Goal: Task Accomplishment & Management: Manage account settings

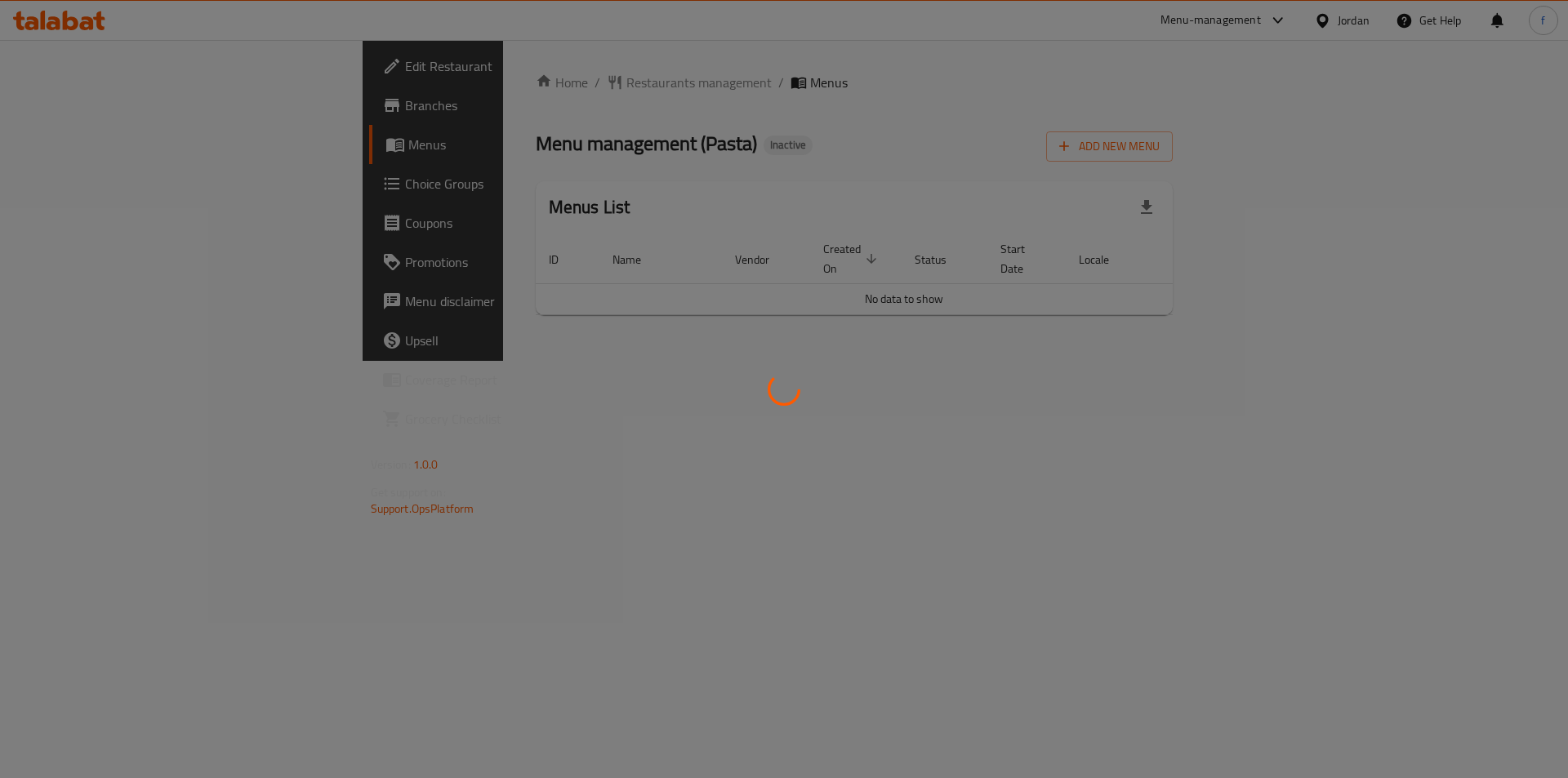
click at [1245, 376] on div at bounding box center [784, 389] width 1568 height 778
click at [568, 364] on div at bounding box center [784, 389] width 1568 height 778
click at [844, 380] on div at bounding box center [784, 389] width 1568 height 778
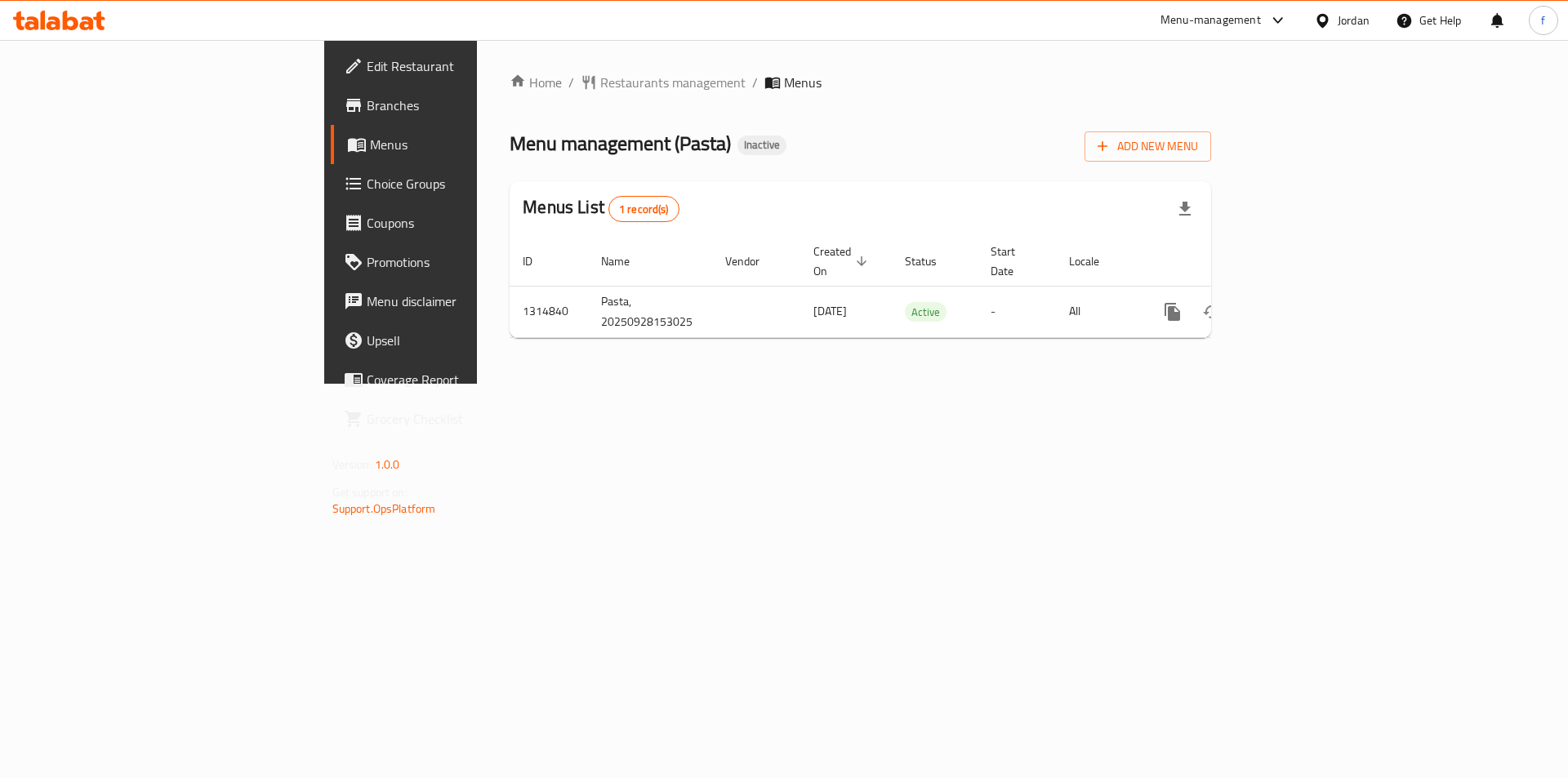
click at [844, 380] on div at bounding box center [784, 389] width 1568 height 778
click at [1244, 384] on div "Home / Restaurants management / Menus Menu management ( Pasta ) Inactive Add Ne…" at bounding box center [860, 212] width 767 height 344
click at [1198, 142] on span "Add New Menu" at bounding box center [1147, 147] width 100 height 21
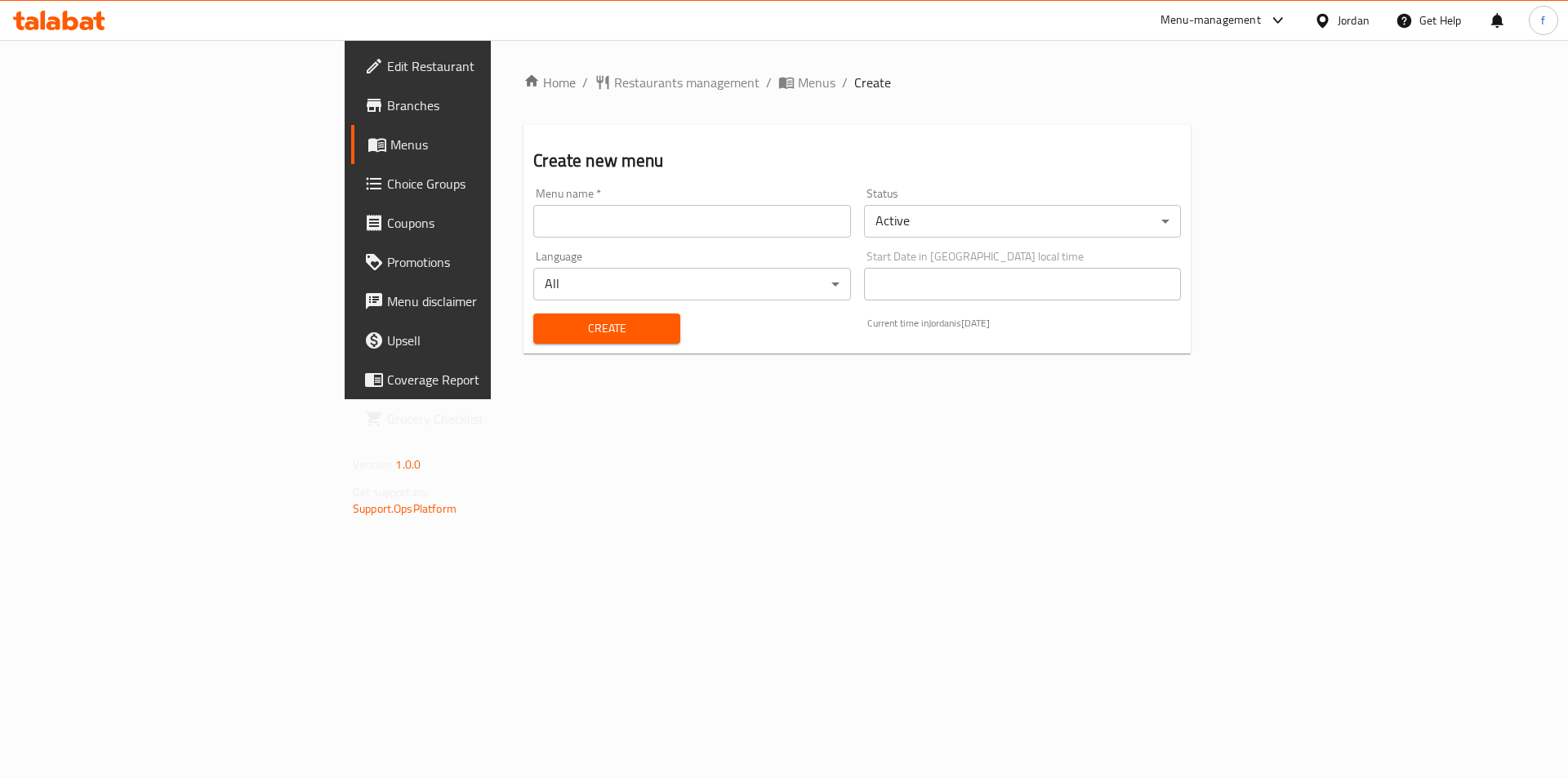
click at [591, 242] on div "Menu name   * Menu name *" at bounding box center [691, 212] width 330 height 63
click at [583, 233] on input "text" at bounding box center [691, 221] width 317 height 33
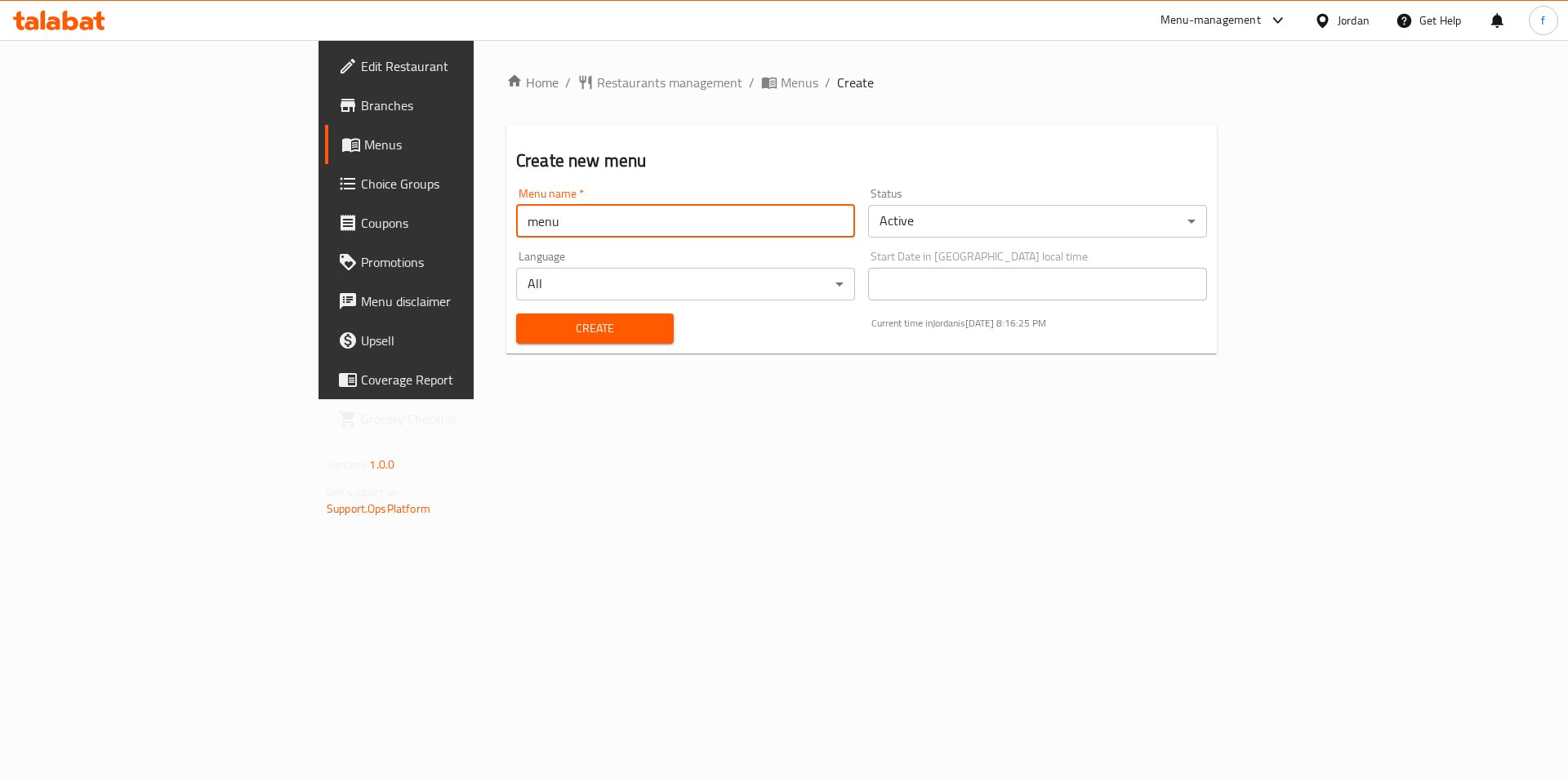
click at [506, 344] on div "Create" at bounding box center [595, 329] width 177 height 50
click at [516, 207] on input "menu" at bounding box center [685, 221] width 339 height 33
click at [516, 217] on input "menu" at bounding box center [685, 221] width 339 height 33
type input "Last menu"
click at [530, 336] on span "Create" at bounding box center [595, 329] width 131 height 21
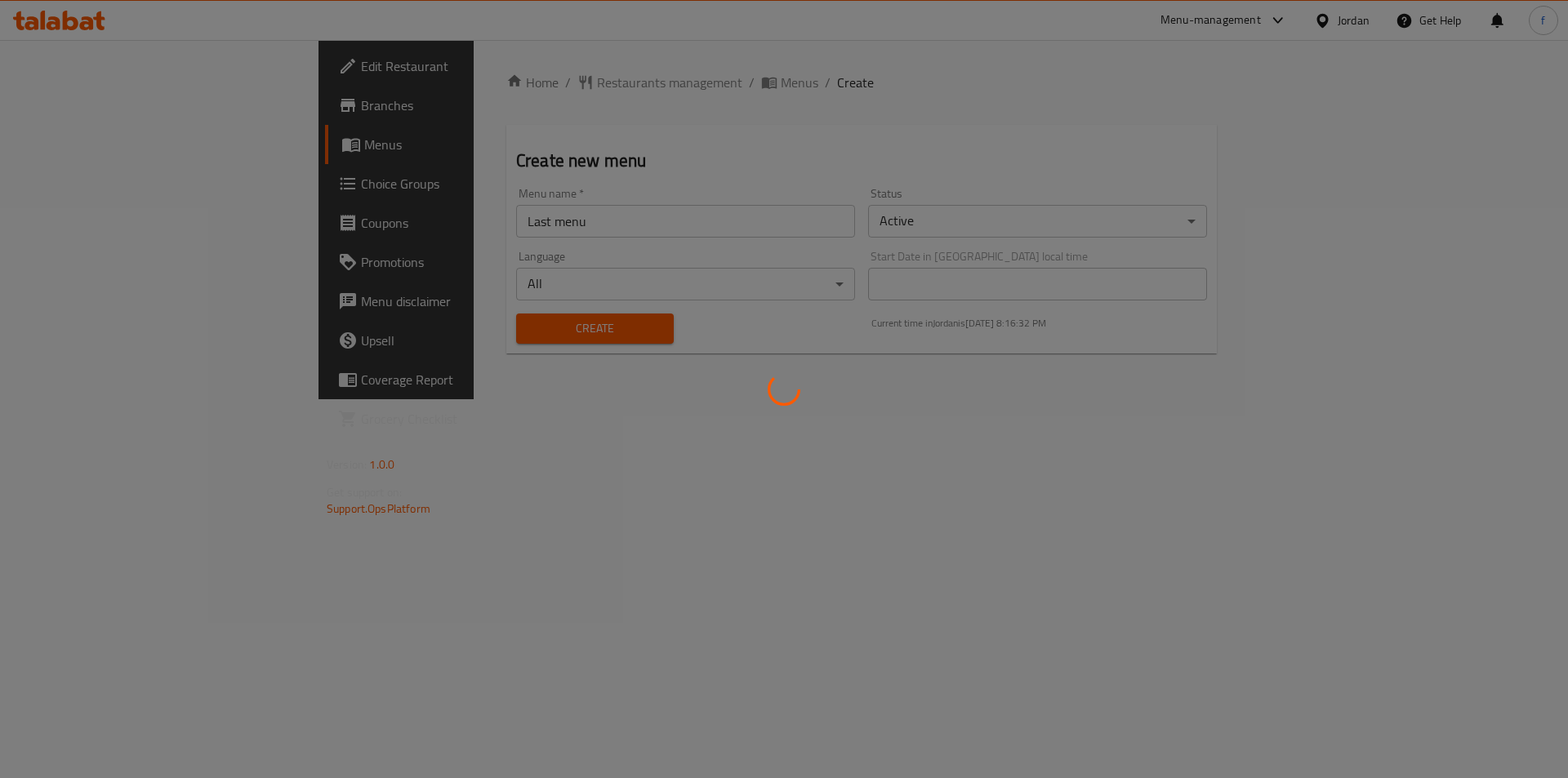
click at [117, 152] on div at bounding box center [784, 389] width 1568 height 778
click at [480, 312] on div at bounding box center [784, 389] width 1568 height 778
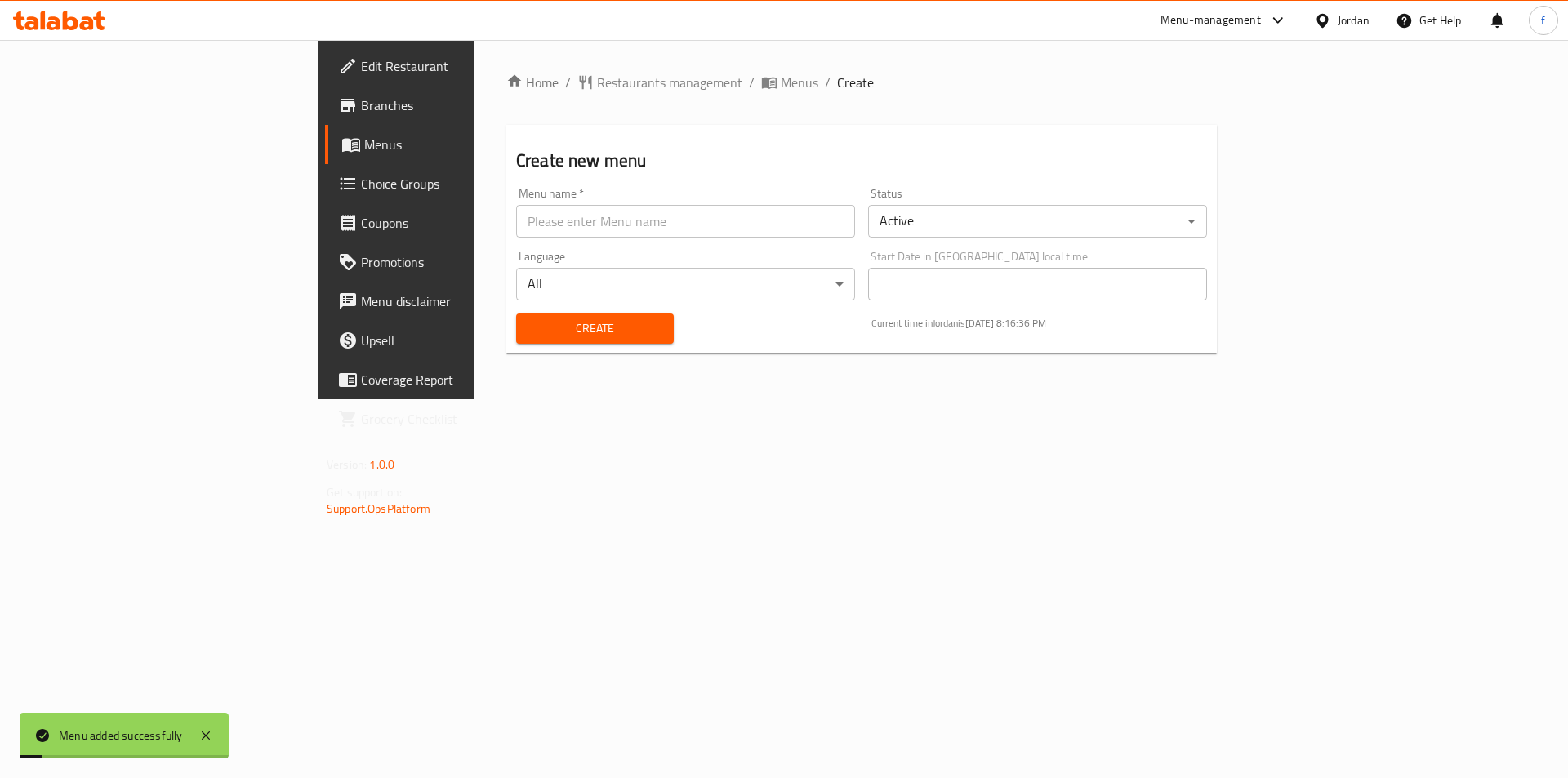
click at [364, 141] on span "Menus" at bounding box center [465, 144] width 203 height 20
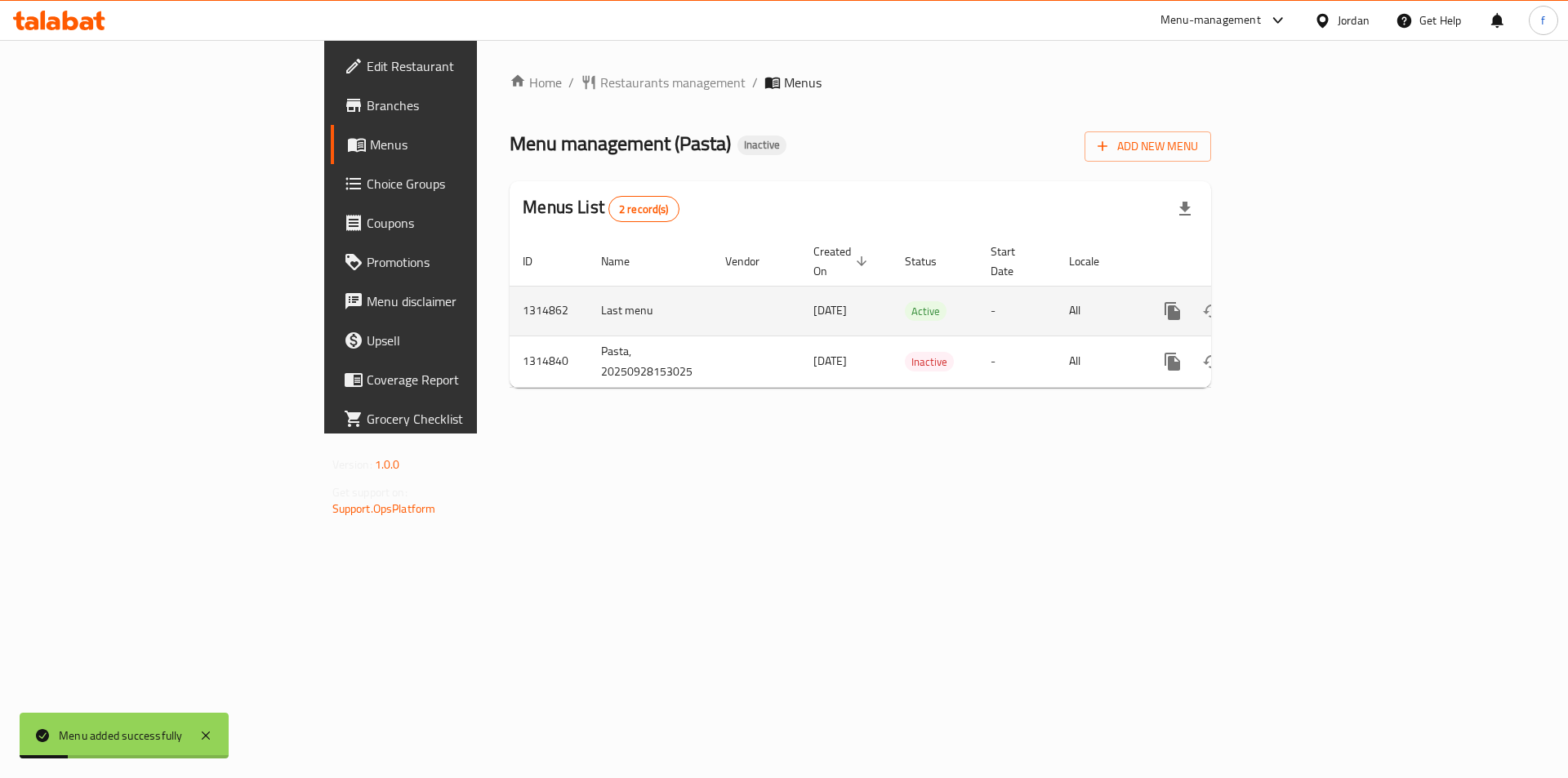
click at [1300, 302] on icon "enhanced table" at bounding box center [1290, 311] width 20 height 20
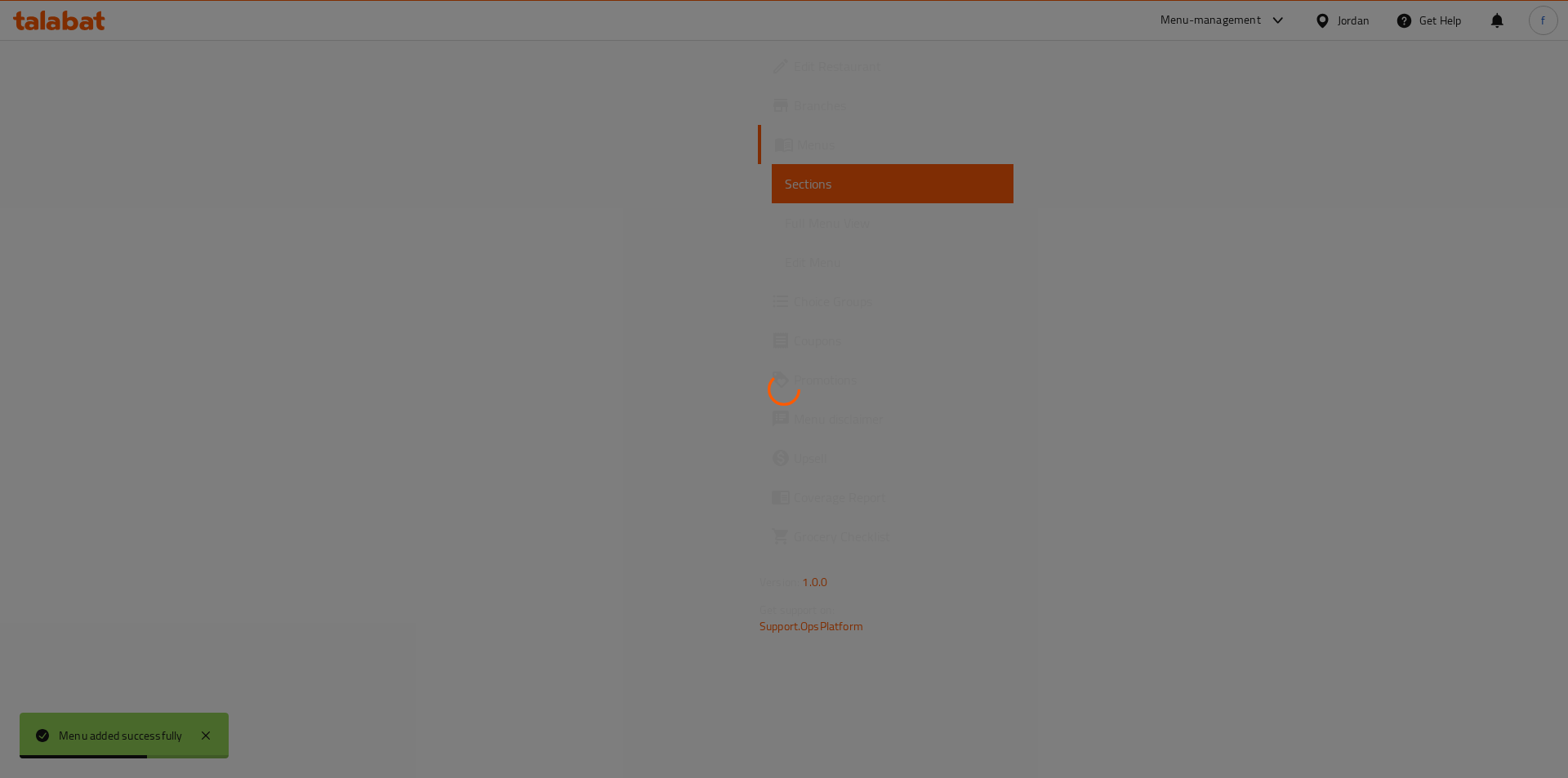
click at [452, 219] on div at bounding box center [784, 389] width 1568 height 778
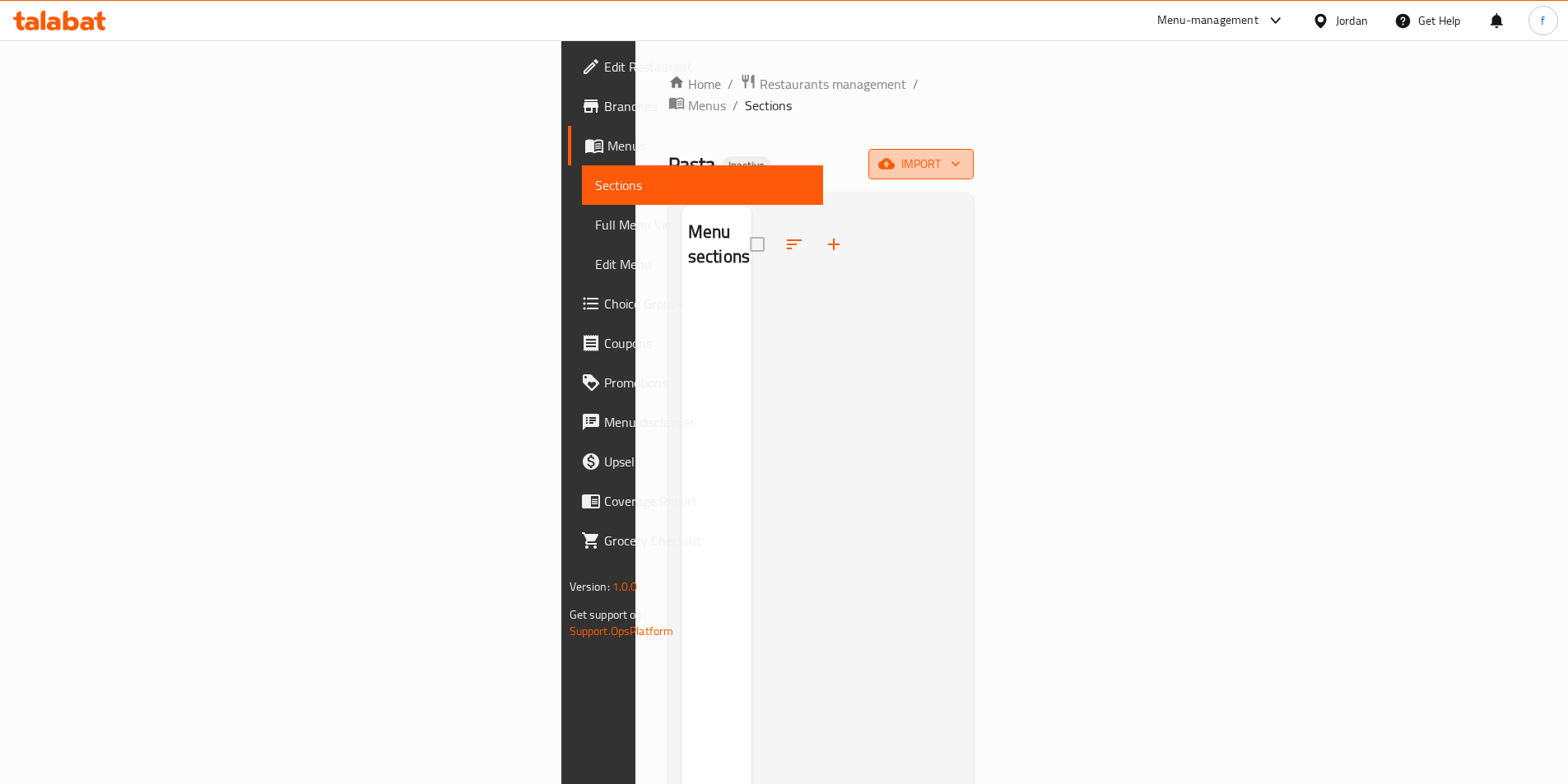
click at [960, 154] on span "import" at bounding box center [921, 164] width 79 height 21
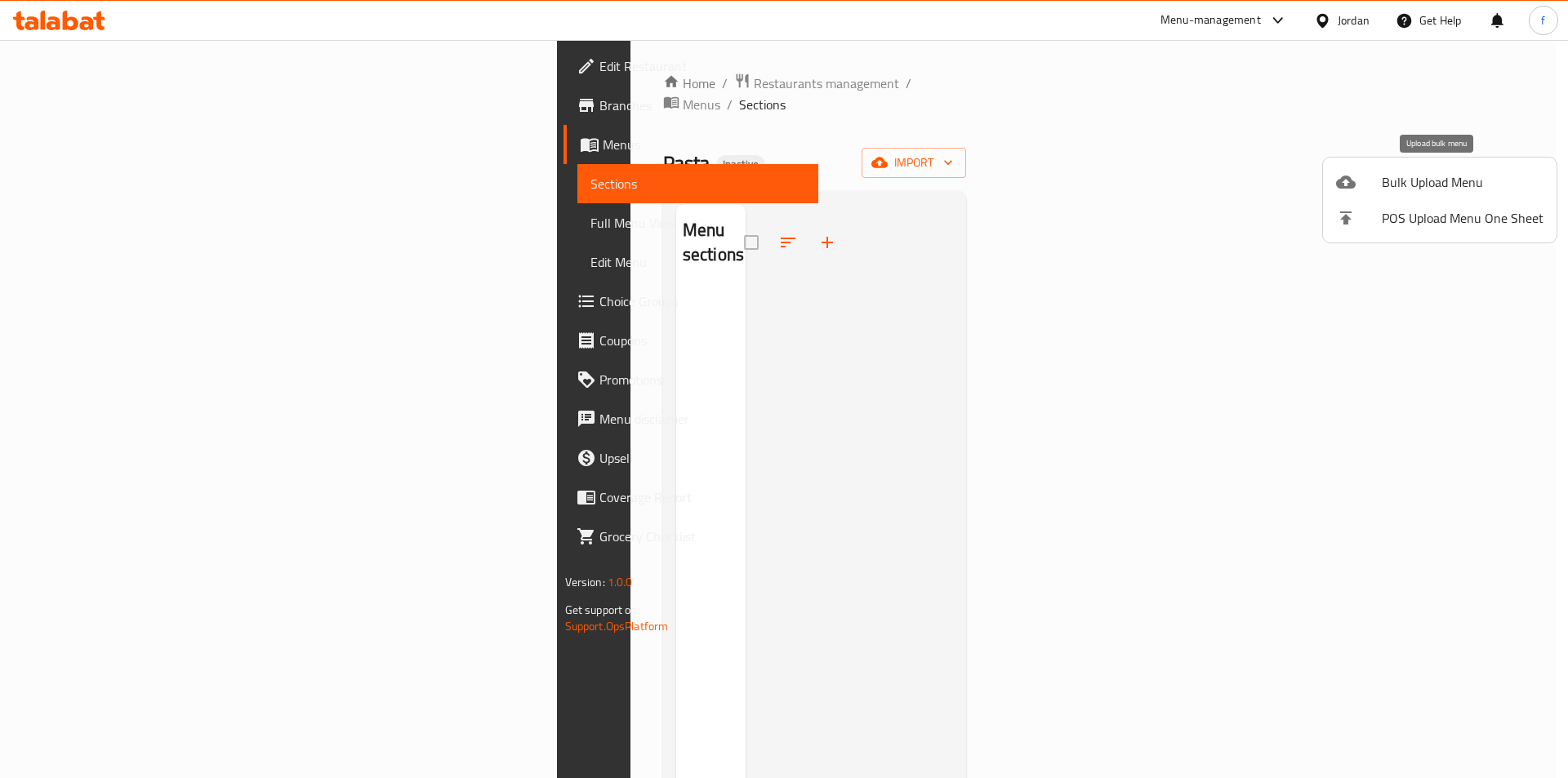
click at [1407, 172] on span "Bulk Upload Menu" at bounding box center [1463, 182] width 162 height 20
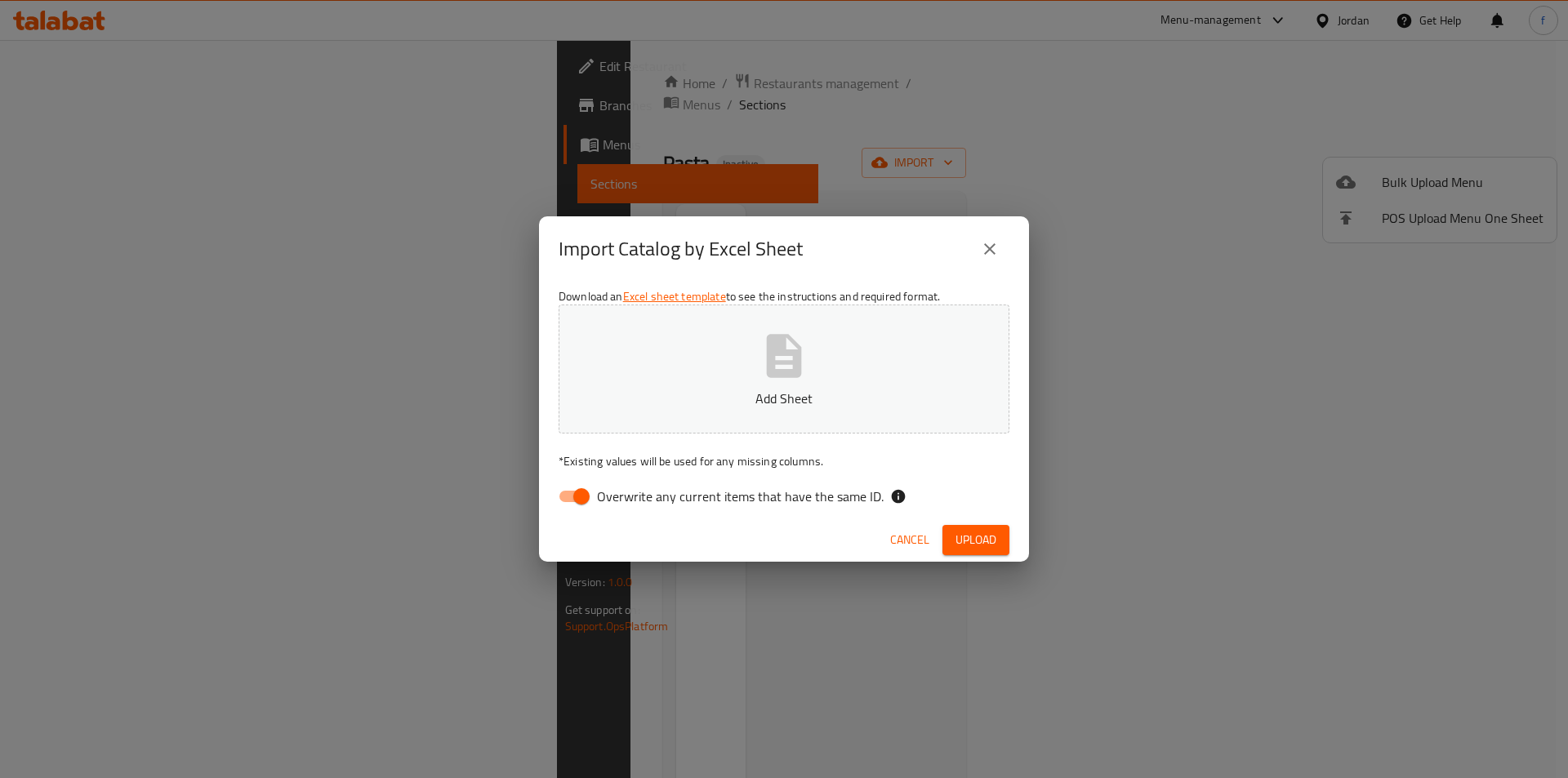
click at [598, 488] on span "Overwrite any current items that have the same ID." at bounding box center [740, 496] width 287 height 20
click at [598, 488] on input "Overwrite any current items that have the same ID." at bounding box center [581, 496] width 93 height 31
checkbox input "false"
click at [947, 530] on button "Upload" at bounding box center [976, 540] width 67 height 30
click at [1445, 479] on div "Import Catalog by Excel Sheet Download an Excel sheet template to see the instr…" at bounding box center [784, 389] width 1568 height 778
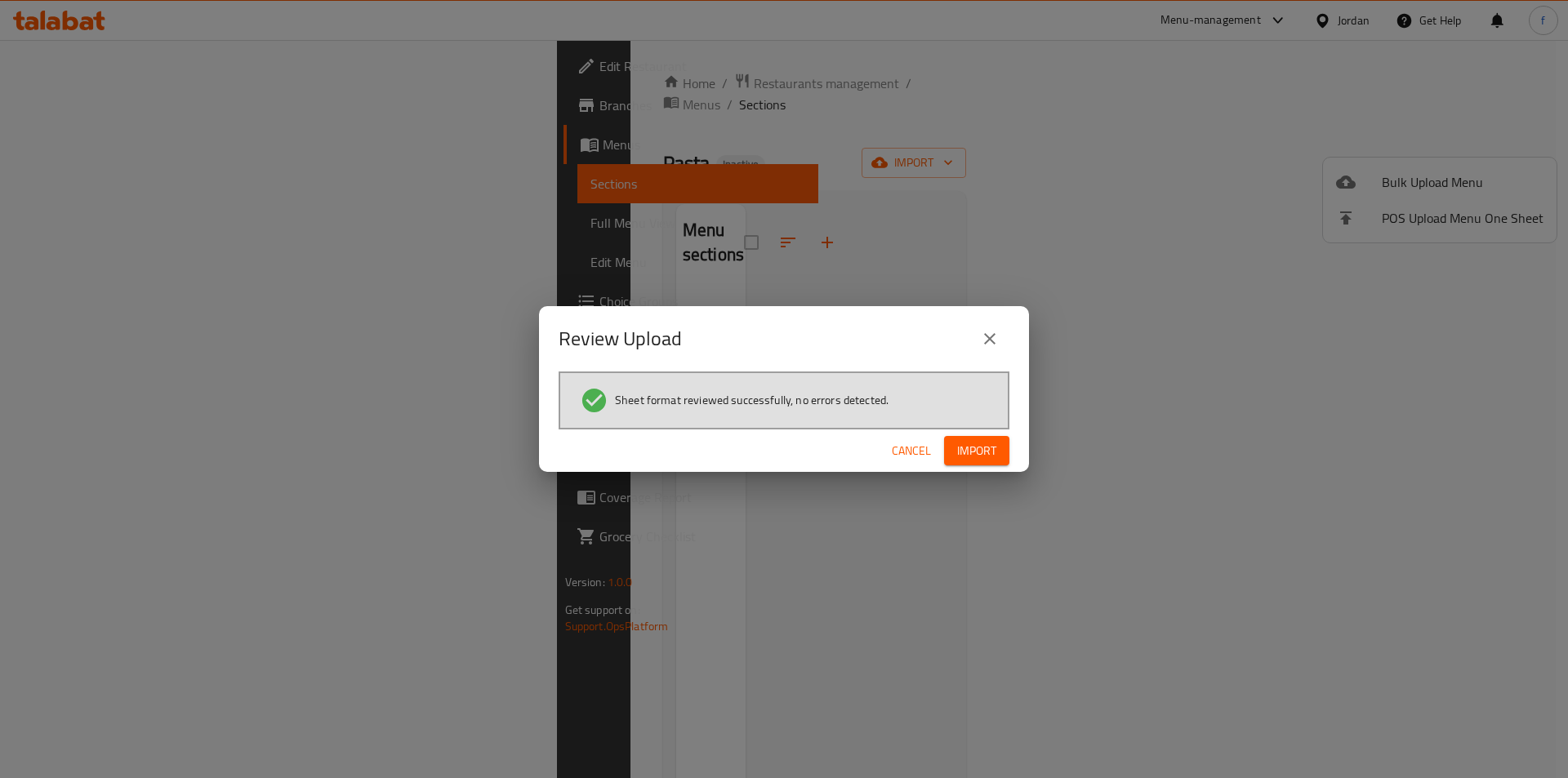
click at [953, 446] on button "Import" at bounding box center [977, 451] width 65 height 30
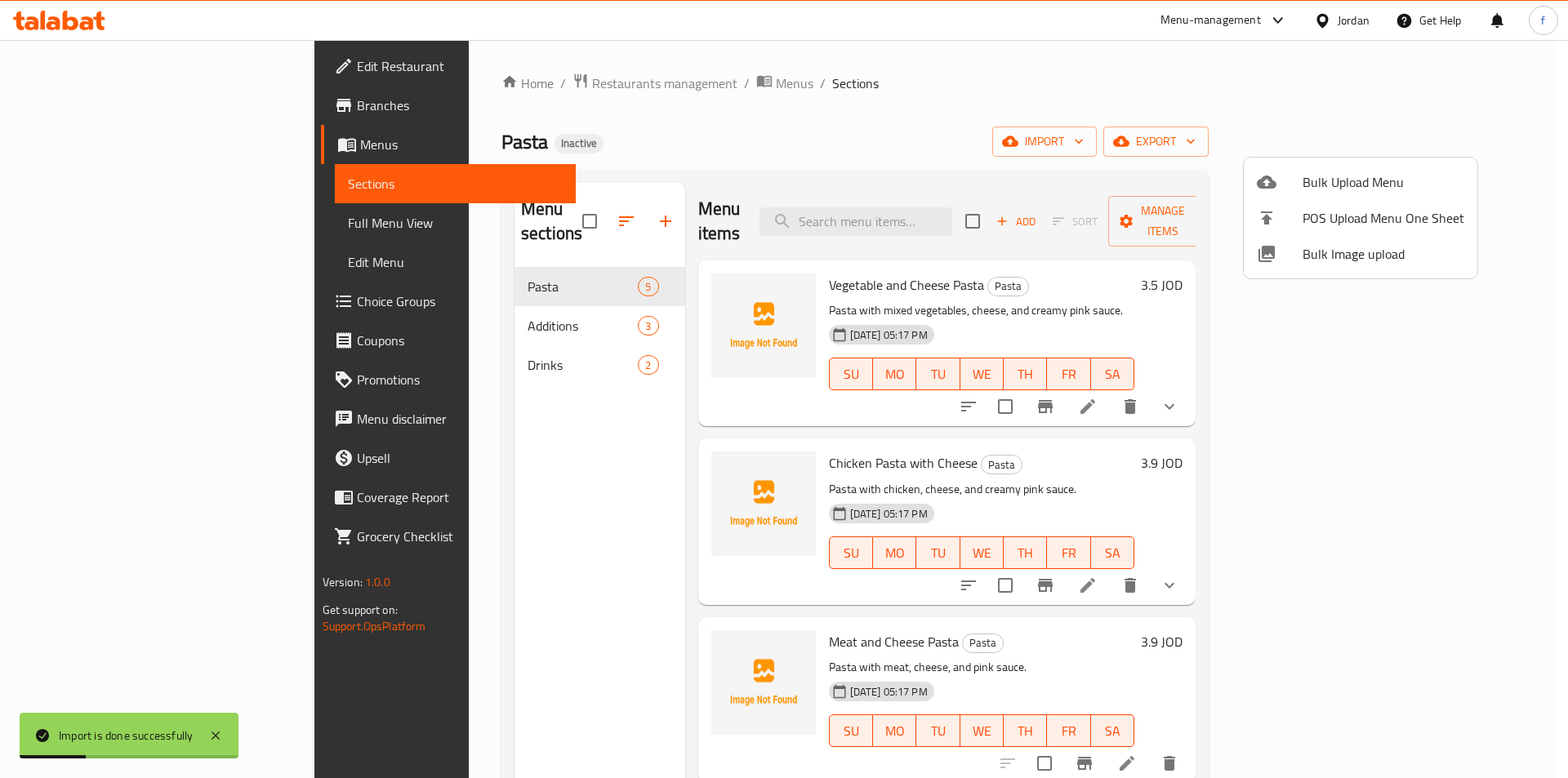
click at [87, 234] on div at bounding box center [784, 389] width 1568 height 778
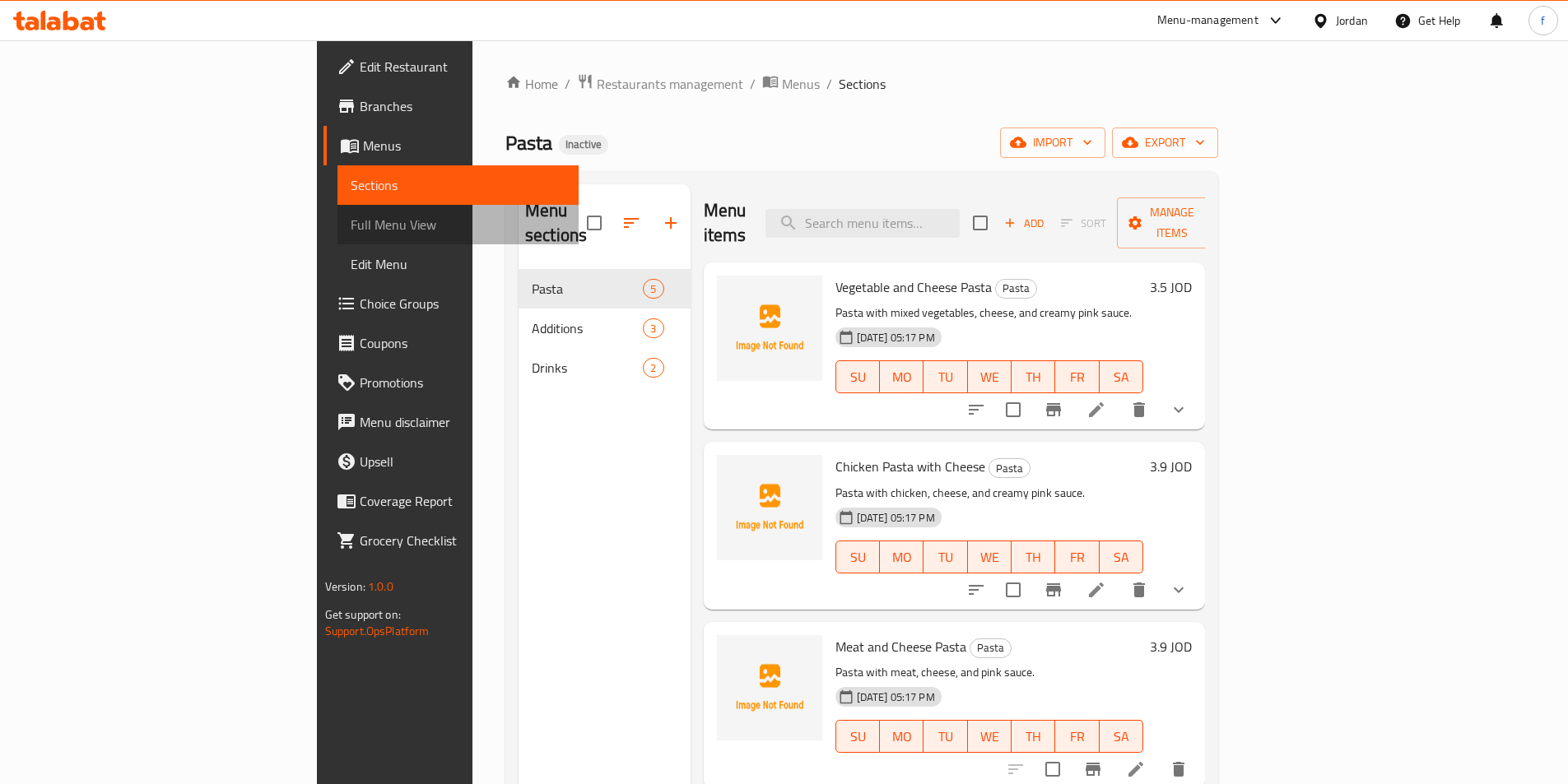
click at [351, 223] on span "Full Menu View" at bounding box center [458, 224] width 215 height 20
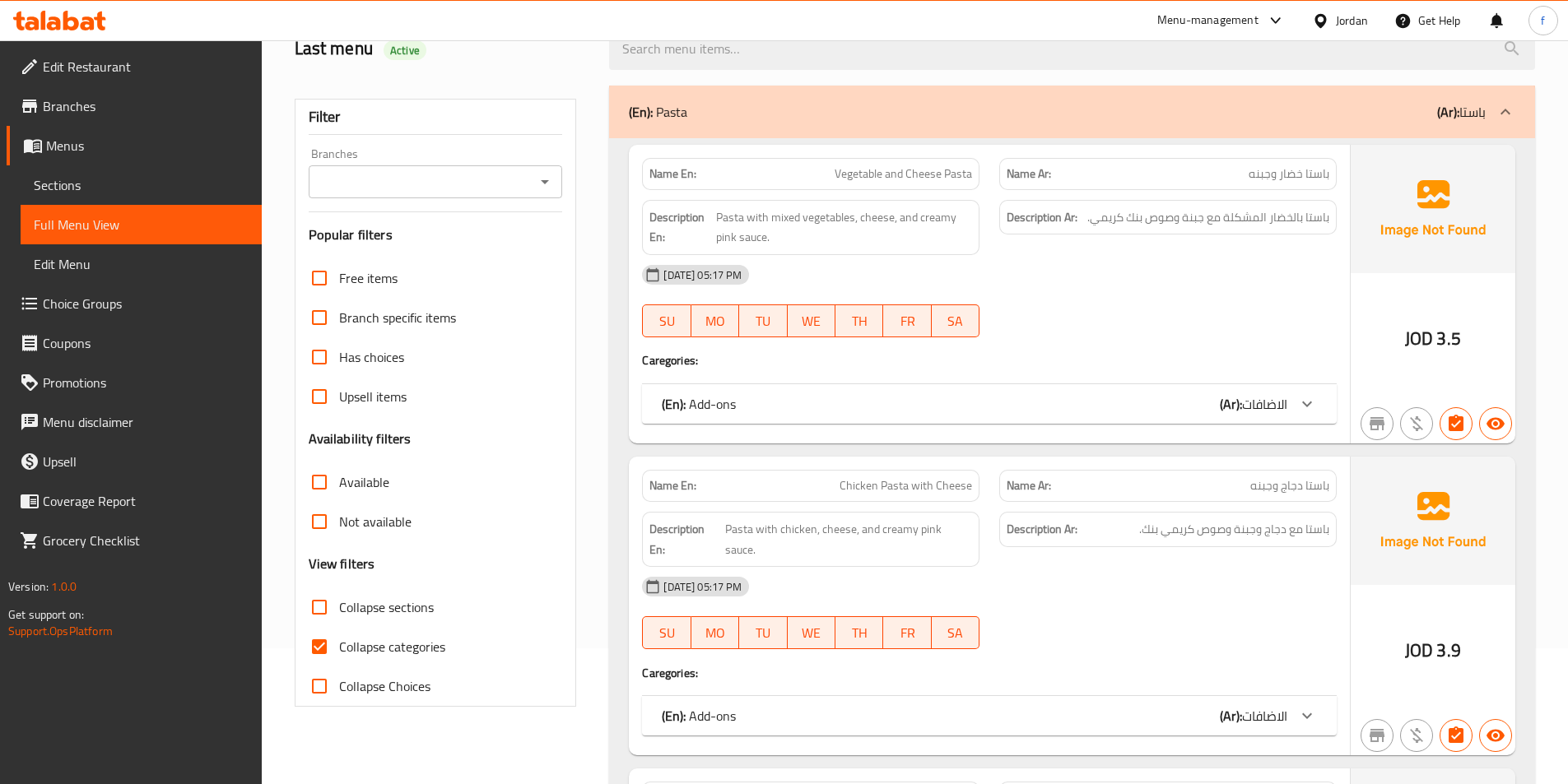
scroll to position [165, 0]
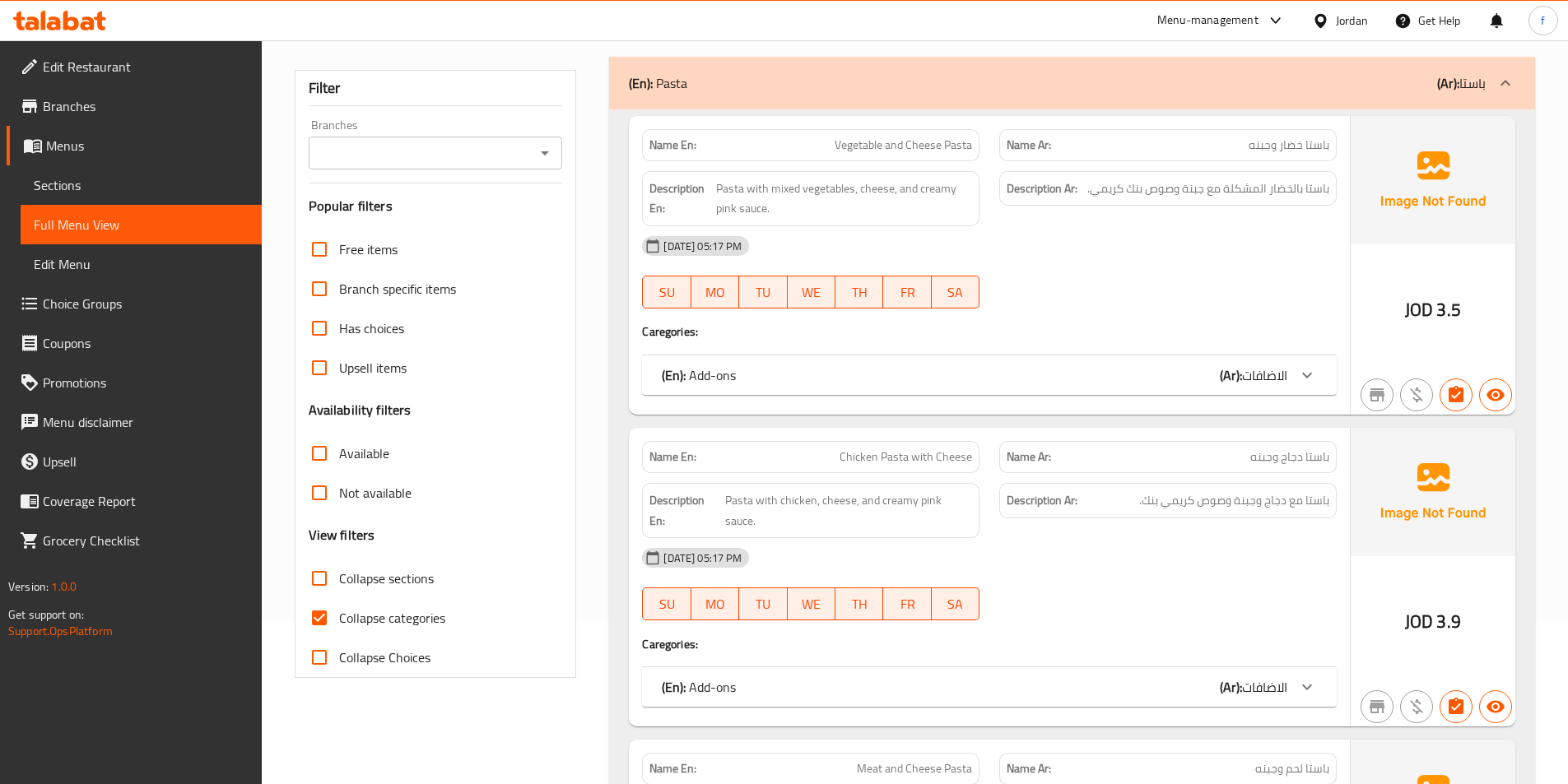
click at [310, 629] on input "Collapse categories" at bounding box center [319, 618] width 40 height 40
checkbox input "false"
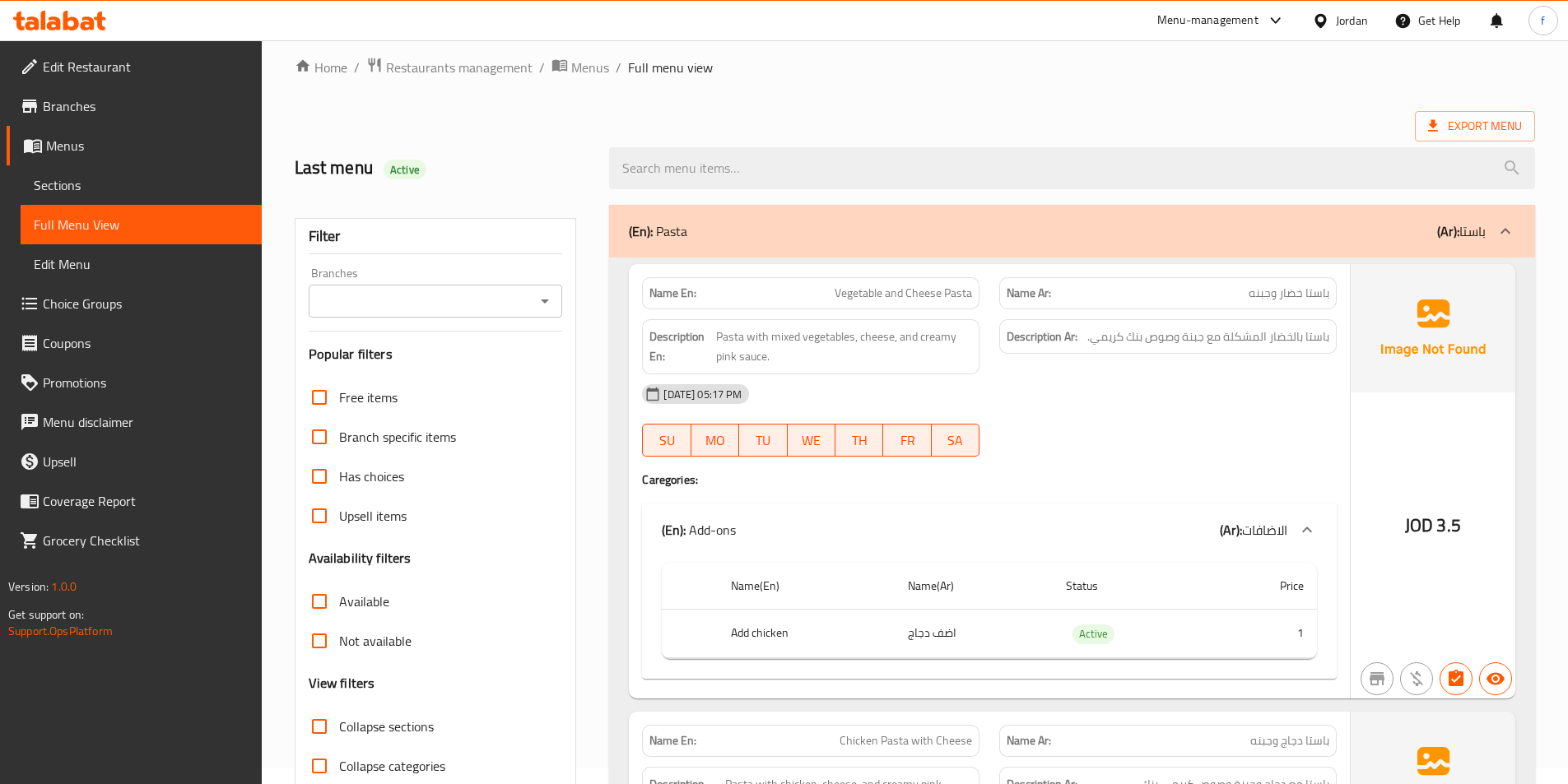
scroll to position [0, 0]
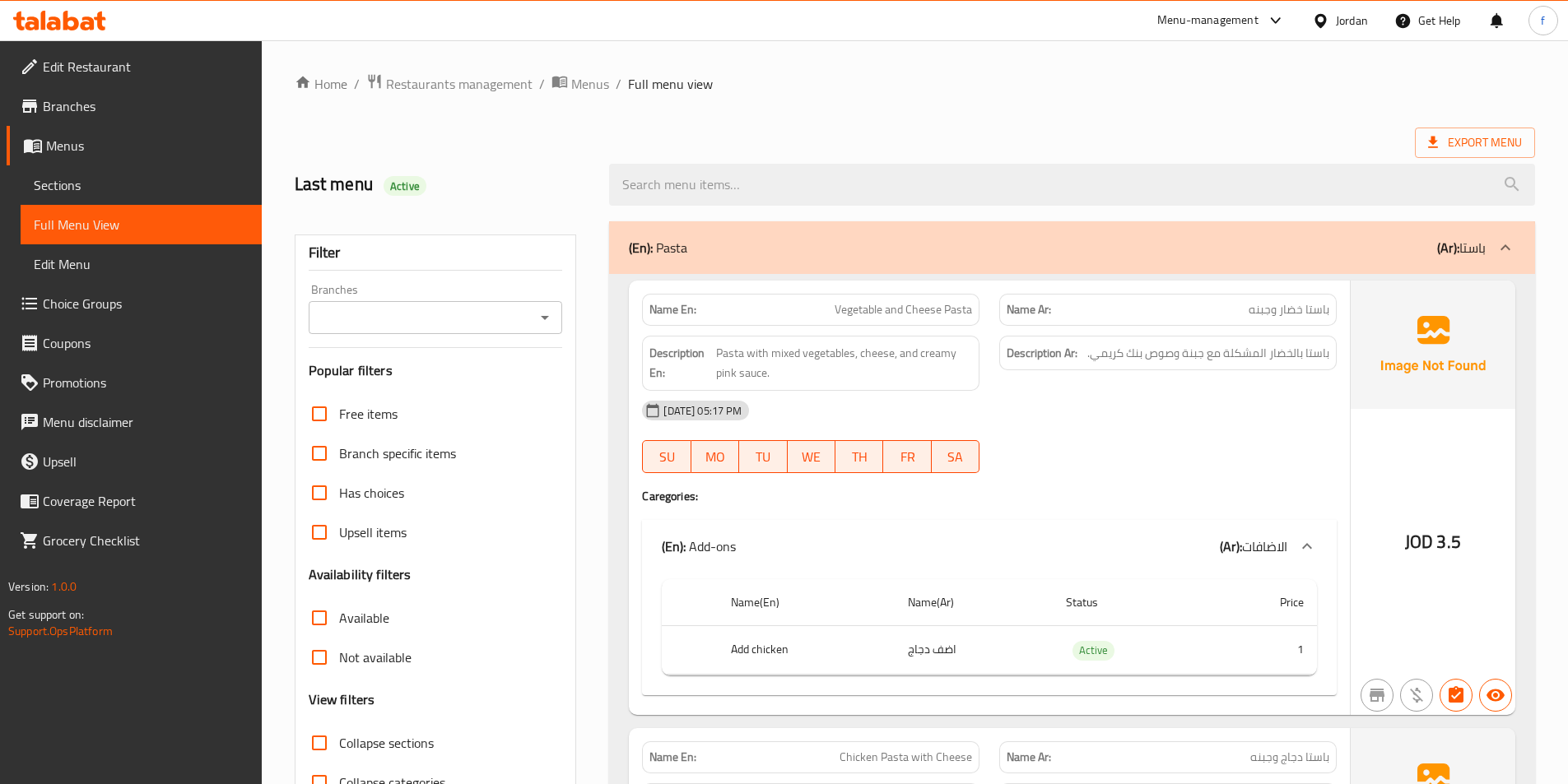
click at [963, 306] on span "Vegetable and Cheese Pasta" at bounding box center [903, 310] width 137 height 17
click at [920, 319] on span "Vegetable and Cheese Pasta" at bounding box center [903, 310] width 137 height 17
click at [861, 318] on span "Vegetable and Cheese Pasta" at bounding box center [903, 310] width 137 height 17
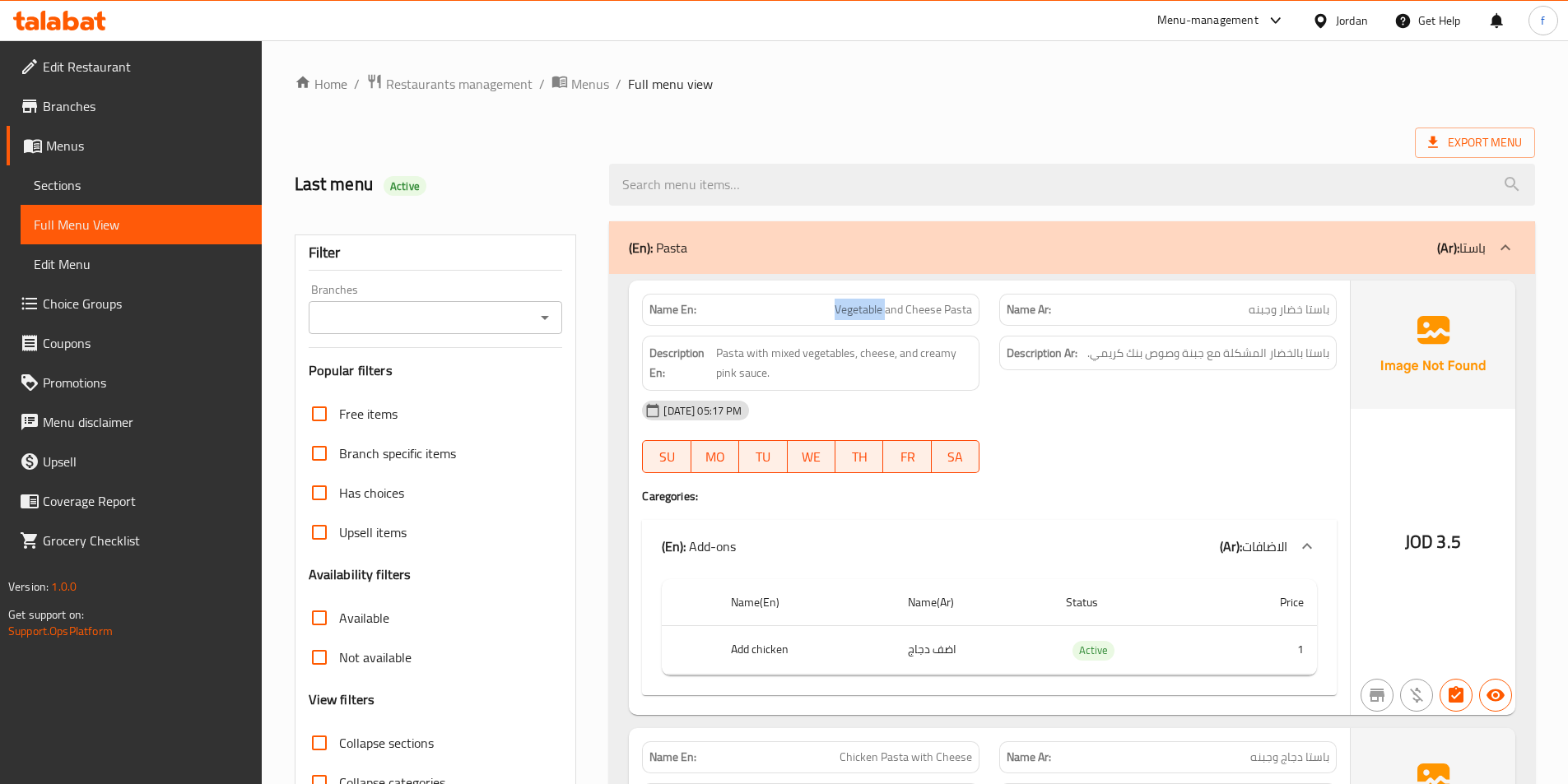
click at [861, 318] on span "Vegetable and Cheese Pasta" at bounding box center [903, 310] width 137 height 17
click at [730, 353] on span "Pasta with mixed vegetables, cheese, and creamy pink sauce." at bounding box center [844, 363] width 256 height 41
click at [783, 356] on span "Pasta with mixed vegetables, cheese, and creamy pink sauce." at bounding box center [844, 363] width 256 height 41
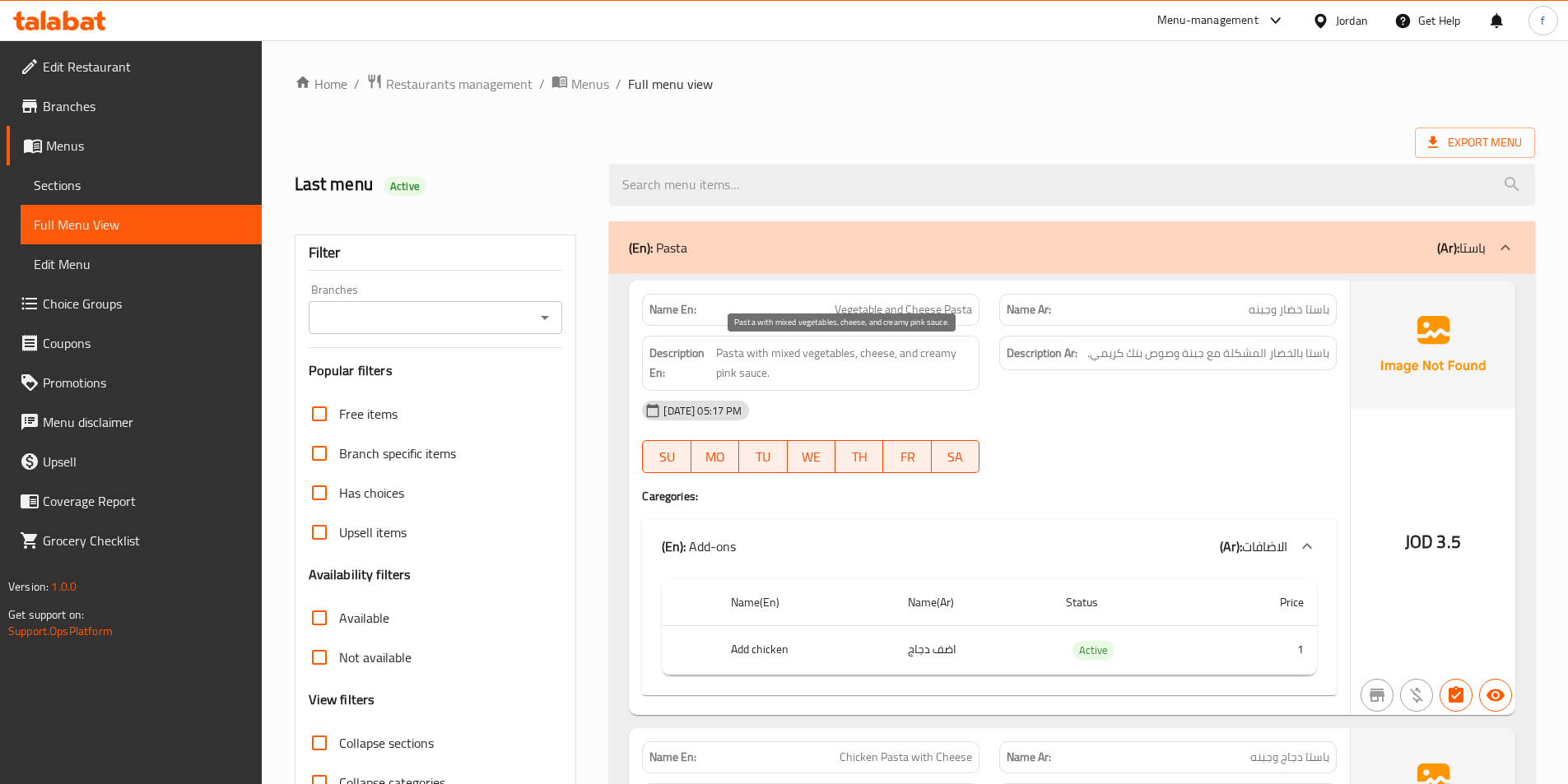
click at [819, 357] on span "Pasta with mixed vegetables, cheese, and creamy pink sauce." at bounding box center [844, 363] width 256 height 41
click at [831, 353] on span "Pasta with mixed vegetables, cheese, and creamy pink sauce." at bounding box center [844, 363] width 256 height 41
click at [884, 352] on span "Pasta with mixed vegetables, cheese, and creamy pink sauce." at bounding box center [844, 363] width 256 height 41
click at [942, 323] on div "Name En: Vegetable and Cheese Pasta" at bounding box center [810, 309] width 338 height 32
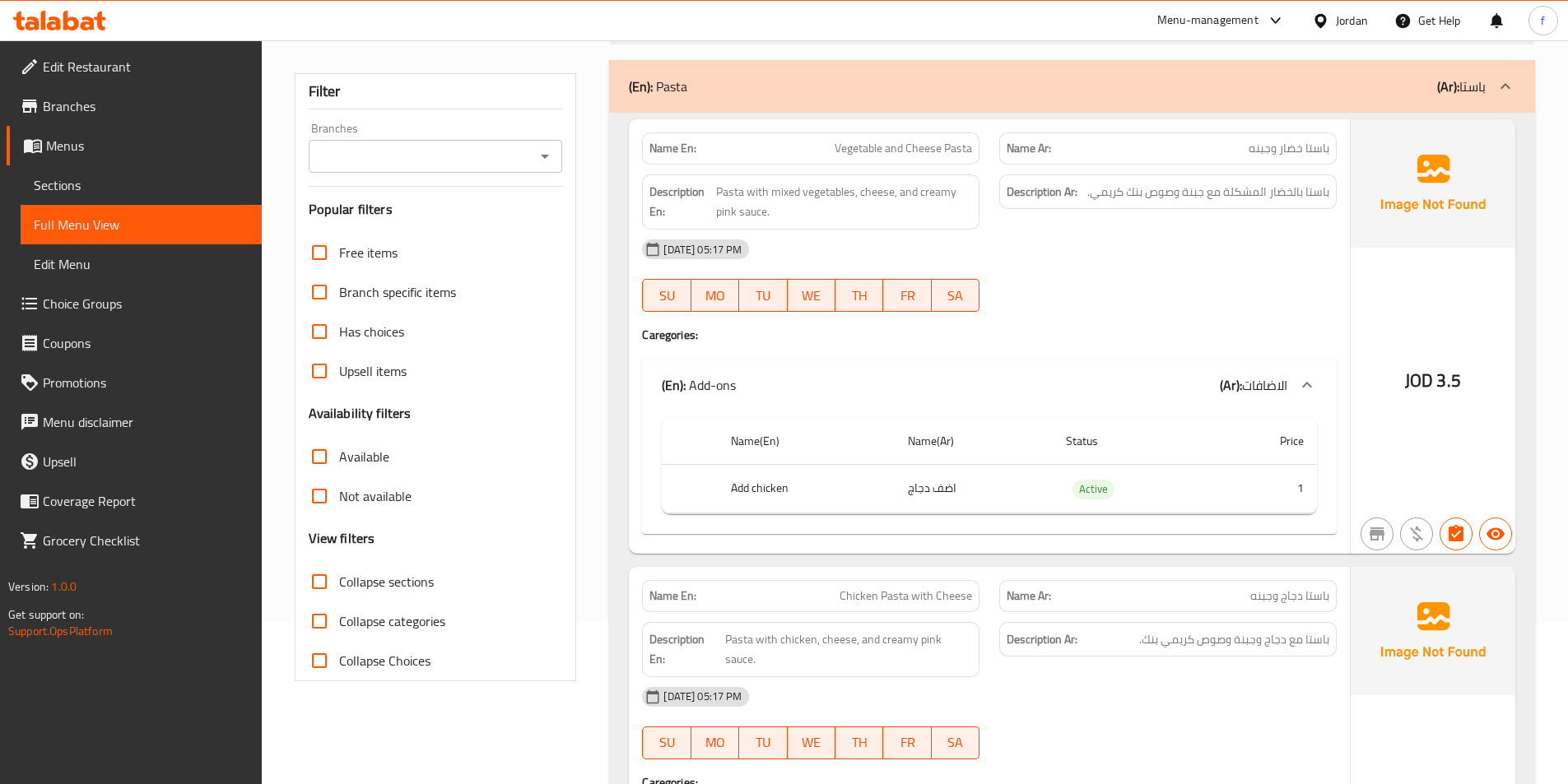
scroll to position [165, 0]
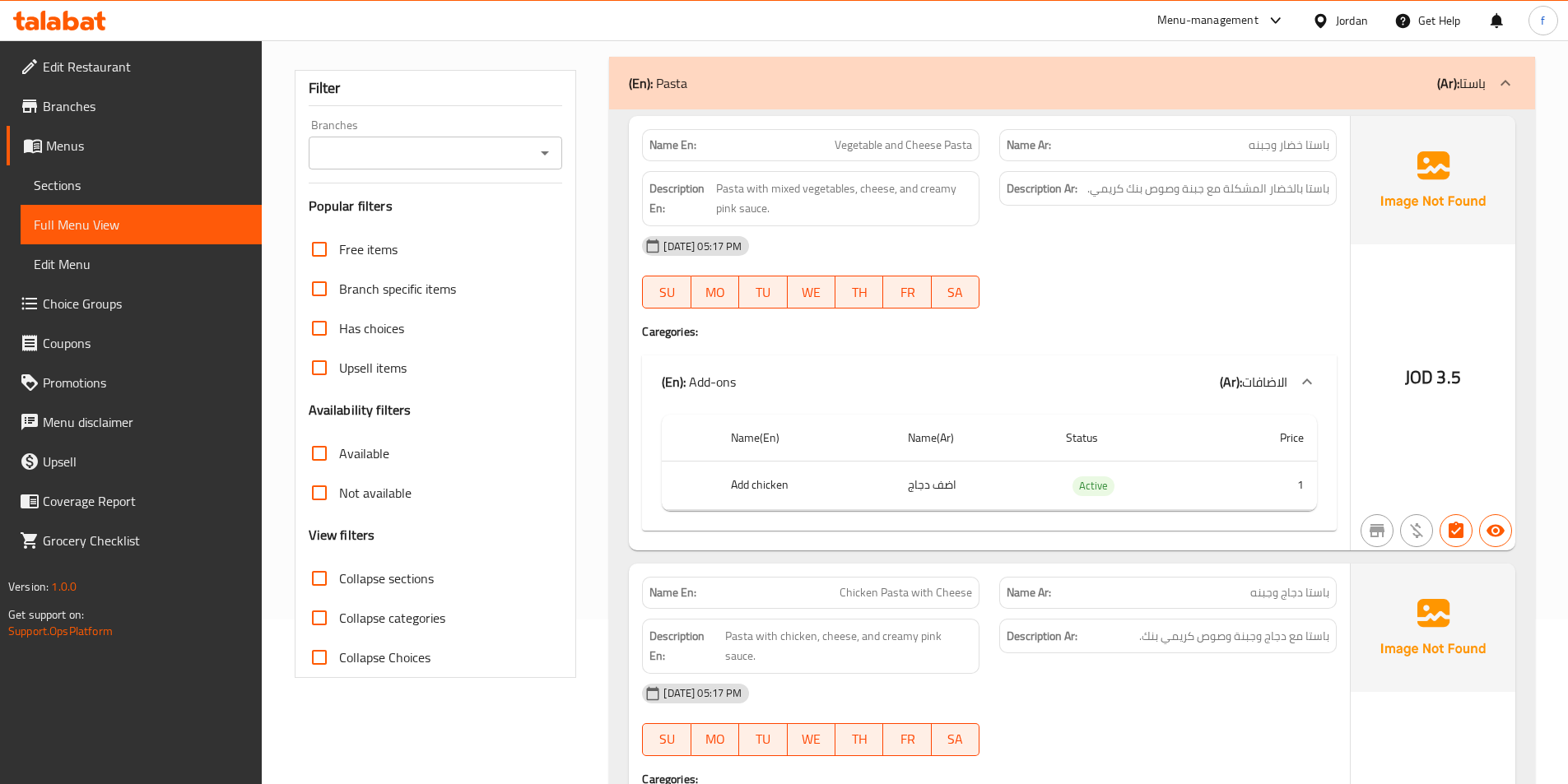
click at [1303, 177] on div "Description Ar: باستا بالخضار المشكلة مع جبنة وصوص بنك كريمي." at bounding box center [1167, 188] width 338 height 35
click at [1309, 149] on span "باستا خضار وجبنه" at bounding box center [1288, 145] width 80 height 17
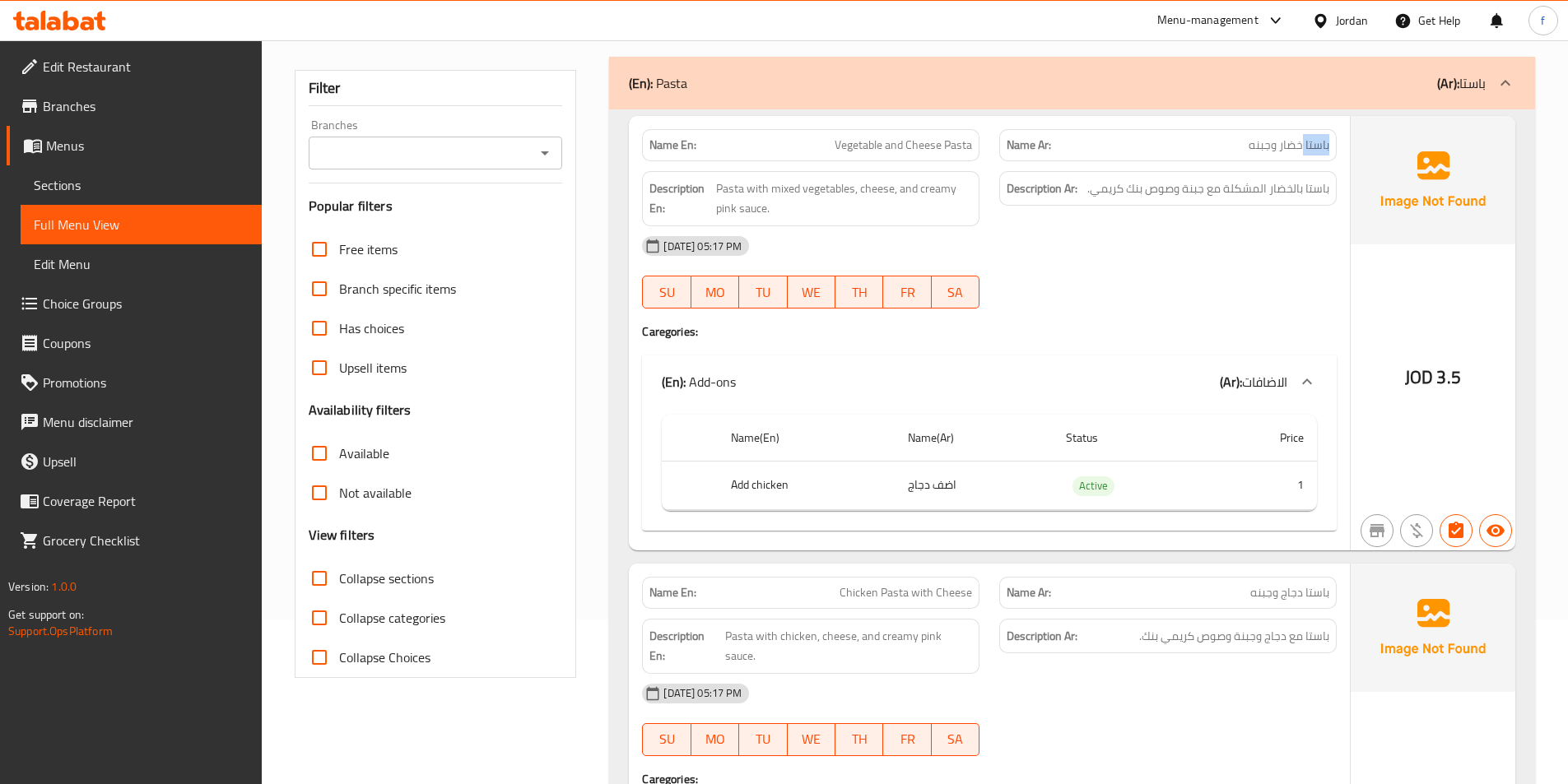
click at [1309, 149] on span "باستا خضار وجبنه" at bounding box center [1288, 145] width 80 height 17
drag, startPoint x: 837, startPoint y: 146, endPoint x: 976, endPoint y: 145, distance: 139.0
click at [976, 145] on div "Name En: Vegetable and Cheese Pasta" at bounding box center [810, 145] width 338 height 32
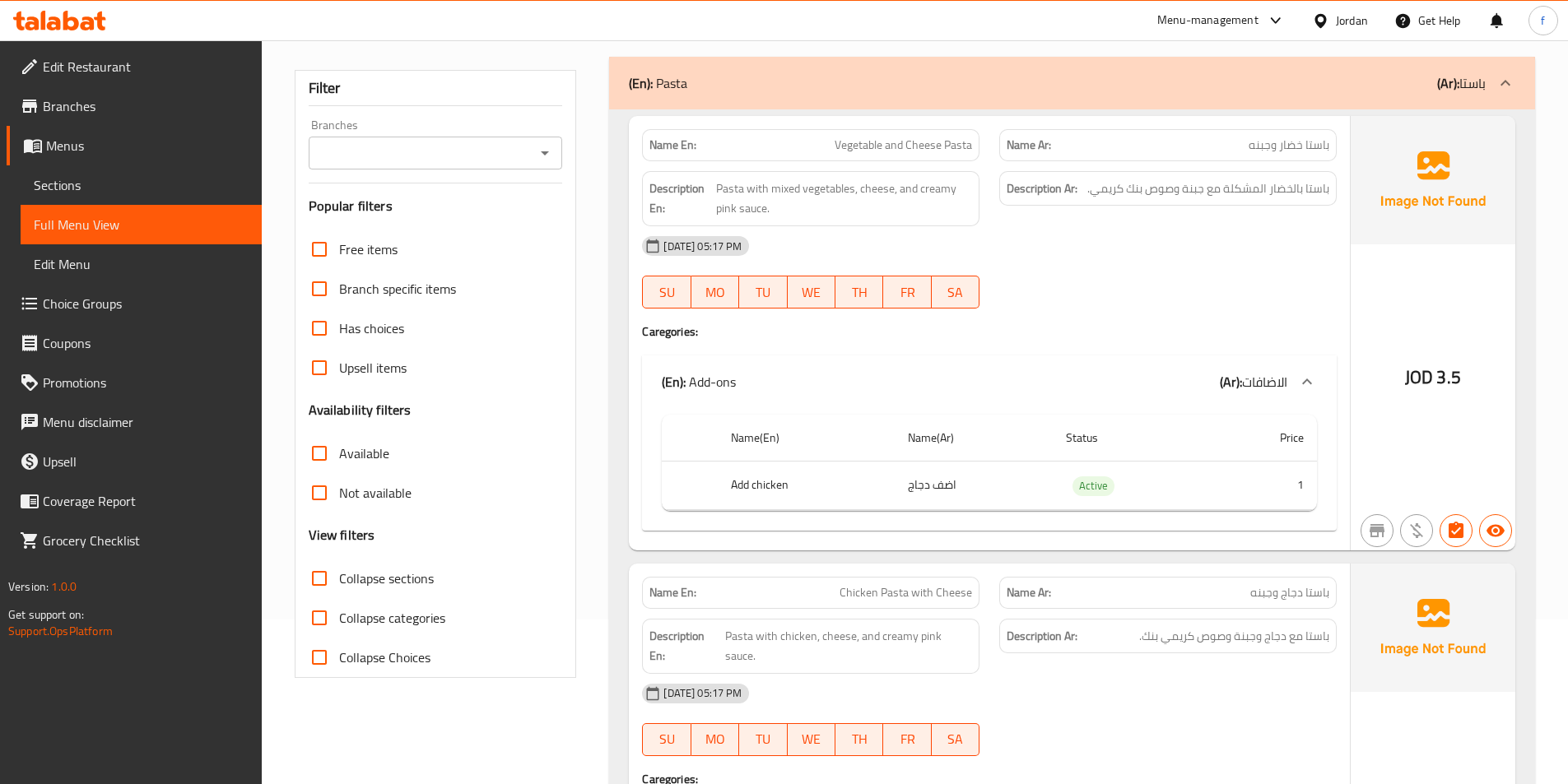
click at [976, 145] on div "Name En: Vegetable and Cheese Pasta" at bounding box center [810, 145] width 338 height 32
click at [832, 145] on p "Name En: Vegetable and Cheese Pasta" at bounding box center [811, 145] width 323 height 17
click at [928, 144] on span "Vegetable and Cheese Pasta" at bounding box center [903, 145] width 137 height 17
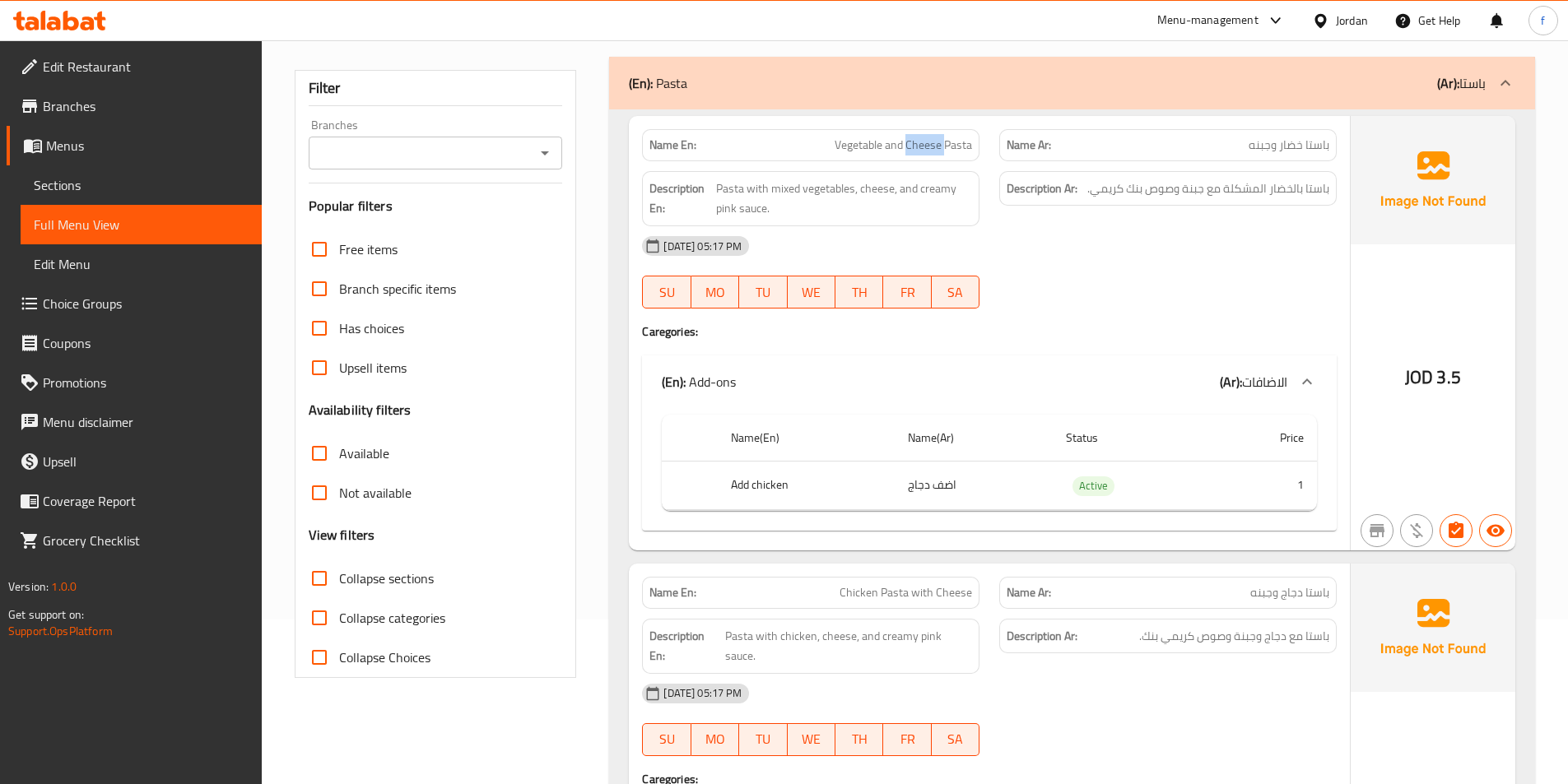
click at [928, 144] on span "Vegetable and Cheese Pasta" at bounding box center [903, 145] width 137 height 17
click at [958, 144] on span "Vegetable and Cheese Pasta" at bounding box center [903, 145] width 137 height 17
drag, startPoint x: 958, startPoint y: 144, endPoint x: 1053, endPoint y: 233, distance: 130.2
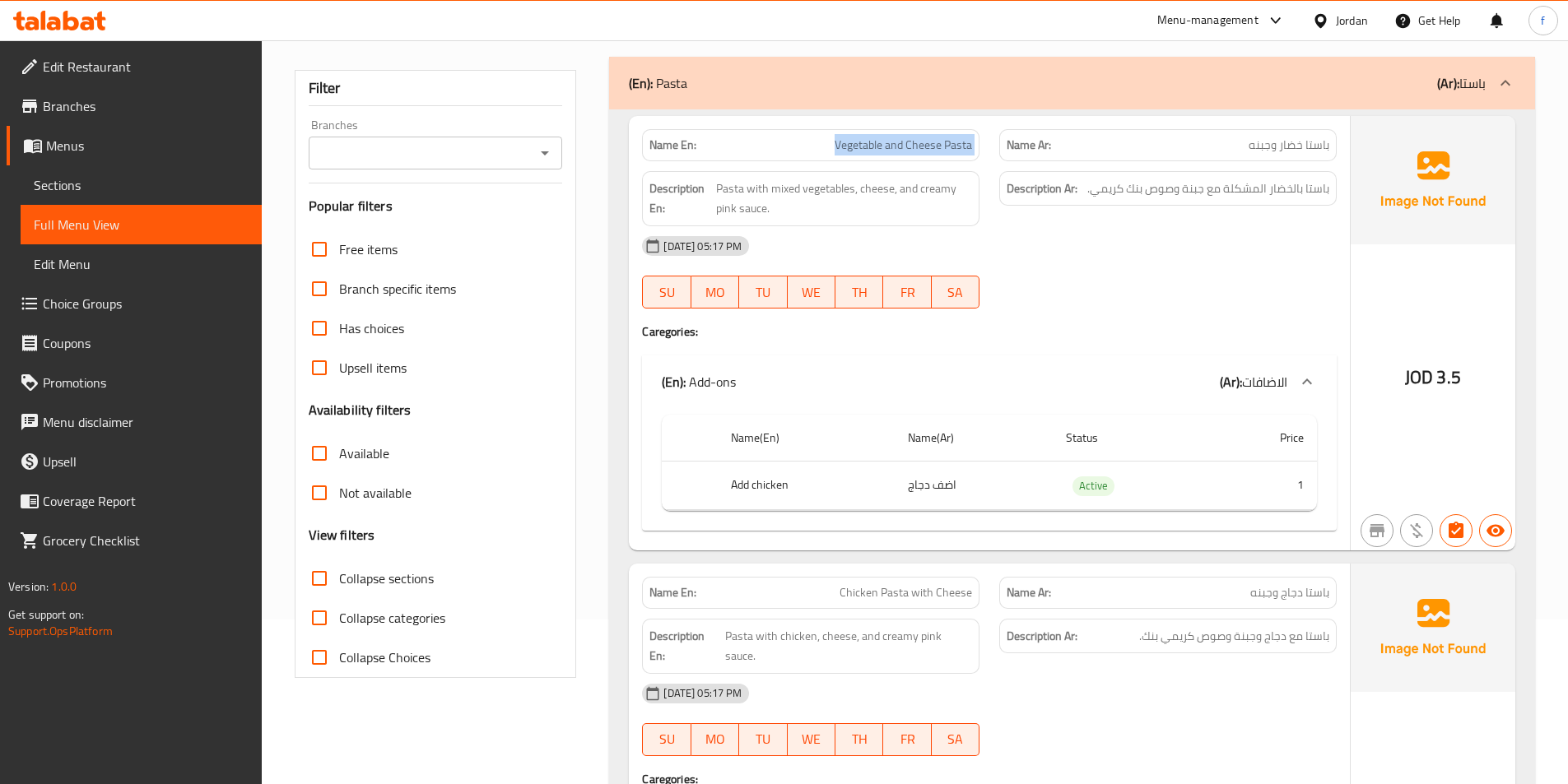
click at [962, 146] on span "Vegetable and Cheese Pasta" at bounding box center [903, 145] width 137 height 17
click at [1077, 277] on div "28-09-2025 05:17 PM SU MO TU WE TH FR SA" at bounding box center [989, 272] width 714 height 92
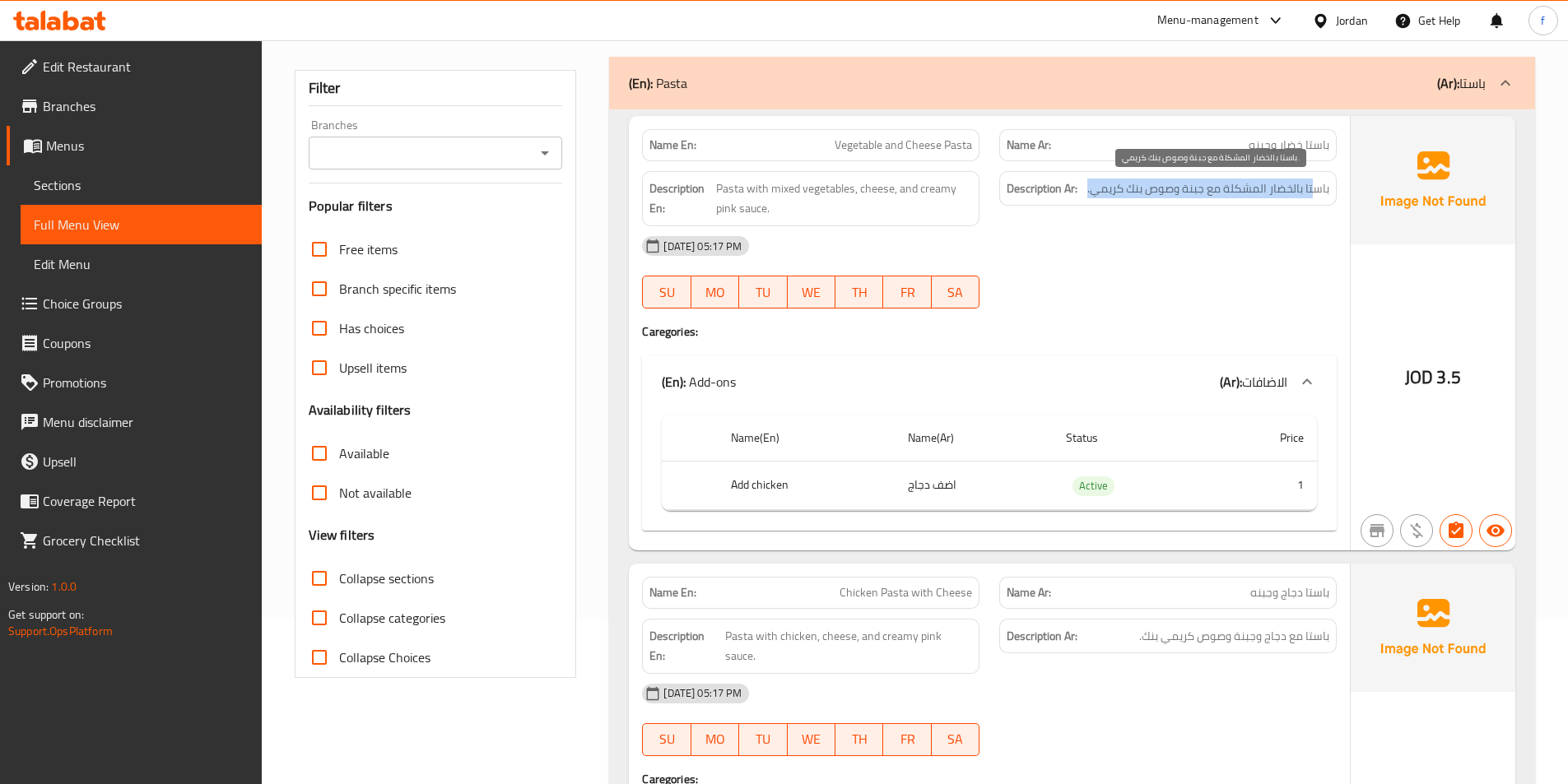
drag, startPoint x: 1316, startPoint y: 192, endPoint x: 1083, endPoint y: 197, distance: 233.1
click at [1083, 197] on h6 "Description Ar: باستا بالخضار المشكلة مع جبنة وصوص بنك كريمي." at bounding box center [1168, 189] width 323 height 21
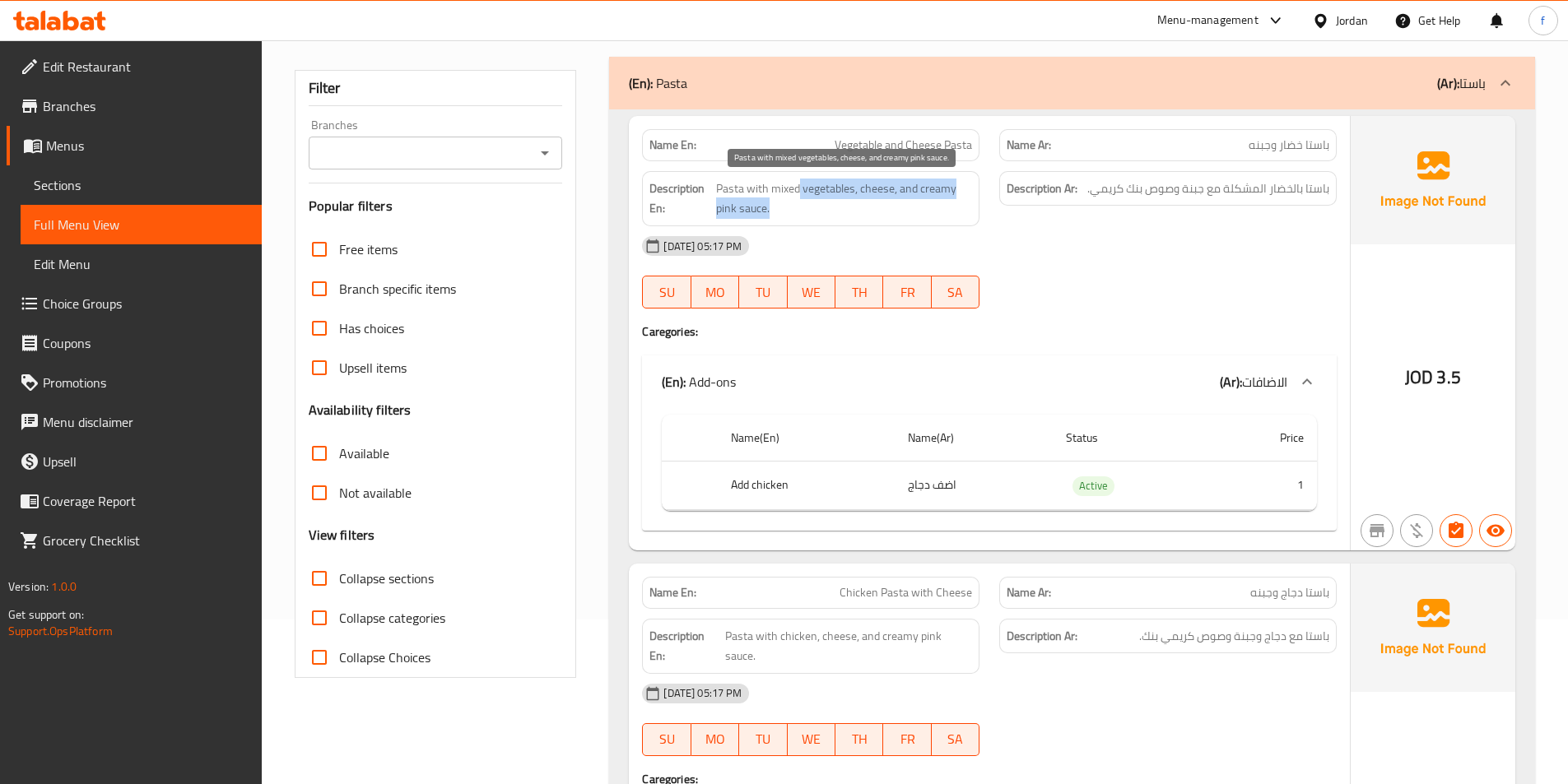
drag, startPoint x: 854, startPoint y: 188, endPoint x: 1000, endPoint y: 192, distance: 146.1
click at [1000, 192] on div "Description En: Pasta with mixed vegetables, cheese, and creamy pink sauce. Des…" at bounding box center [989, 199] width 714 height 75
click at [897, 199] on span "Pasta with mixed vegetables, cheese, and creamy pink sauce." at bounding box center [844, 199] width 256 height 41
click at [897, 198] on span "Pasta with mixed vegetables, cheese, and creamy pink sauce." at bounding box center [844, 199] width 256 height 41
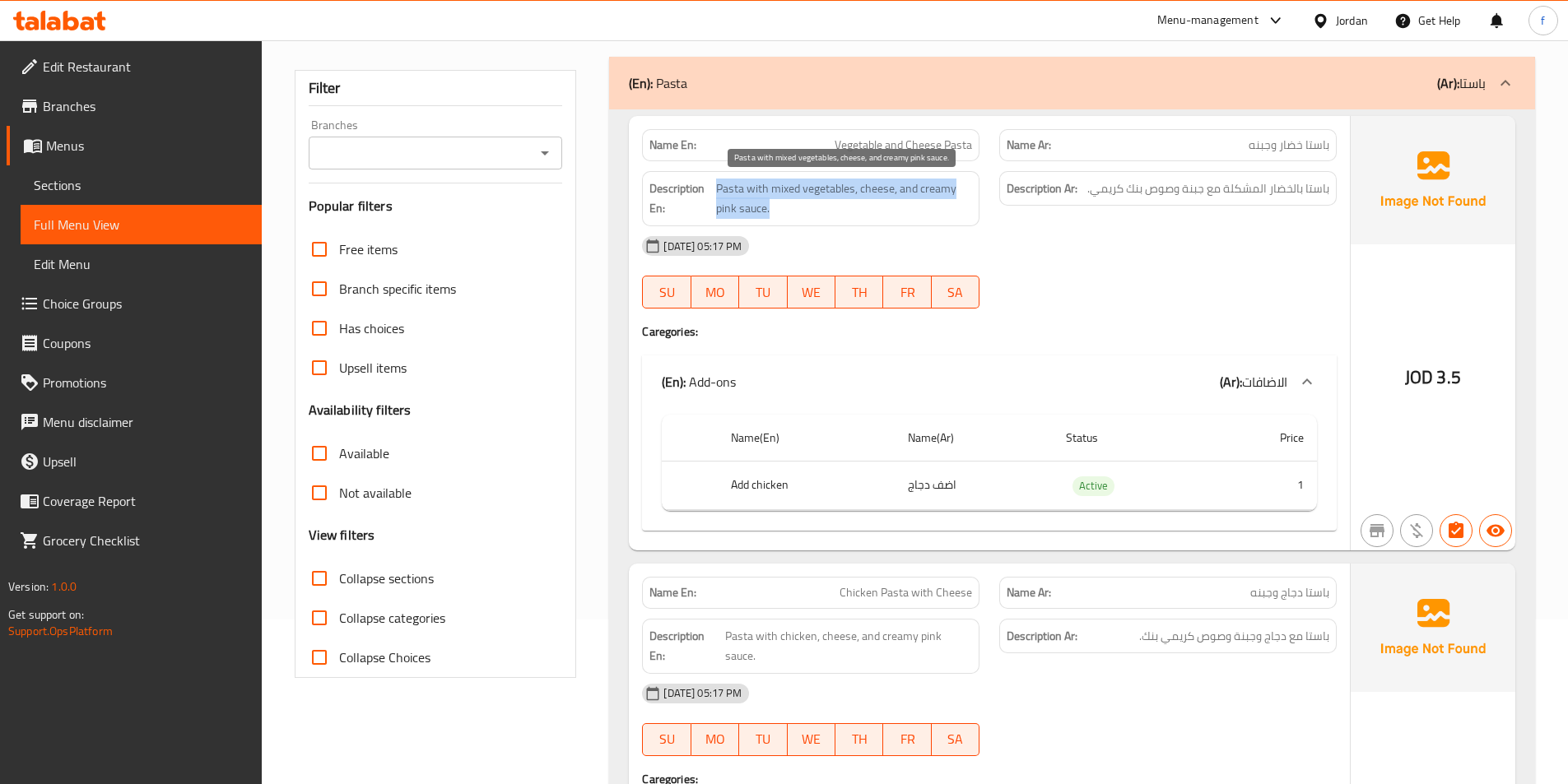
click at [897, 198] on span "Pasta with mixed vegetables, cheese, and creamy pink sauce." at bounding box center [844, 199] width 256 height 41
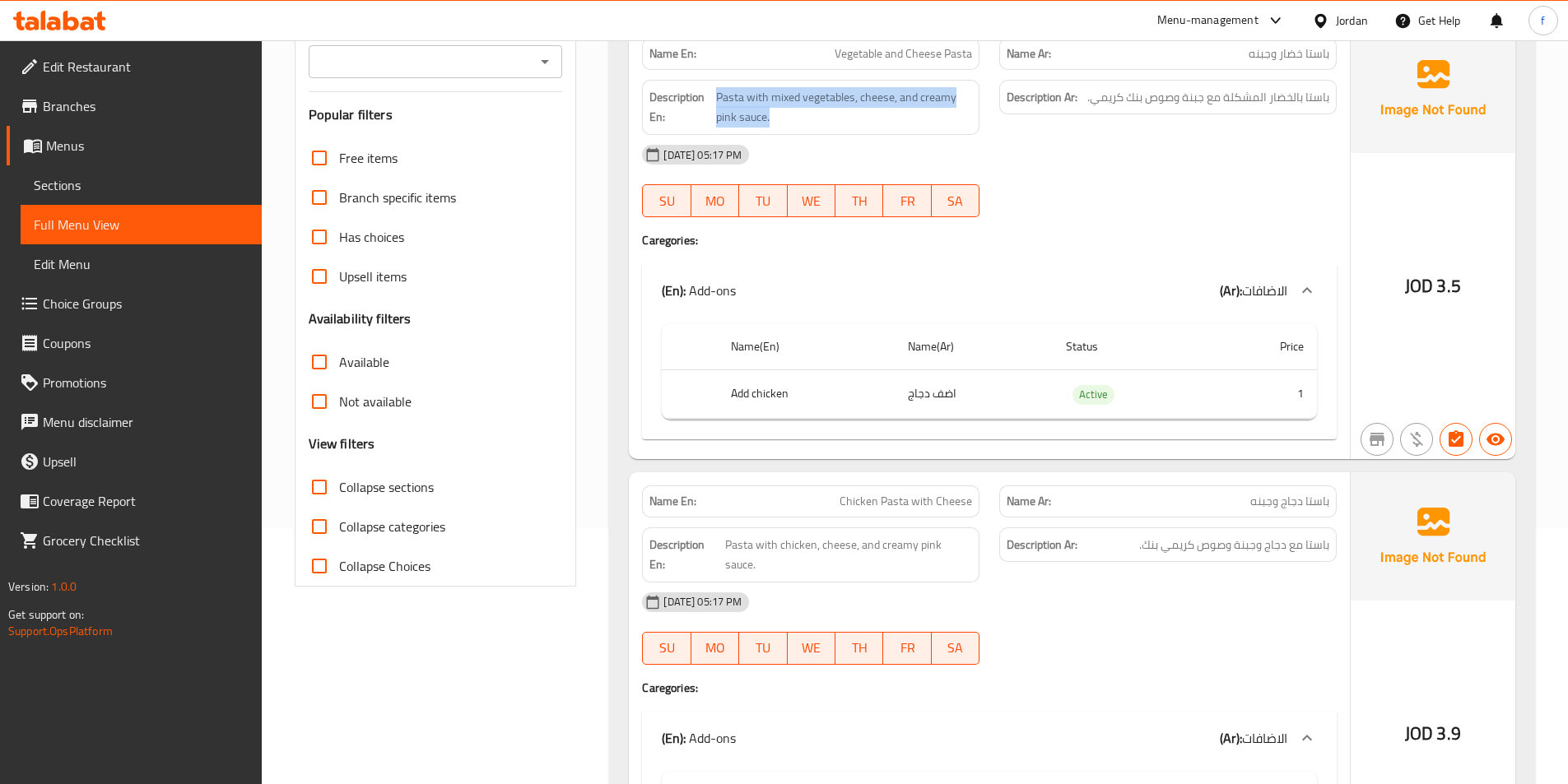
scroll to position [412, 0]
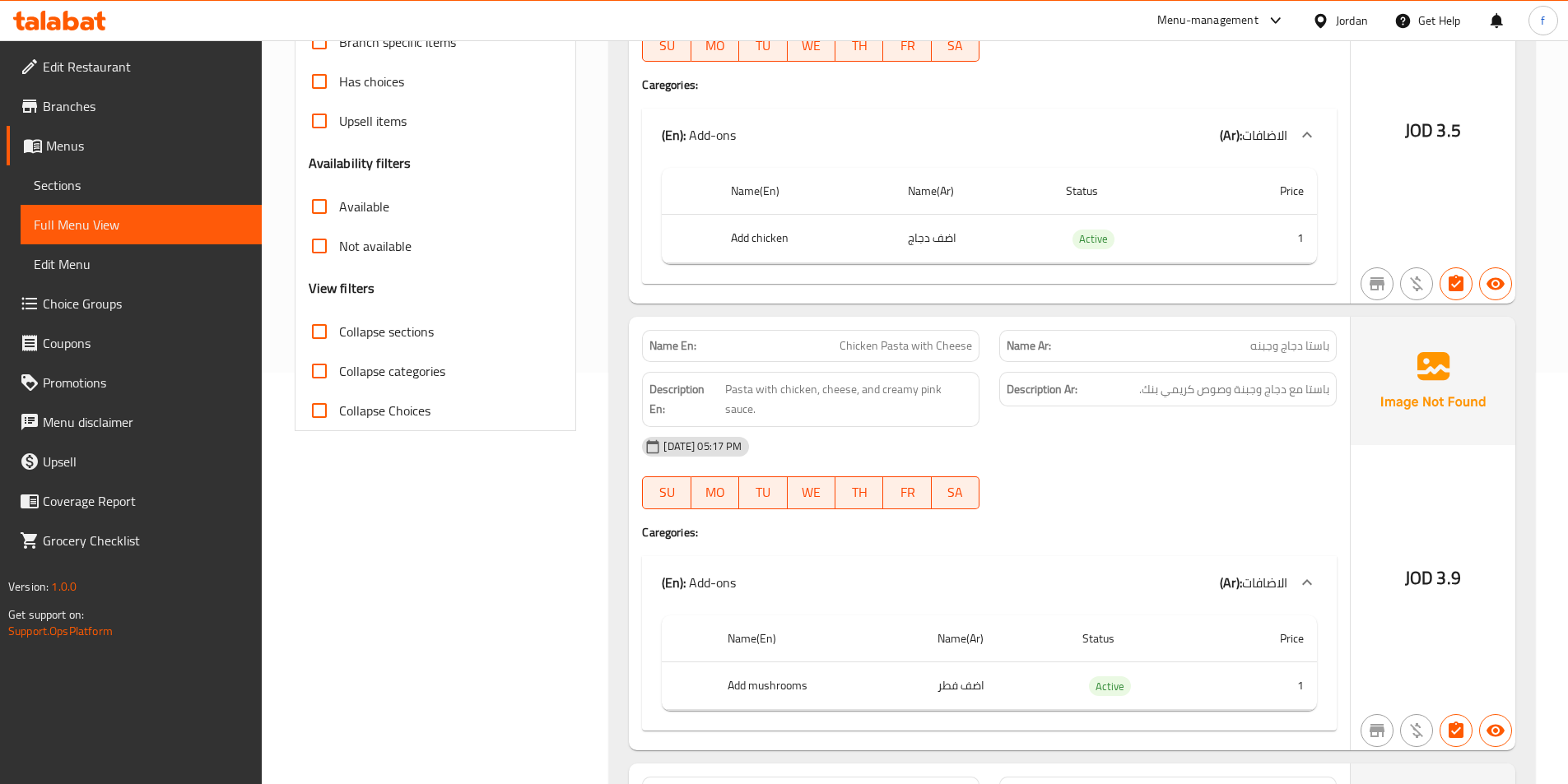
click at [963, 346] on span "Chicken Pasta with Cheese" at bounding box center [905, 346] width 132 height 17
click at [916, 345] on span "Chicken Pasta with Cheese" at bounding box center [905, 346] width 132 height 17
click at [871, 345] on span "Chicken Pasta with Cheese" at bounding box center [905, 346] width 132 height 17
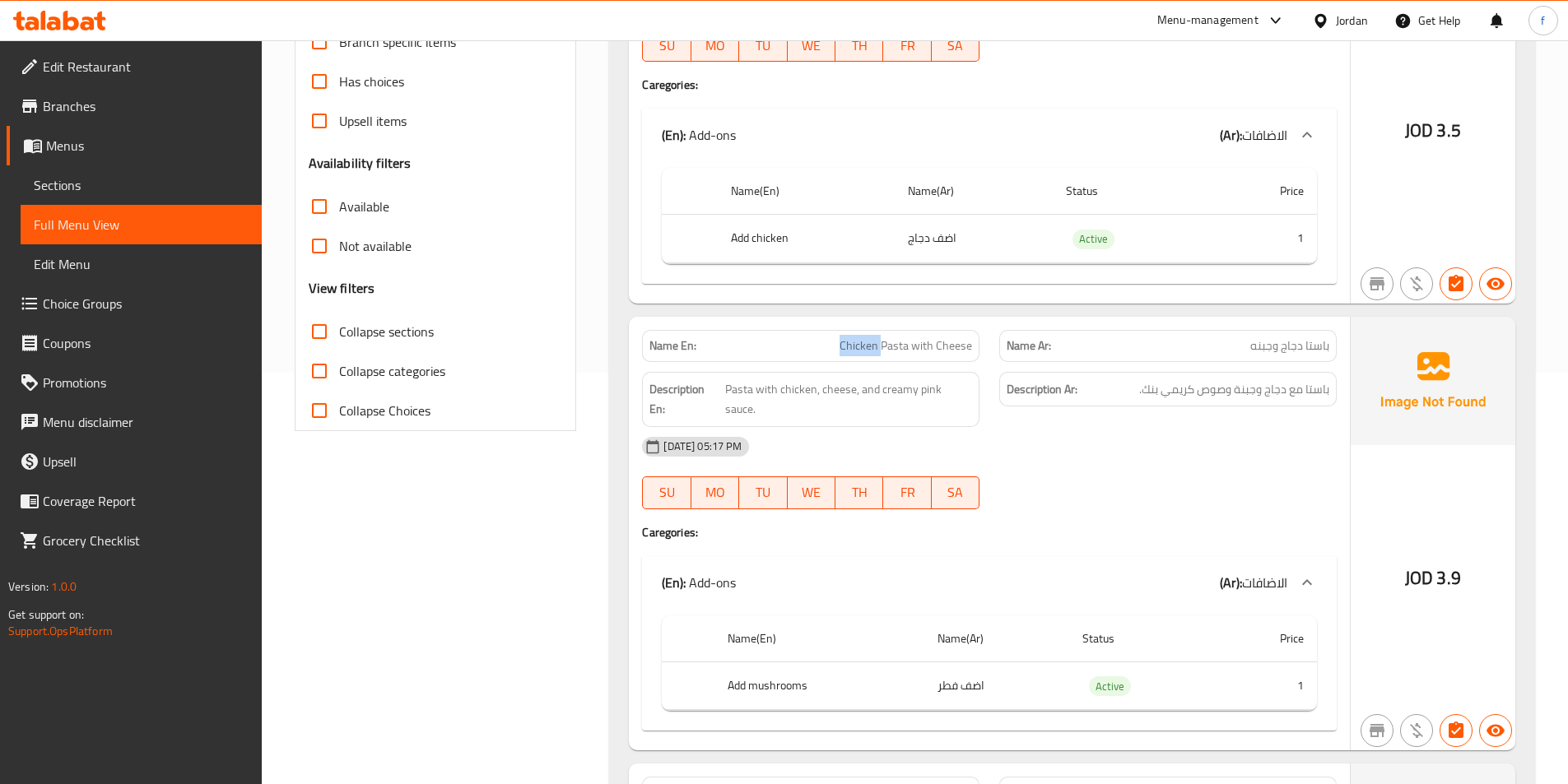
click at [871, 345] on span "Chicken Pasta with Cheese" at bounding box center [905, 346] width 132 height 17
click at [736, 385] on span "Pasta with chicken, cheese, and creamy pink sauce." at bounding box center [849, 399] width 247 height 41
click at [770, 386] on span "Pasta with chicken, cheese, and creamy pink sauce." at bounding box center [849, 399] width 247 height 41
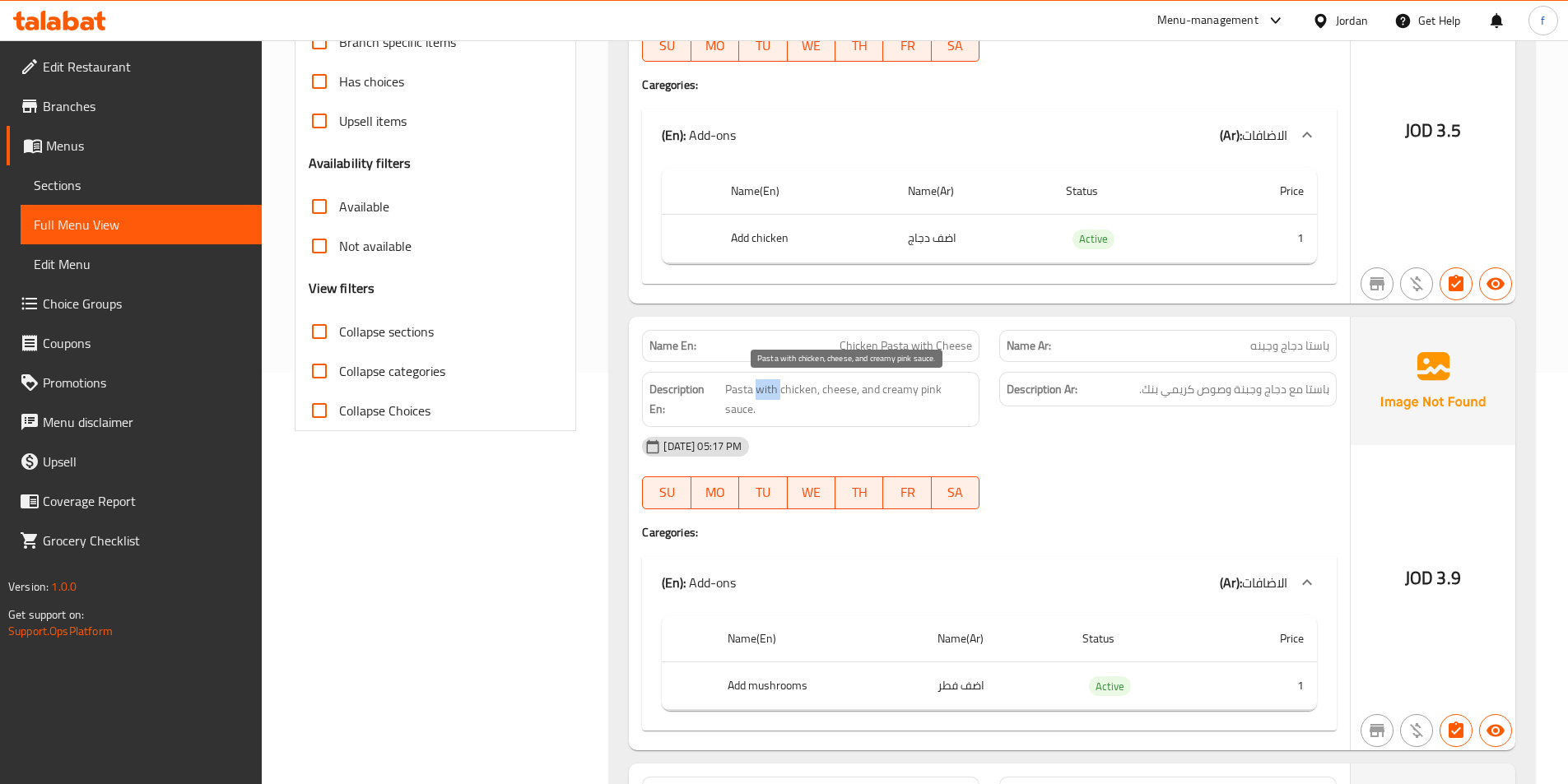
click at [770, 386] on span "Pasta with chicken, cheese, and creamy pink sauce." at bounding box center [849, 399] width 247 height 41
click at [819, 395] on span "Pasta with chicken, cheese, and creamy pink sauce." at bounding box center [849, 399] width 247 height 41
click at [844, 389] on span "Pasta with chicken, cheese, and creamy pink sauce." at bounding box center [849, 399] width 247 height 41
click at [925, 394] on span "Pasta with chicken, cheese, and creamy pink sauce." at bounding box center [849, 399] width 247 height 41
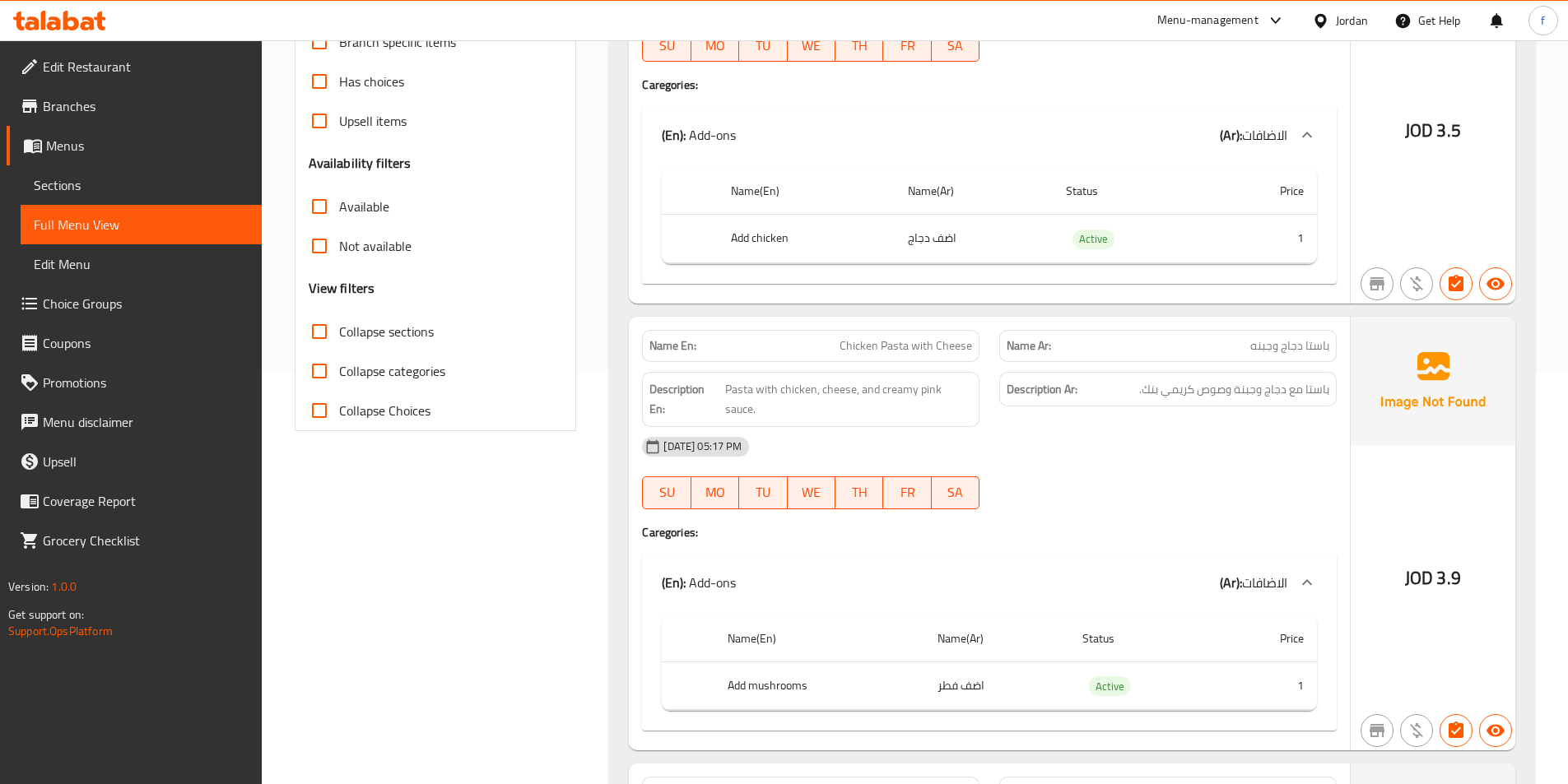
click at [930, 345] on span "Chicken Pasta with Cheese" at bounding box center [905, 346] width 132 height 17
click at [911, 357] on div "Name En: Chicken Pasta with Cheese" at bounding box center [810, 345] width 338 height 32
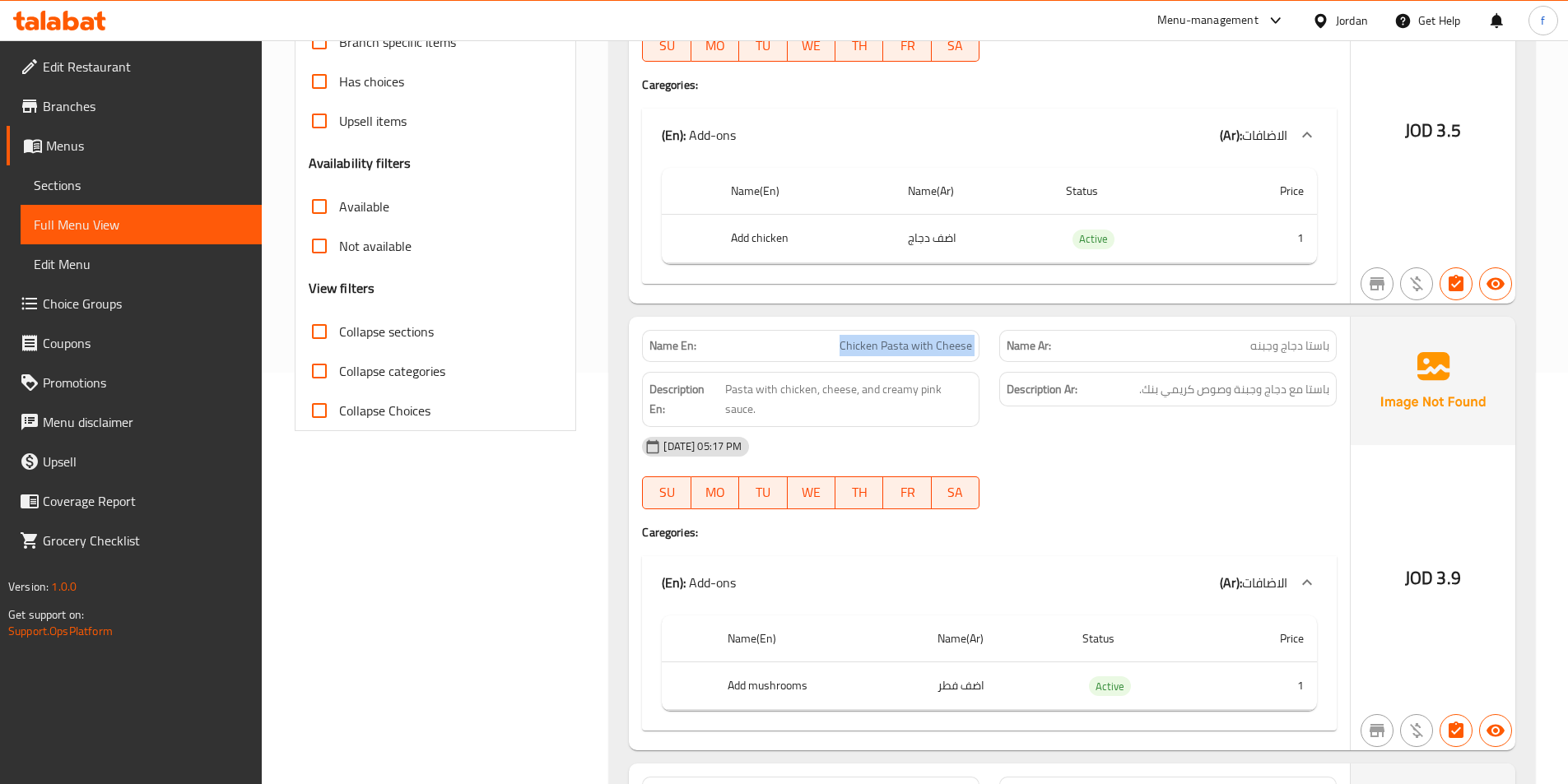
click at [911, 357] on div "Name En: Chicken Pasta with Cheese" at bounding box center [810, 345] width 338 height 32
drag, startPoint x: 1296, startPoint y: 392, endPoint x: 1142, endPoint y: 404, distance: 154.5
click at [1142, 404] on div "Description Ar: باستا مع دجاج وجبنة وصوص كريمي بنك." at bounding box center [1167, 389] width 338 height 35
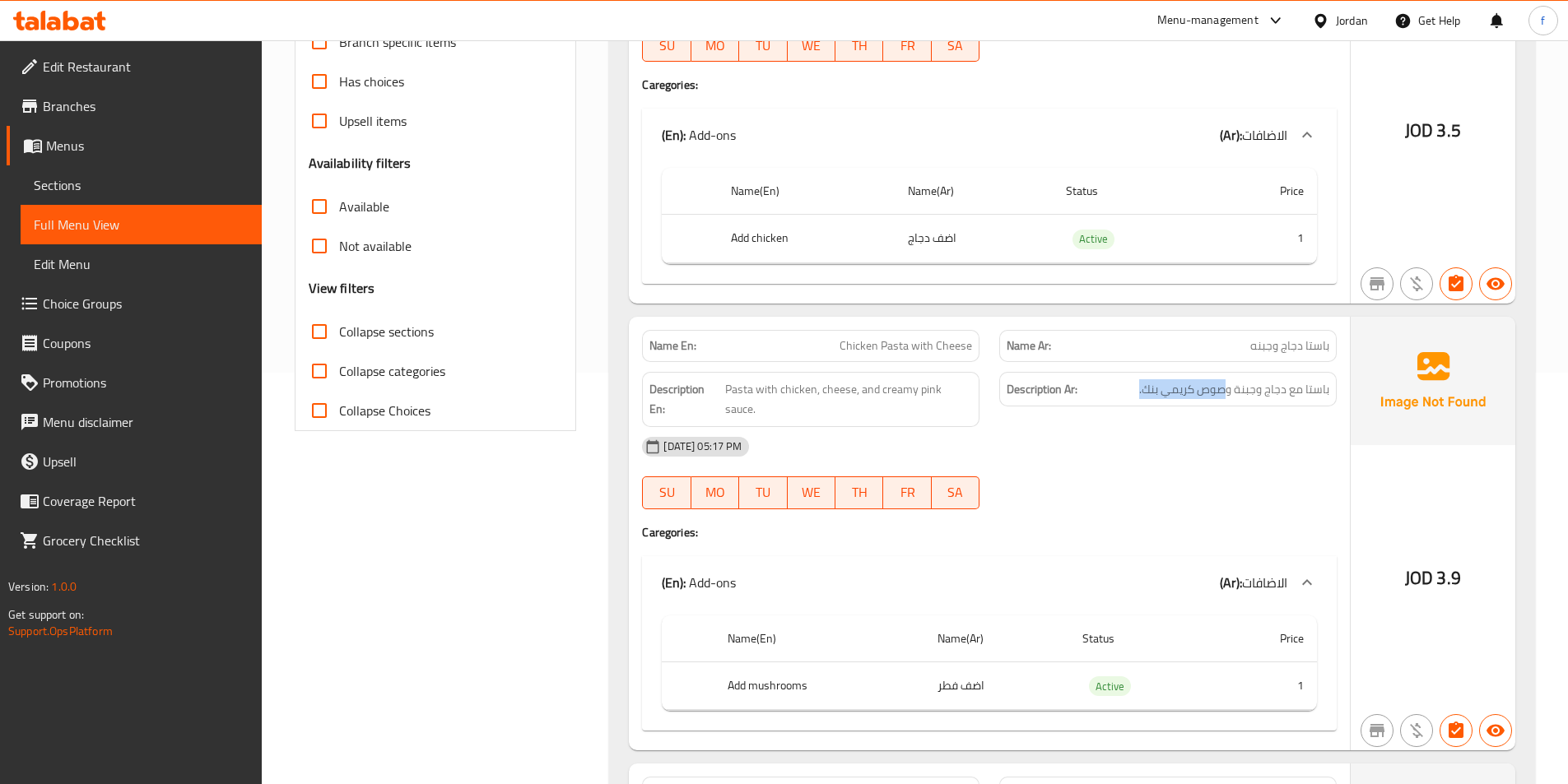
drag, startPoint x: 1229, startPoint y: 389, endPoint x: 1126, endPoint y: 389, distance: 103.0
click at [1126, 389] on h6 "Description Ar: باستا مع دجاج وجبنة وصوص كريمي بنك." at bounding box center [1168, 389] width 323 height 21
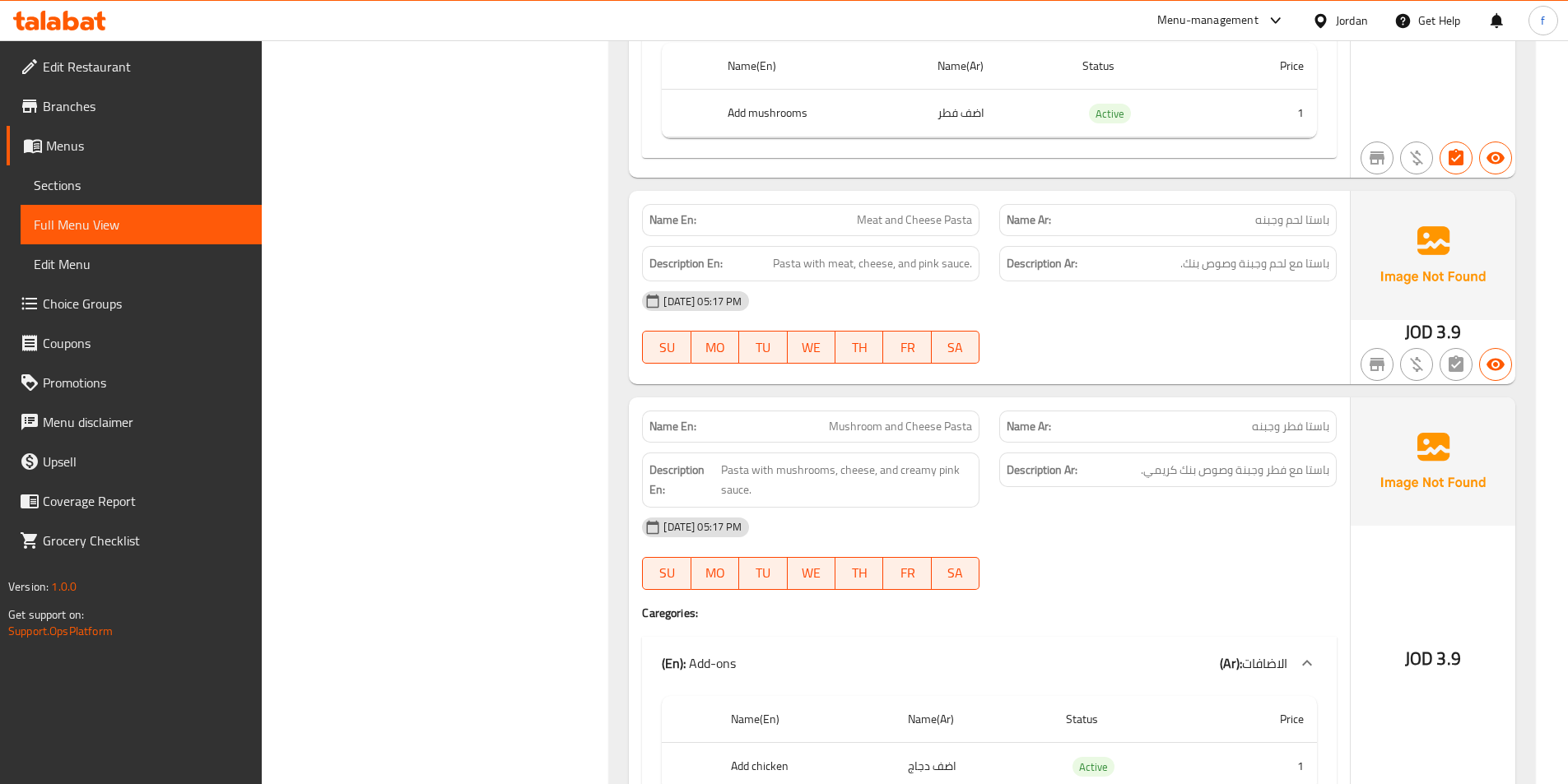
scroll to position [988, 0]
click at [868, 208] on span "Meat and Cheese Pasta" at bounding box center [914, 217] width 115 height 17
click at [893, 208] on span "Meat and Cheese Pasta" at bounding box center [914, 217] width 115 height 17
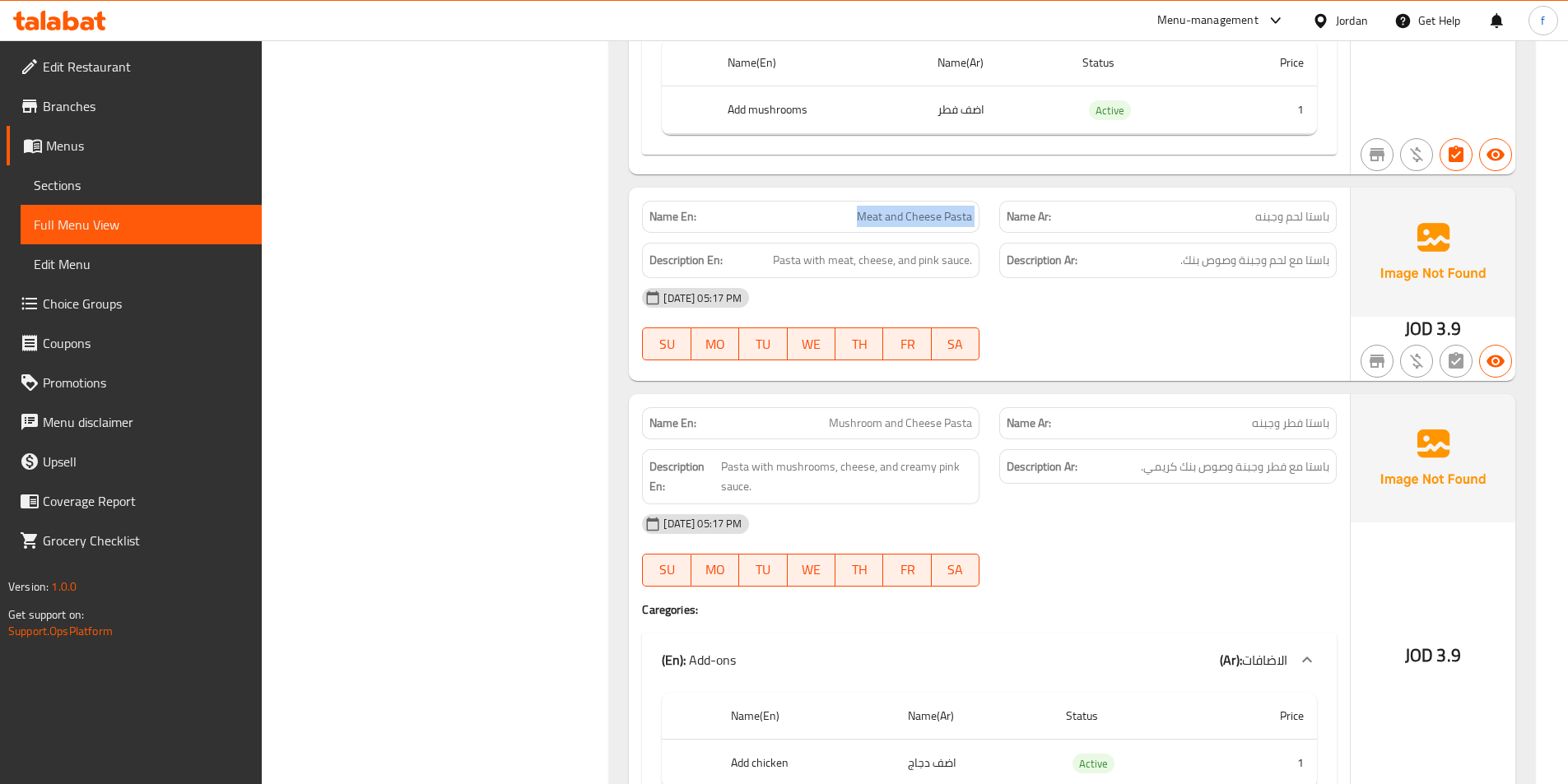
click at [893, 208] on span "Meat and Cheese Pasta" at bounding box center [914, 217] width 115 height 17
click at [1238, 250] on span "باستا مع لحم وجبنة وصوص بنك." at bounding box center [1255, 261] width 149 height 21
drag, startPoint x: 1238, startPoint y: 246, endPoint x: 1186, endPoint y: 247, distance: 52.0
click at [1239, 250] on span "باستا مع لحم وجبنة وصوص بنك." at bounding box center [1255, 261] width 149 height 21
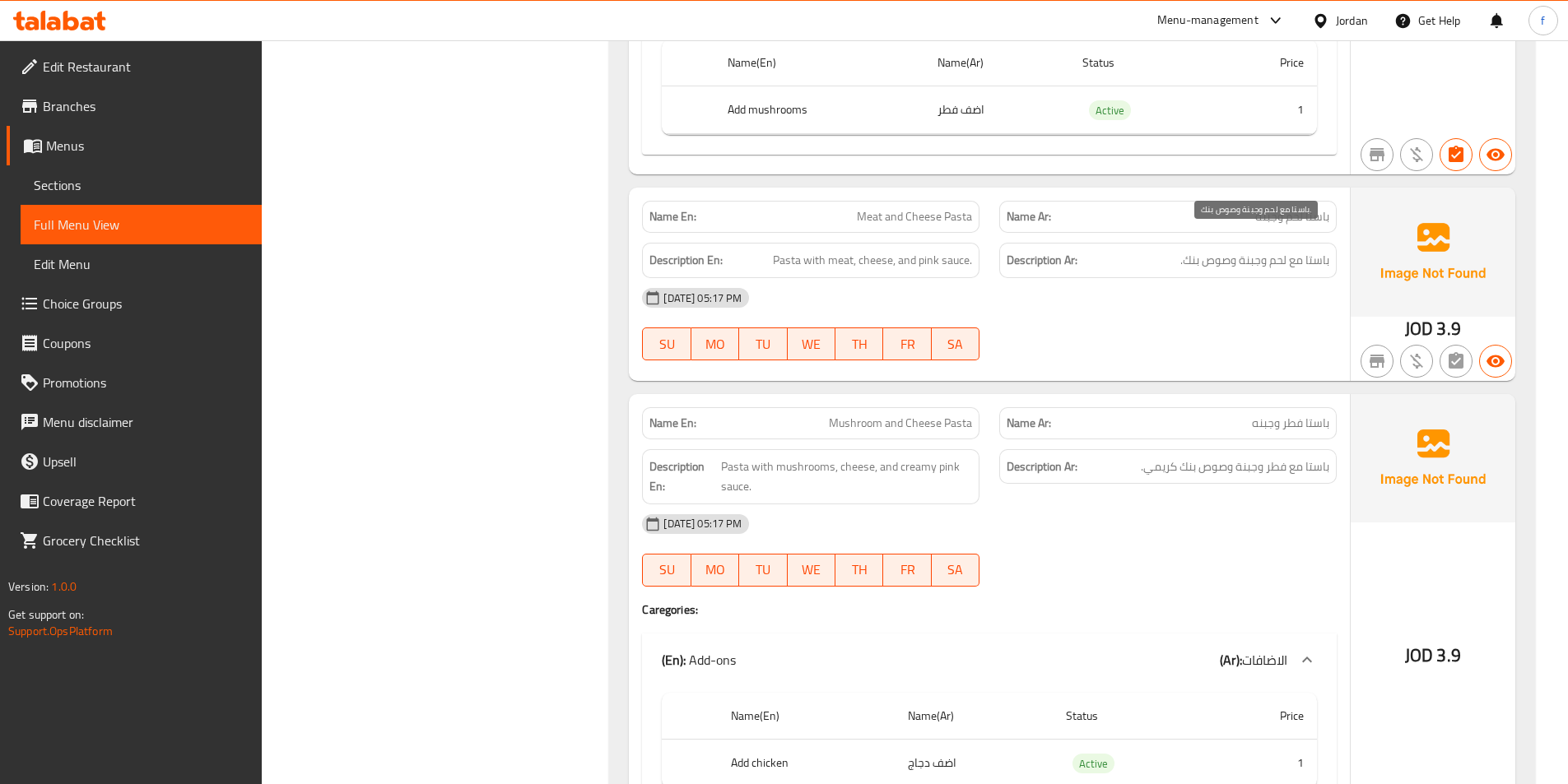
drag, startPoint x: 1216, startPoint y: 245, endPoint x: 1228, endPoint y: 243, distance: 12.2
click at [1217, 250] on span "باستا مع لحم وجبنة وصوص بنك." at bounding box center [1255, 261] width 149 height 21
drag, startPoint x: 1231, startPoint y: 240, endPoint x: 1167, endPoint y: 242, distance: 64.0
click at [1167, 250] on h6 "Description Ar: باستا مع لحم وجبنة وصوص بنك." at bounding box center [1168, 261] width 323 height 21
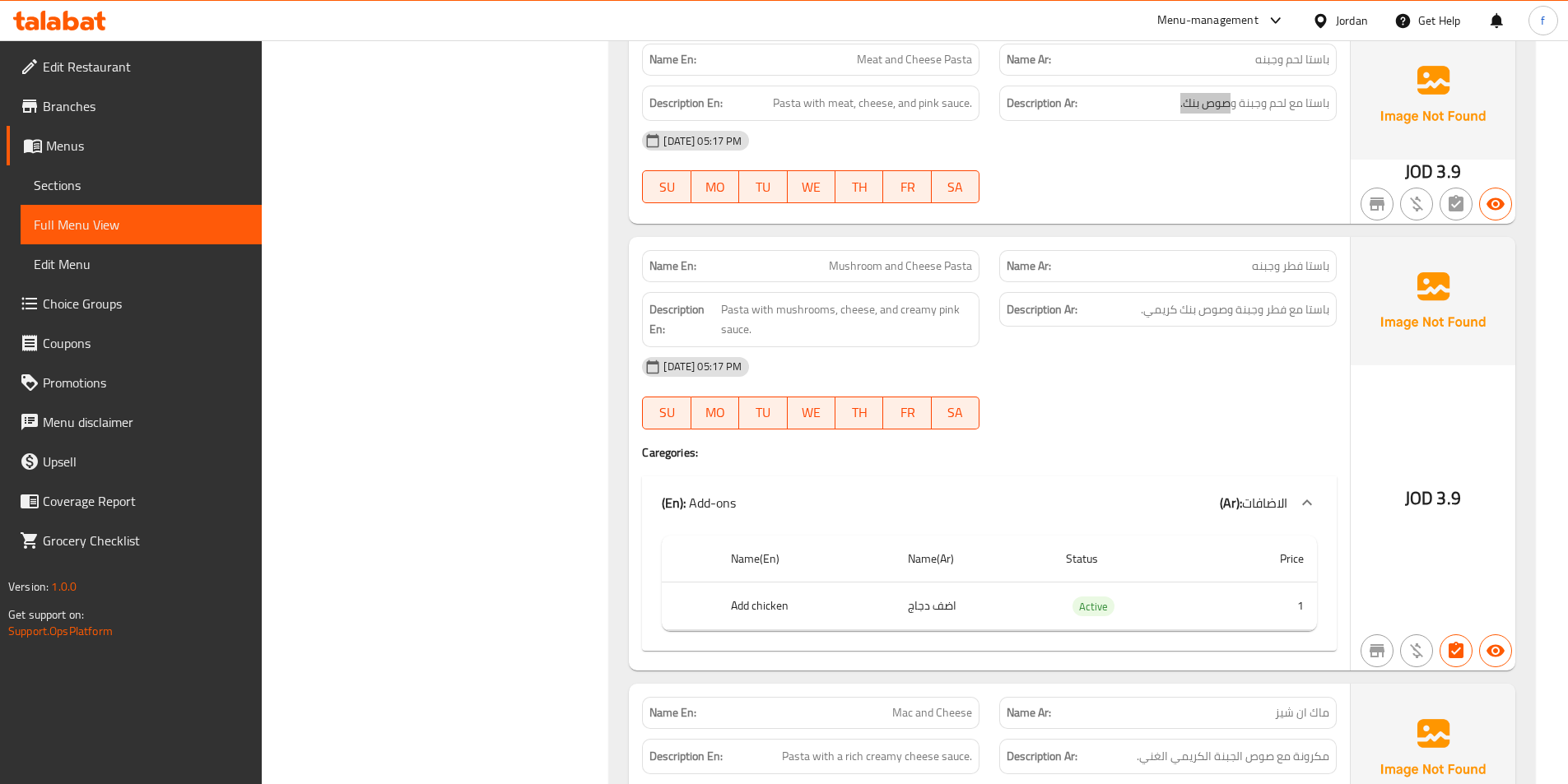
scroll to position [1235, 0]
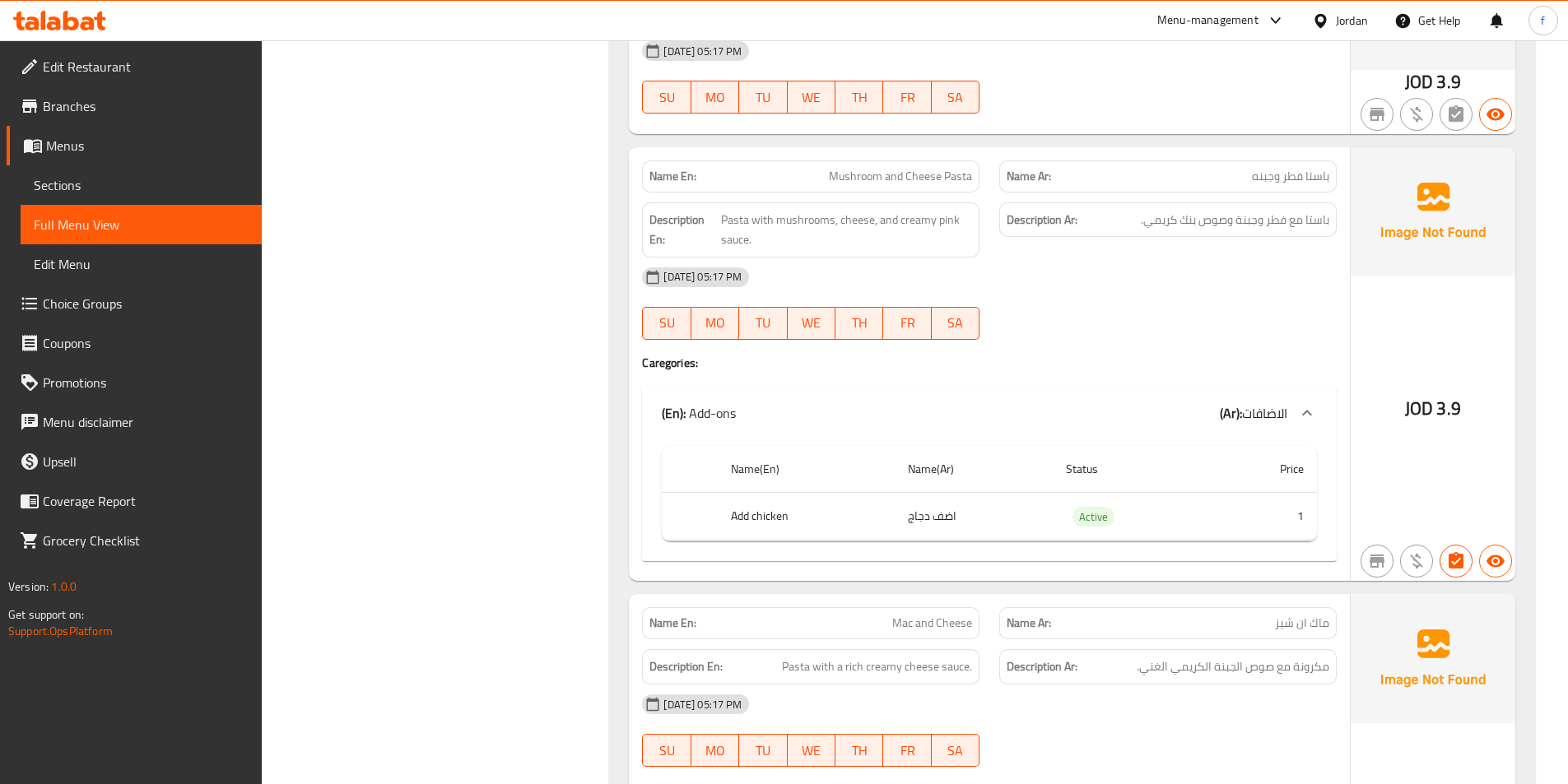
click at [957, 168] on span "Mushroom and Cheese Pasta" at bounding box center [901, 176] width 143 height 17
click at [932, 168] on span "Mushroom and Cheese Pasta" at bounding box center [901, 176] width 143 height 17
click at [863, 168] on span "Mushroom and Cheese Pasta" at bounding box center [901, 176] width 143 height 17
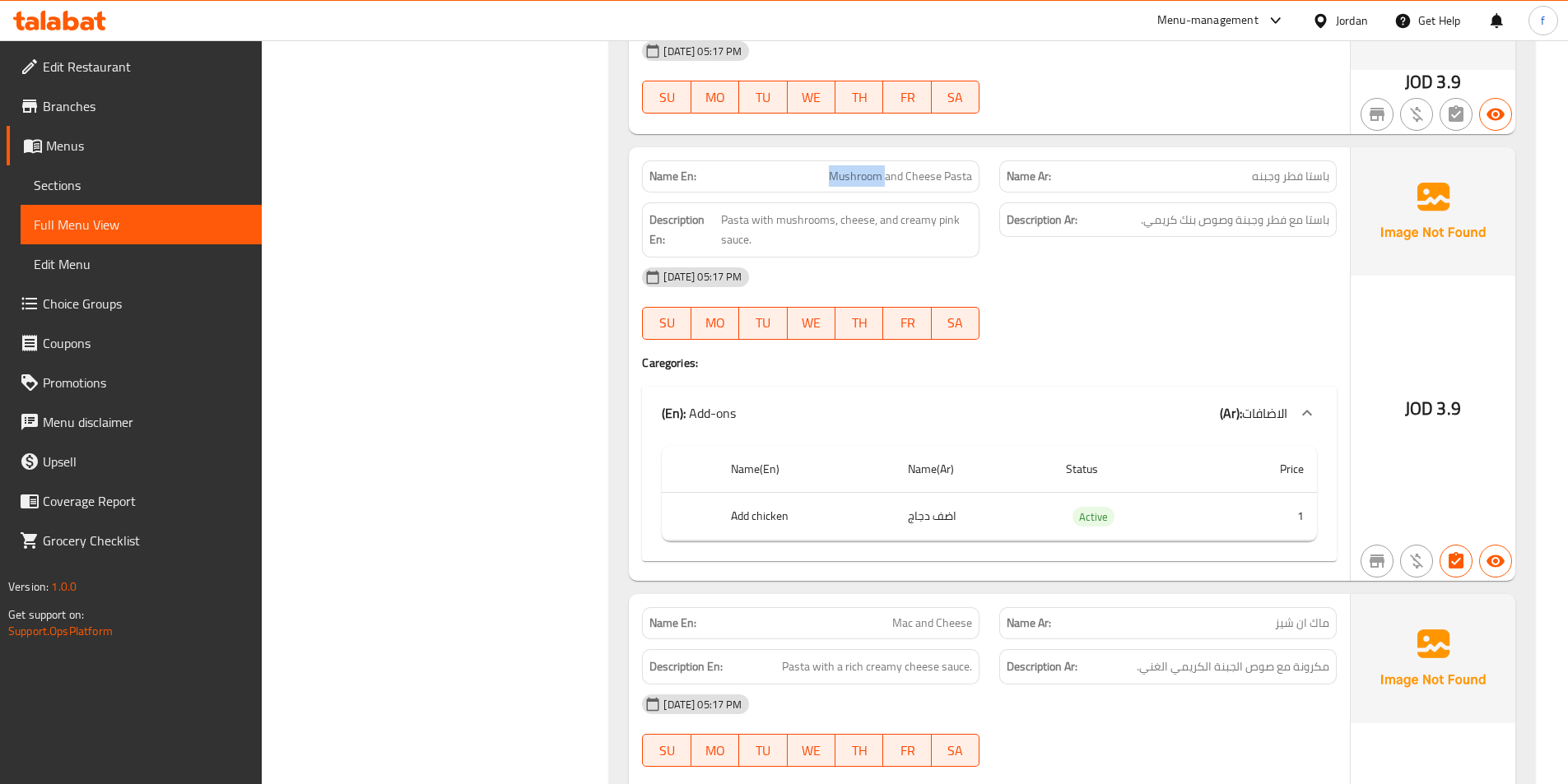
click at [863, 168] on span "Mushroom and Cheese Pasta" at bounding box center [901, 176] width 143 height 17
click at [738, 210] on span "Pasta with mushrooms, cheese, and creamy pink sauce." at bounding box center [846, 230] width 251 height 41
click at [775, 210] on span "Pasta with mushrooms, cheese, and creamy pink sauce." at bounding box center [846, 230] width 251 height 41
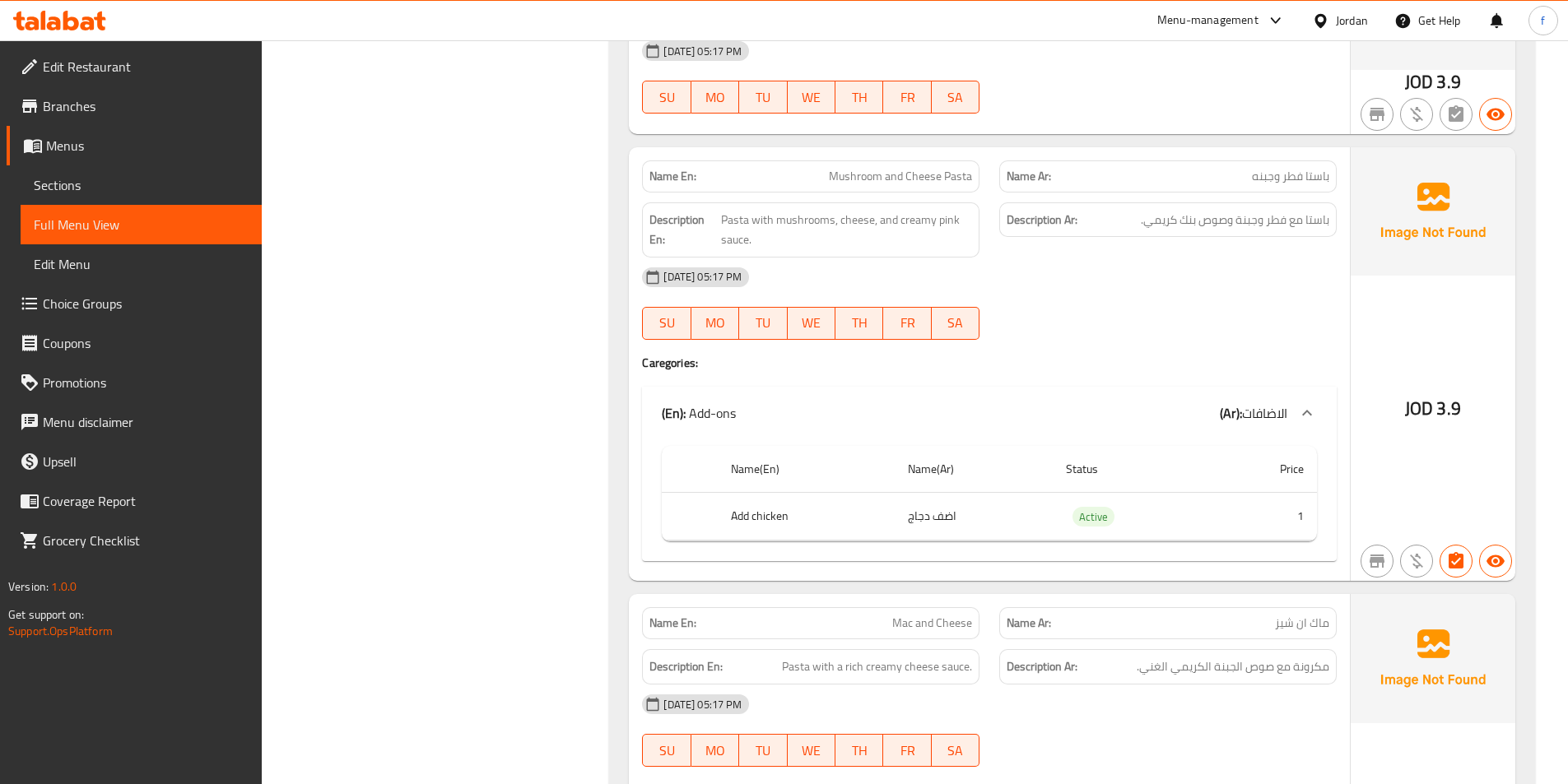
click at [892, 168] on span "Mushroom and Cheese Pasta" at bounding box center [901, 176] width 143 height 17
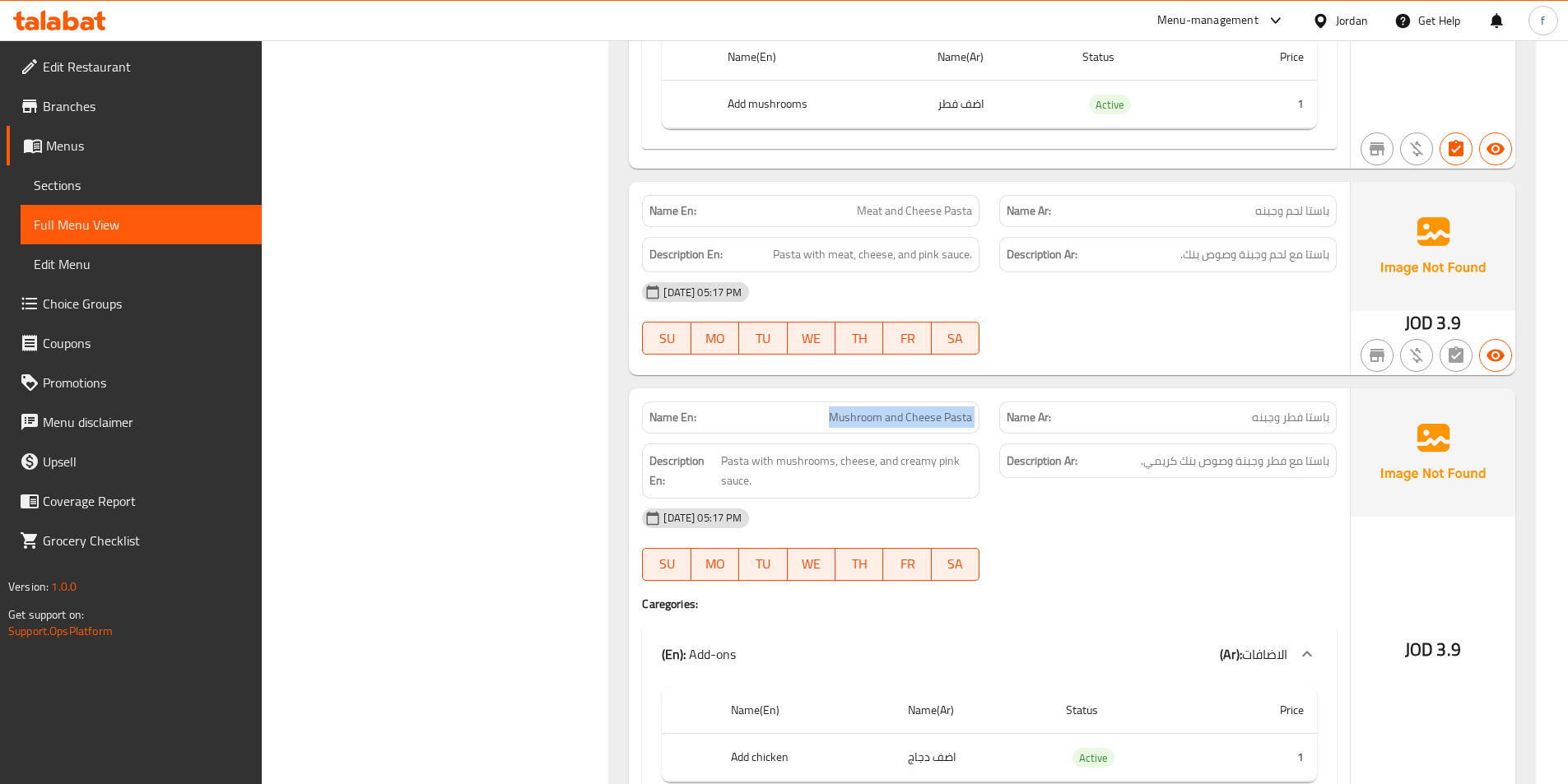
scroll to position [988, 0]
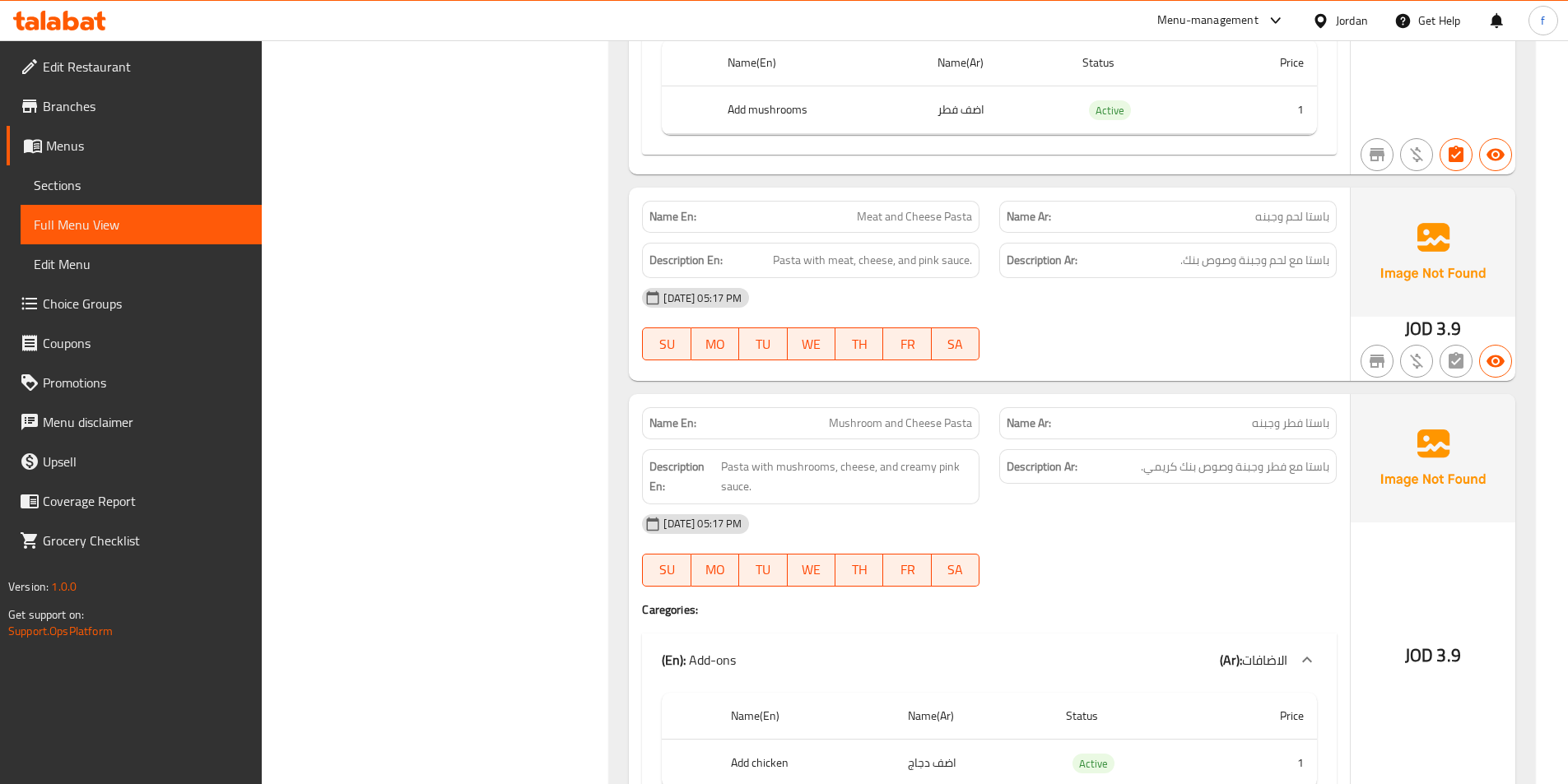
click at [941, 208] on div "Name En: Meat and Cheese Pasta" at bounding box center [810, 217] width 338 height 32
click at [945, 208] on span "Meat and Cheese Pasta" at bounding box center [914, 217] width 115 height 17
copy span "Meat and Cheese Pasta"
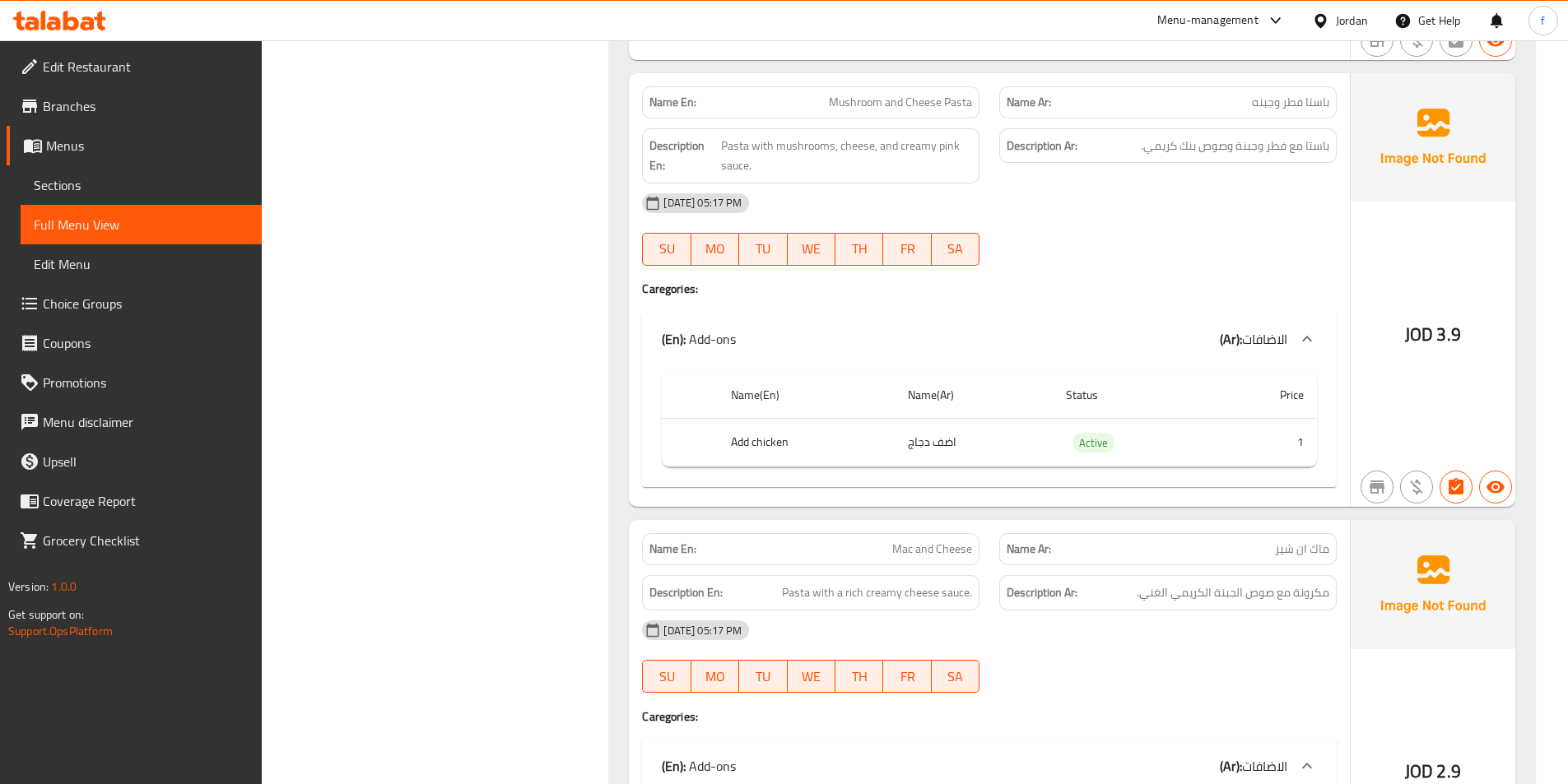
scroll to position [1317, 0]
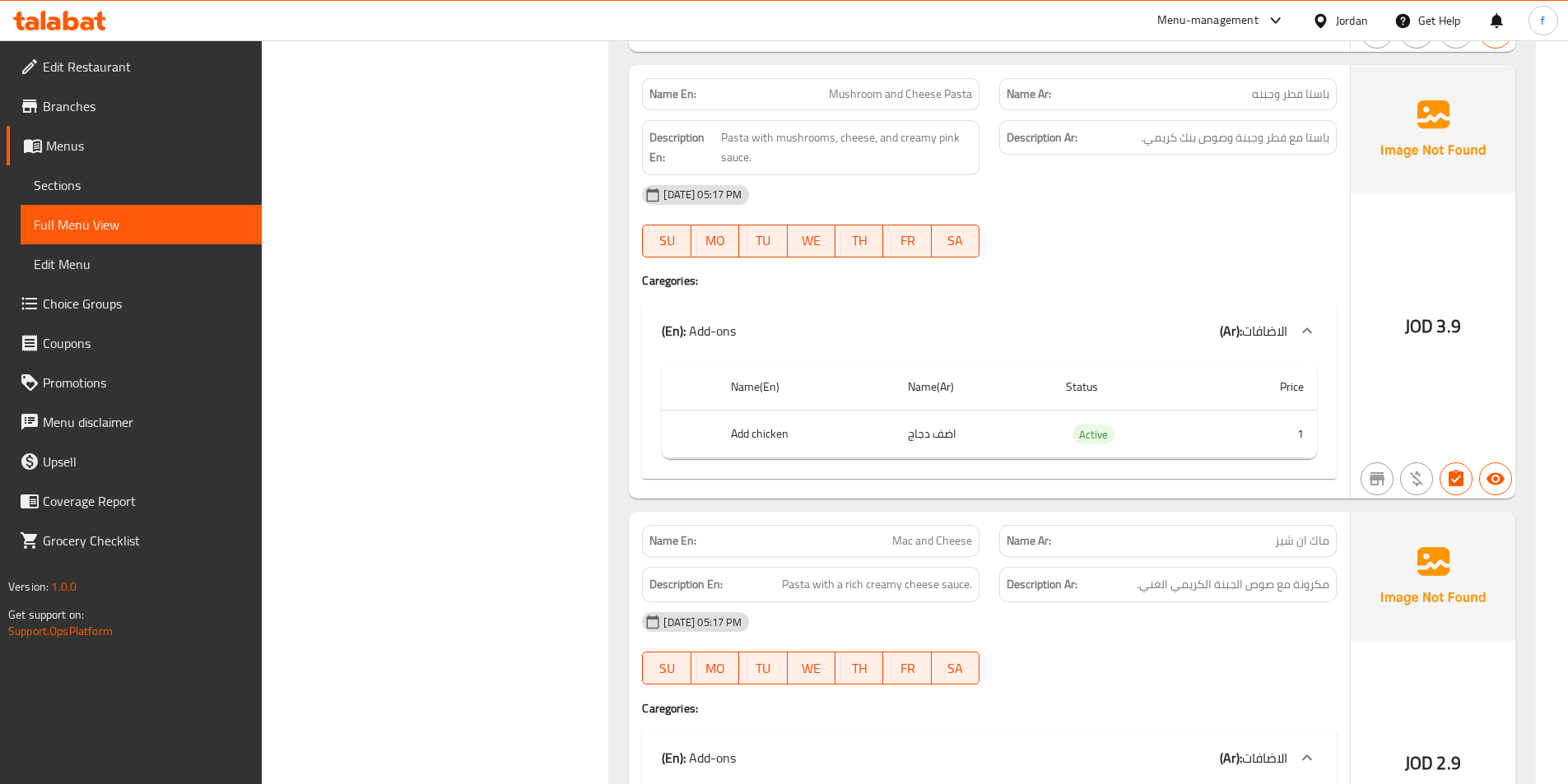
click at [858, 85] on span "Mushroom and Cheese Pasta" at bounding box center [901, 94] width 143 height 17
drag, startPoint x: 858, startPoint y: 72, endPoint x: 977, endPoint y: 98, distance: 121.8
click at [863, 85] on span "Mushroom and Cheese Pasta" at bounding box center [901, 94] width 143 height 17
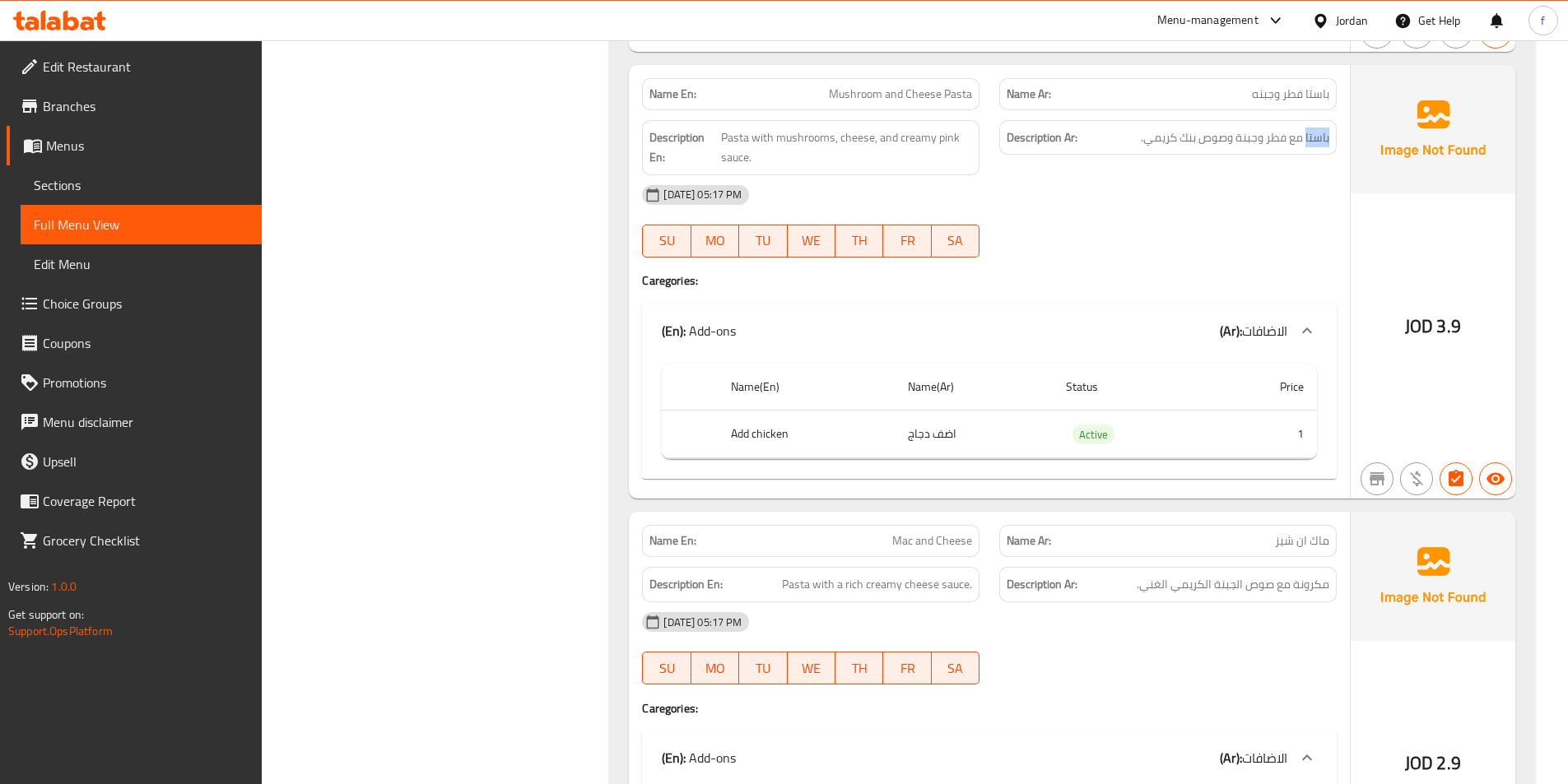
drag, startPoint x: 1307, startPoint y: 115, endPoint x: 1094, endPoint y: 118, distance: 213.0
click at [1094, 128] on h6 "Description Ar: باستا مع فطر وجبنة وصوص بنك كريمي." at bounding box center [1168, 138] width 323 height 21
click at [873, 128] on span "Pasta with mushrooms, cheese, and creamy pink sauce." at bounding box center [846, 148] width 251 height 41
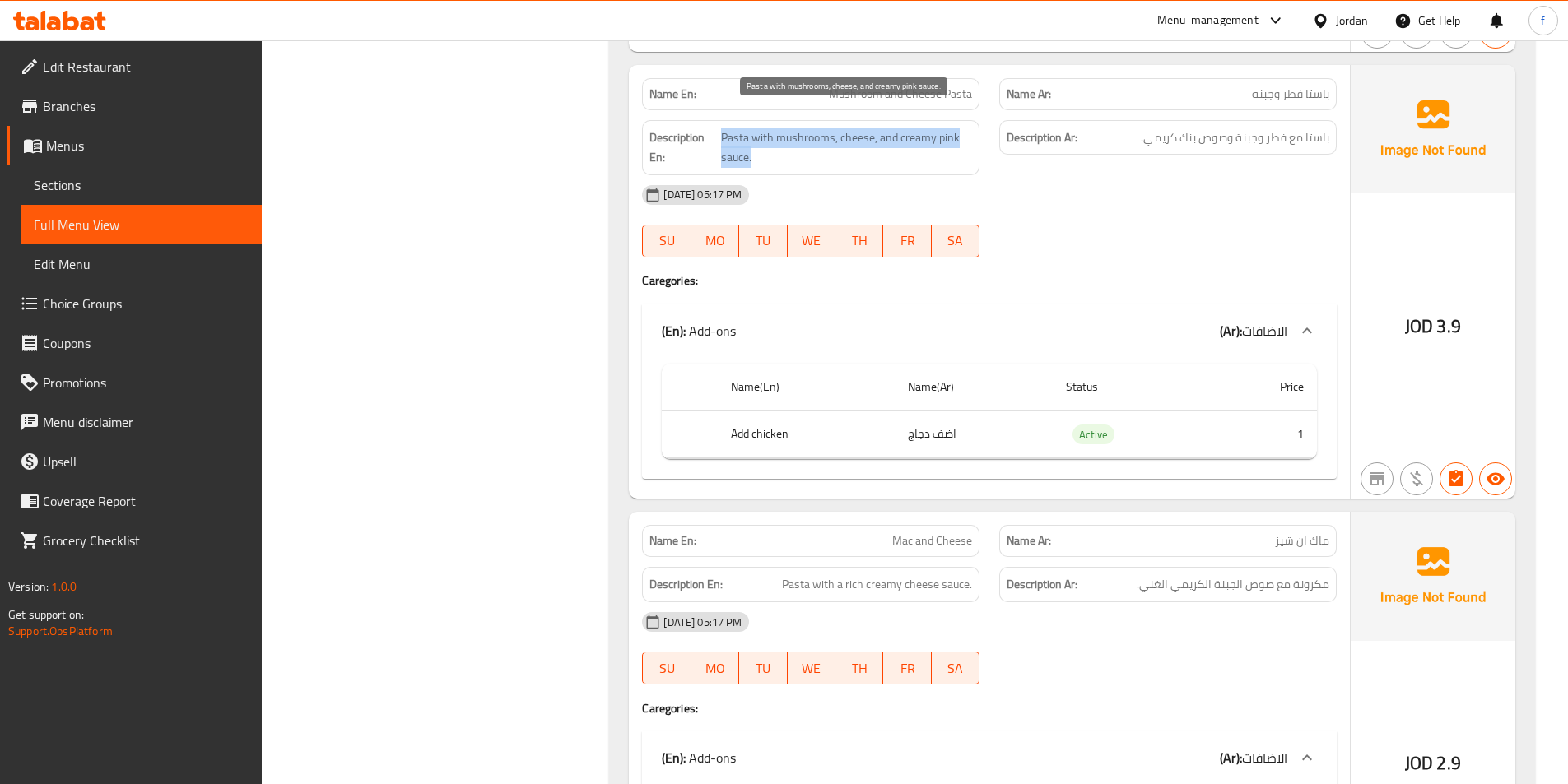
click at [873, 128] on span "Pasta with mushrooms, cheese, and creamy pink sauce." at bounding box center [846, 148] width 251 height 41
click at [802, 128] on span "Pasta with mushrooms, cheese, and creamy pink sauce." at bounding box center [846, 148] width 251 height 41
click at [729, 128] on span "Pasta with mushrooms, cheese, and creamy pink sauce." at bounding box center [846, 148] width 251 height 41
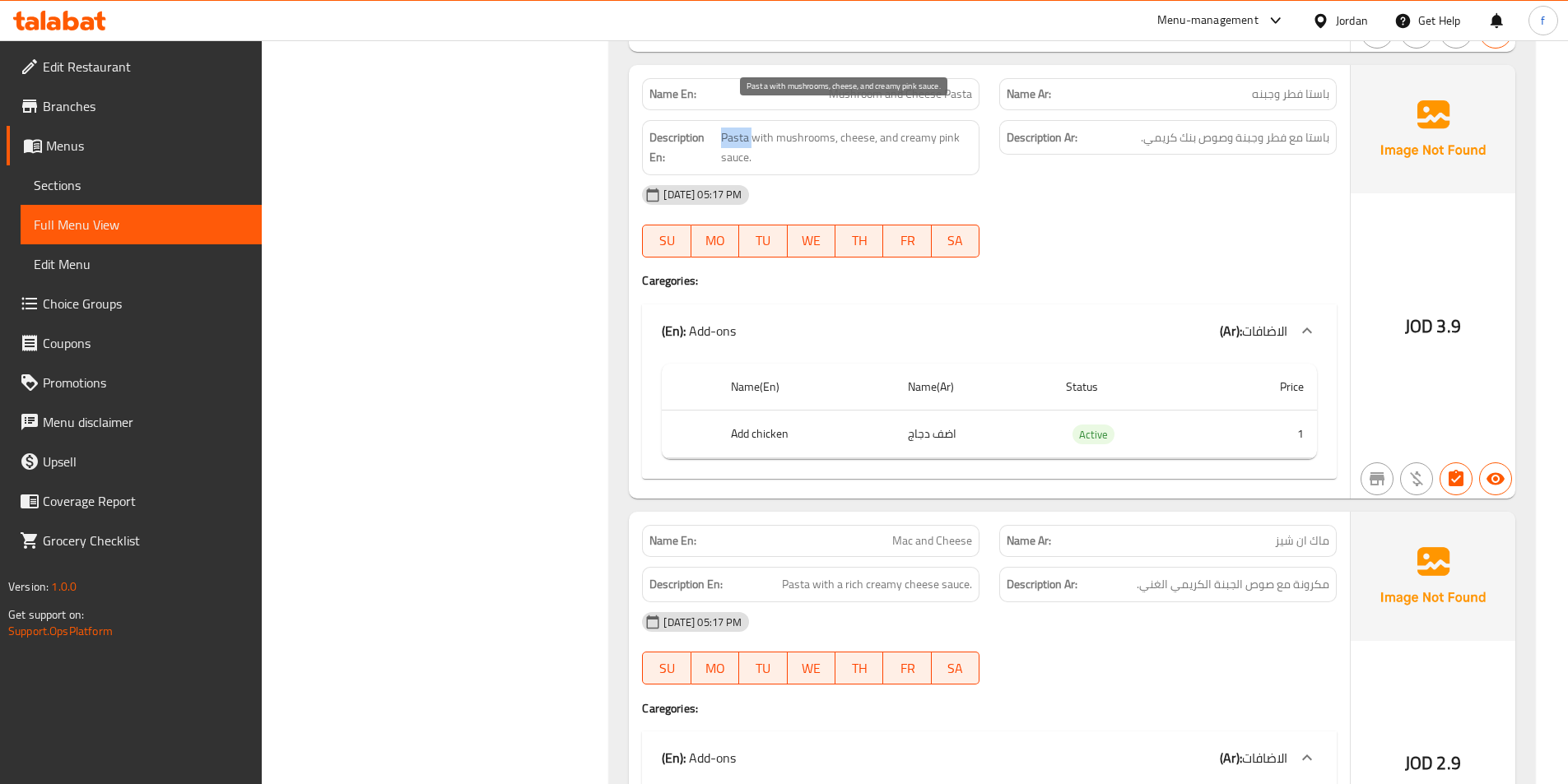
click at [729, 128] on span "Pasta with mushrooms, cheese, and creamy pink sauce." at bounding box center [846, 148] width 251 height 41
click at [745, 128] on span "Pasta with mushrooms, cheese, and creamy pink sauce." at bounding box center [846, 148] width 251 height 41
click at [781, 128] on span "Pasta with mushrooms, cheese, and creamy pink sauce." at bounding box center [846, 148] width 251 height 41
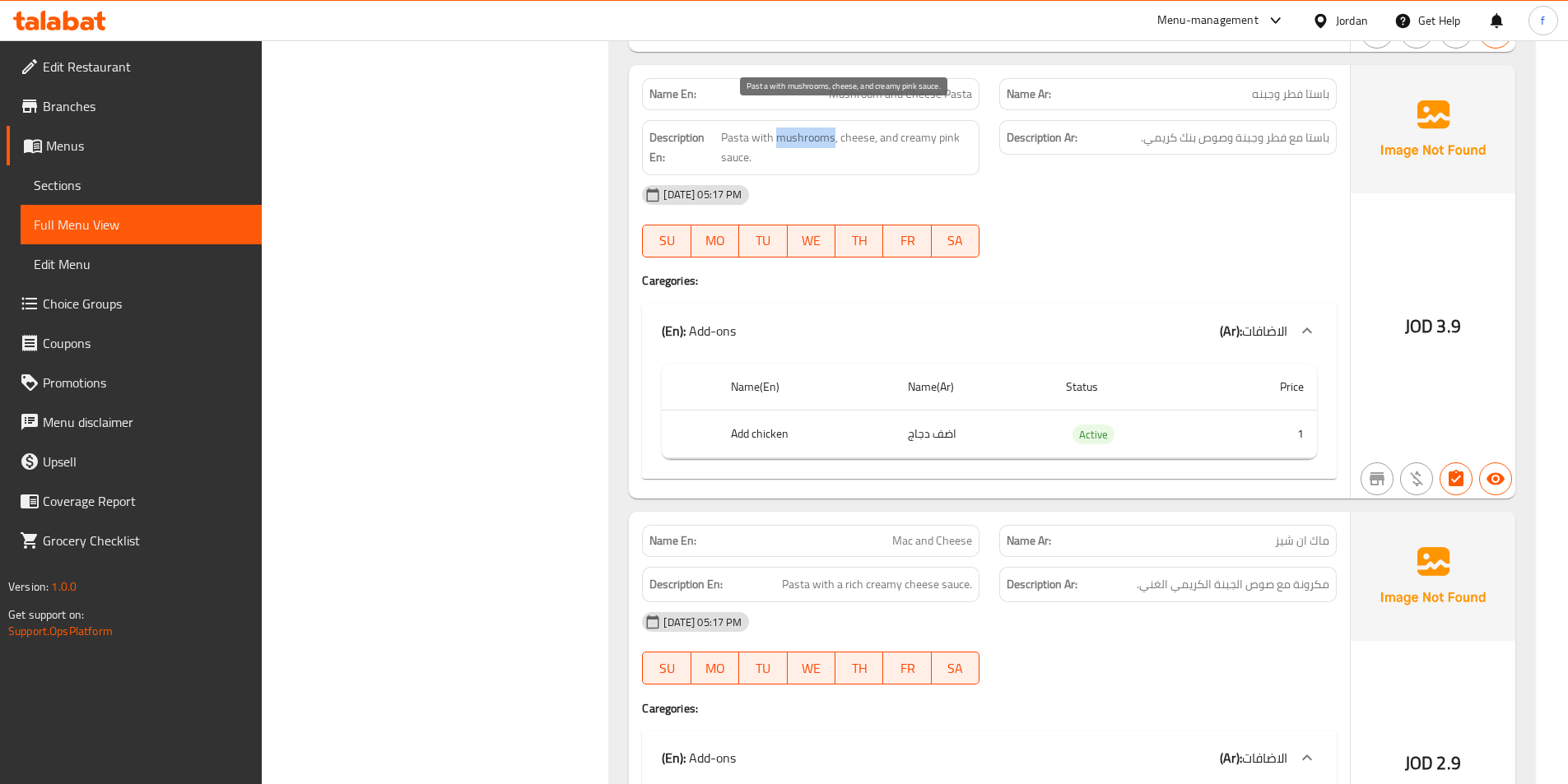
click at [781, 128] on span "Pasta with mushrooms, cheese, and creamy pink sauce." at bounding box center [846, 148] width 251 height 41
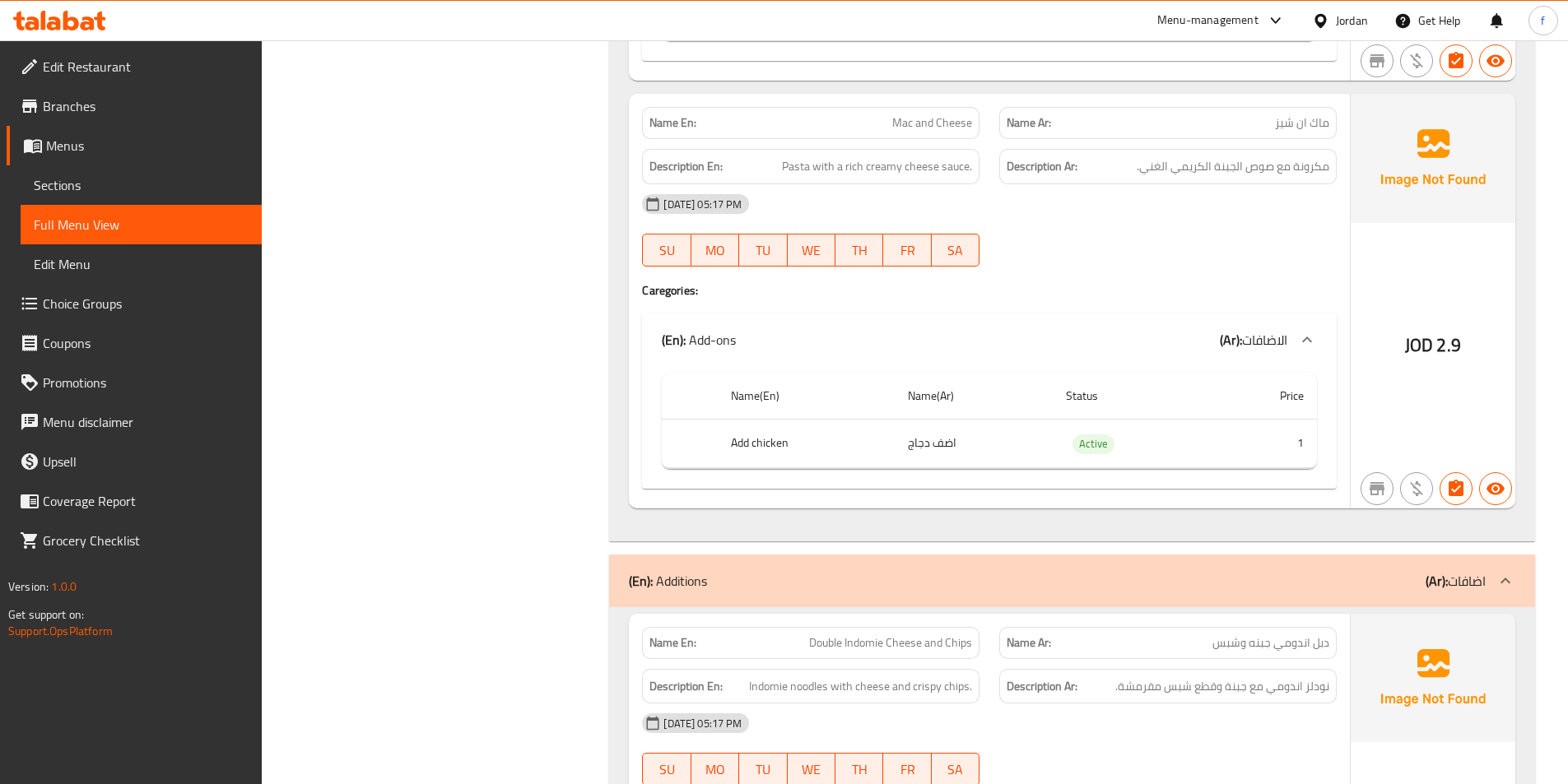
scroll to position [1646, 0]
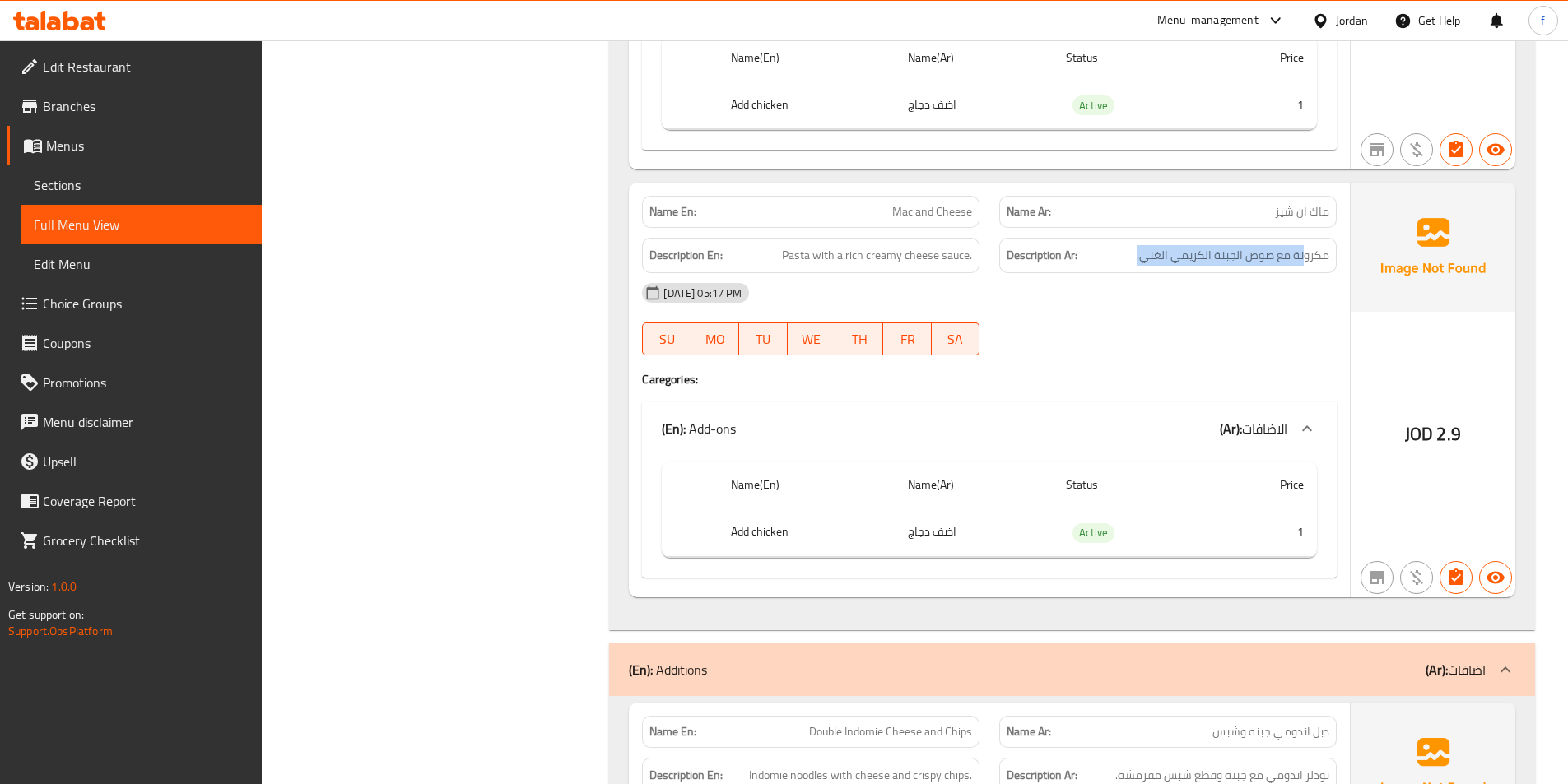
drag, startPoint x: 1306, startPoint y: 233, endPoint x: 1112, endPoint y: 233, distance: 194.0
click at [1120, 245] on h6 "Description Ar: مكرونة مع صوص الجبنة الكريمي الغني." at bounding box center [1168, 256] width 323 height 21
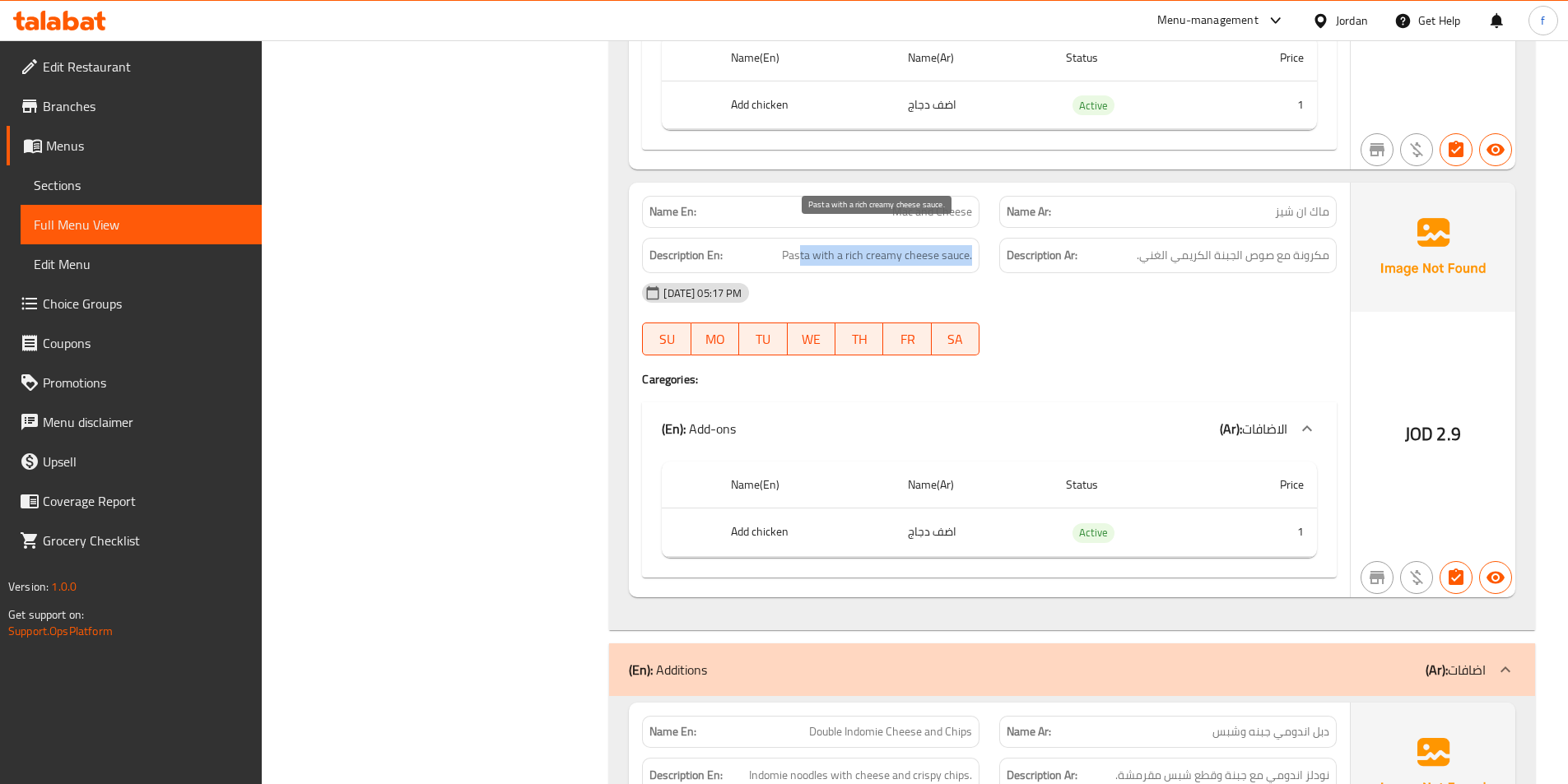
drag, startPoint x: 802, startPoint y: 237, endPoint x: 971, endPoint y: 240, distance: 169.0
click at [971, 245] on span "Pasta with a rich creamy cheese sauce." at bounding box center [877, 256] width 190 height 21
click at [932, 245] on span "Pasta with a rich creamy cheese sauce." at bounding box center [877, 256] width 190 height 21
click at [964, 245] on span "Pasta with a rich creamy cheese sauce." at bounding box center [877, 256] width 190 height 21
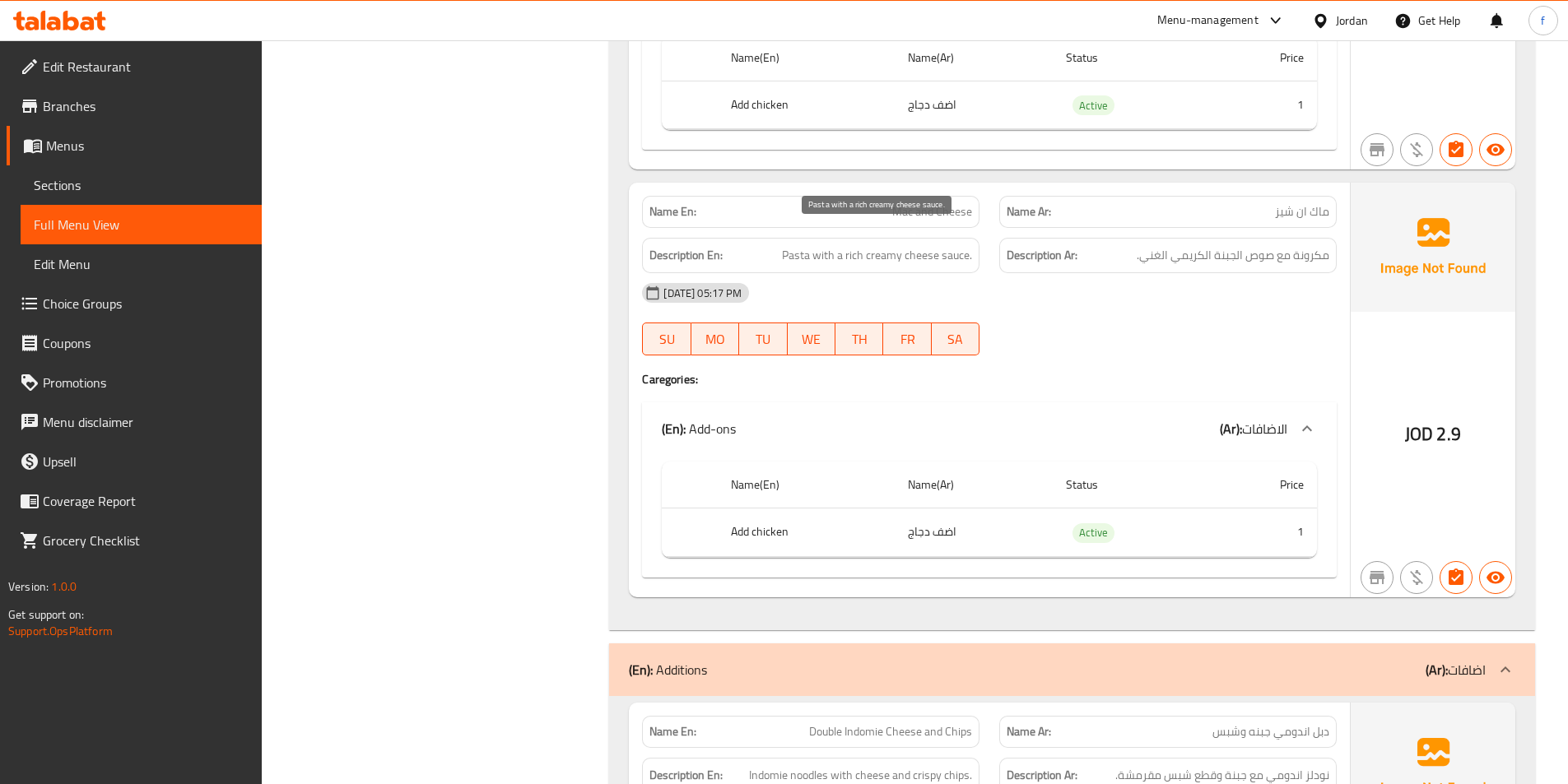
click at [921, 245] on span "Pasta with a rich creamy cheese sauce." at bounding box center [877, 256] width 190 height 21
drag, startPoint x: 921, startPoint y: 234, endPoint x: 887, endPoint y: 238, distance: 34.2
click at [919, 245] on span "Pasta with a rich creamy cheese sauce." at bounding box center [877, 256] width 190 height 21
click at [887, 245] on span "Pasta with a rich creamy cheese sauce." at bounding box center [877, 256] width 190 height 21
click at [872, 245] on span "Pasta with a rich creamy cheese sauce." at bounding box center [877, 256] width 190 height 21
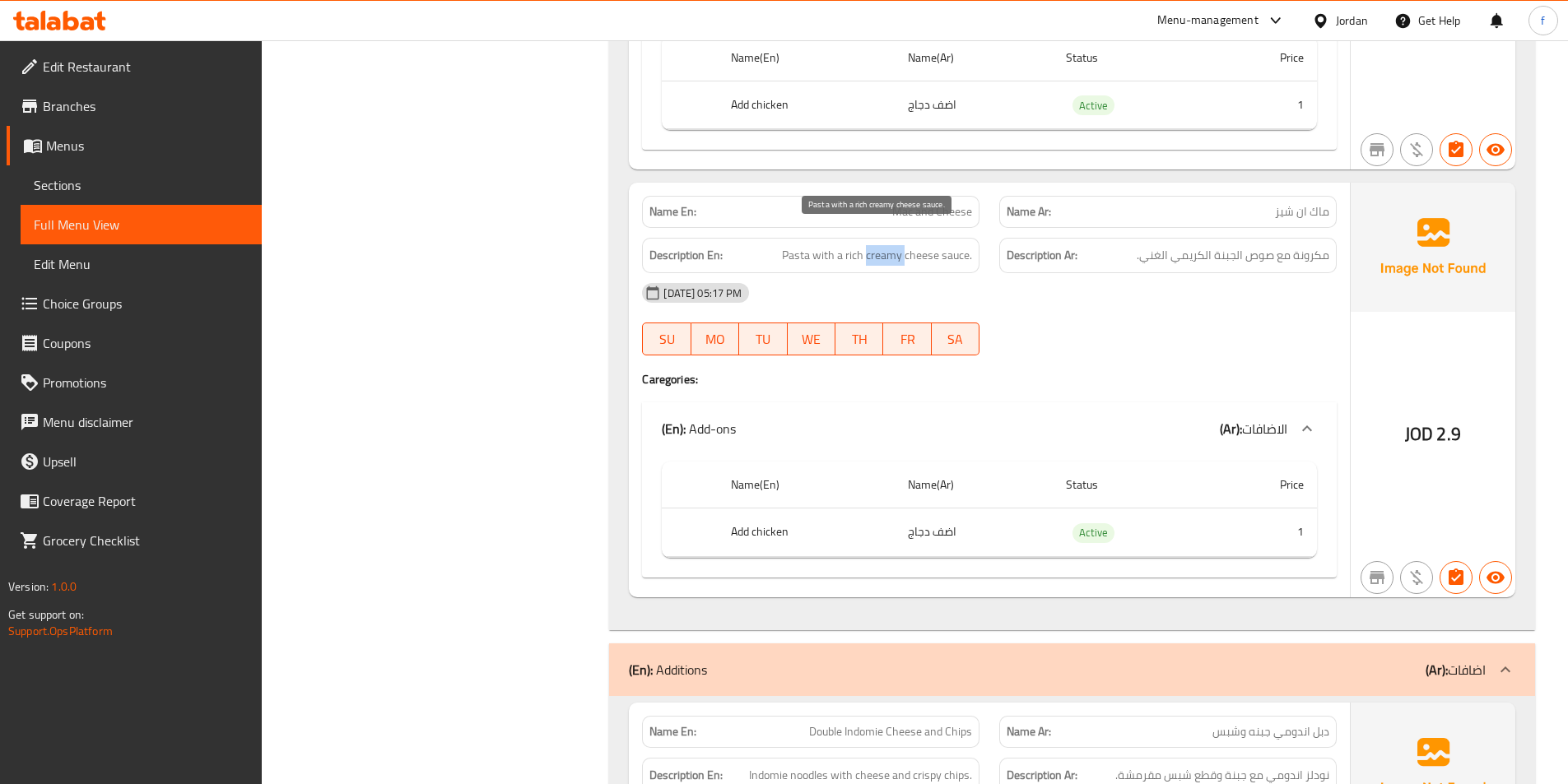
click at [873, 245] on span "Pasta with a rich creamy cheese sauce." at bounding box center [877, 256] width 190 height 21
click at [850, 245] on span "Pasta with a rich creamy cheese sauce." at bounding box center [877, 256] width 190 height 21
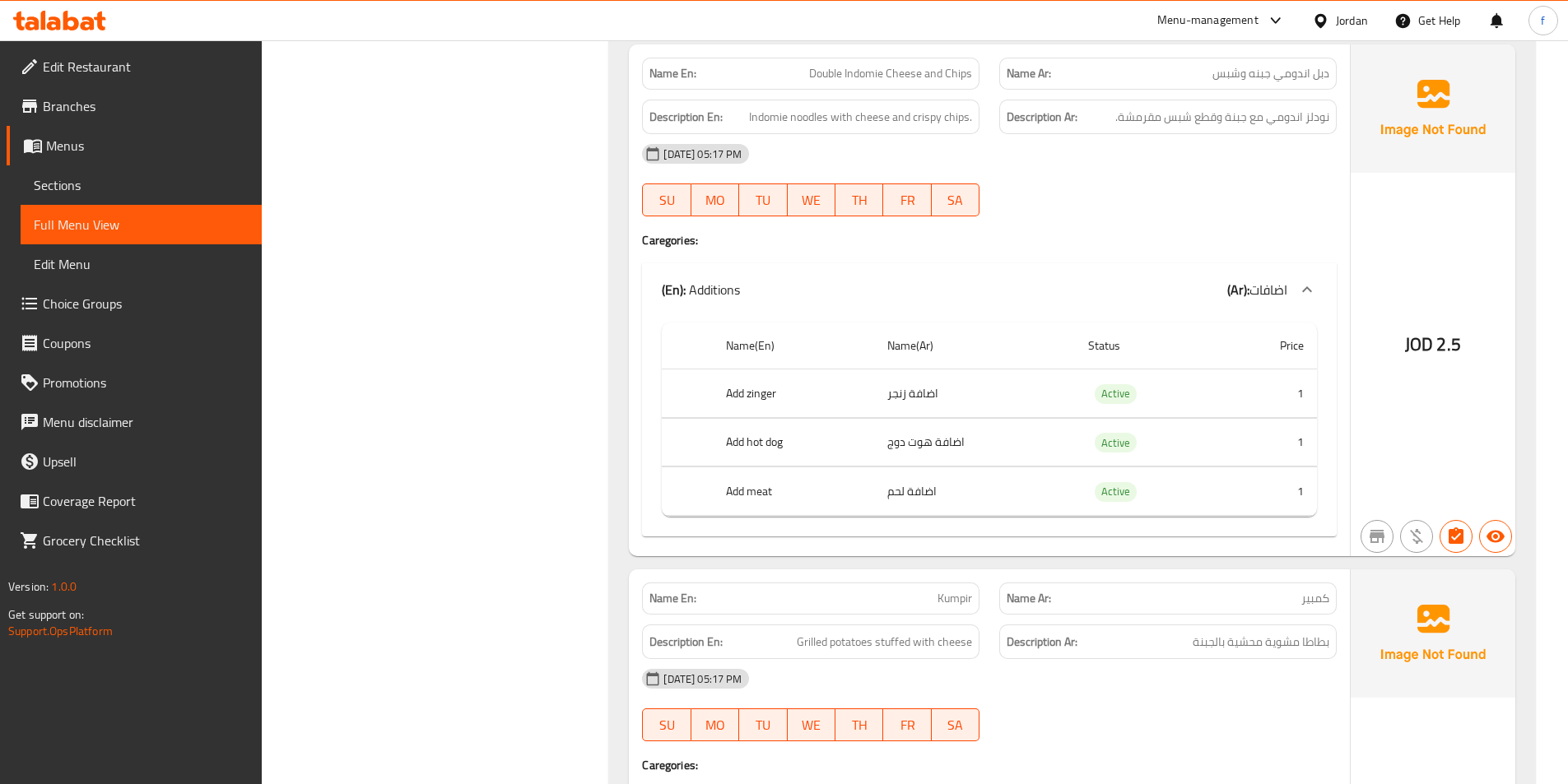
scroll to position [2140, 0]
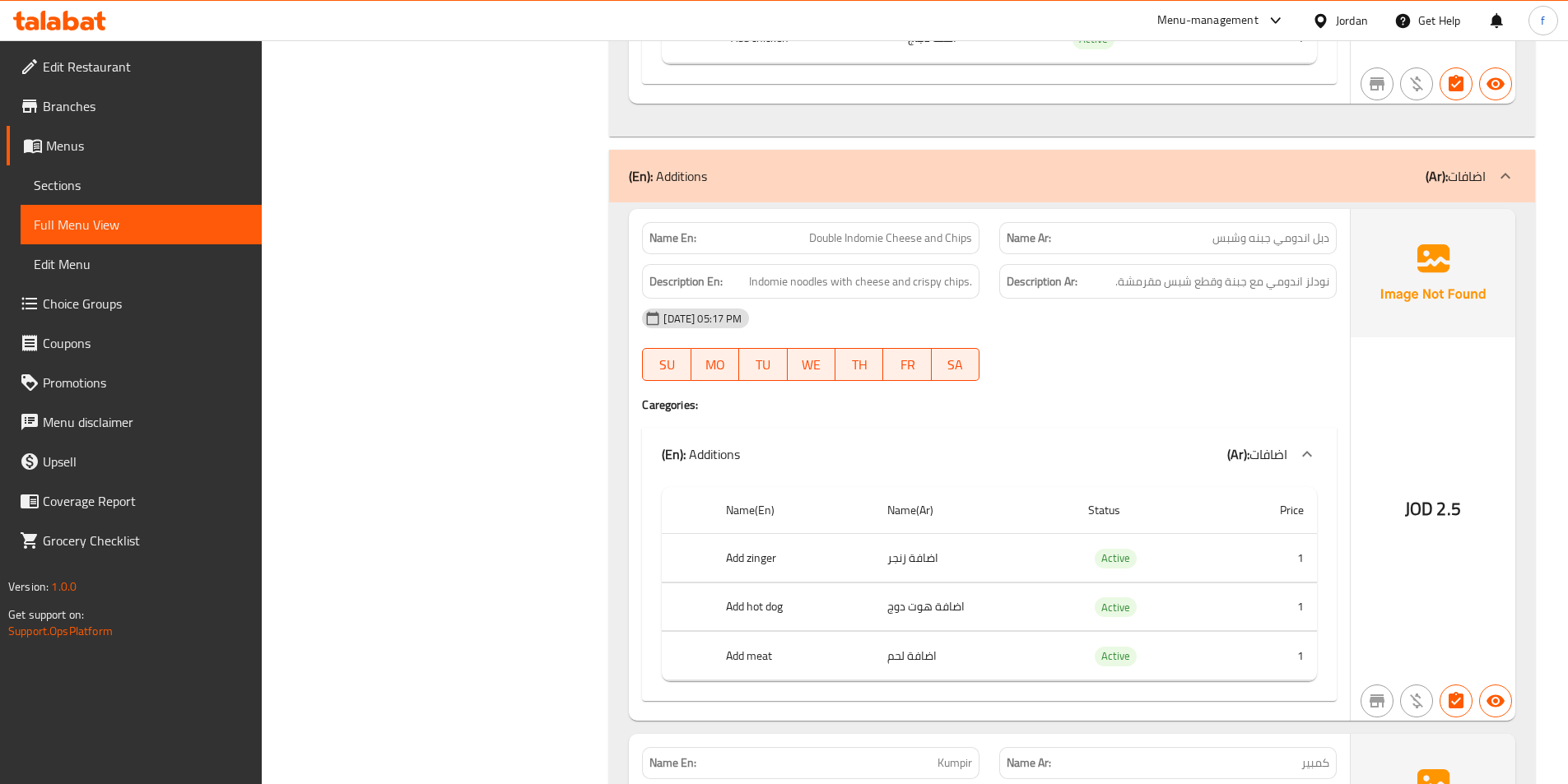
click at [825, 230] on span "Double Indomie Cheese and Chips" at bounding box center [890, 238] width 163 height 17
click at [851, 222] on div "Name En: Double Indomie Cheese and Chips" at bounding box center [810, 237] width 338 height 32
click at [964, 230] on span "Double Indomie Cheese and Chips" at bounding box center [890, 238] width 163 height 17
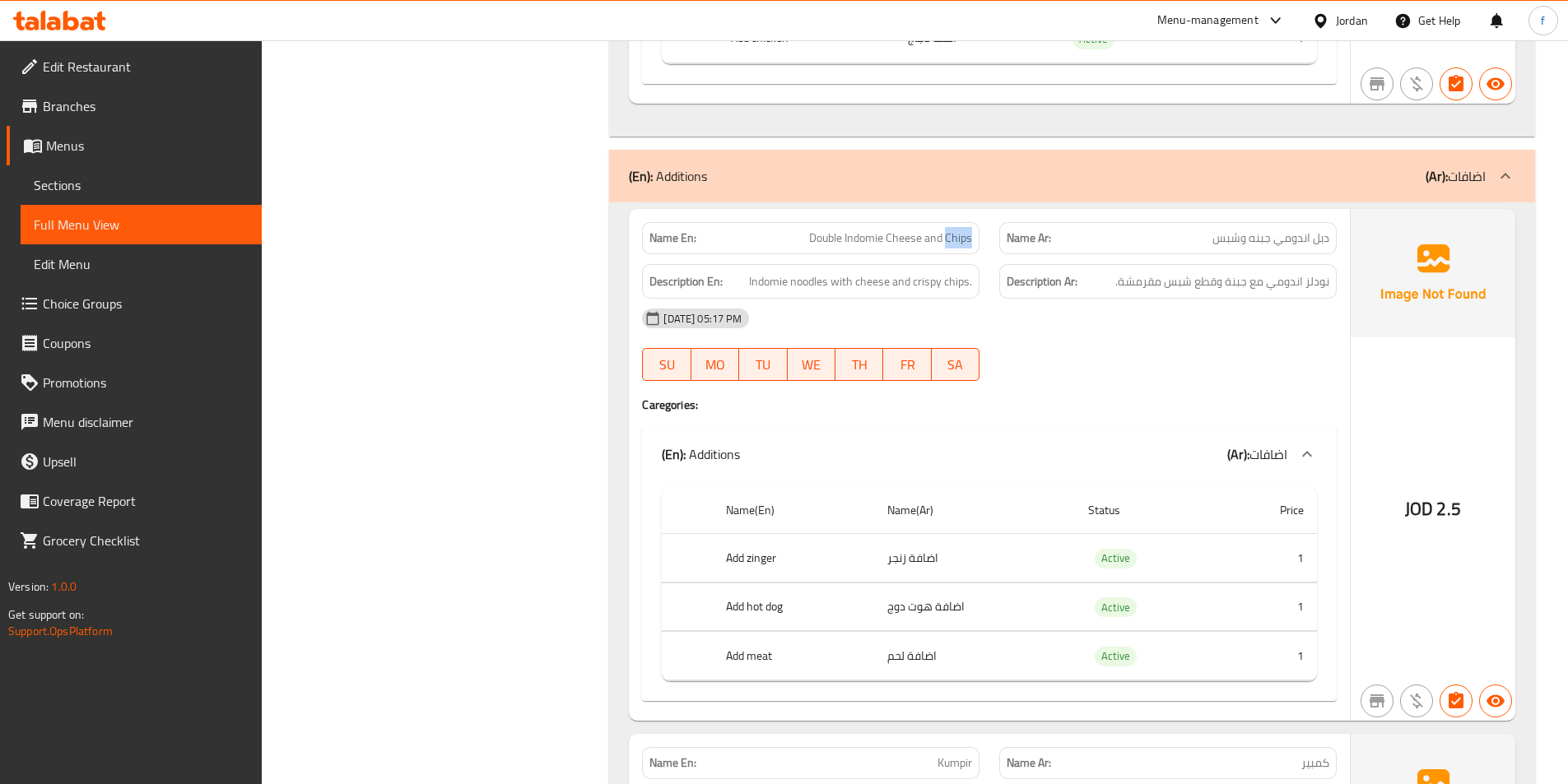
click at [964, 230] on span "Double Indomie Cheese and Chips" at bounding box center [890, 238] width 163 height 17
click at [914, 230] on span "Double Indomie Cheese and Chips" at bounding box center [890, 238] width 163 height 17
click at [952, 230] on span "Double Indomie Cheese and Chips" at bounding box center [890, 238] width 163 height 17
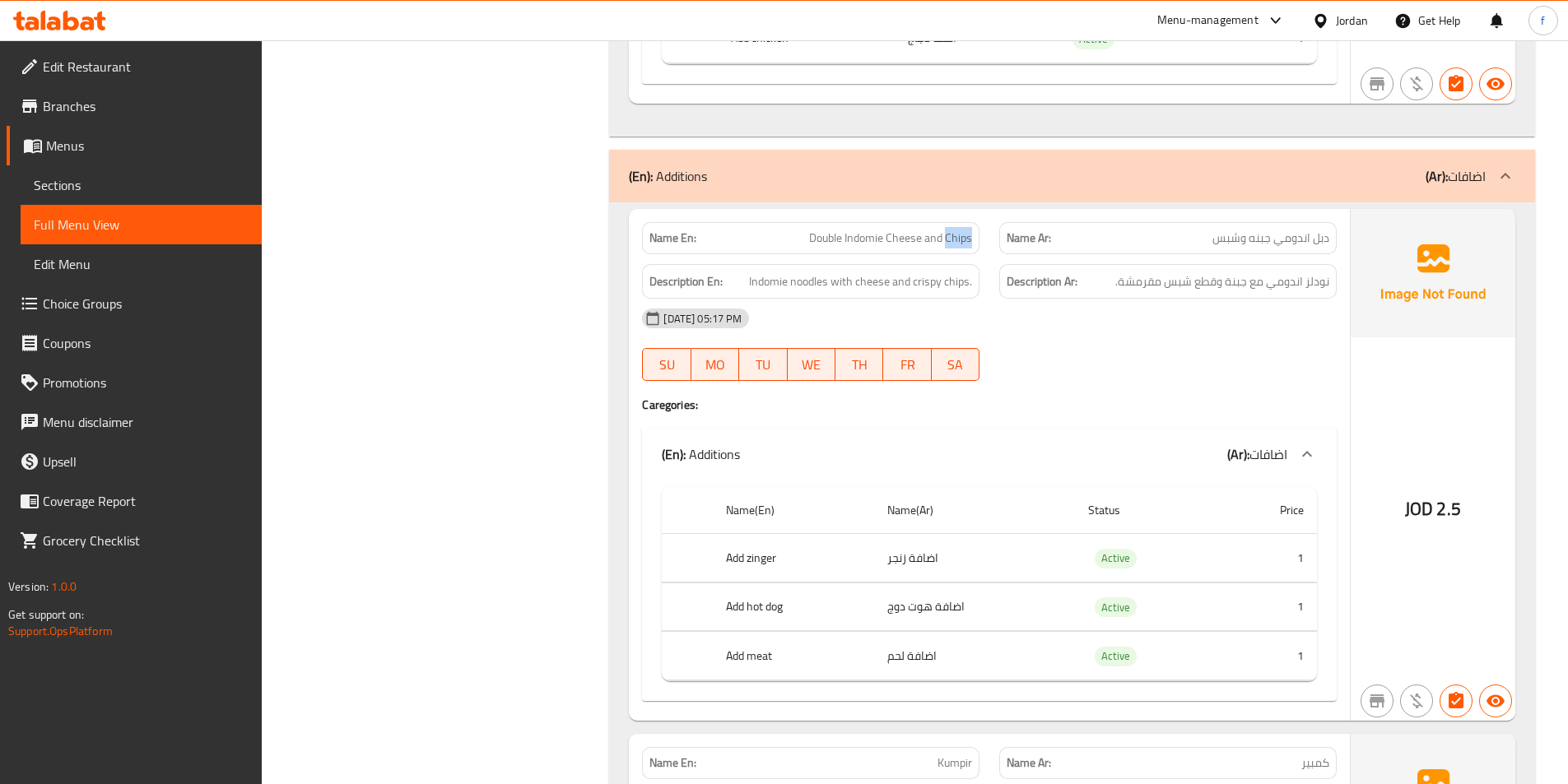
click at [956, 230] on span "Double Indomie Cheese and Chips" at bounding box center [890, 238] width 163 height 17
click at [798, 272] on span "Indomie noodles with cheese and crispy chips." at bounding box center [860, 282] width 223 height 21
click at [768, 272] on span "Indomie noodles with cheese and crispy chips." at bounding box center [860, 282] width 223 height 21
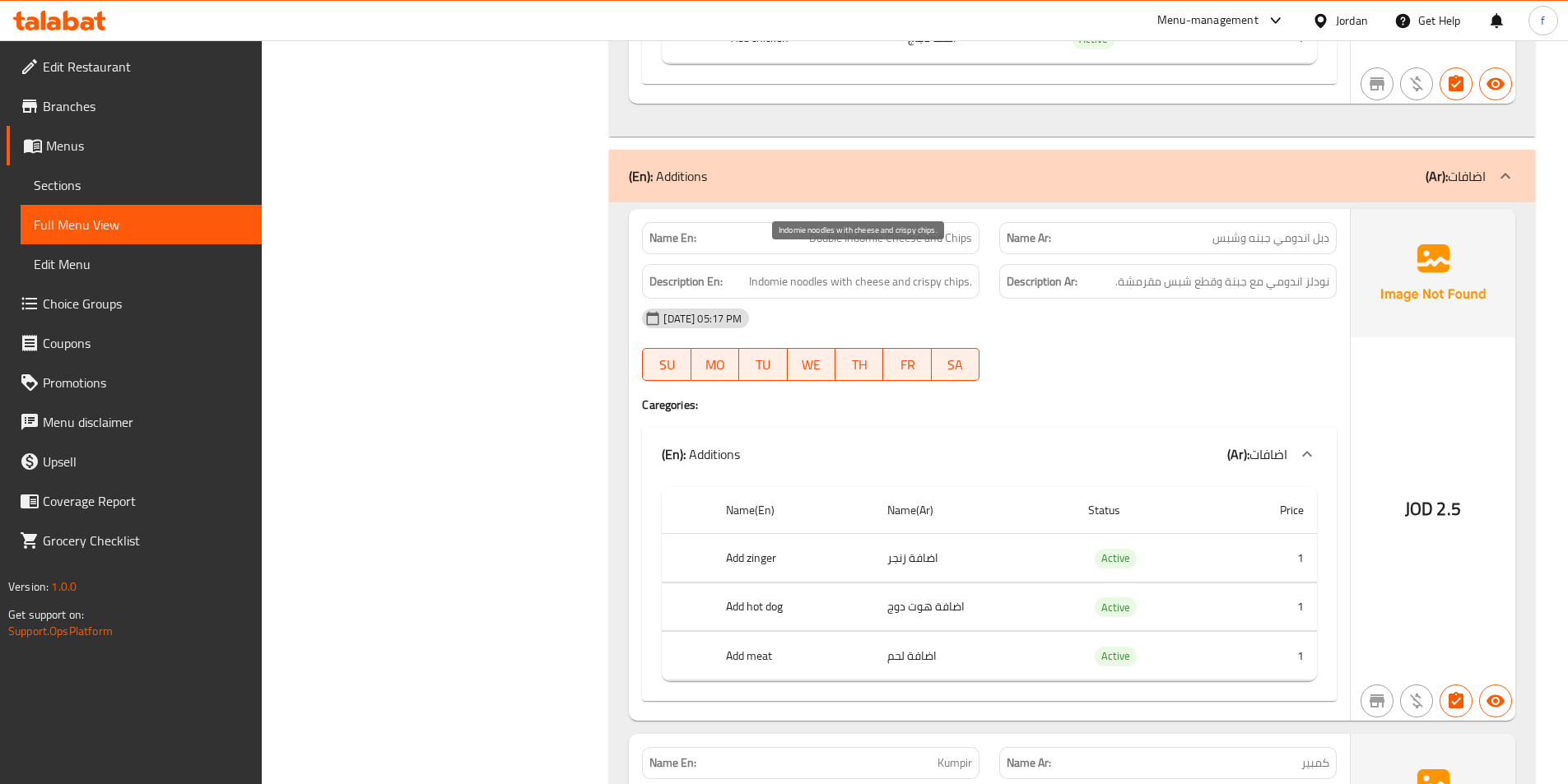
click at [871, 272] on span "Indomie noodles with cheese and crispy chips." at bounding box center [860, 282] width 223 height 21
click at [955, 272] on span "Indomie noodles with cheese and crispy chips." at bounding box center [860, 282] width 223 height 21
click at [924, 272] on span "Indomie noodles with cheese and crispy chips." at bounding box center [860, 282] width 223 height 21
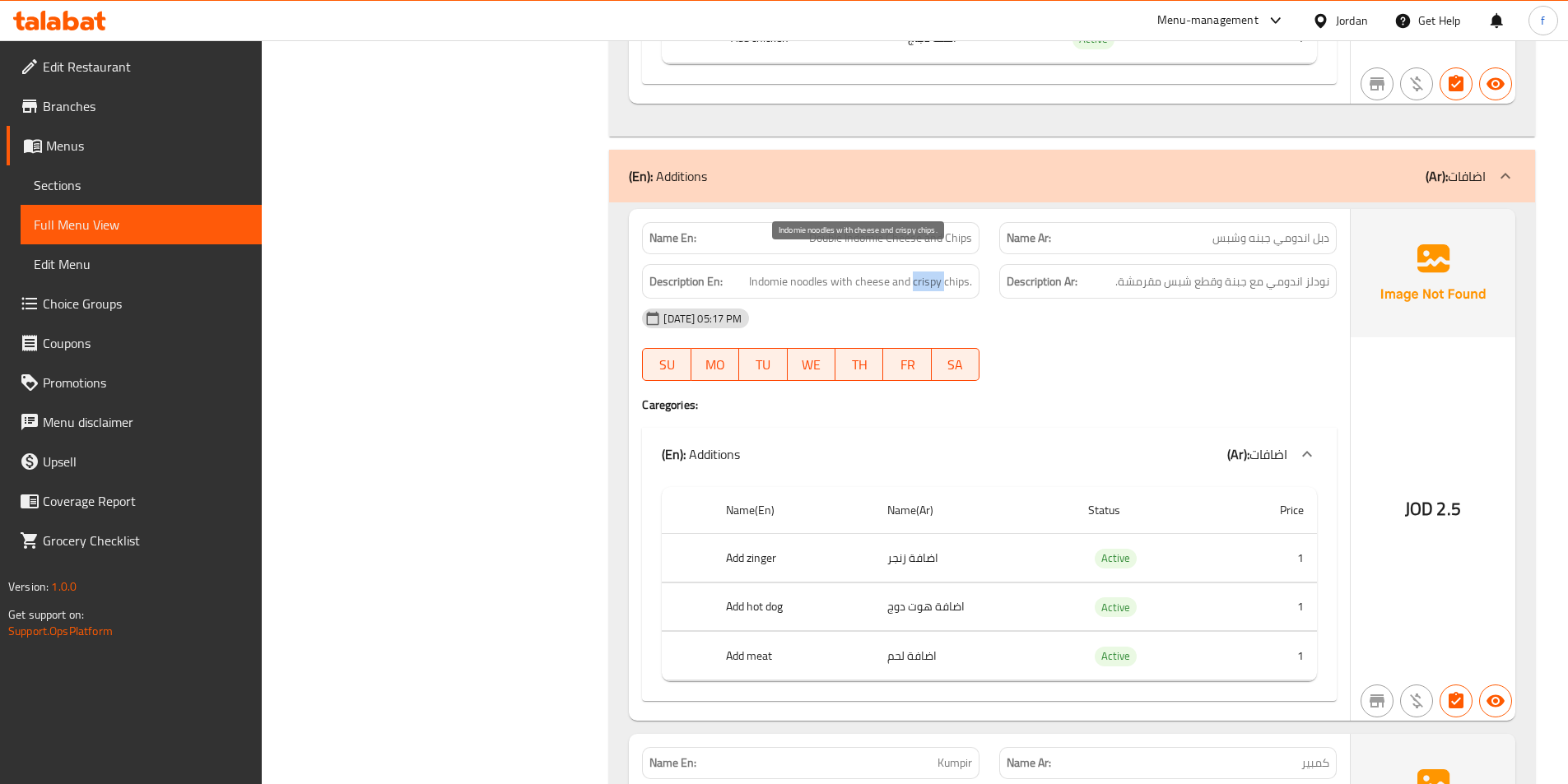
click at [924, 272] on span "Indomie noodles with cheese and crispy chips." at bounding box center [860, 282] width 223 height 21
click at [904, 272] on span "Indomie noodles with cheese and crispy chips." at bounding box center [860, 282] width 223 height 21
click at [926, 272] on span "Indomie noodles with cheese and crispy chips." at bounding box center [860, 282] width 223 height 21
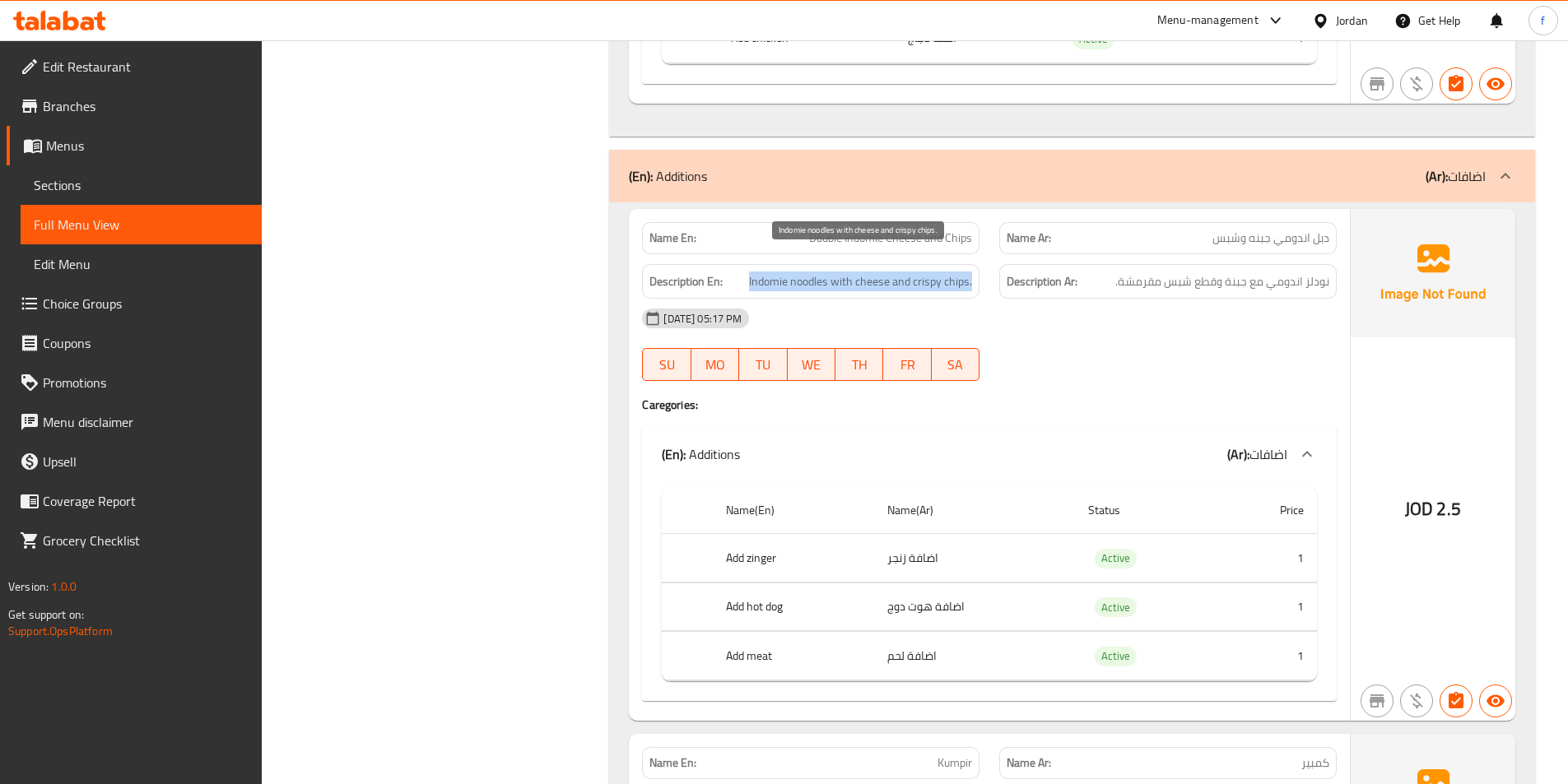
click at [926, 272] on span "Indomie noodles with cheese and crispy chips." at bounding box center [860, 282] width 223 height 21
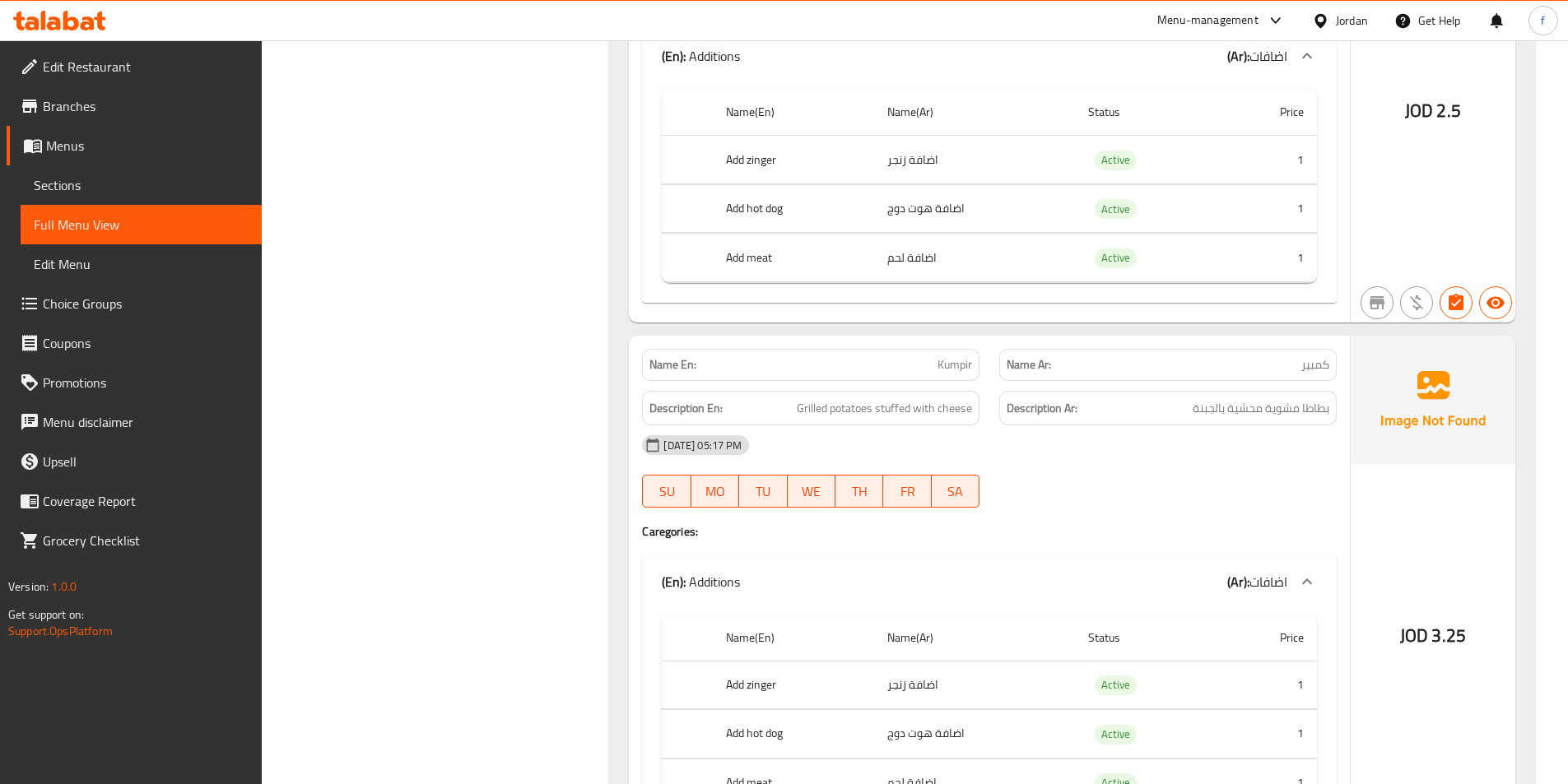
scroll to position [2551, 0]
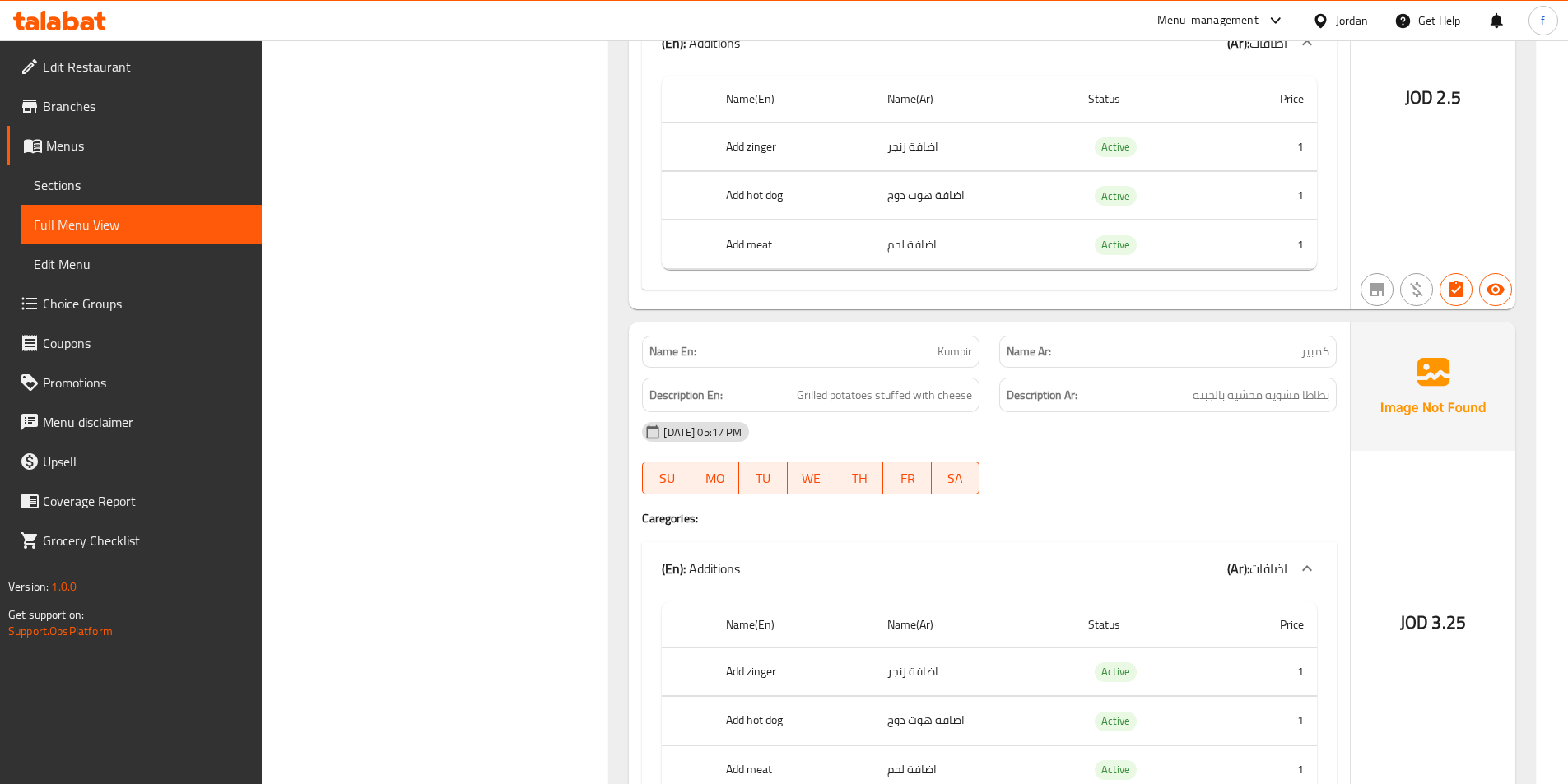
click at [942, 344] on div "Name En: Kumpir" at bounding box center [810, 351] width 338 height 32
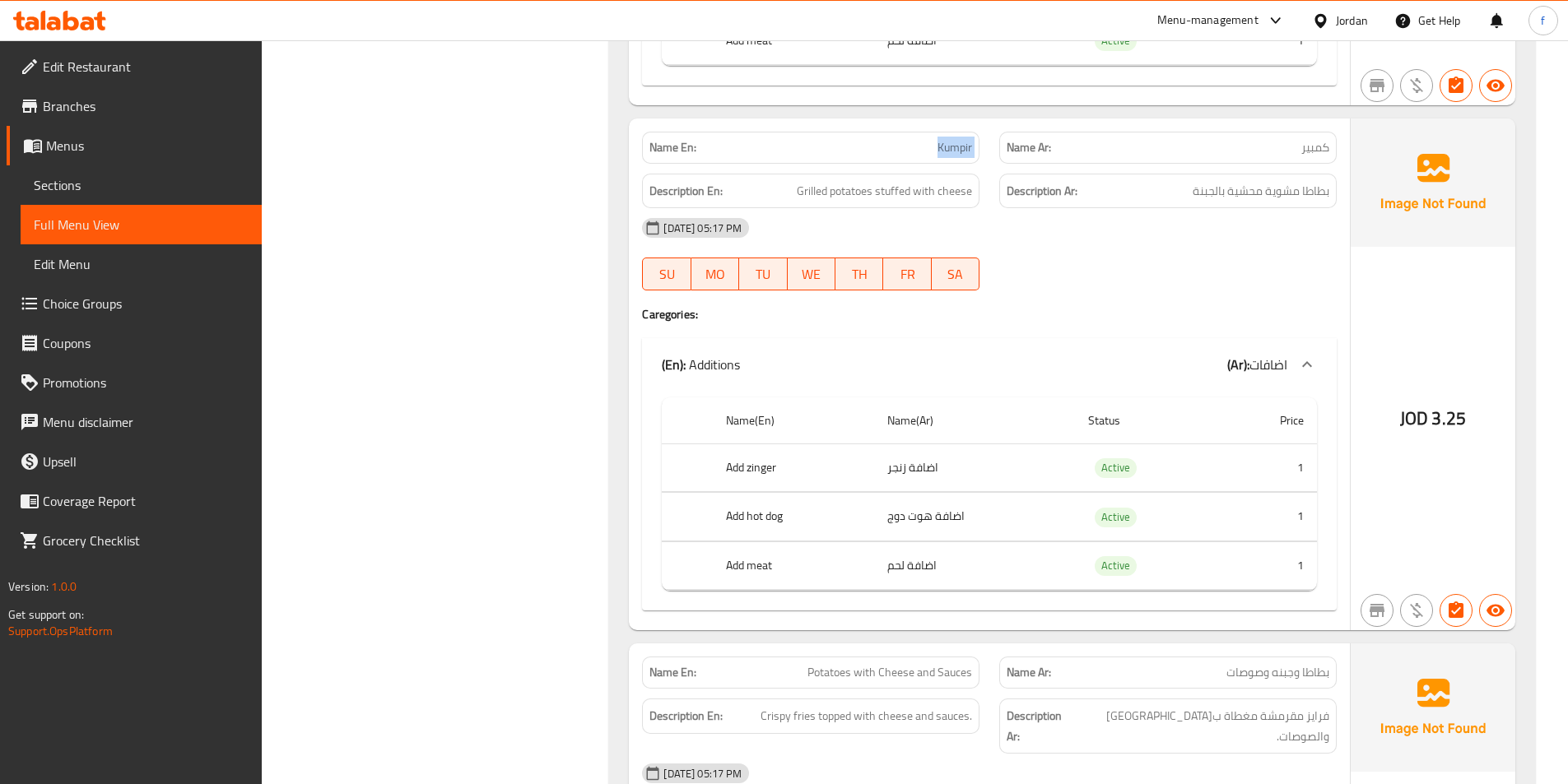
scroll to position [2798, 0]
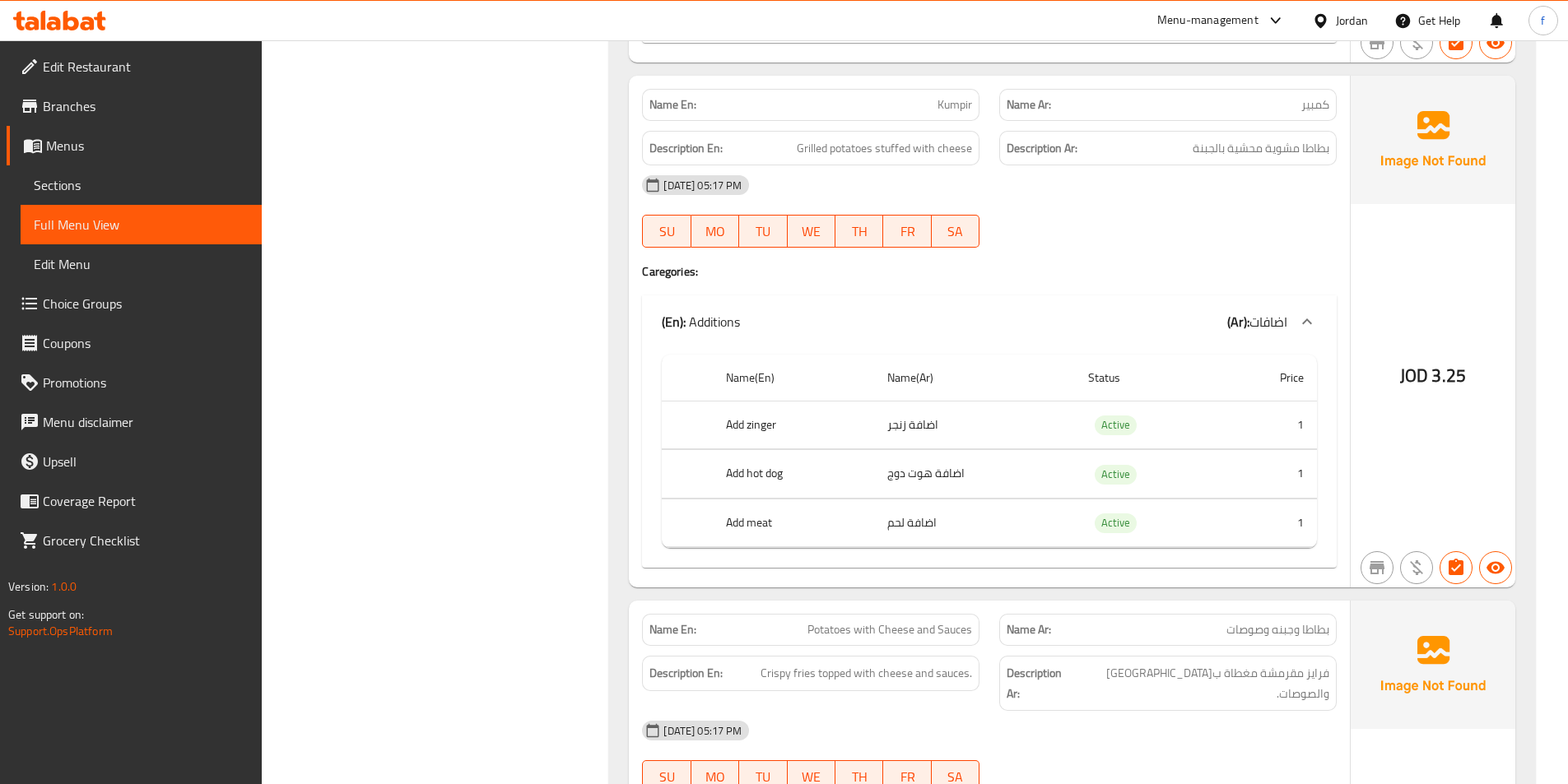
click at [866, 138] on span "Grilled potatoes stuffed with cheese" at bounding box center [884, 149] width 175 height 21
click at [809, 138] on span "Grilled potatoes stuffed with cheese" at bounding box center [884, 149] width 175 height 21
click at [808, 138] on span "Grilled potatoes stuffed with cheese" at bounding box center [884, 149] width 175 height 21
click at [896, 138] on span "Grilled potatoes stuffed with cheese" at bounding box center [884, 149] width 175 height 21
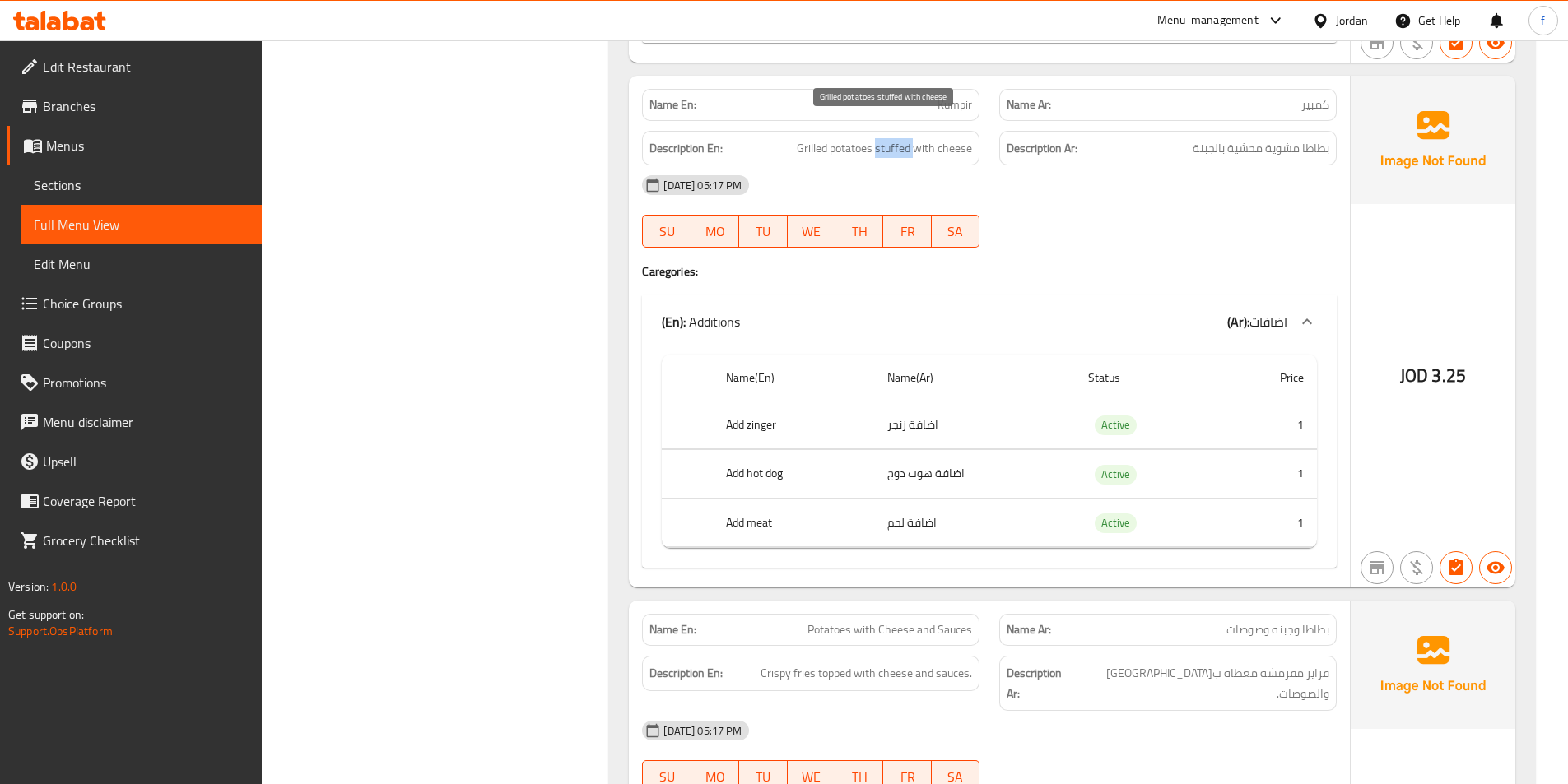
click at [896, 138] on span "Grilled potatoes stuffed with cheese" at bounding box center [884, 149] width 175 height 21
click at [971, 131] on div "Description En: Grilled potatoes stuffed with cheese" at bounding box center [810, 149] width 338 height 35
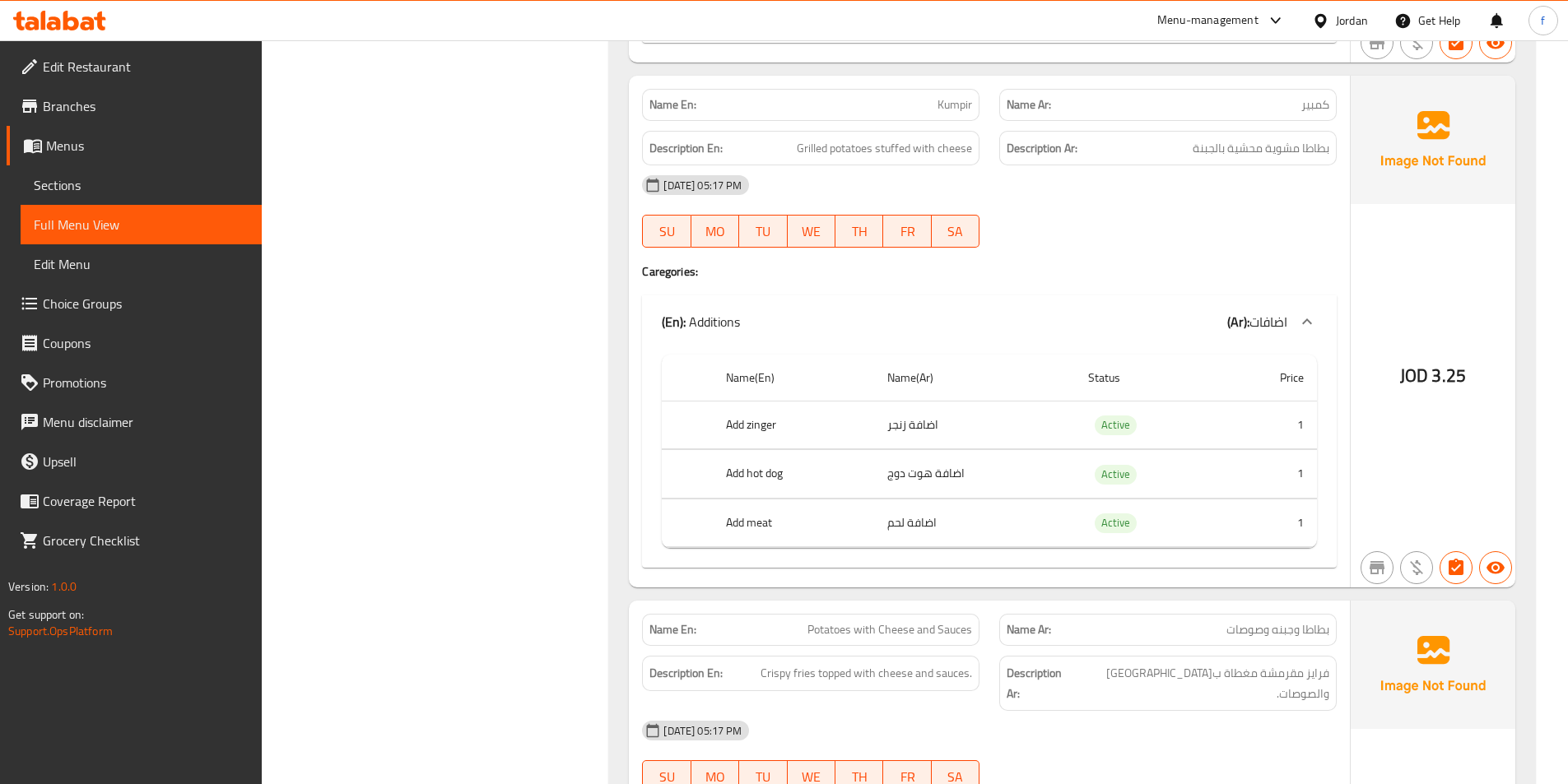
click at [1195, 166] on div "28-09-2025 05:17 PM" at bounding box center [989, 186] width 714 height 40
click at [962, 97] on span "Kumpir" at bounding box center [955, 105] width 35 height 17
copy span "Kumpir"
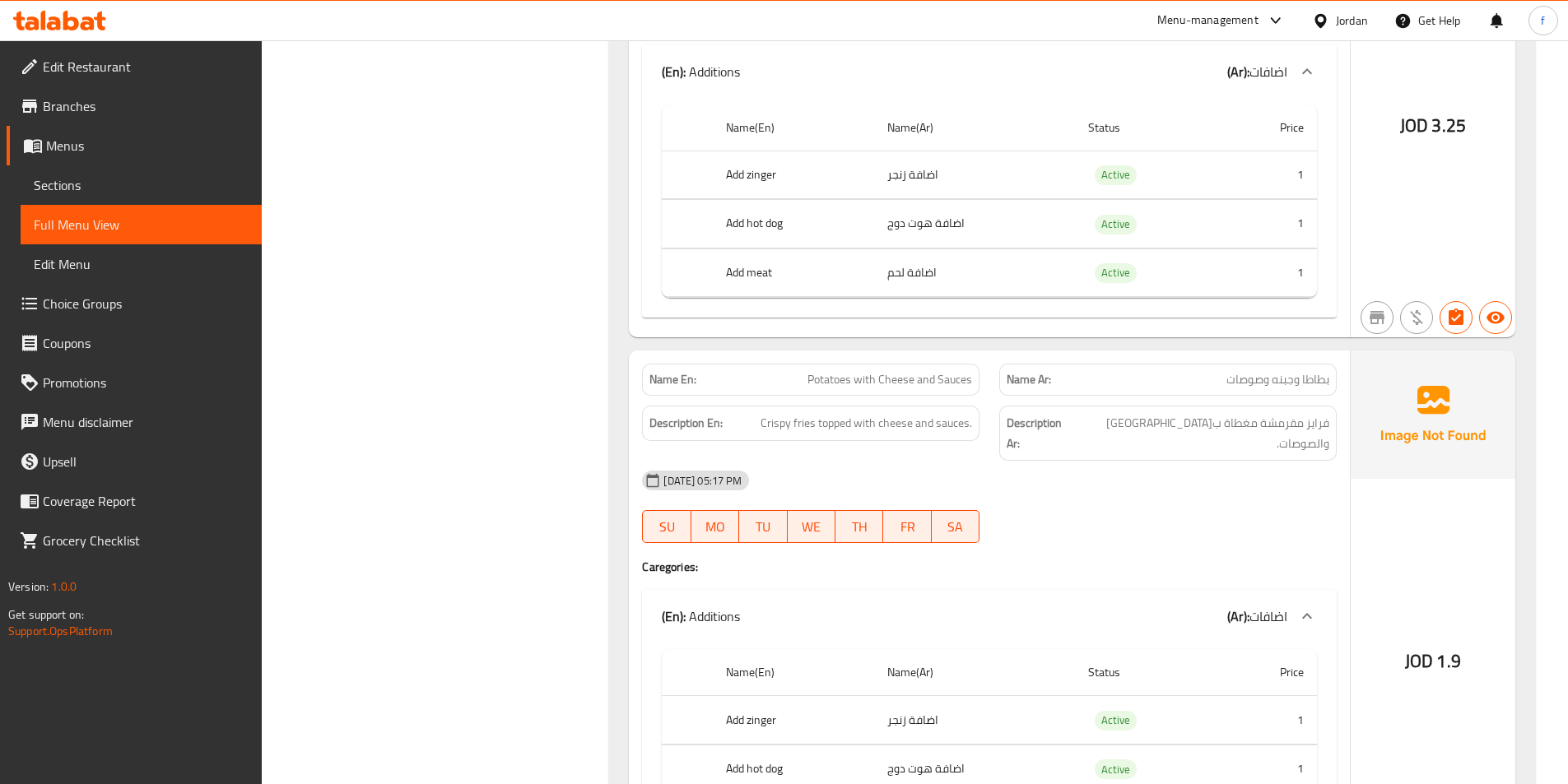
scroll to position [3209, 0]
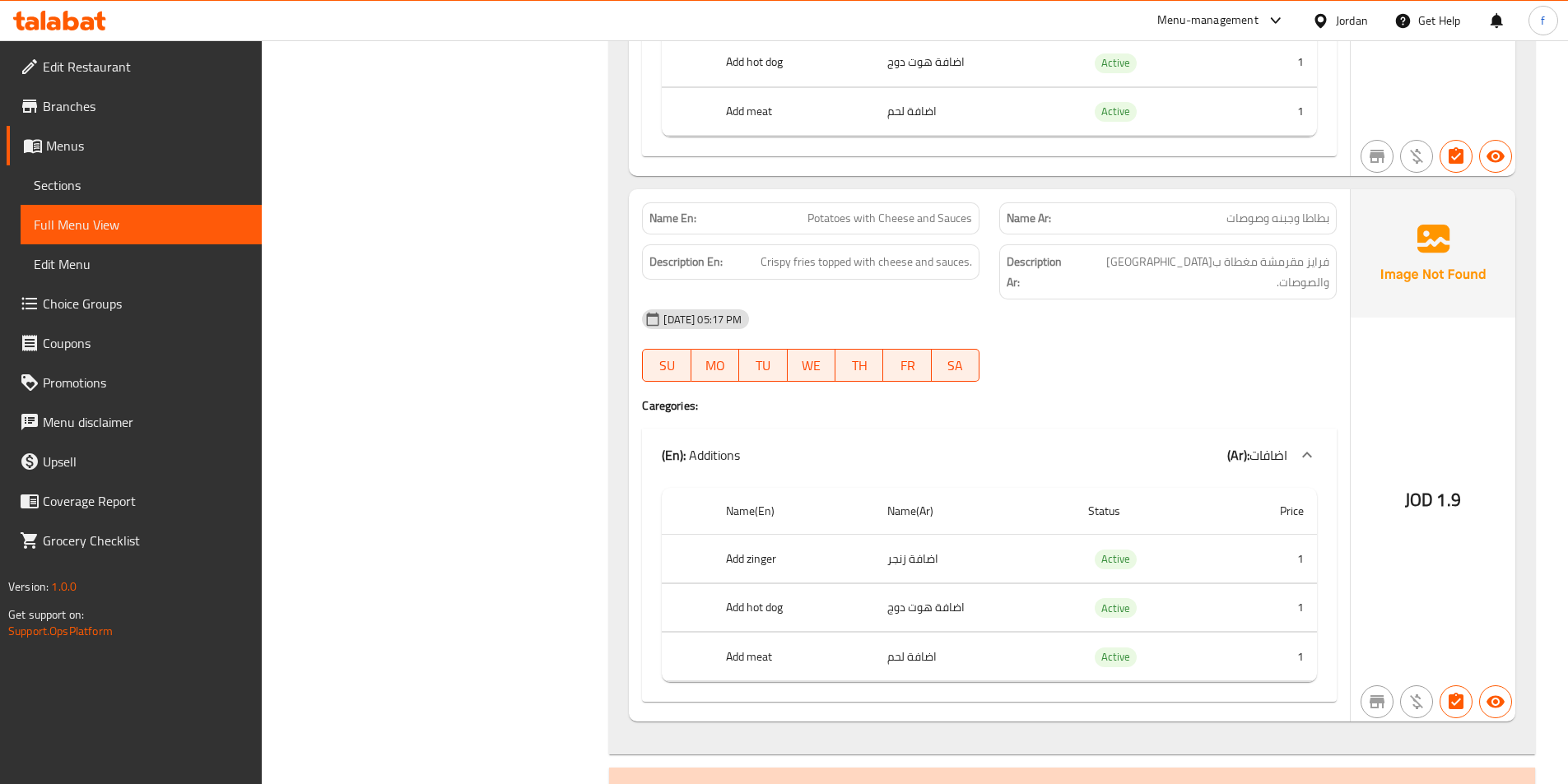
click at [829, 210] on span "Potatoes with Cheese and Sauces" at bounding box center [889, 218] width 165 height 17
click at [888, 210] on span "Potatoes with Cheese and Sauces" at bounding box center [889, 218] width 165 height 17
click at [868, 210] on span "Potatoes with Cheese and Sauces" at bounding box center [889, 218] width 165 height 17
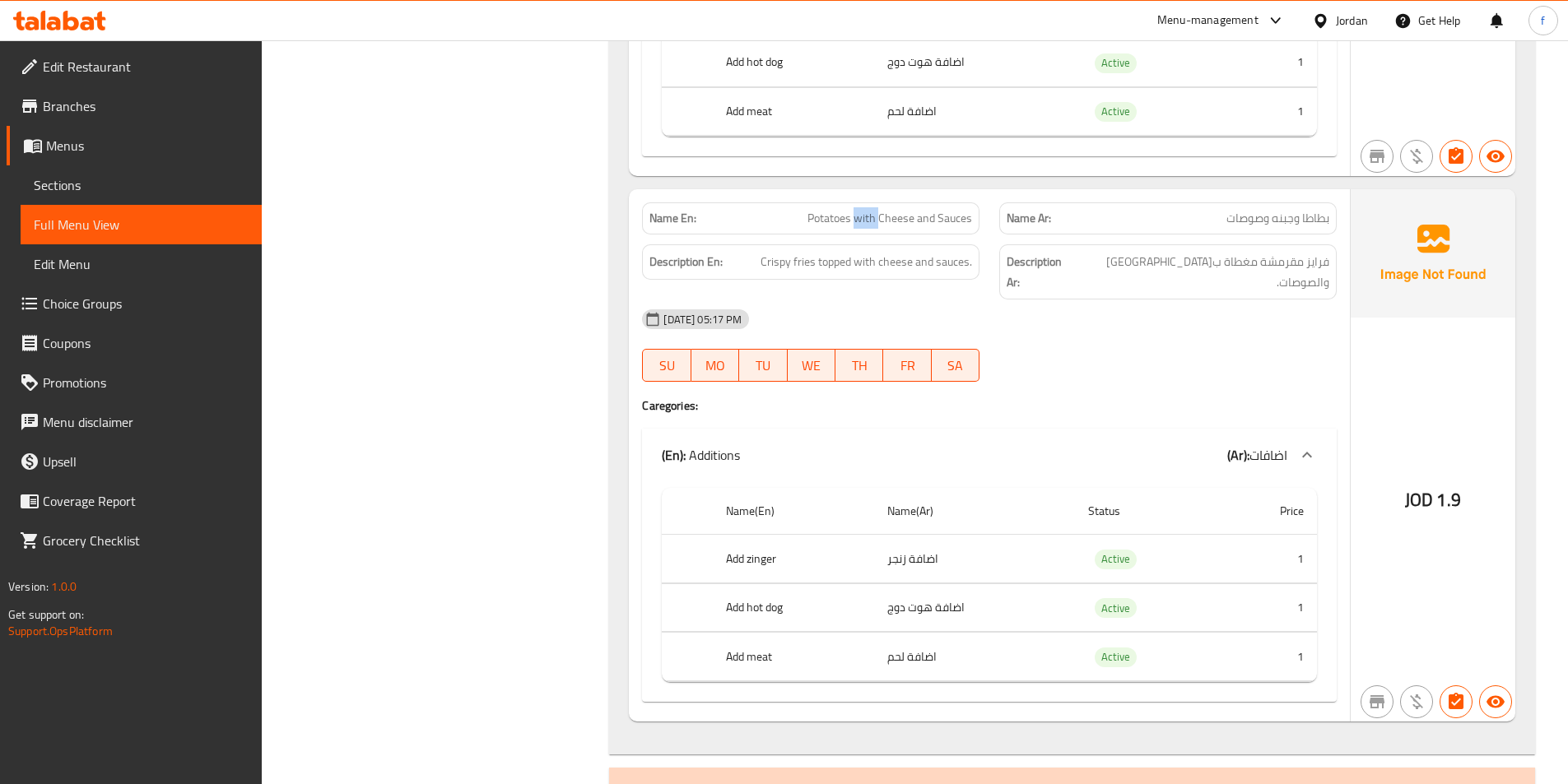
click at [868, 210] on span "Potatoes with Cheese and Sauces" at bounding box center [889, 218] width 165 height 17
click at [901, 210] on span "Potatoes with Cheese and Sauces" at bounding box center [889, 218] width 165 height 17
click at [956, 210] on span "Potatoes with Cheese and Sauces" at bounding box center [889, 218] width 165 height 17
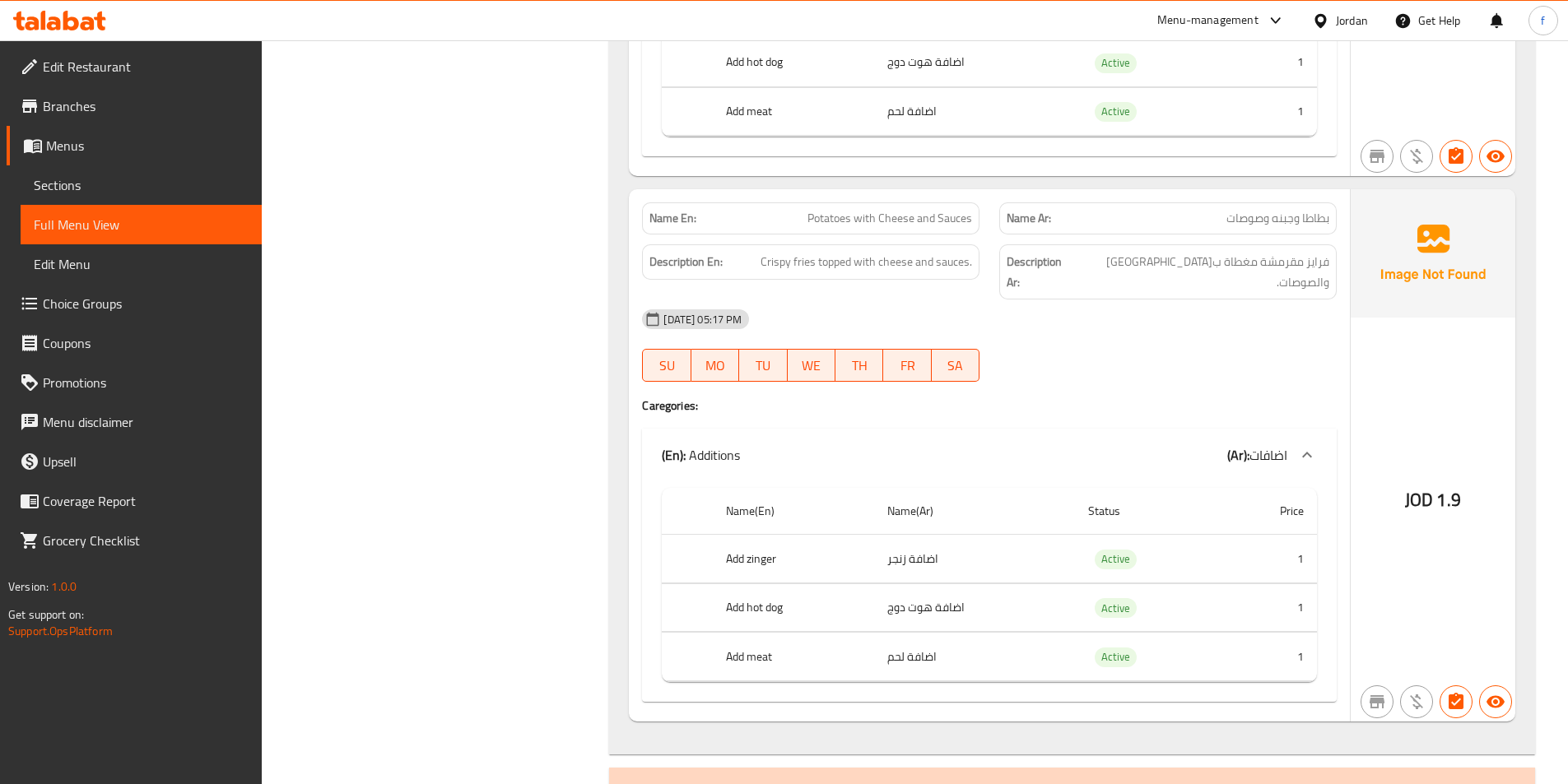
click at [935, 210] on span "Potatoes with Cheese and Sauces" at bounding box center [889, 218] width 165 height 17
copy span "Potatoes with Cheese and Sauces"
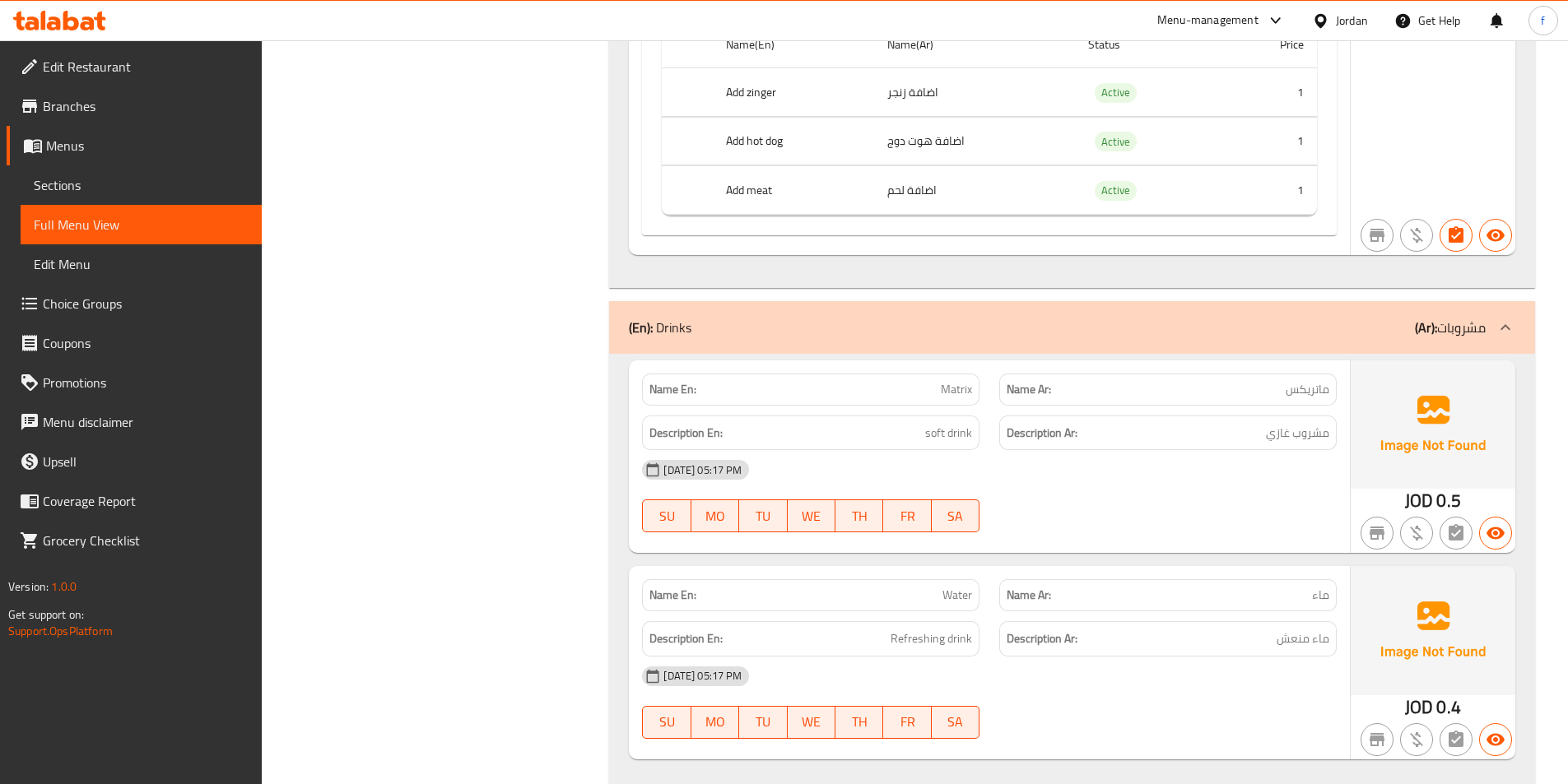
scroll to position [3677, 0]
click at [945, 380] on span "Matrix" at bounding box center [956, 389] width 31 height 17
click at [929, 422] on span "soft drink" at bounding box center [948, 433] width 47 height 21
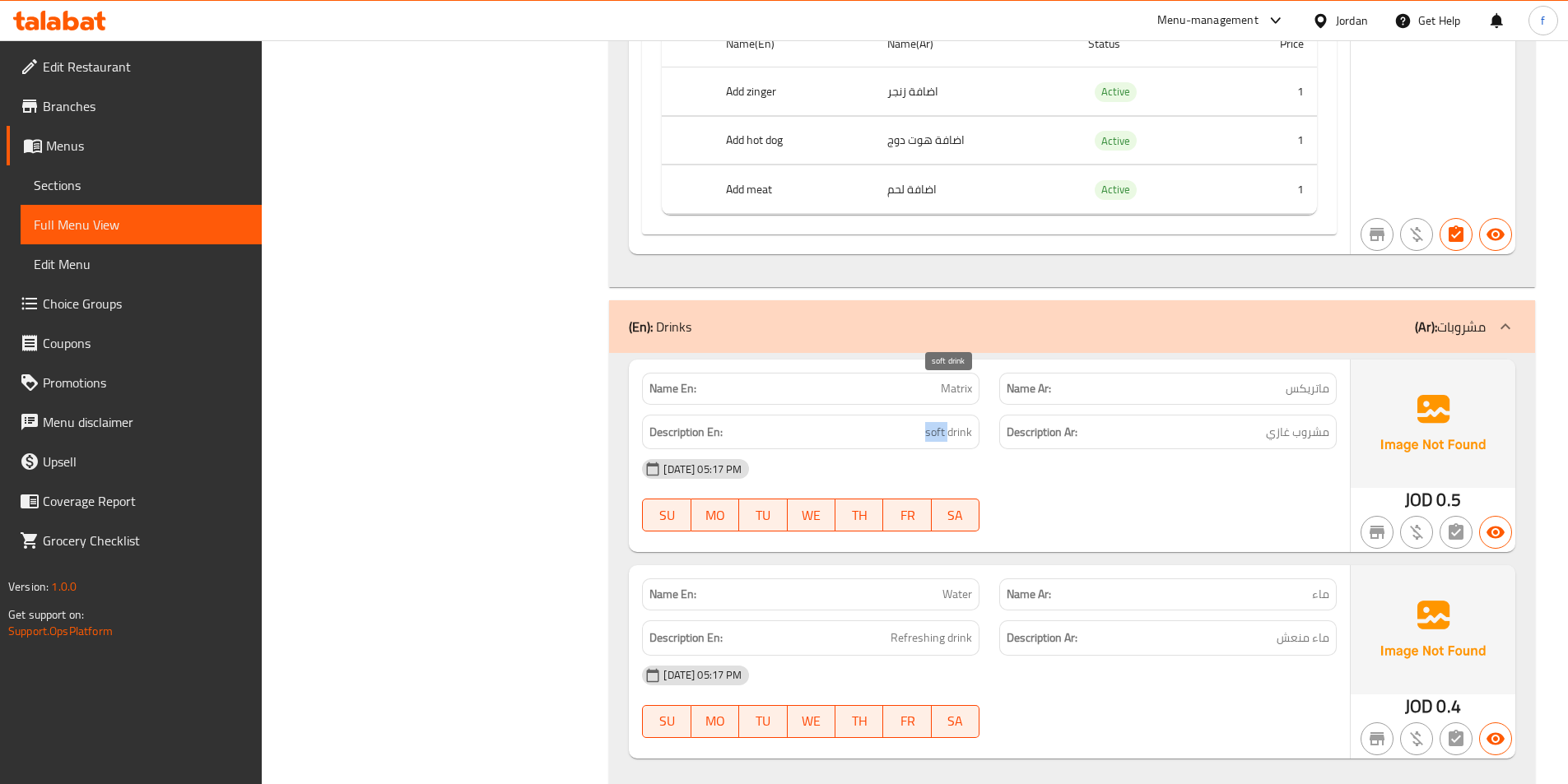
drag, startPoint x: 929, startPoint y: 393, endPoint x: 961, endPoint y: 395, distance: 32.1
click at [934, 422] on span "soft drink" at bounding box center [948, 433] width 47 height 21
click at [961, 422] on span "soft drink" at bounding box center [948, 433] width 47 height 21
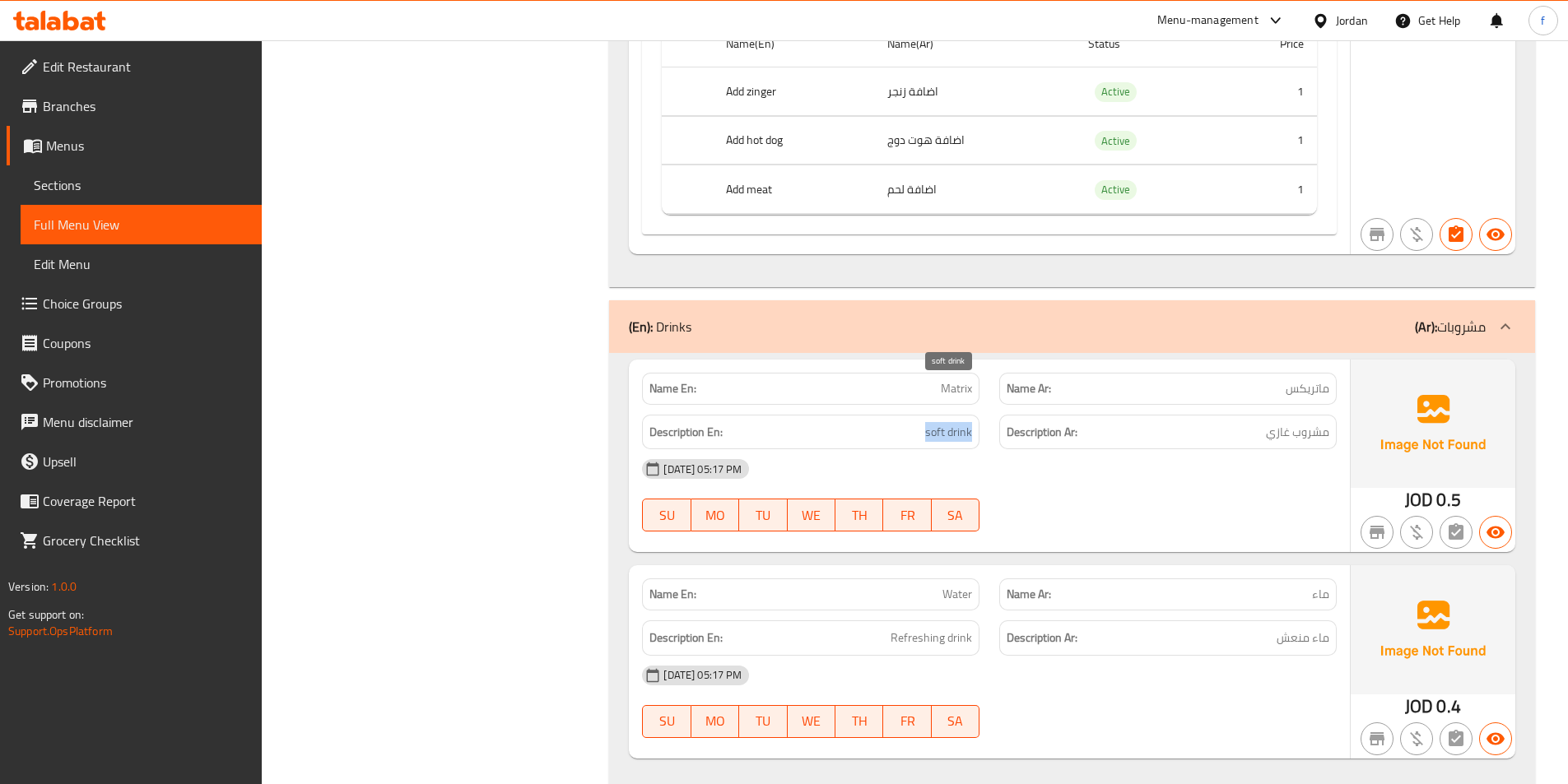
drag, startPoint x: 961, startPoint y: 395, endPoint x: 1420, endPoint y: 439, distance: 461.1
click at [962, 422] on span "soft drink" at bounding box center [948, 433] width 47 height 21
click at [898, 628] on span "Refreshing drink" at bounding box center [931, 638] width 81 height 21
click at [967, 628] on span "Refreshing drink" at bounding box center [931, 638] width 81 height 21
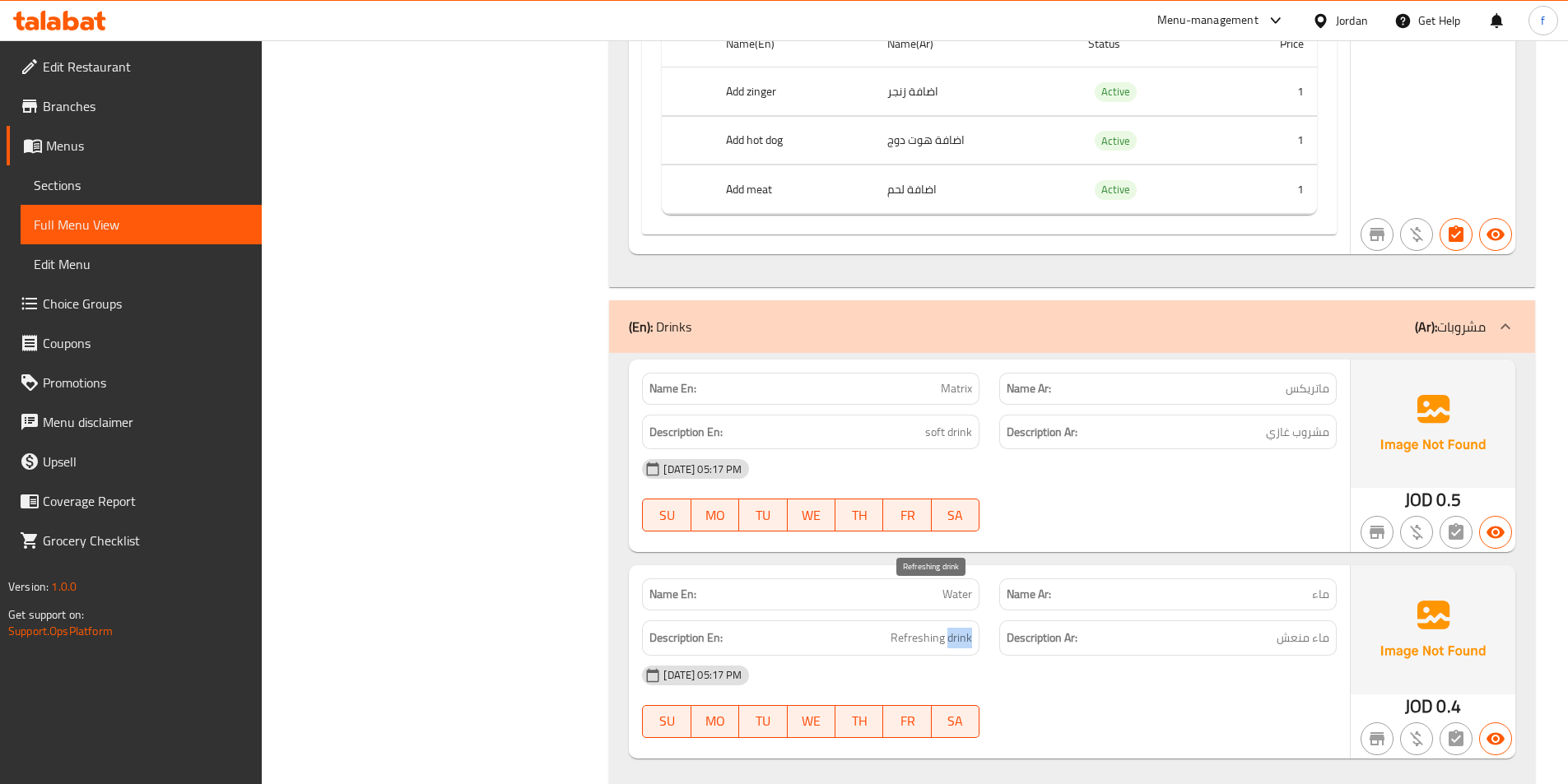
click at [967, 628] on span "Refreshing drink" at bounding box center [931, 638] width 81 height 21
drag, startPoint x: 967, startPoint y: 598, endPoint x: 1116, endPoint y: 605, distance: 149.2
click at [968, 628] on span "Refreshing drink" at bounding box center [931, 638] width 81 height 21
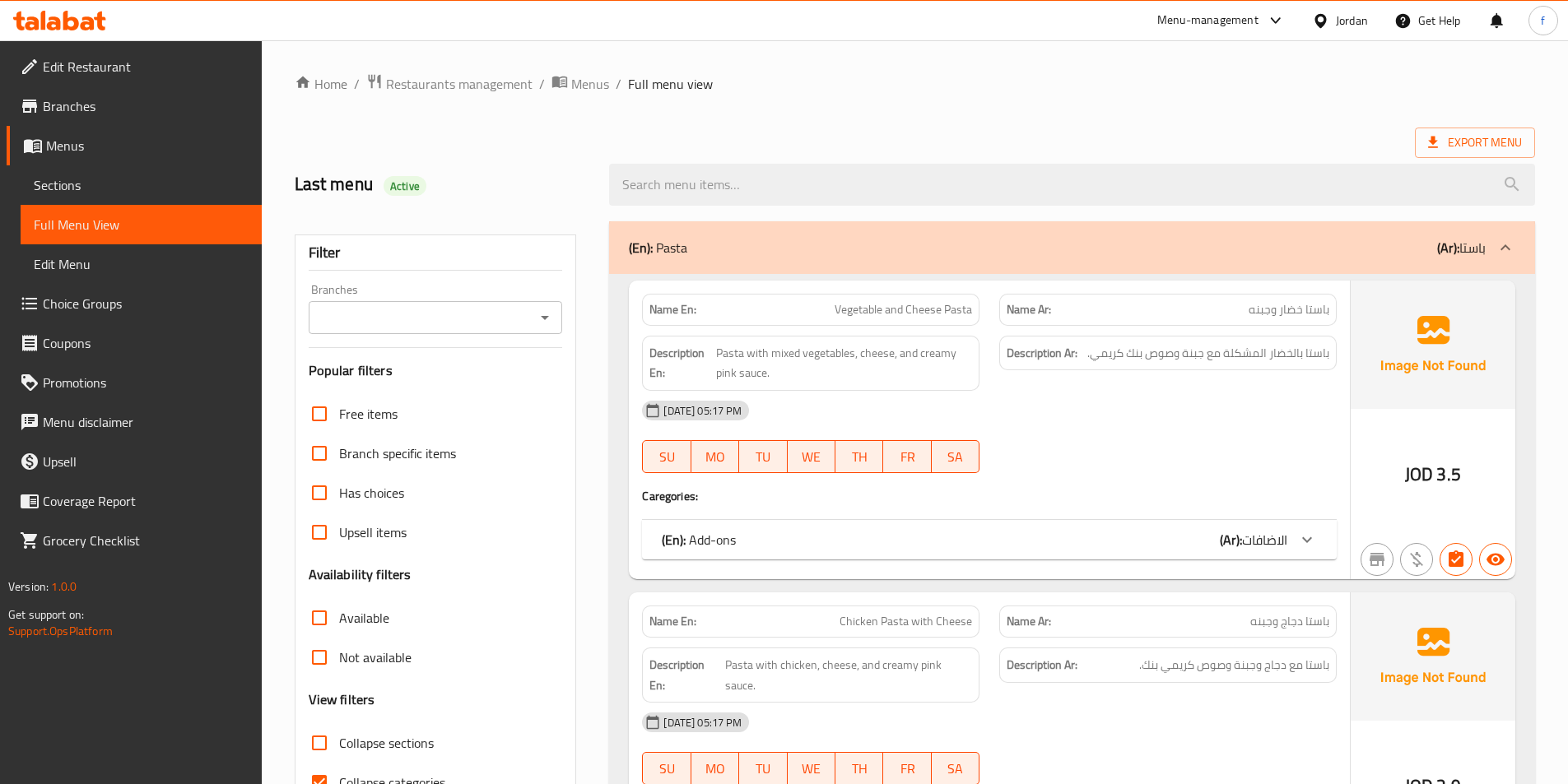
click at [130, 193] on span "Sections" at bounding box center [141, 185] width 215 height 20
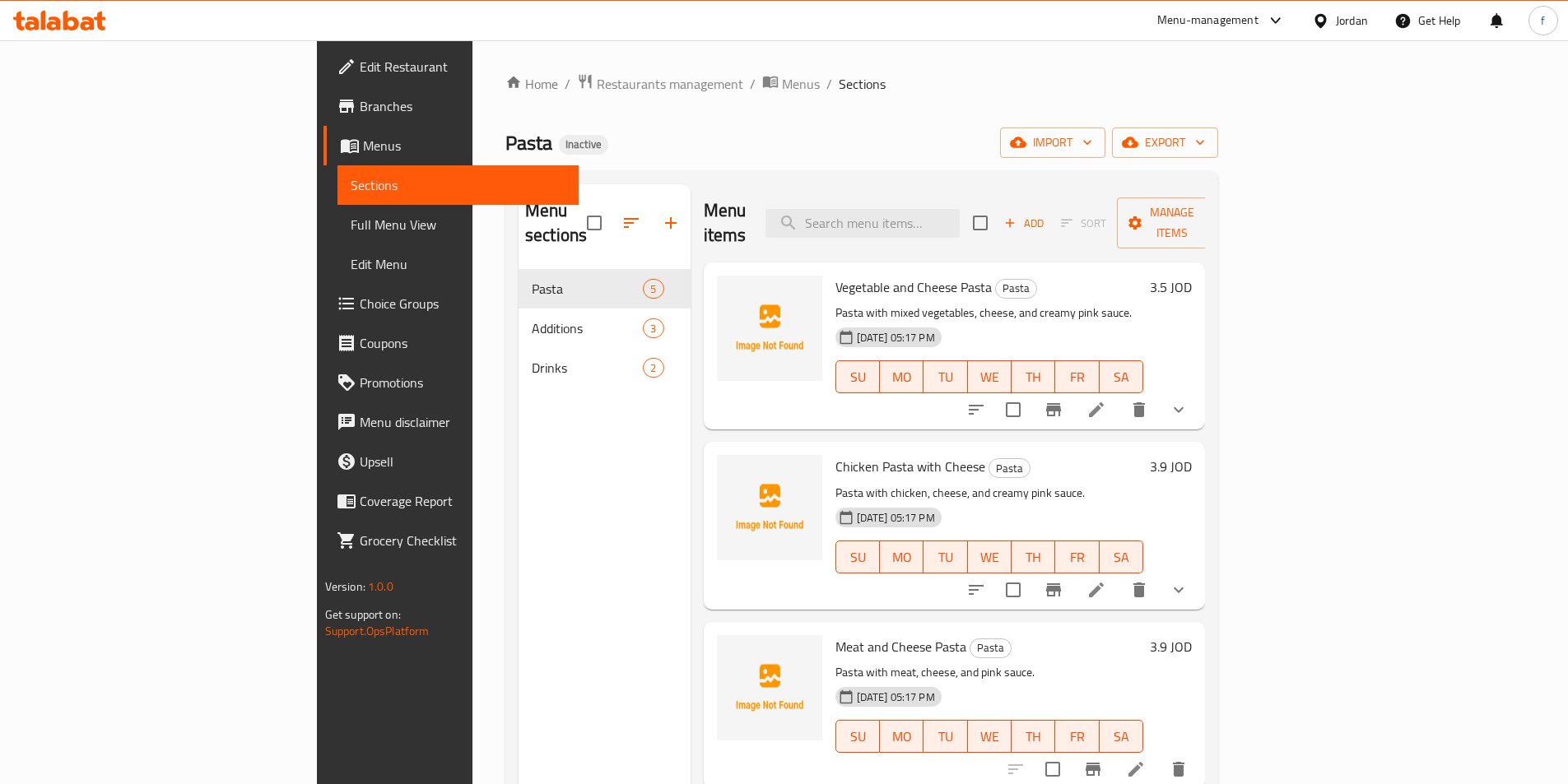
click at [1103, 402] on icon at bounding box center [1096, 409] width 15 height 15
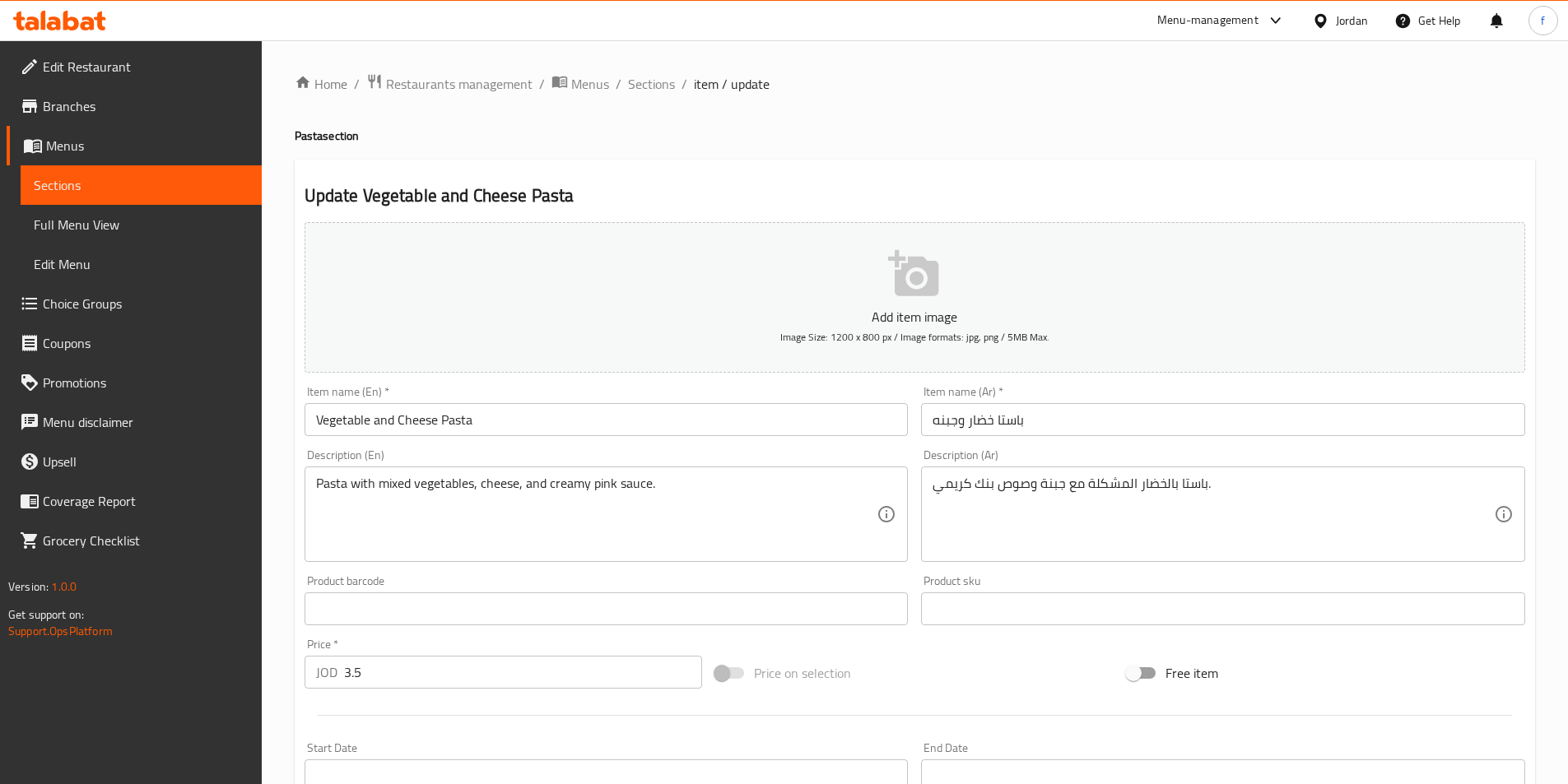
click at [1152, 431] on input "باستا خضار وجبنه" at bounding box center [1223, 420] width 604 height 33
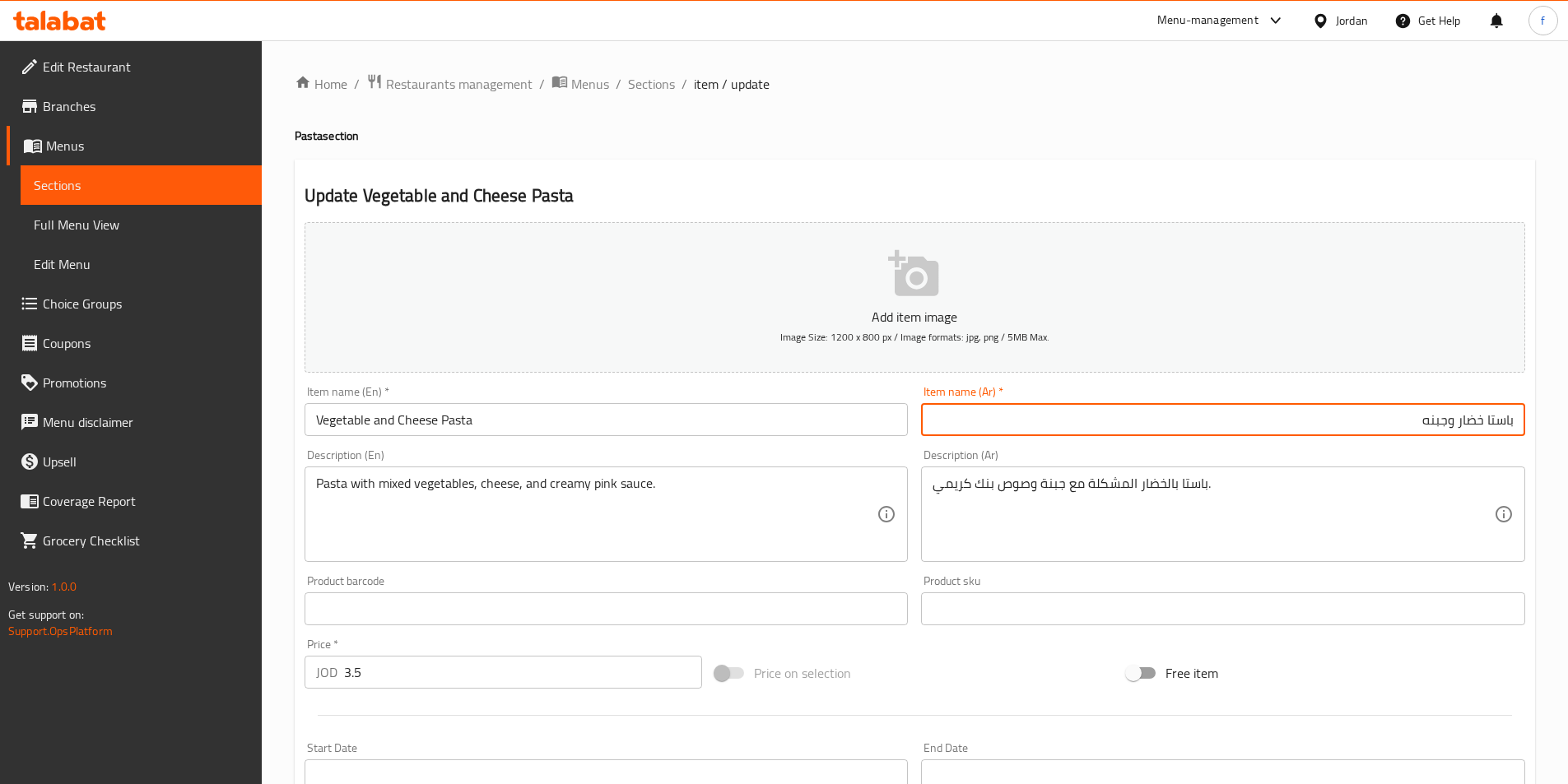
click at [458, 428] on input "Vegetable and Cheese Pasta" at bounding box center [607, 420] width 604 height 33
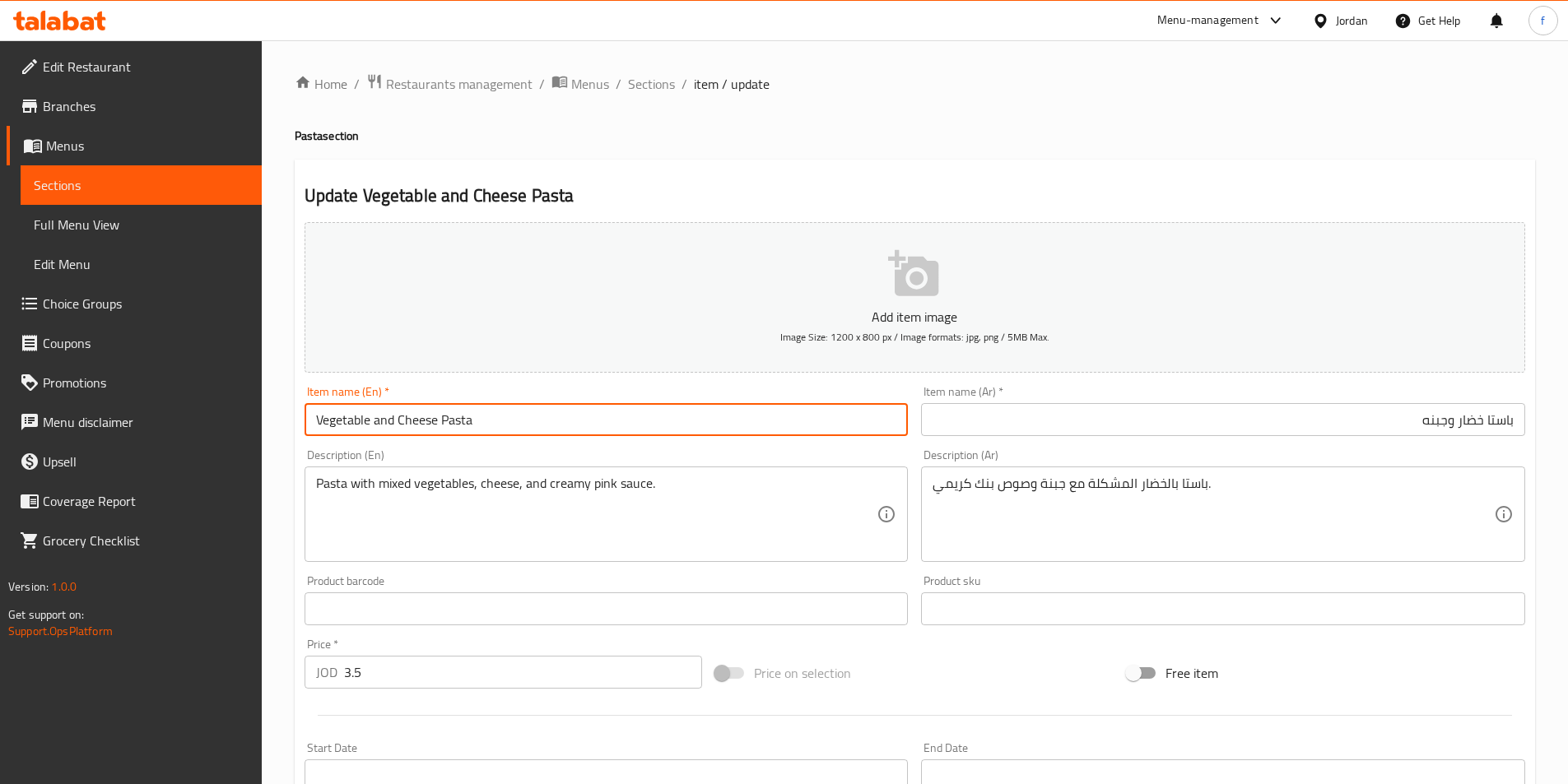
click at [458, 428] on input "Vegetable and Cheese Pasta" at bounding box center [607, 420] width 604 height 33
click at [420, 419] on input "Vegetable and Cheese Pasta" at bounding box center [607, 420] width 604 height 33
click at [333, 414] on input "Vegetable and Cheese Pasta" at bounding box center [607, 420] width 604 height 33
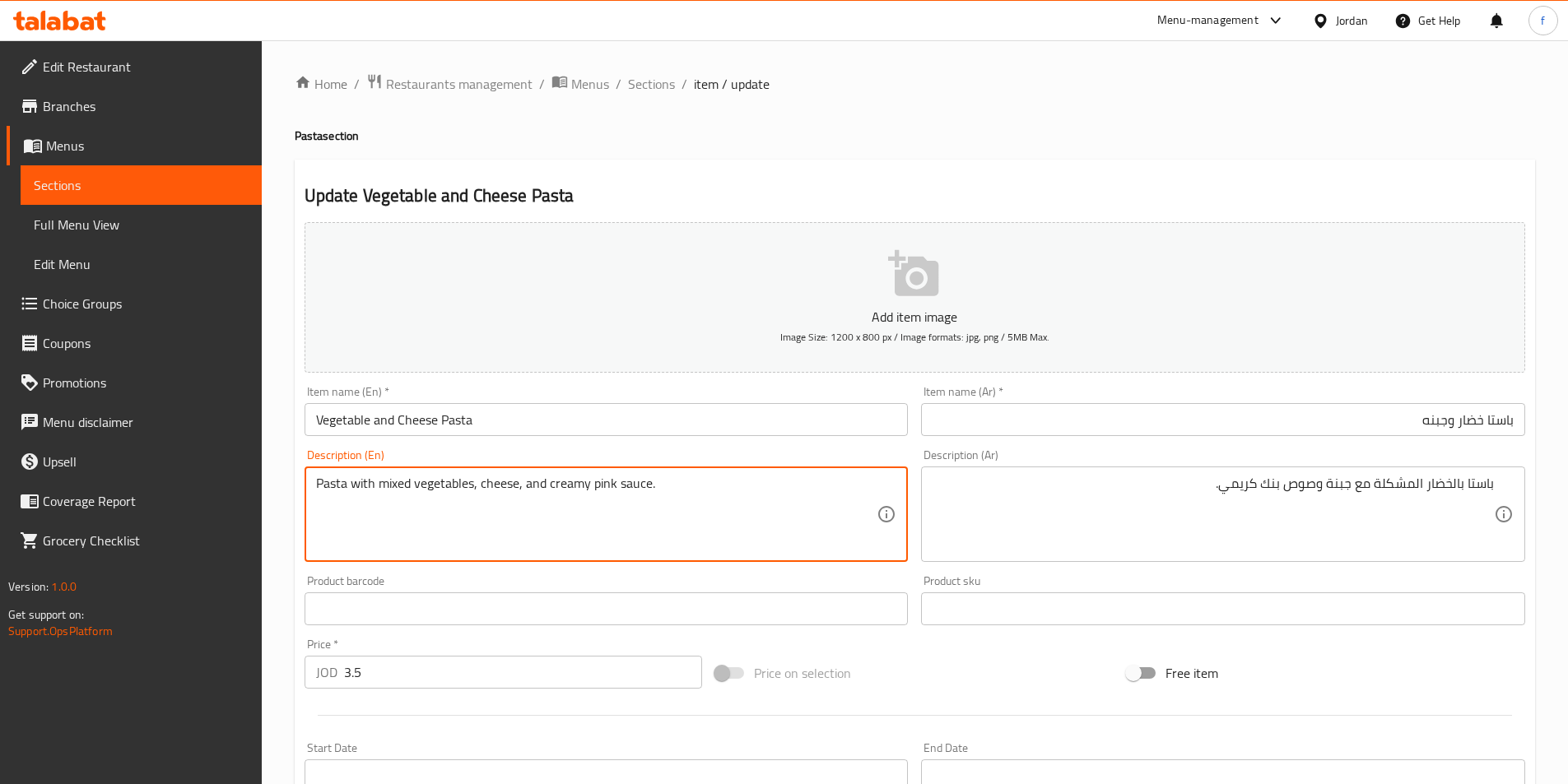
drag, startPoint x: 325, startPoint y: 478, endPoint x: 383, endPoint y: 483, distance: 58.2
click at [329, 478] on textarea "Pasta with mixed vegetables, cheese, and creamy pink sauce." at bounding box center [597, 515] width 561 height 79
click at [396, 484] on textarea "Pasta with mixed vegetables, cheese, and creamy pink sauce." at bounding box center [597, 515] width 561 height 79
drag, startPoint x: 396, startPoint y: 484, endPoint x: 423, endPoint y: 484, distance: 27.0
click at [400, 484] on textarea "Pasta with mixed vegetables, cheese, and creamy pink sauce." at bounding box center [597, 515] width 561 height 79
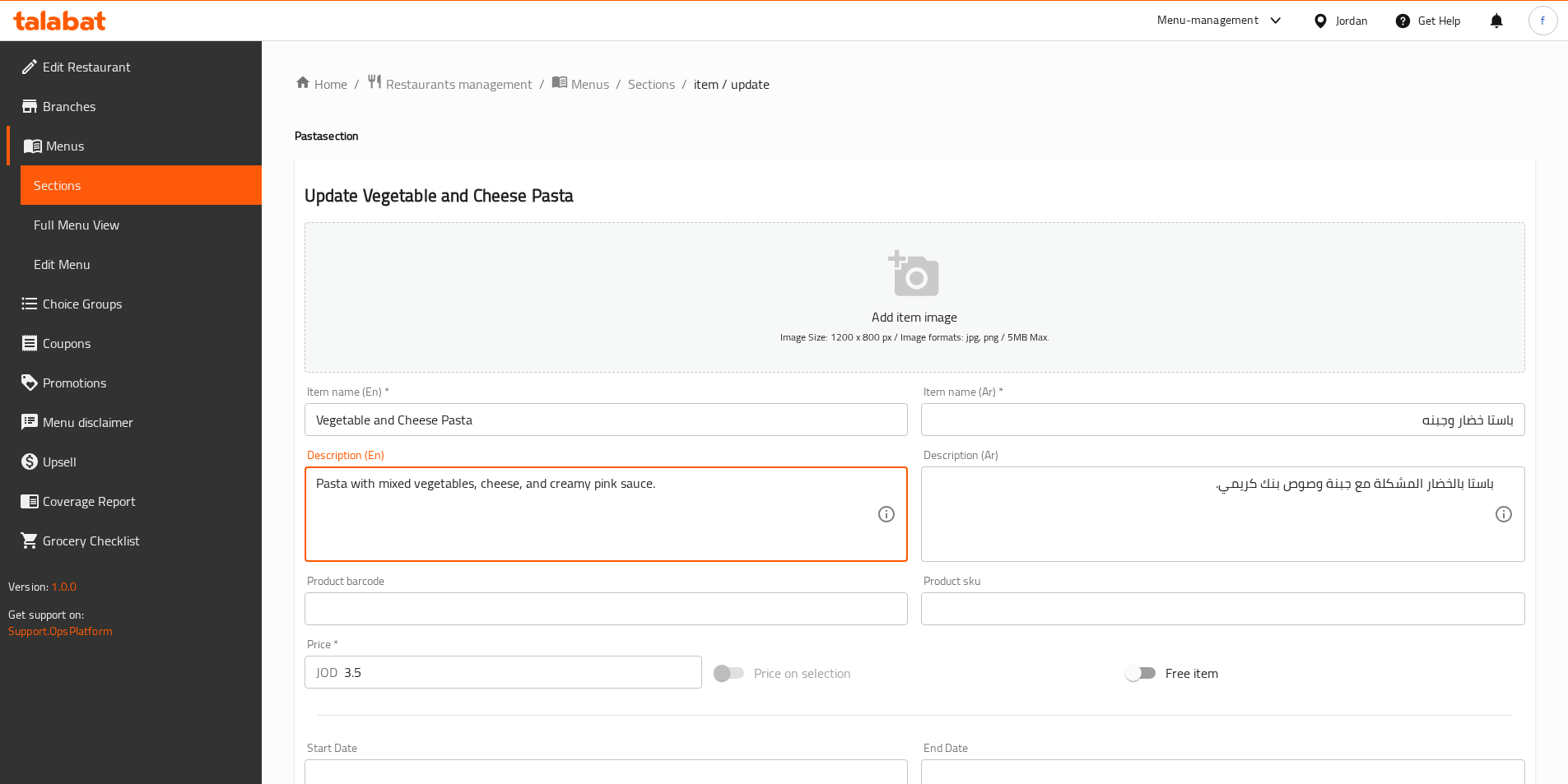
click at [423, 484] on textarea "Pasta with mixed vegetables, cheese, and creamy pink sauce." at bounding box center [597, 515] width 561 height 79
click at [481, 482] on textarea "Pasta with mixed vegetables, cheese, and creamy pink sauce." at bounding box center [597, 515] width 561 height 79
click at [552, 484] on textarea "Pasta with mixed vegetables with cheese, and creamy pink sauce." at bounding box center [597, 515] width 561 height 79
click at [659, 487] on textarea "Pasta with mixed vegetables with cheese and creamy pink sauce." at bounding box center [597, 515] width 561 height 79
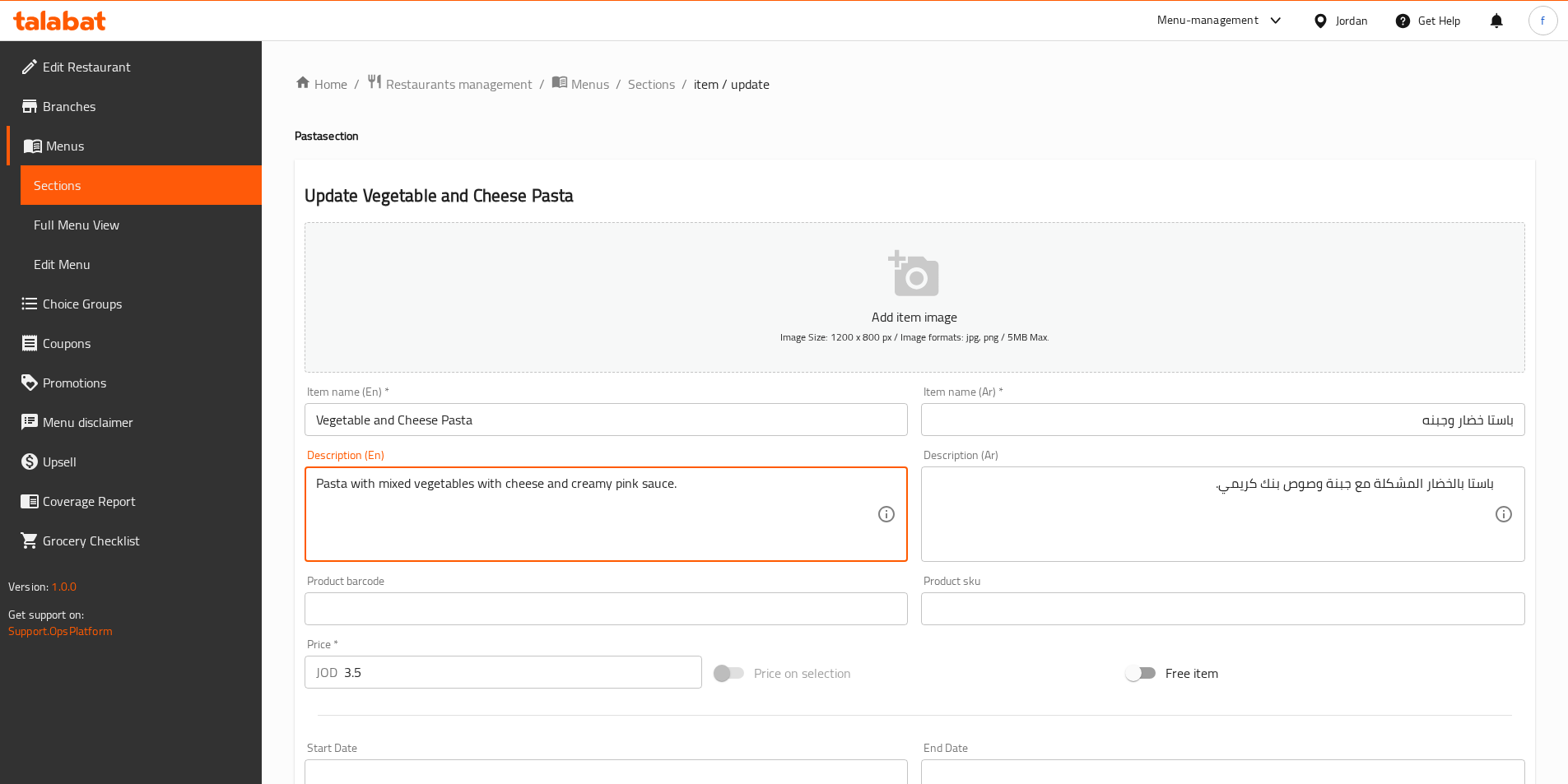
click at [659, 487] on textarea "Pasta with mixed vegetables with cheese and creamy pink sauce." at bounding box center [597, 515] width 561 height 79
click at [614, 484] on textarea "Pasta with mixed vegetables with cheese and creamy pink sauce." at bounding box center [597, 515] width 561 height 79
click at [592, 484] on textarea "Pasta with mixed vegetables with cheese and creamy pink sauce." at bounding box center [597, 515] width 561 height 79
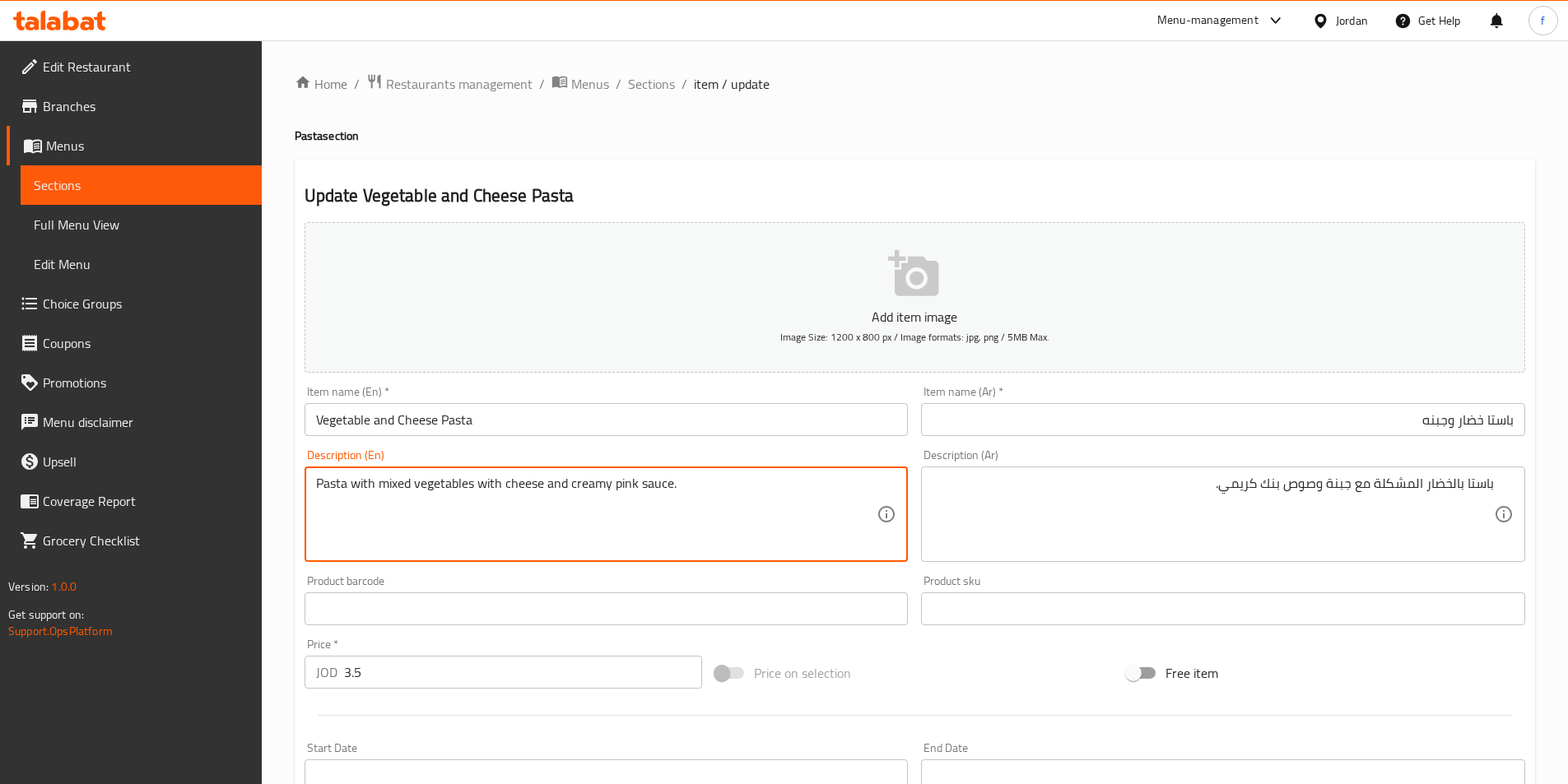
click at [529, 487] on textarea "Pasta with mixed vegetables with cheese and creamy pink sauce." at bounding box center [597, 515] width 561 height 79
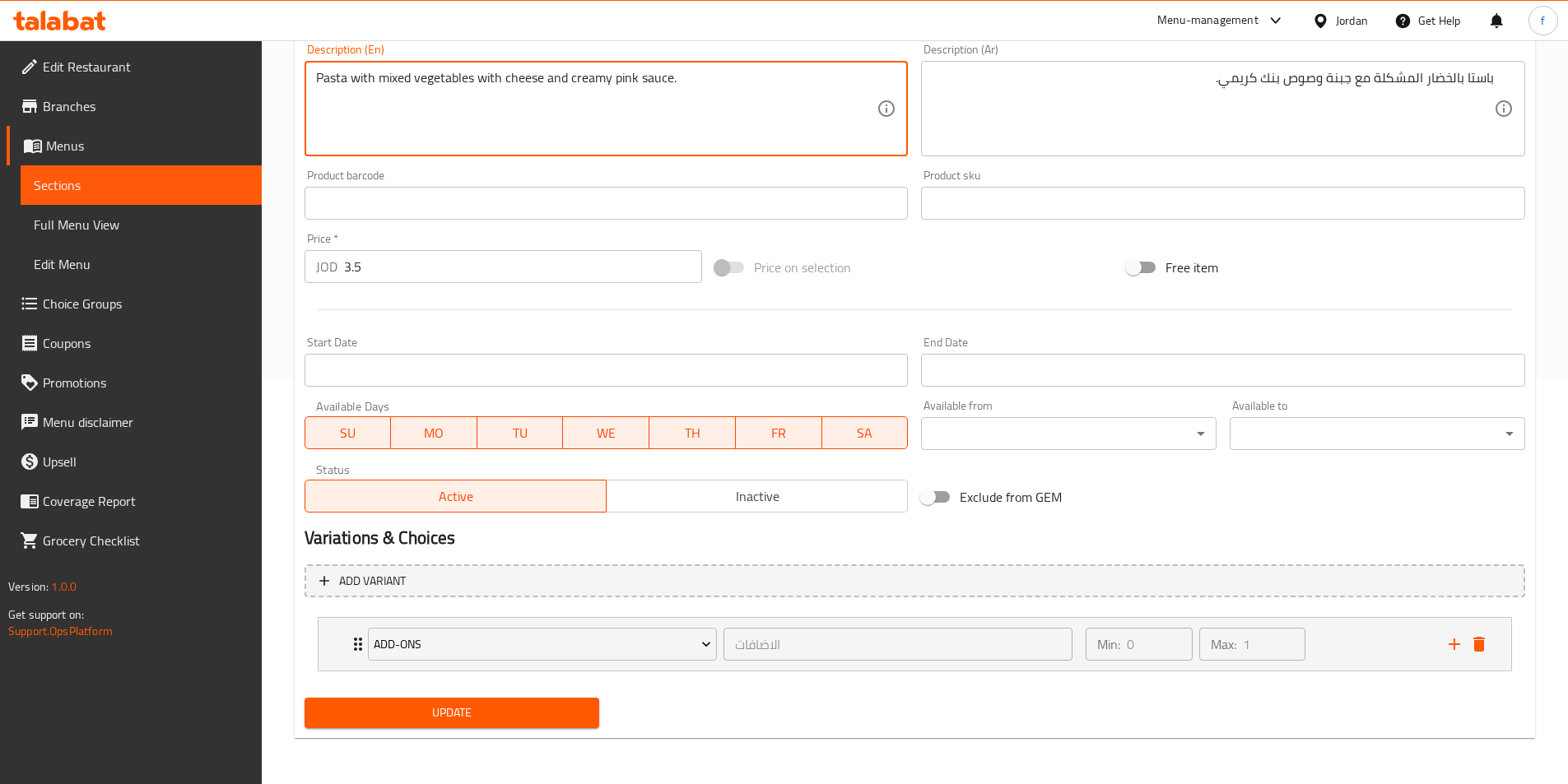
type textarea "Pasta with mixed vegetables with cheese and creamy pink sauce."
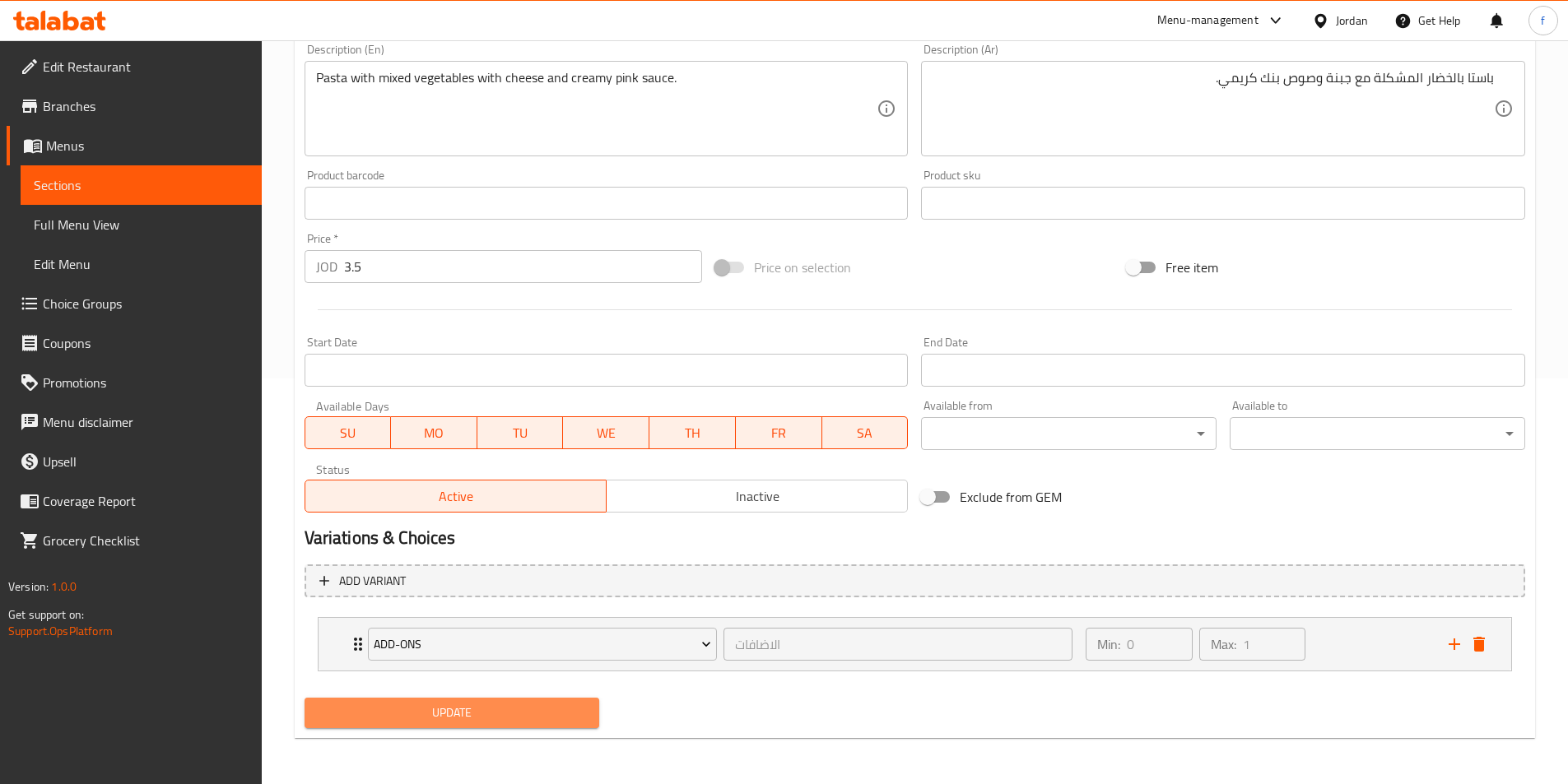
click at [503, 715] on span "Update" at bounding box center [452, 713] width 269 height 21
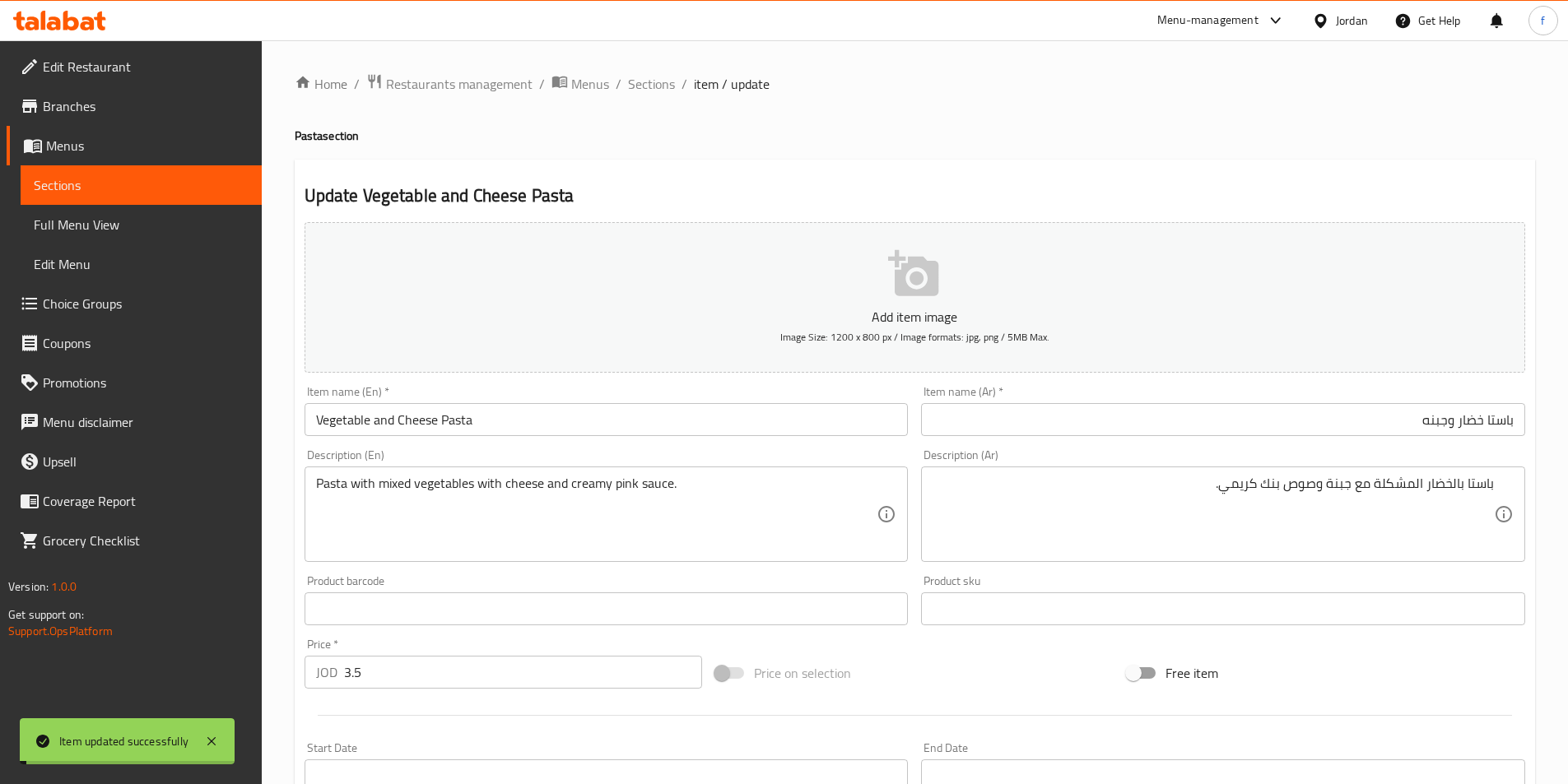
click at [667, 84] on span "Sections" at bounding box center [651, 84] width 47 height 20
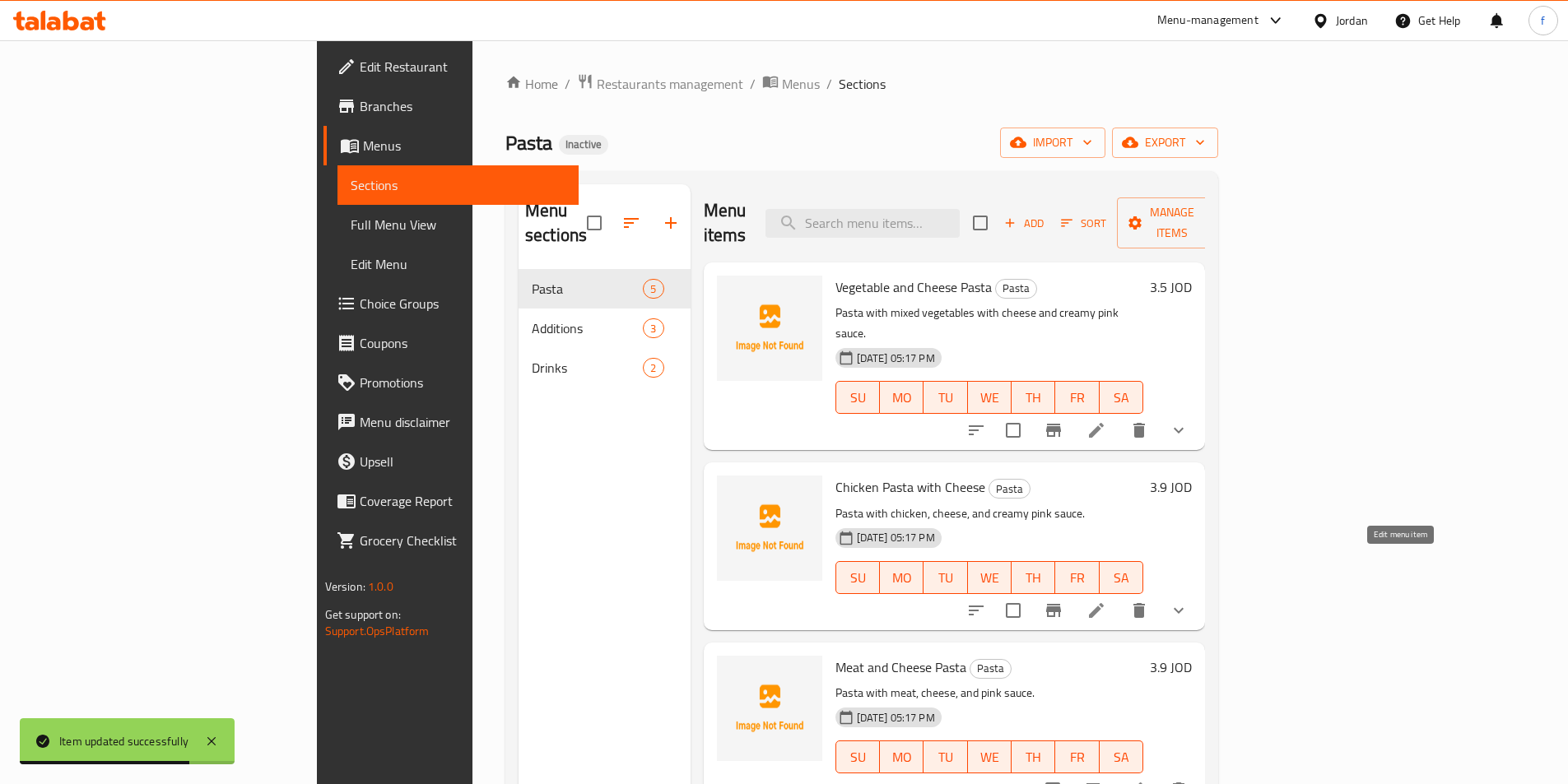
click at [1119, 596] on li at bounding box center [1096, 610] width 46 height 29
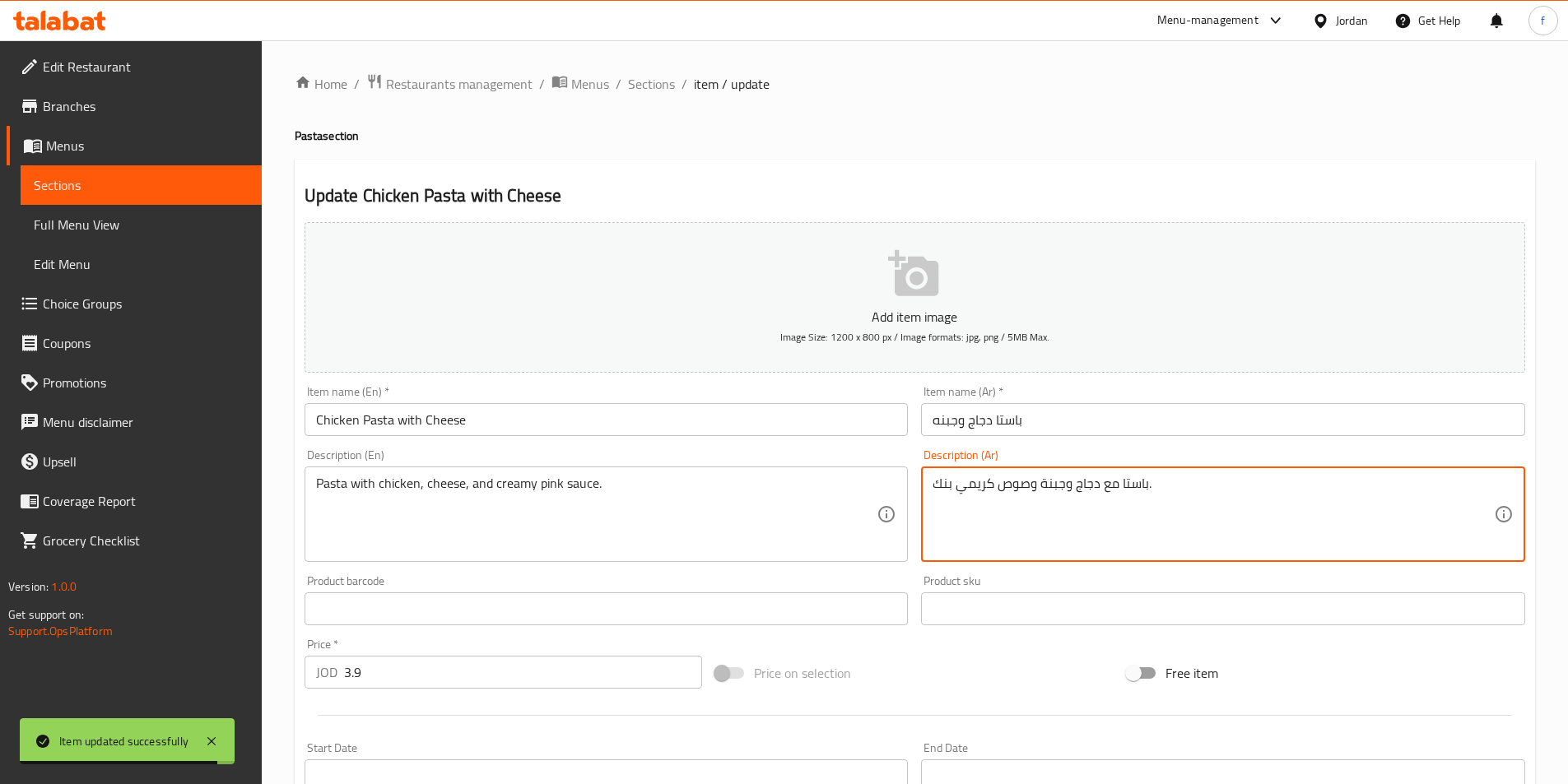
drag, startPoint x: 1388, startPoint y: 493, endPoint x: 1367, endPoint y: 515, distance: 30.4
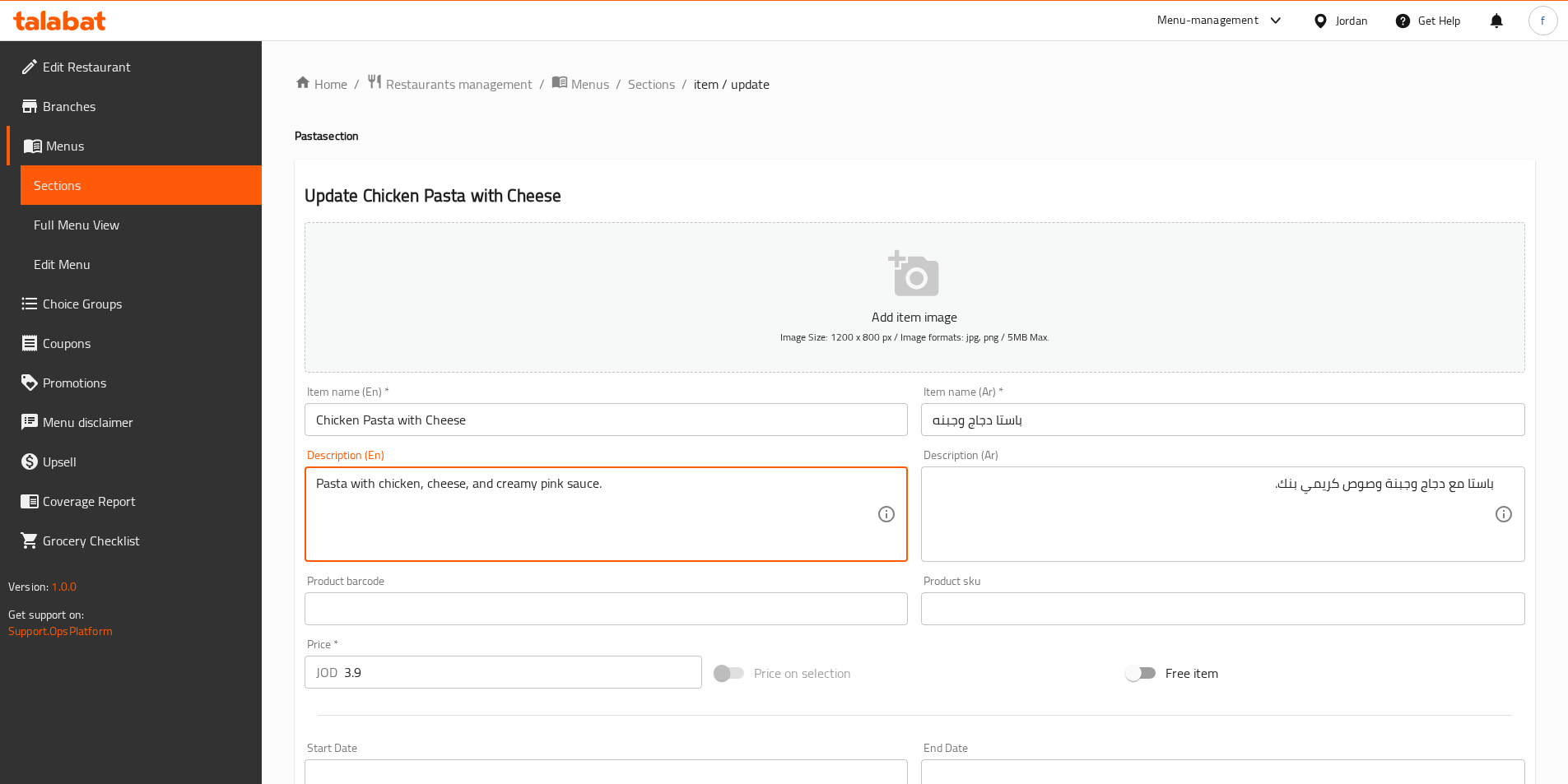
click at [424, 484] on textarea "Pasta with chicken, cheese, and creamy pink sauce." at bounding box center [597, 515] width 561 height 79
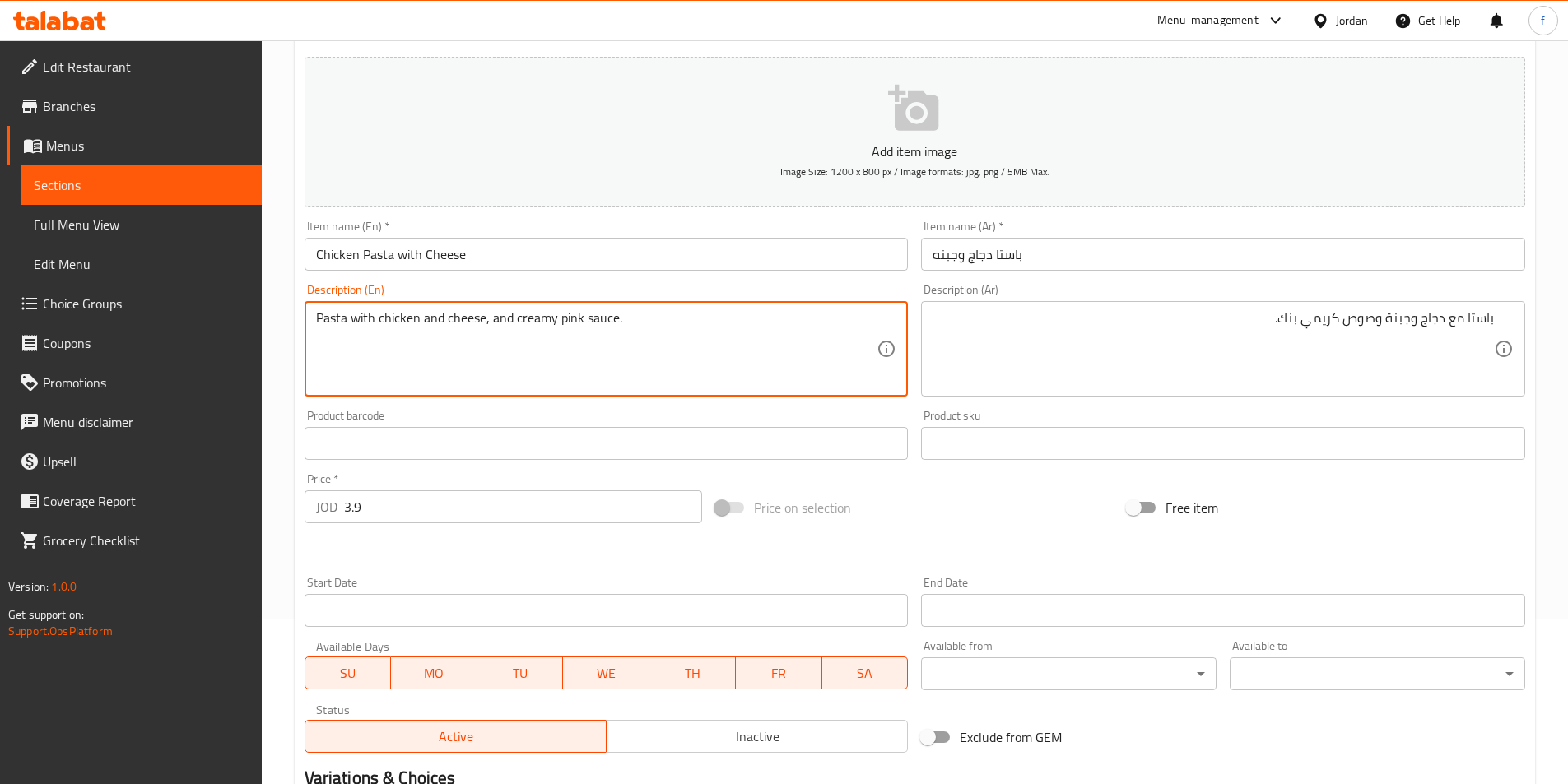
scroll to position [406, 0]
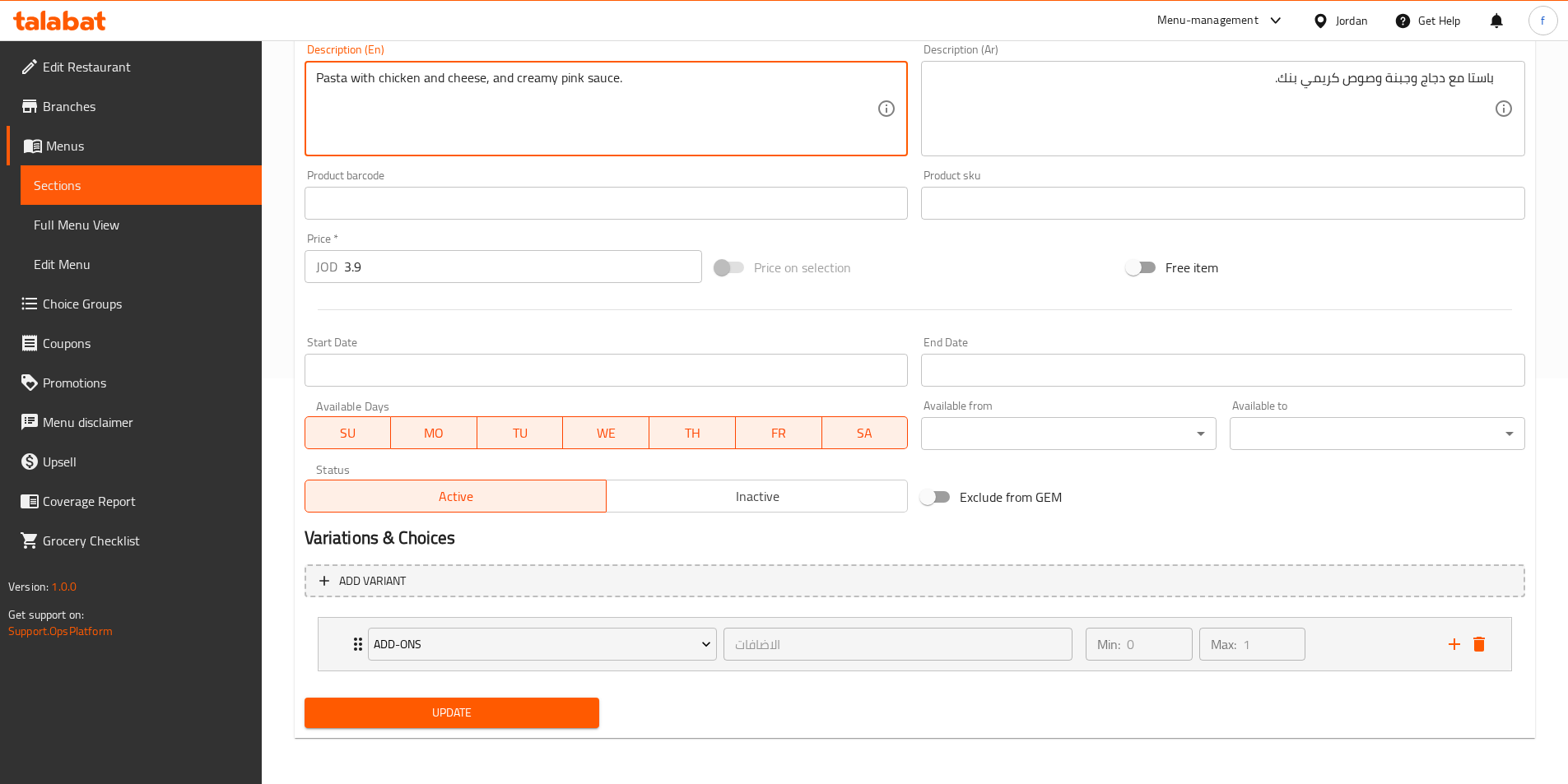
type textarea "Pasta with chicken and cheese, and creamy pink sauce."
click at [508, 704] on span "Update" at bounding box center [452, 713] width 269 height 21
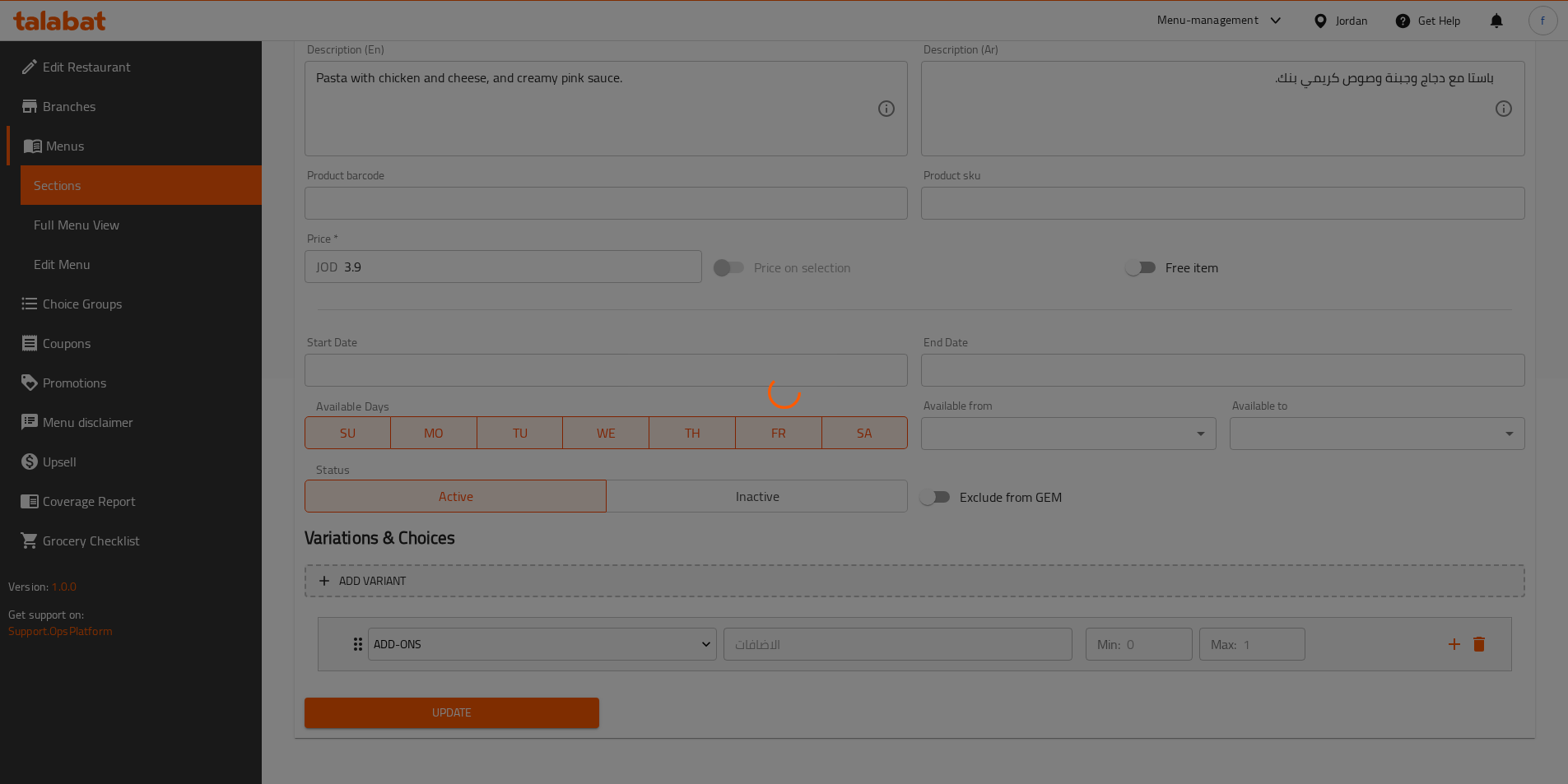
scroll to position [0, 0]
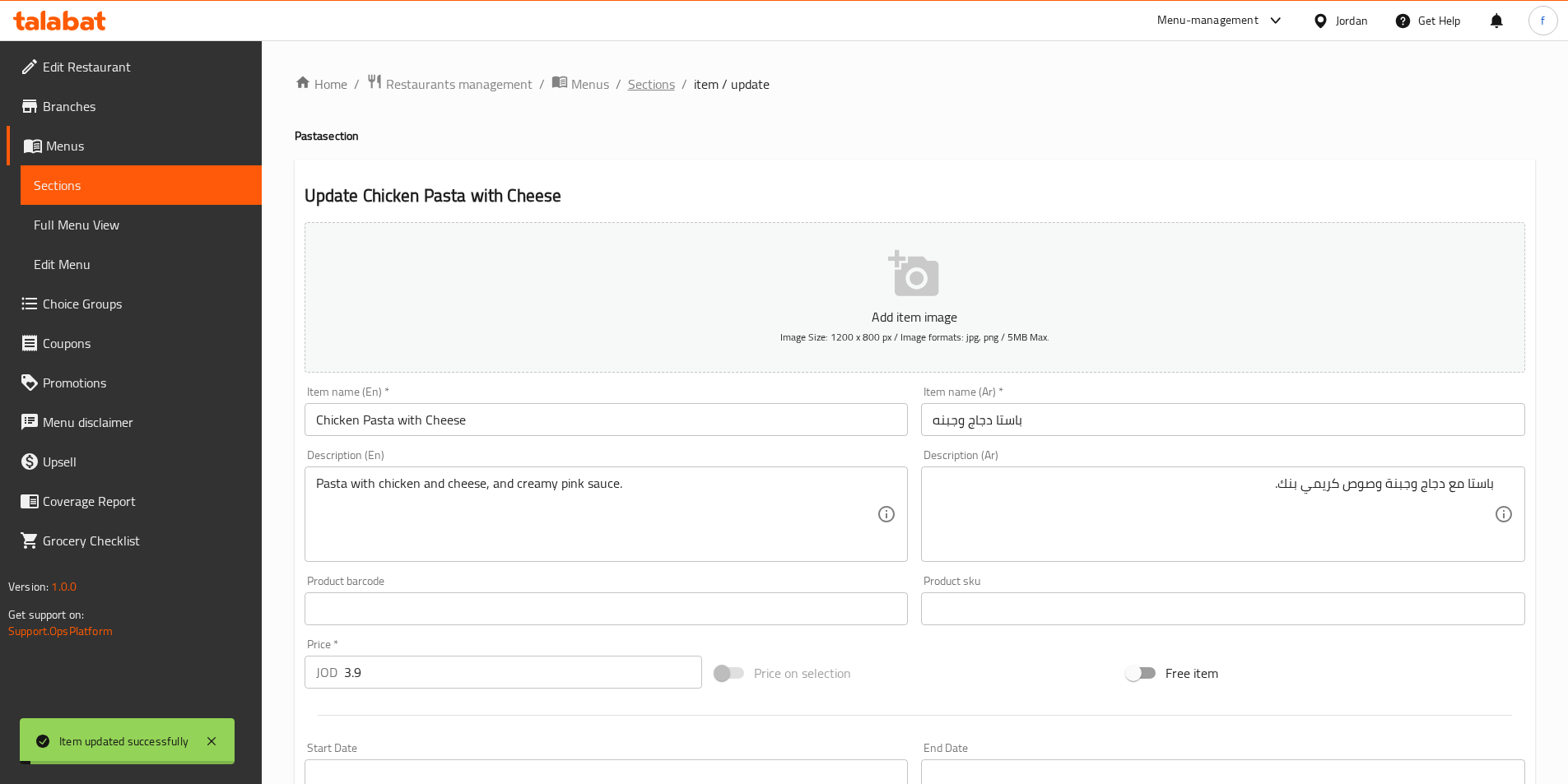
click at [660, 94] on span "Sections" at bounding box center [651, 84] width 47 height 20
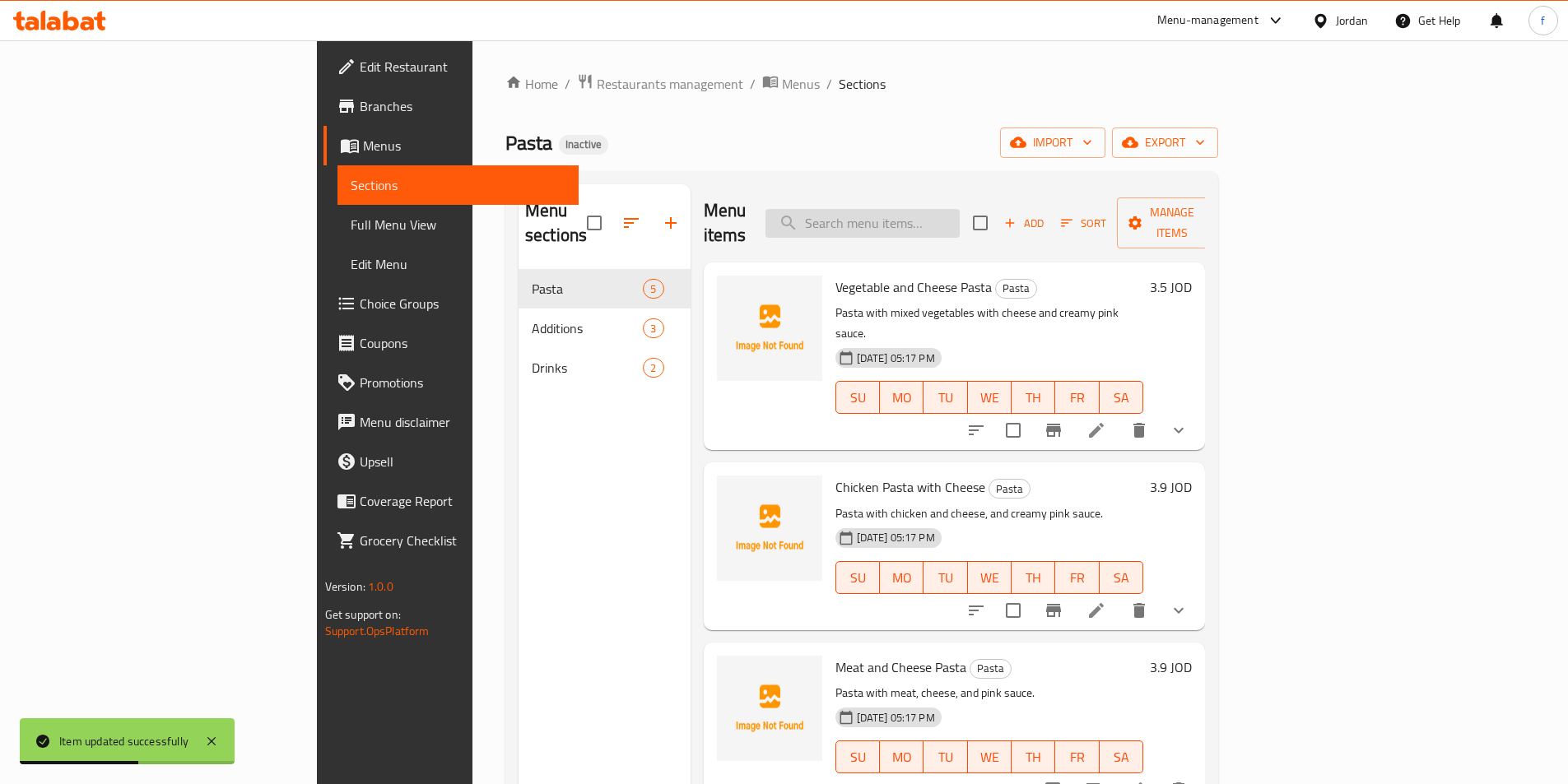
click at [935, 217] on input "search" at bounding box center [862, 223] width 194 height 28
paste input "Meat and Cheese Pasta"
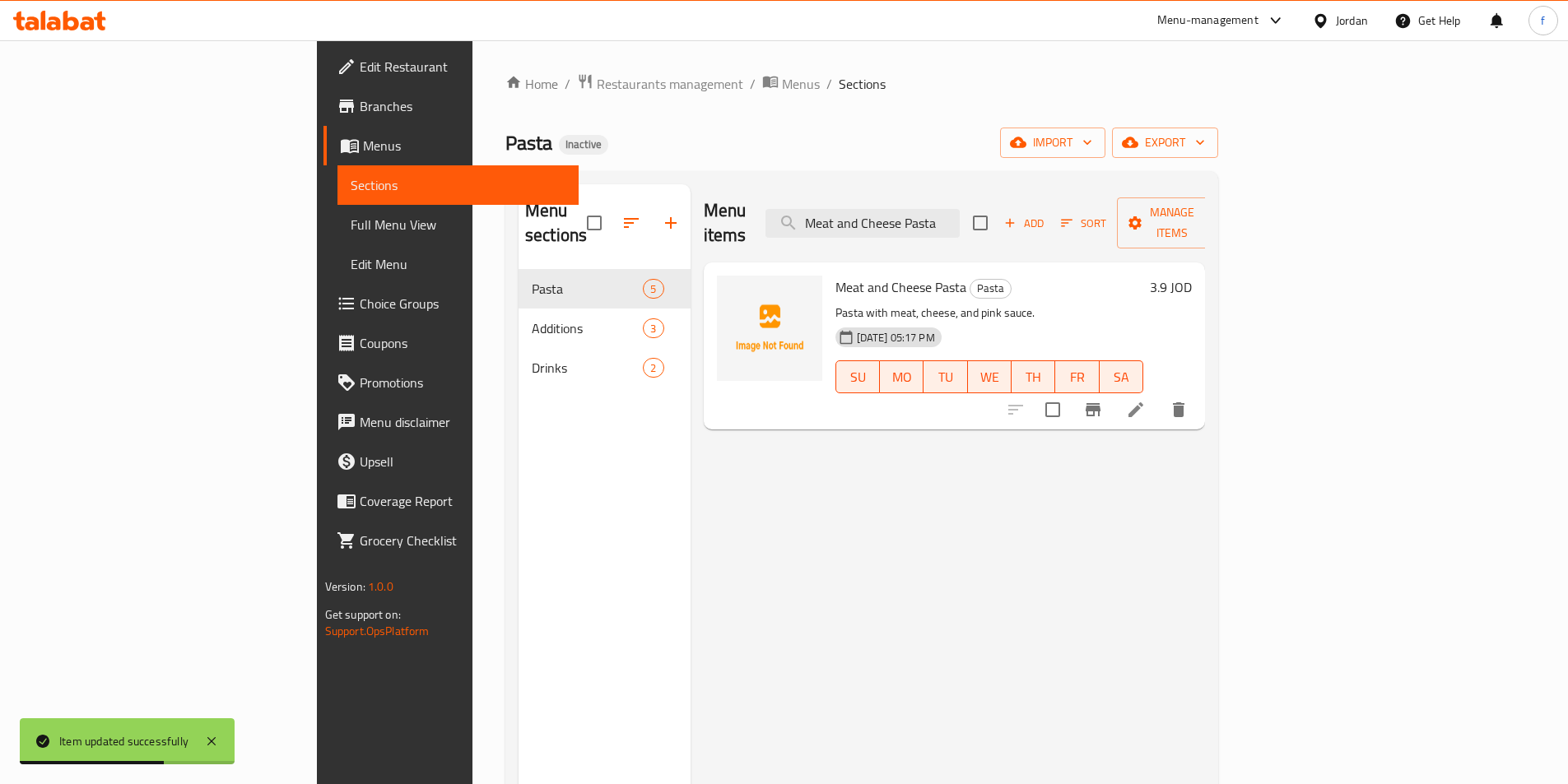
type input "Meat and Cheese Pasta"
click at [1159, 400] on li at bounding box center [1135, 410] width 46 height 29
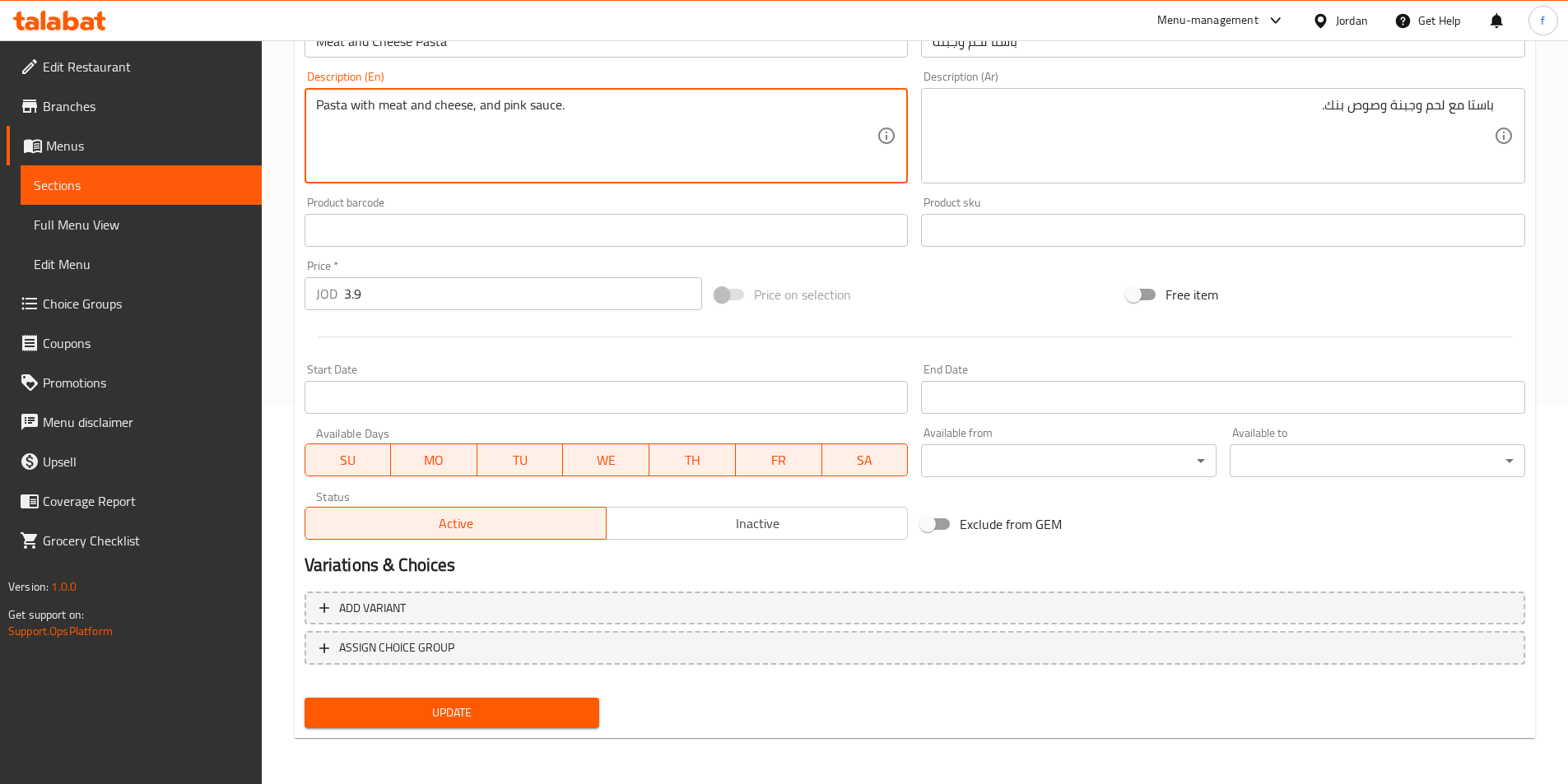
type textarea "Pasta with meat and cheese, and pink sauce."
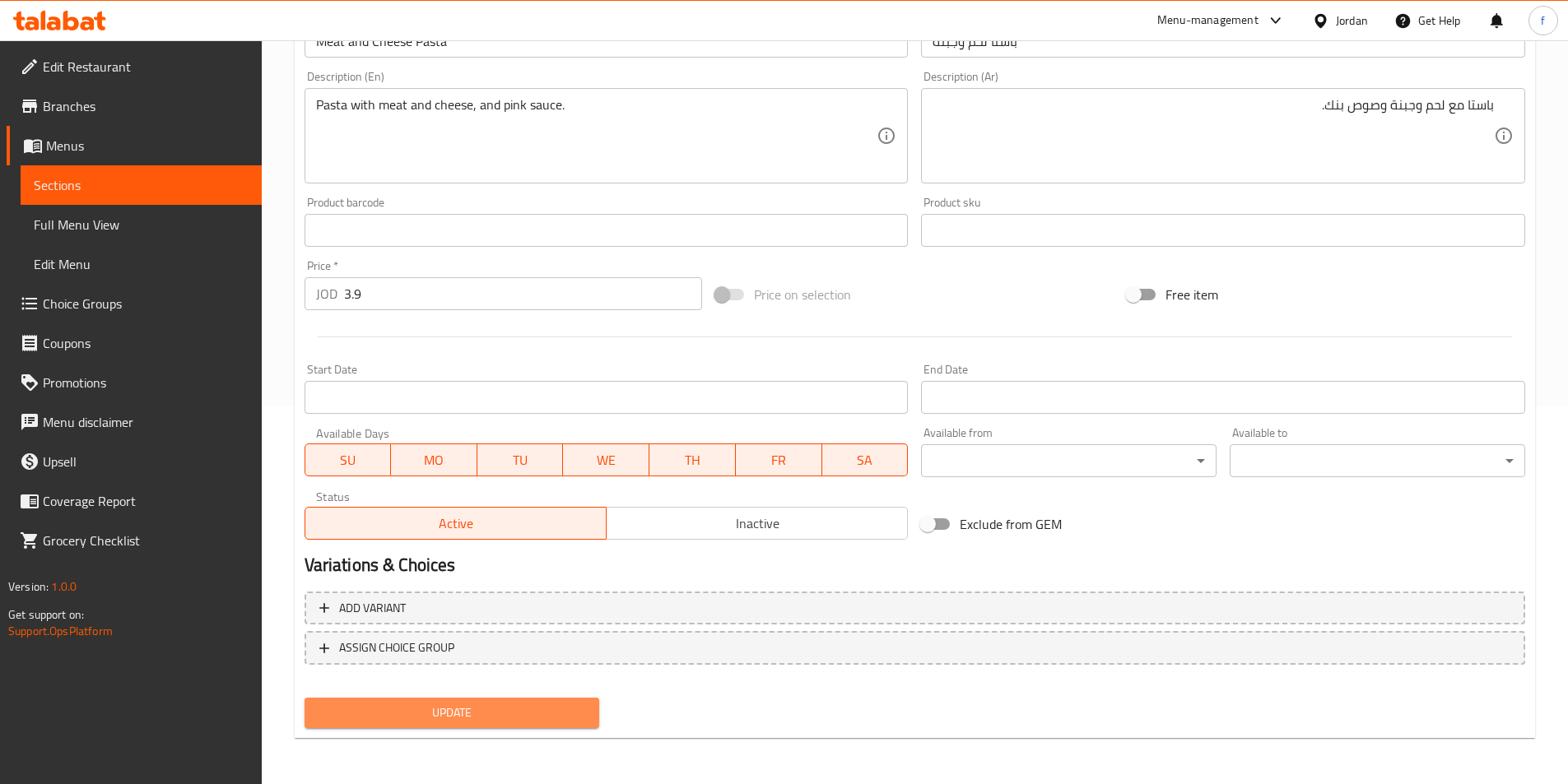
drag, startPoint x: 534, startPoint y: 711, endPoint x: 542, endPoint y: 707, distance: 8.9
click at [536, 711] on span "Update" at bounding box center [452, 713] width 269 height 21
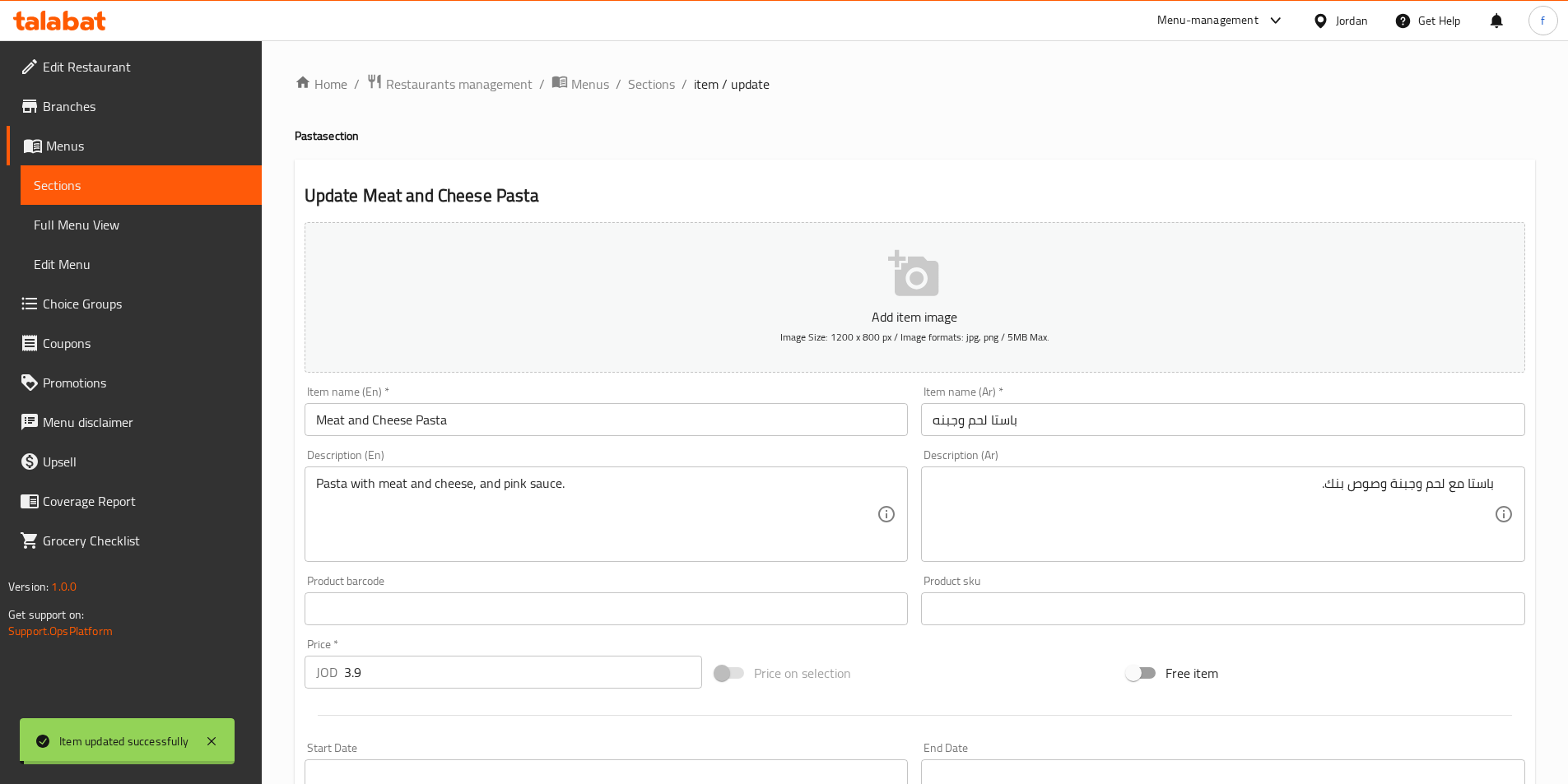
click at [658, 89] on span "Sections" at bounding box center [651, 84] width 47 height 20
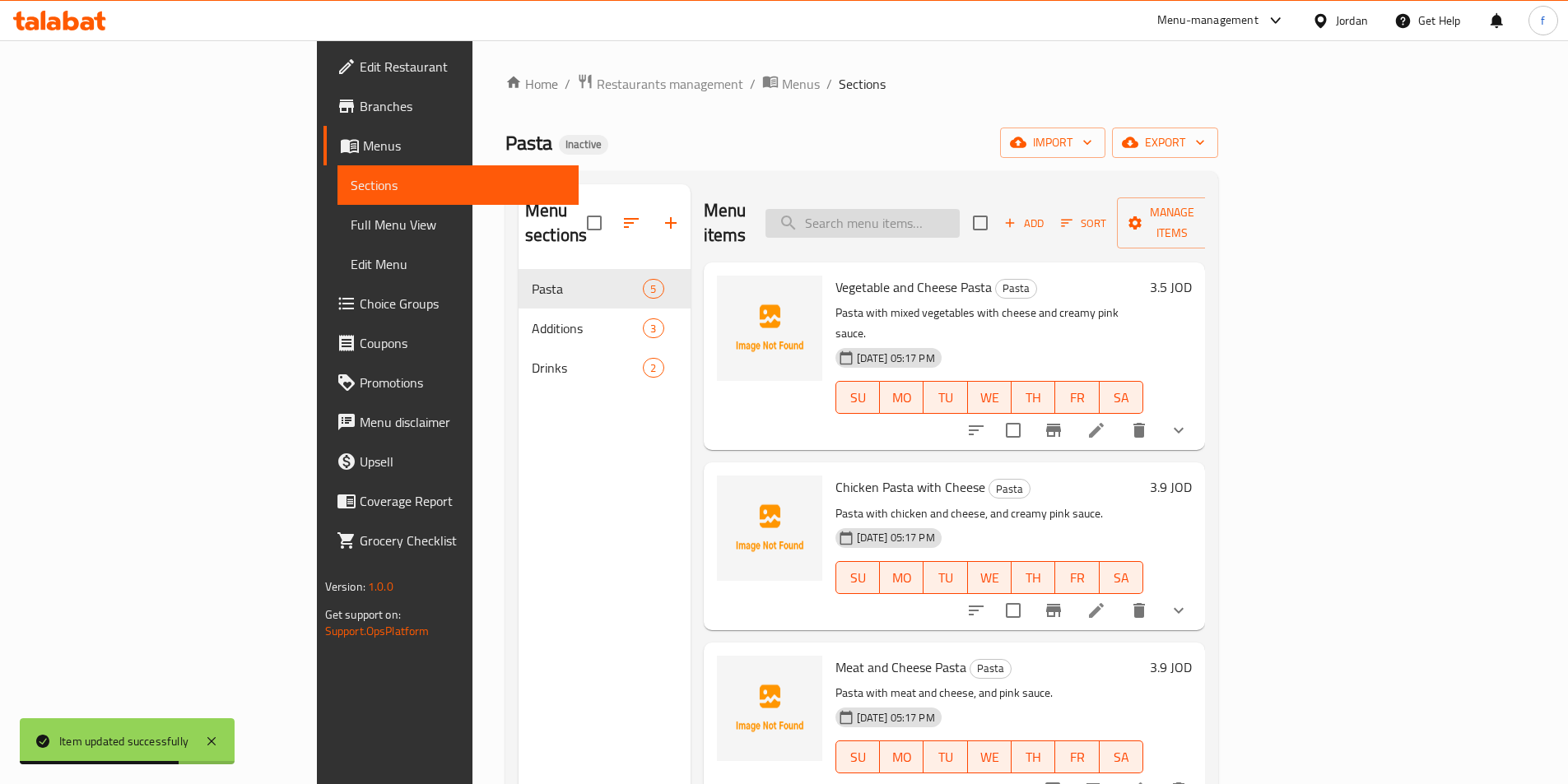
click at [945, 218] on input "search" at bounding box center [862, 223] width 194 height 28
paste input "Potatoes with Cheese and Sauces"
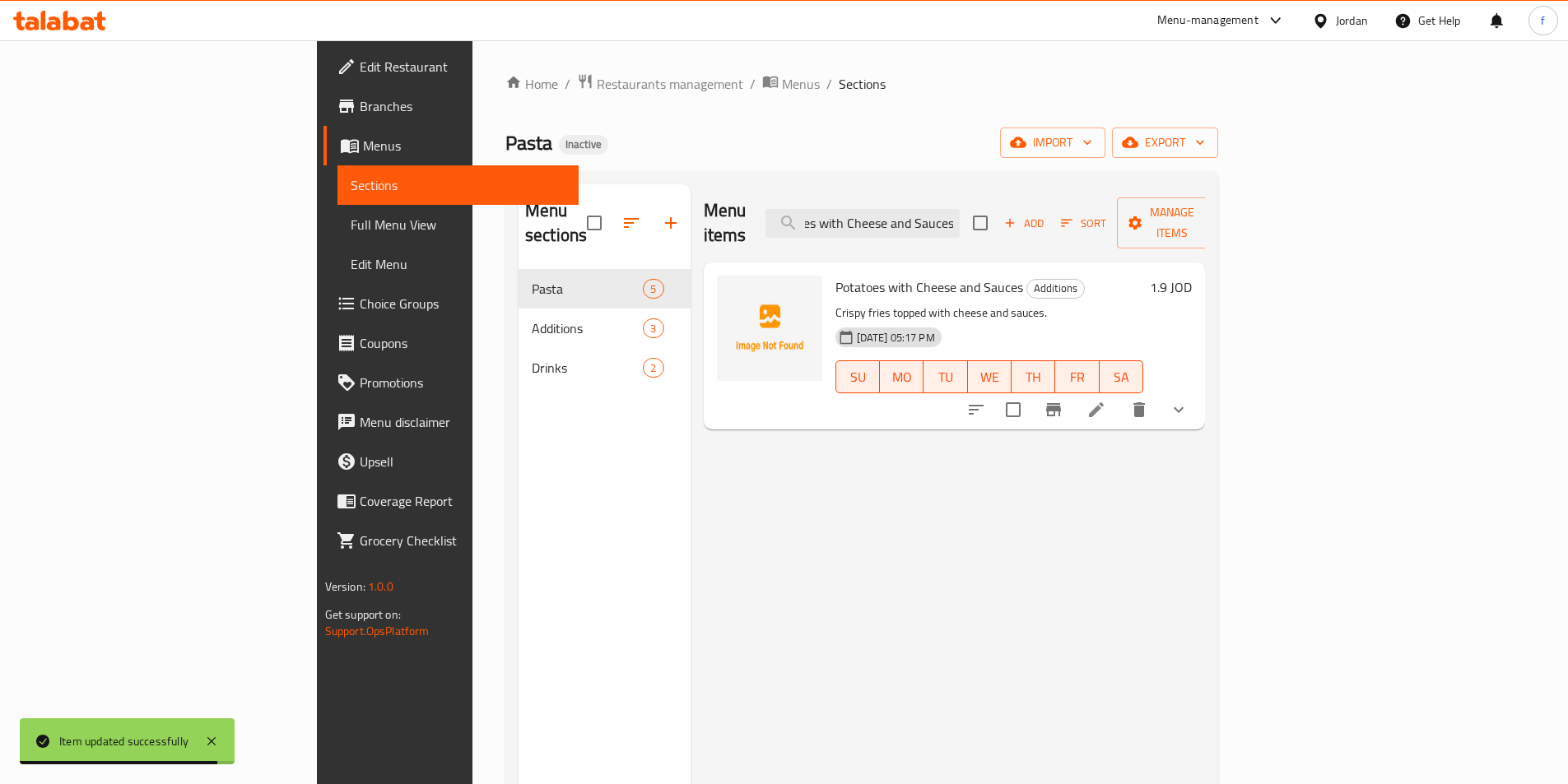
type input "Potatoes with Cheese and Sauces"
click at [1106, 400] on icon at bounding box center [1096, 409] width 20 height 20
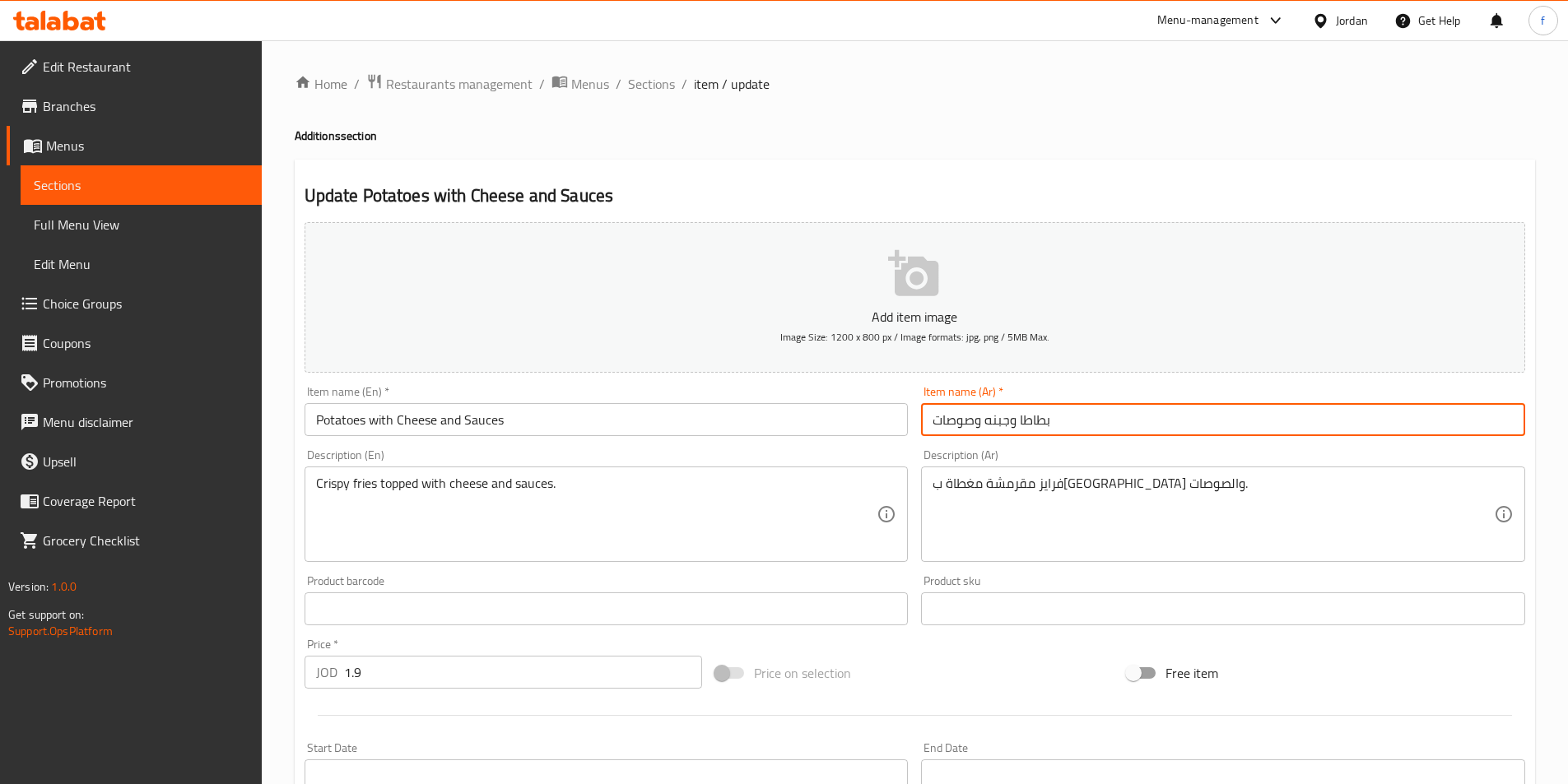
click at [1242, 426] on input "بطاطا وجبنه وصوصات" at bounding box center [1223, 420] width 604 height 33
click at [376, 427] on input "Potatoes with Cheese and Sauces" at bounding box center [607, 420] width 604 height 33
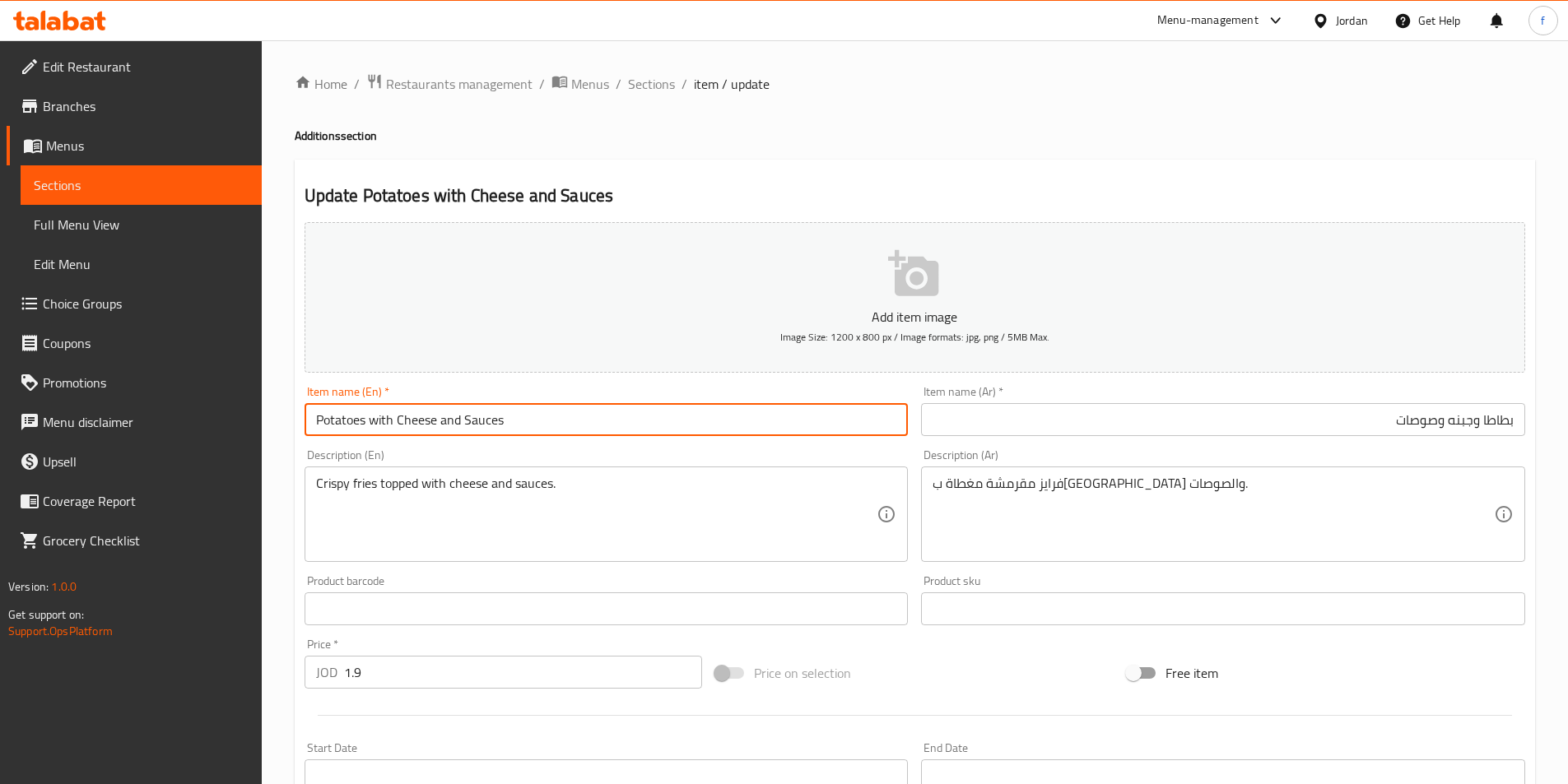
click at [376, 427] on input "Potatoes with Cheese and Sauces" at bounding box center [607, 420] width 604 height 33
type input "Potatoes and Cheese and Sauces"
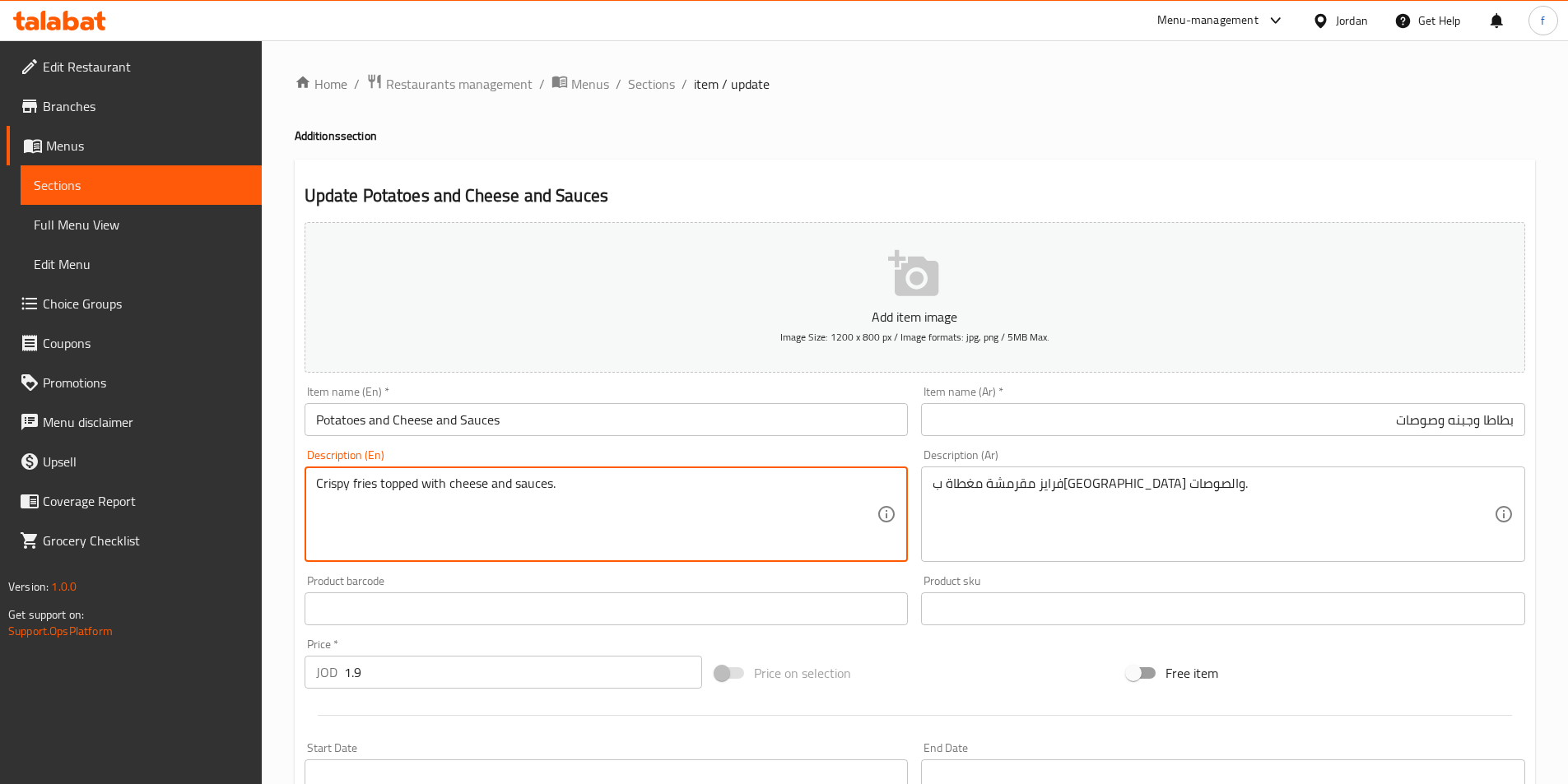
click at [359, 485] on textarea "Crispy fries topped with cheese and sauces." at bounding box center [597, 515] width 561 height 79
click at [324, 481] on textarea "Crispy fries topped with cheese and sauces." at bounding box center [597, 515] width 561 height 79
click at [410, 487] on textarea "Crispy fries topped with cheese and sauces." at bounding box center [597, 515] width 561 height 79
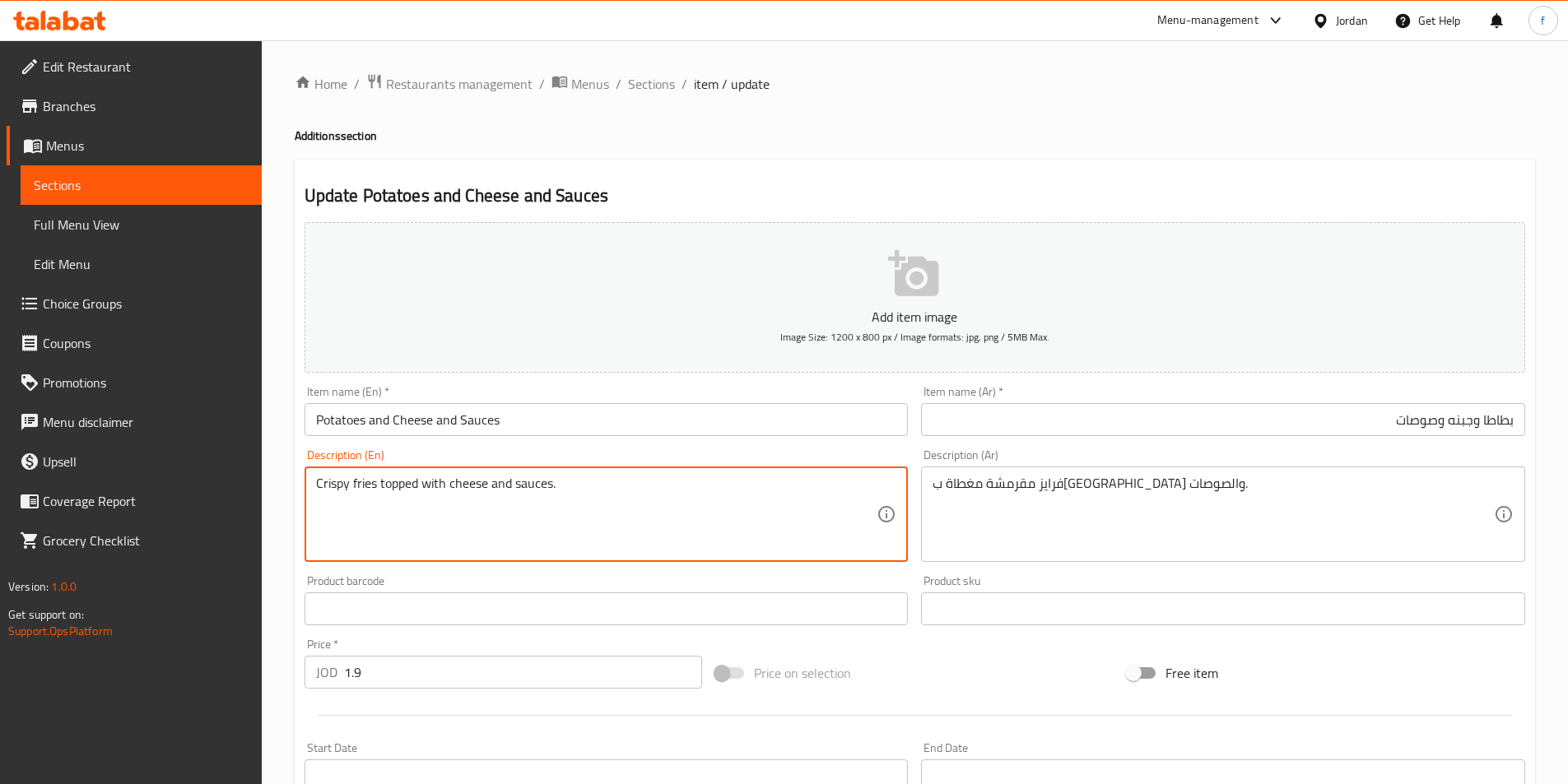
click at [472, 490] on textarea "Crispy fries topped with cheese and sauces." at bounding box center [597, 515] width 561 height 79
click at [532, 489] on textarea "Crispy fries topped with cheese and sauces." at bounding box center [597, 515] width 561 height 79
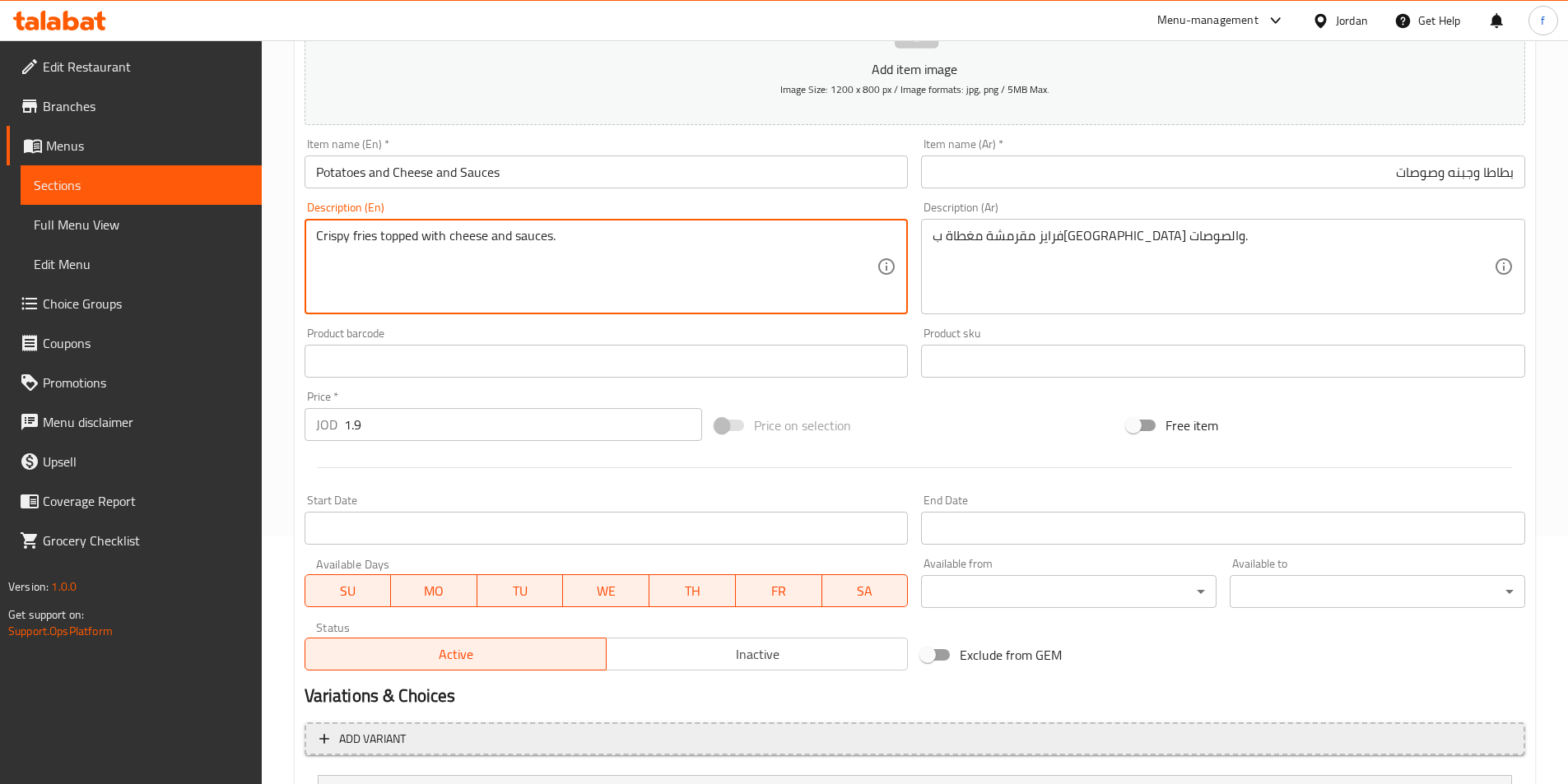
scroll to position [406, 0]
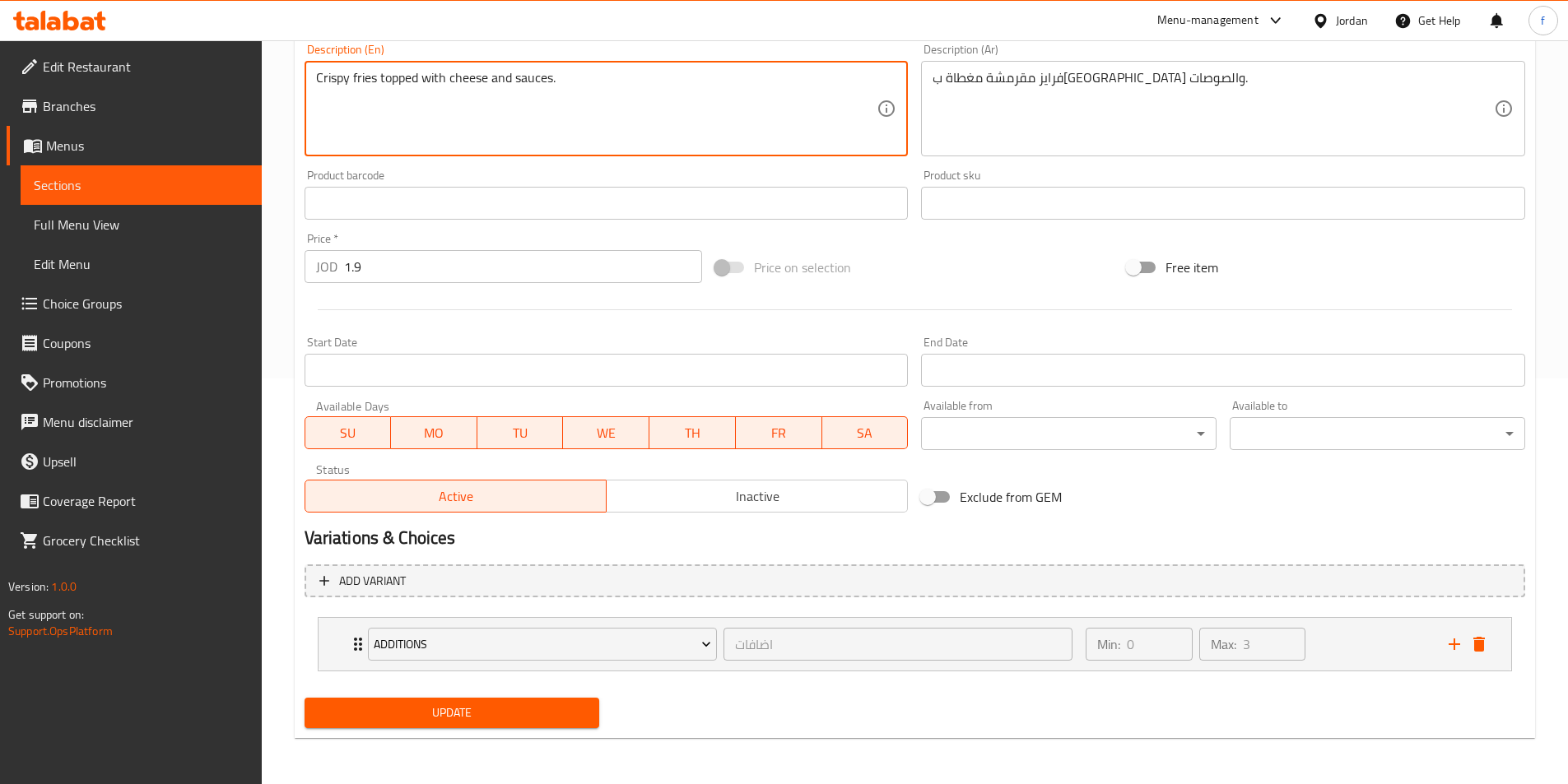
click at [479, 716] on span "Update" at bounding box center [452, 713] width 269 height 21
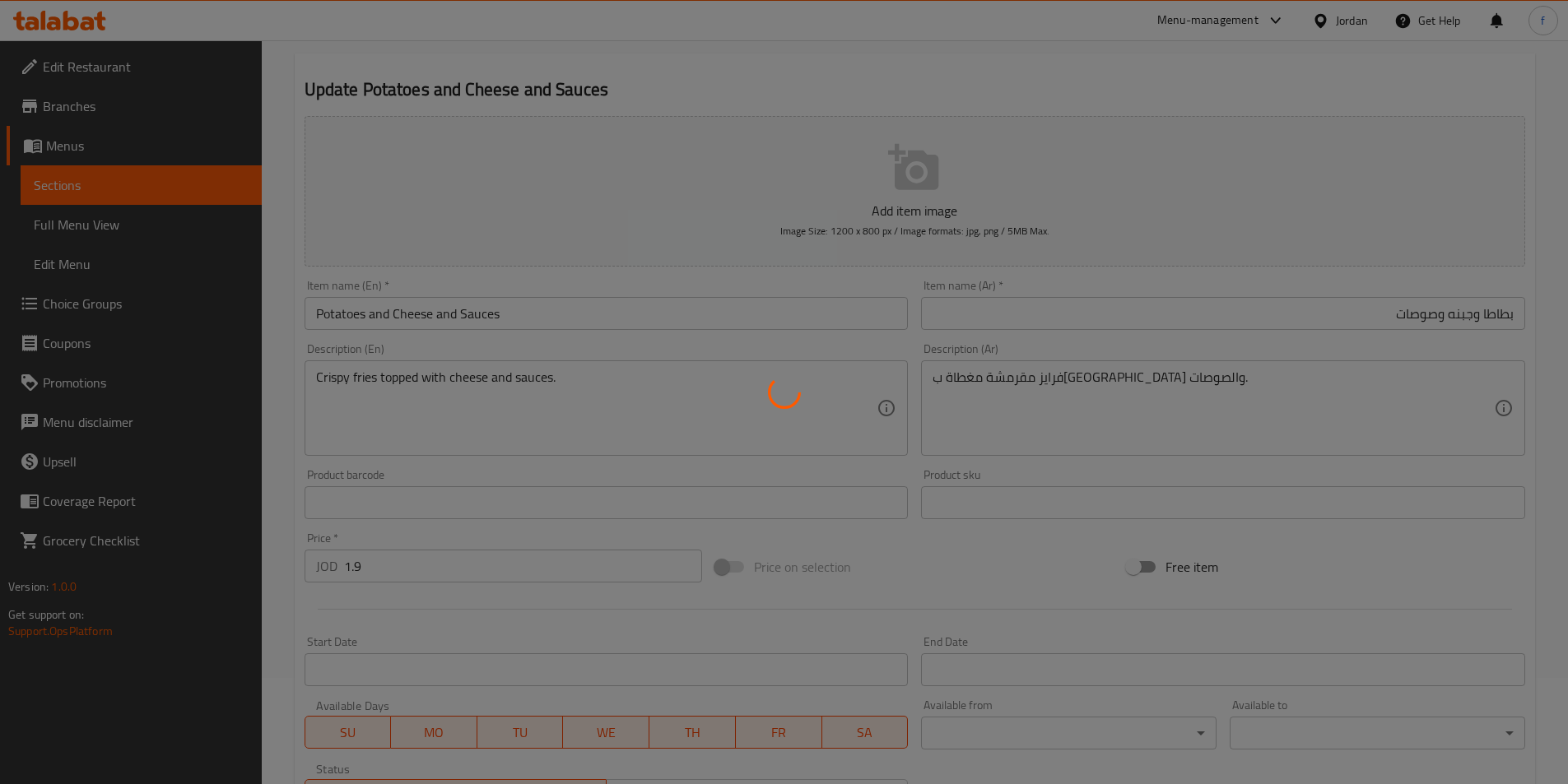
scroll to position [0, 0]
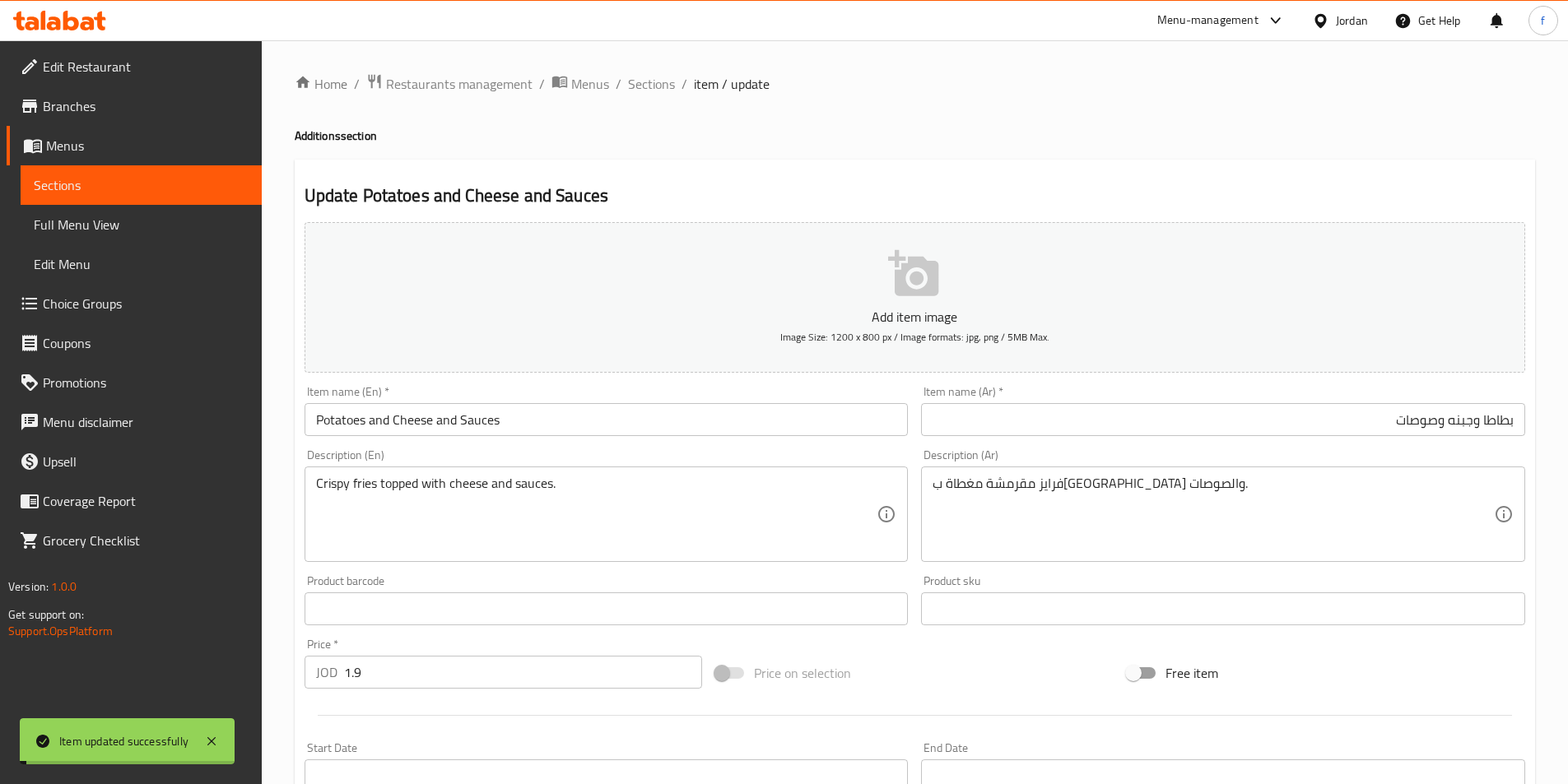
click at [654, 80] on span "Sections" at bounding box center [651, 84] width 47 height 20
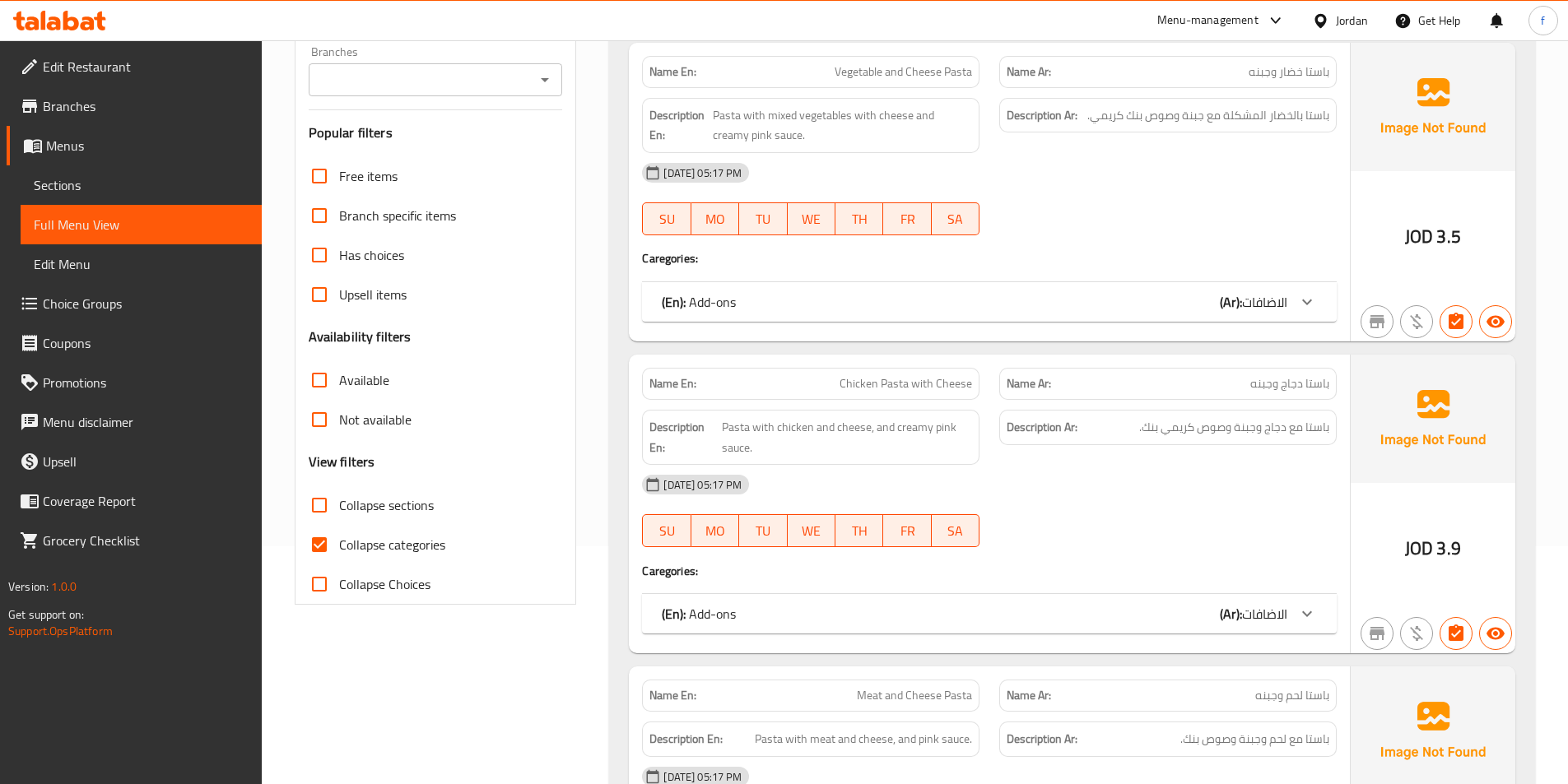
scroll to position [247, 0]
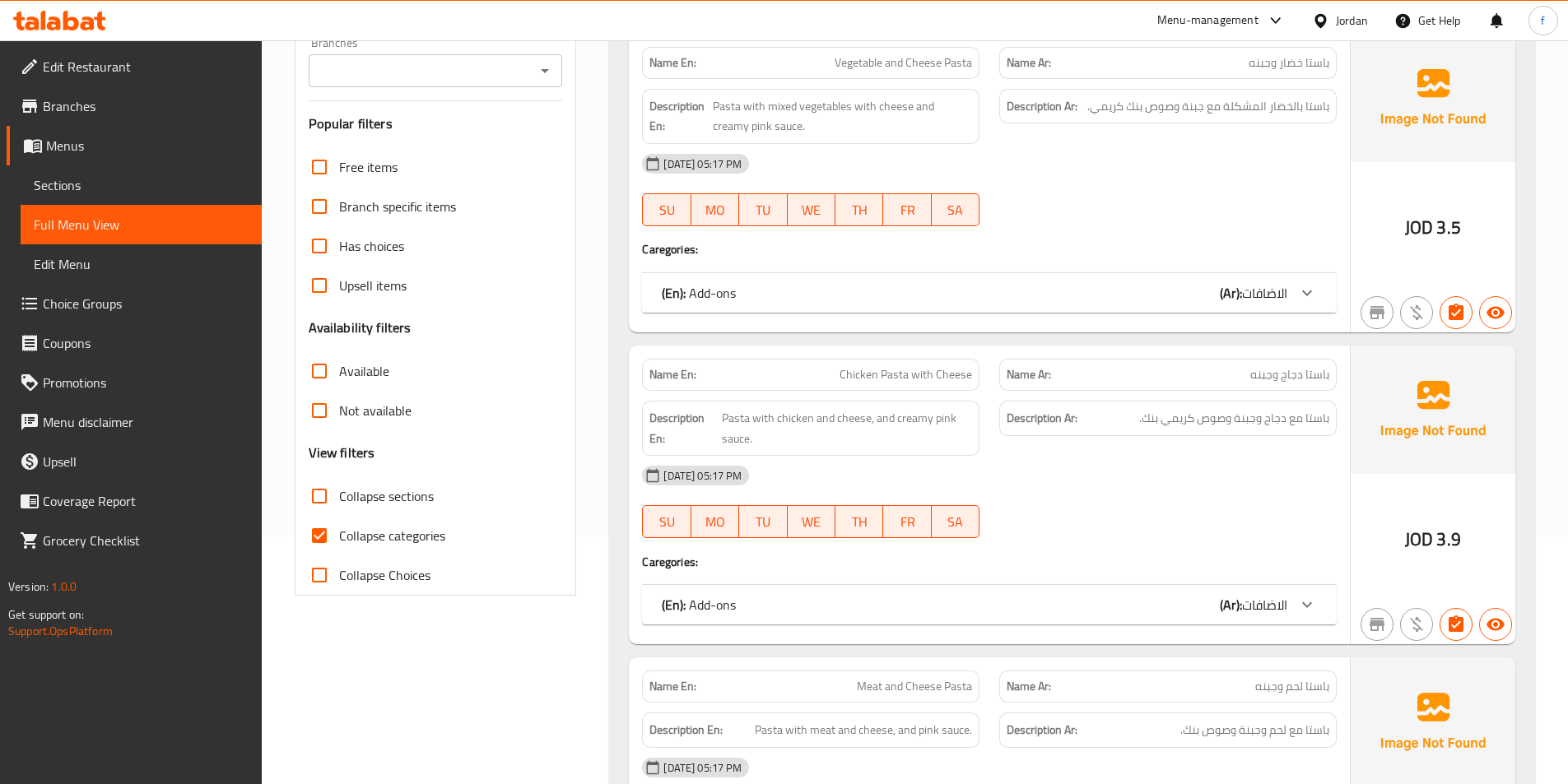
click at [329, 545] on input "Collapse categories" at bounding box center [319, 536] width 40 height 40
checkbox input "false"
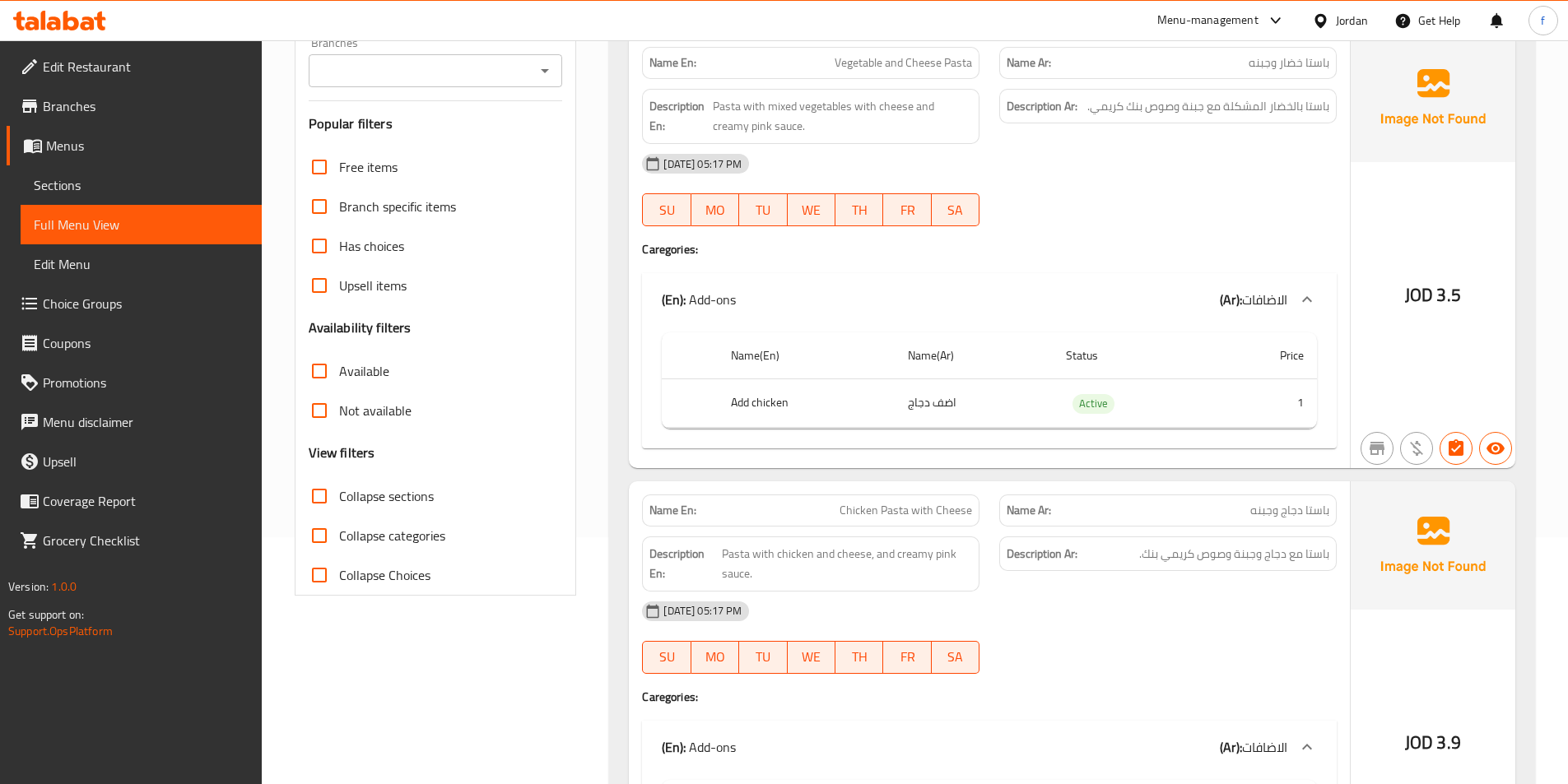
scroll to position [0, 0]
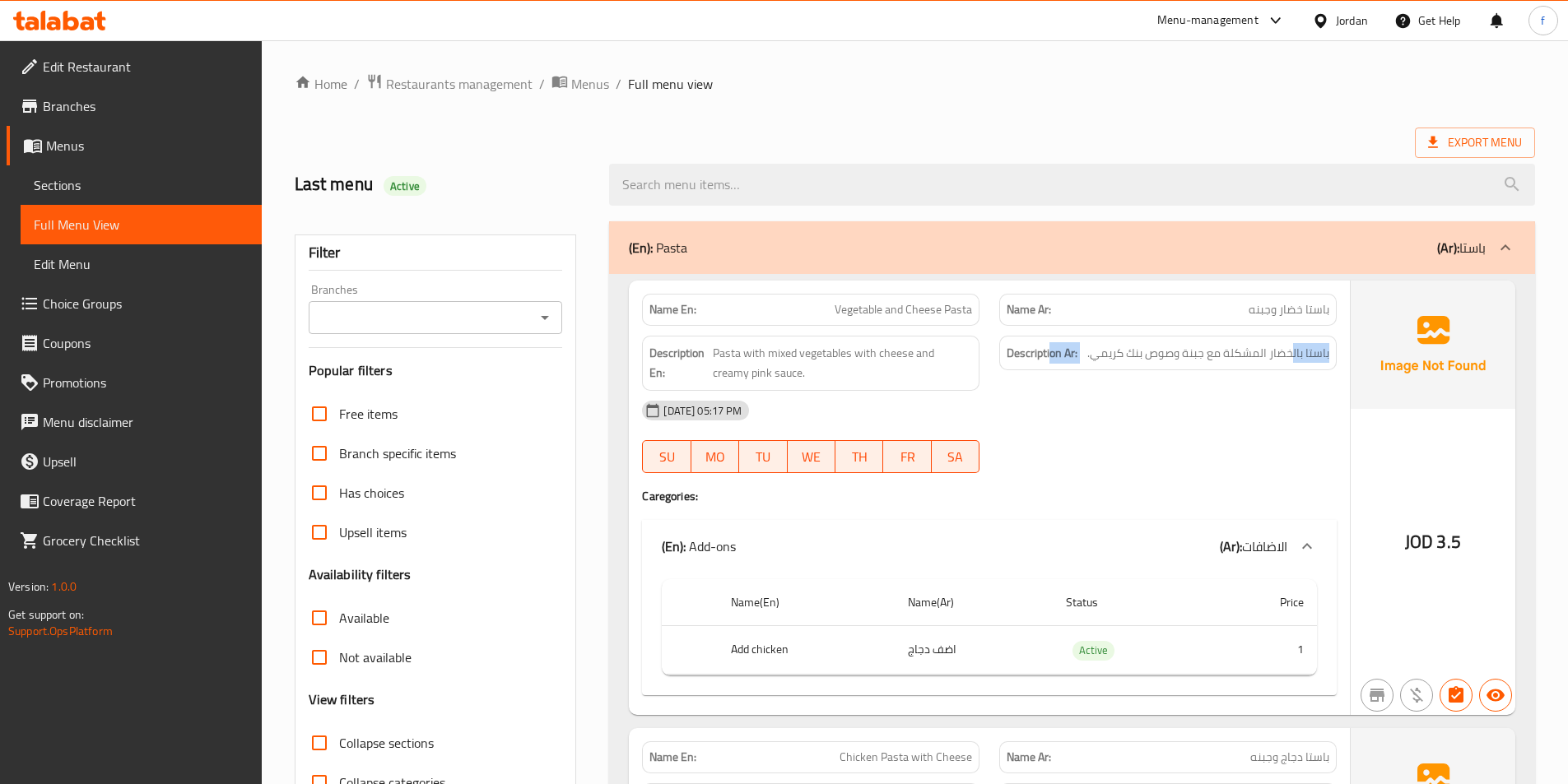
drag, startPoint x: 1269, startPoint y: 356, endPoint x: 1048, endPoint y: 350, distance: 221.1
click at [1048, 350] on h6 "Description Ar: باستا بالخضار المشكلة مع جبنة وصوص بنك كريمي." at bounding box center [1168, 353] width 323 height 21
click at [1102, 388] on div "Description Ar: باستا بالخضار المشكلة مع جبنة وصوص بنك كريمي." at bounding box center [1168, 363] width 357 height 75
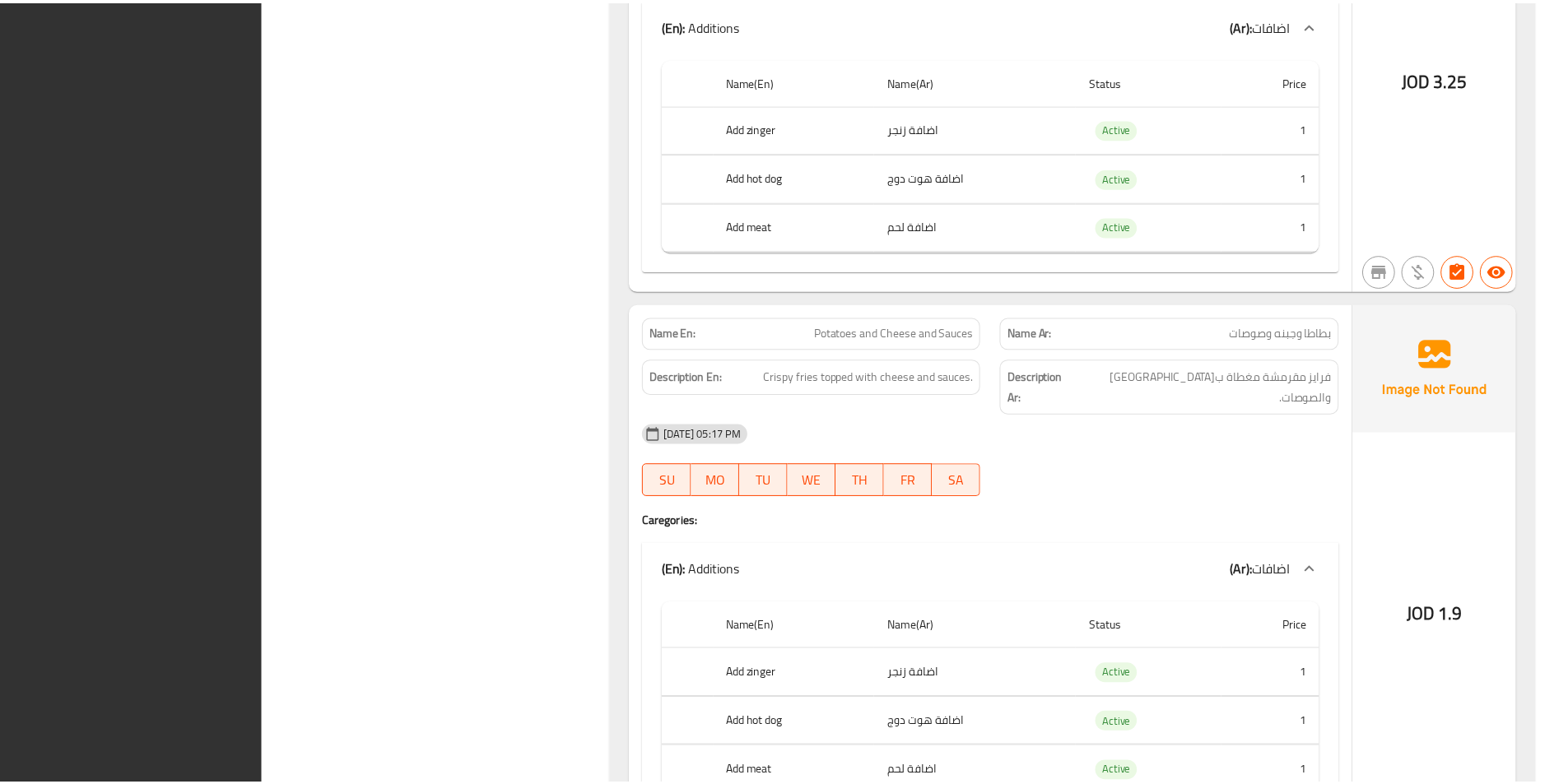
scroll to position [3696, 0]
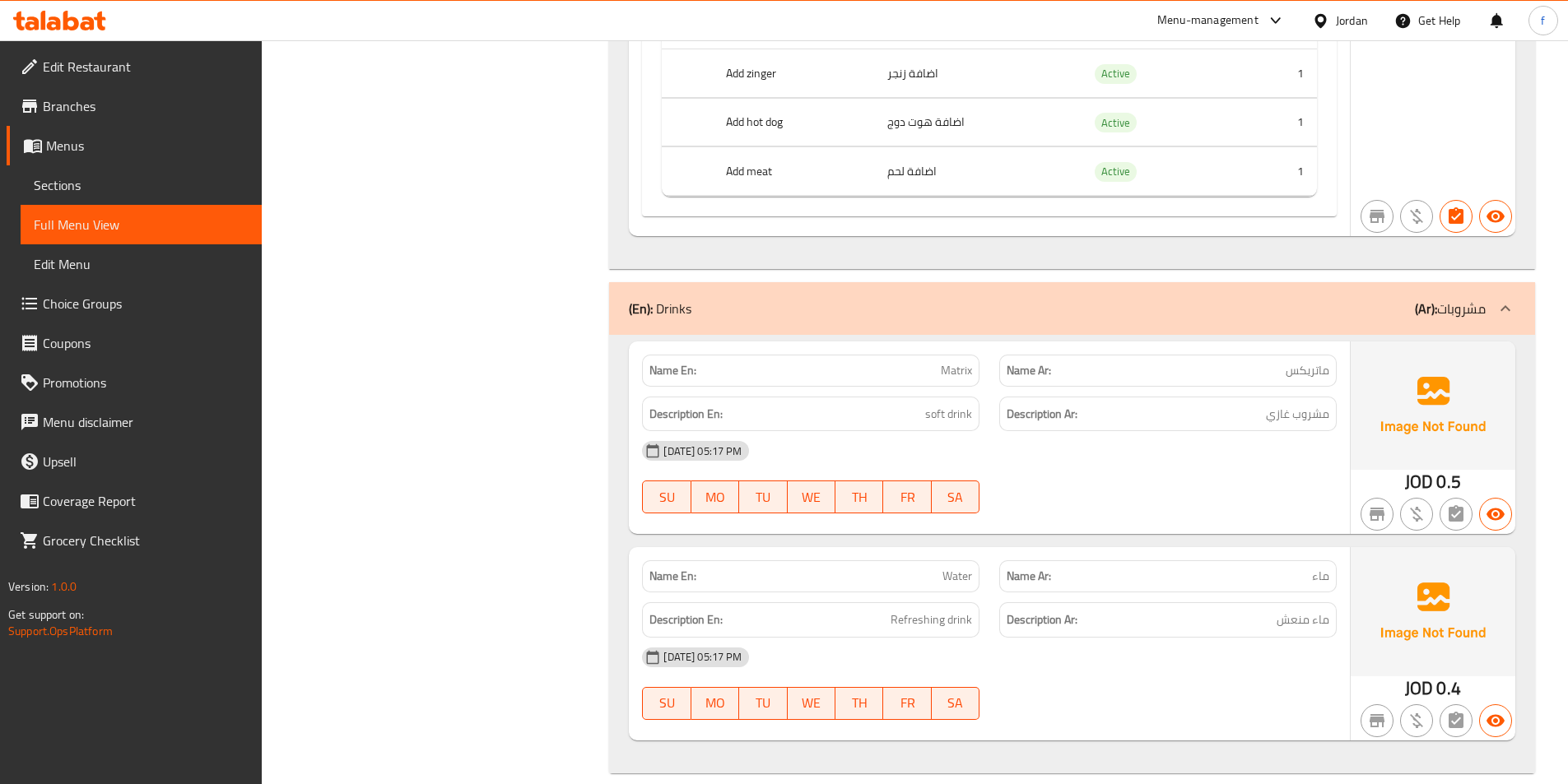
click at [115, 62] on span "Edit Restaurant" at bounding box center [146, 66] width 205 height 20
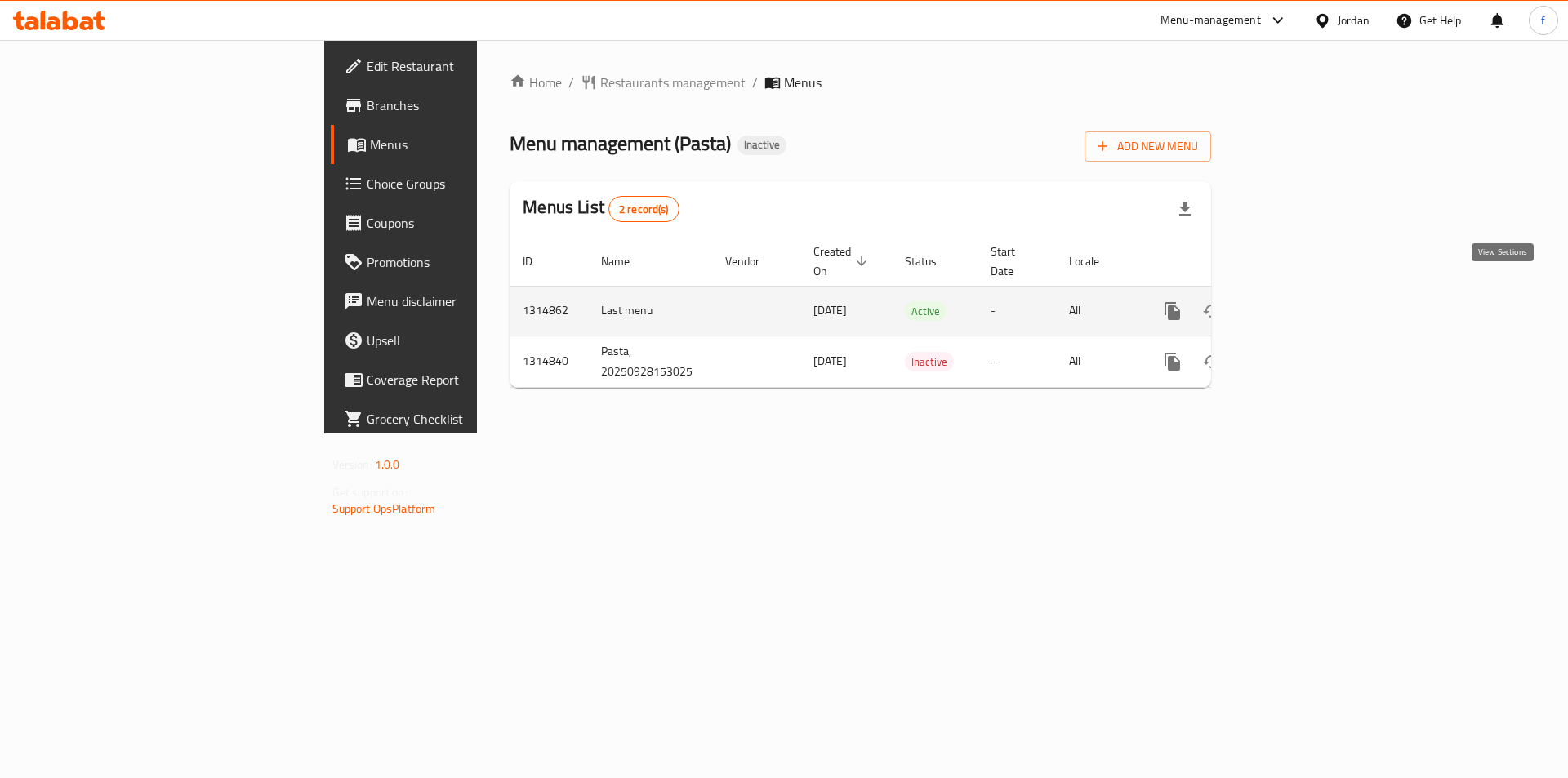
click at [1300, 302] on icon "enhanced table" at bounding box center [1290, 311] width 20 height 20
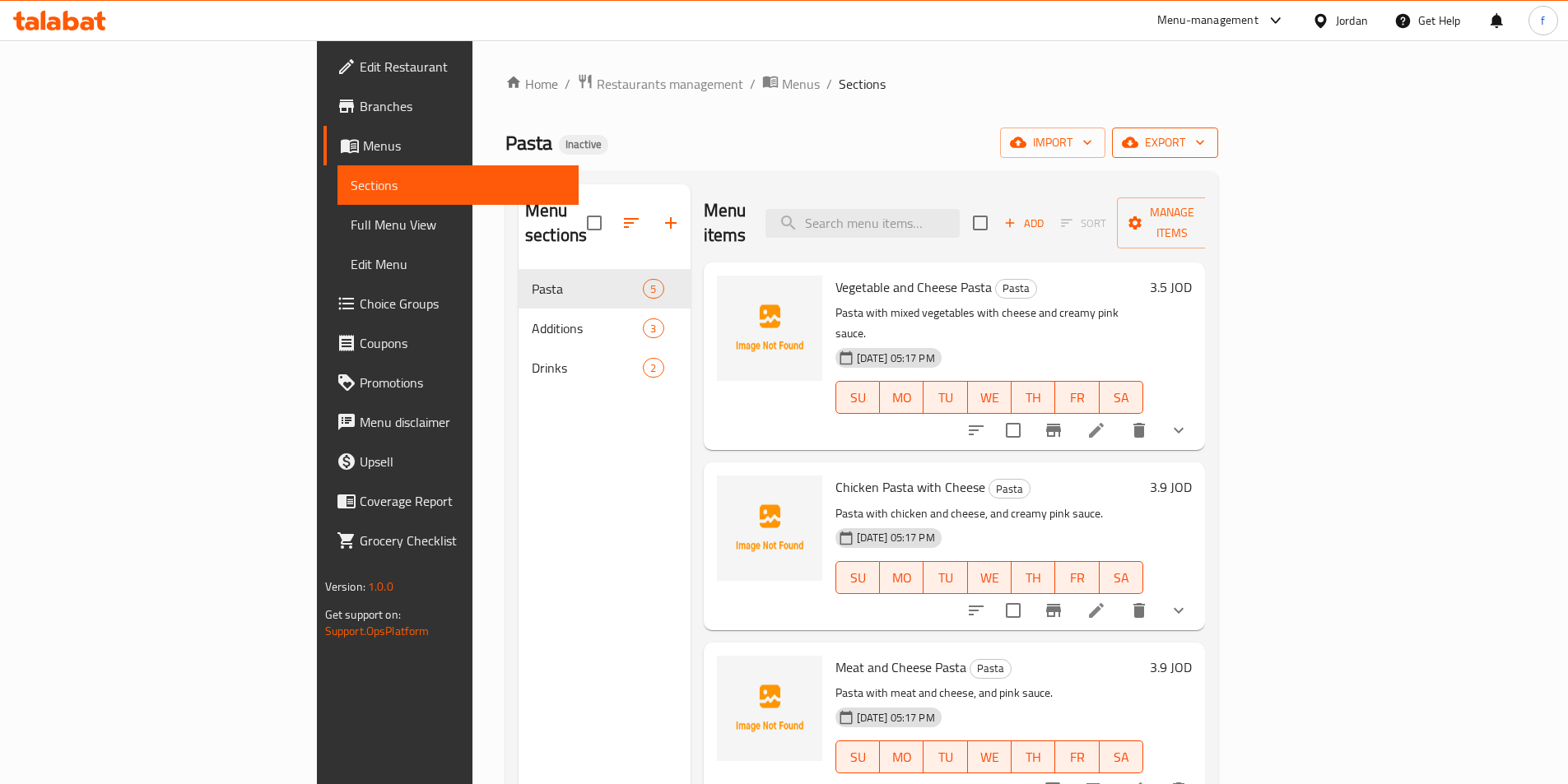
click at [1204, 136] on span "export" at bounding box center [1165, 142] width 79 height 21
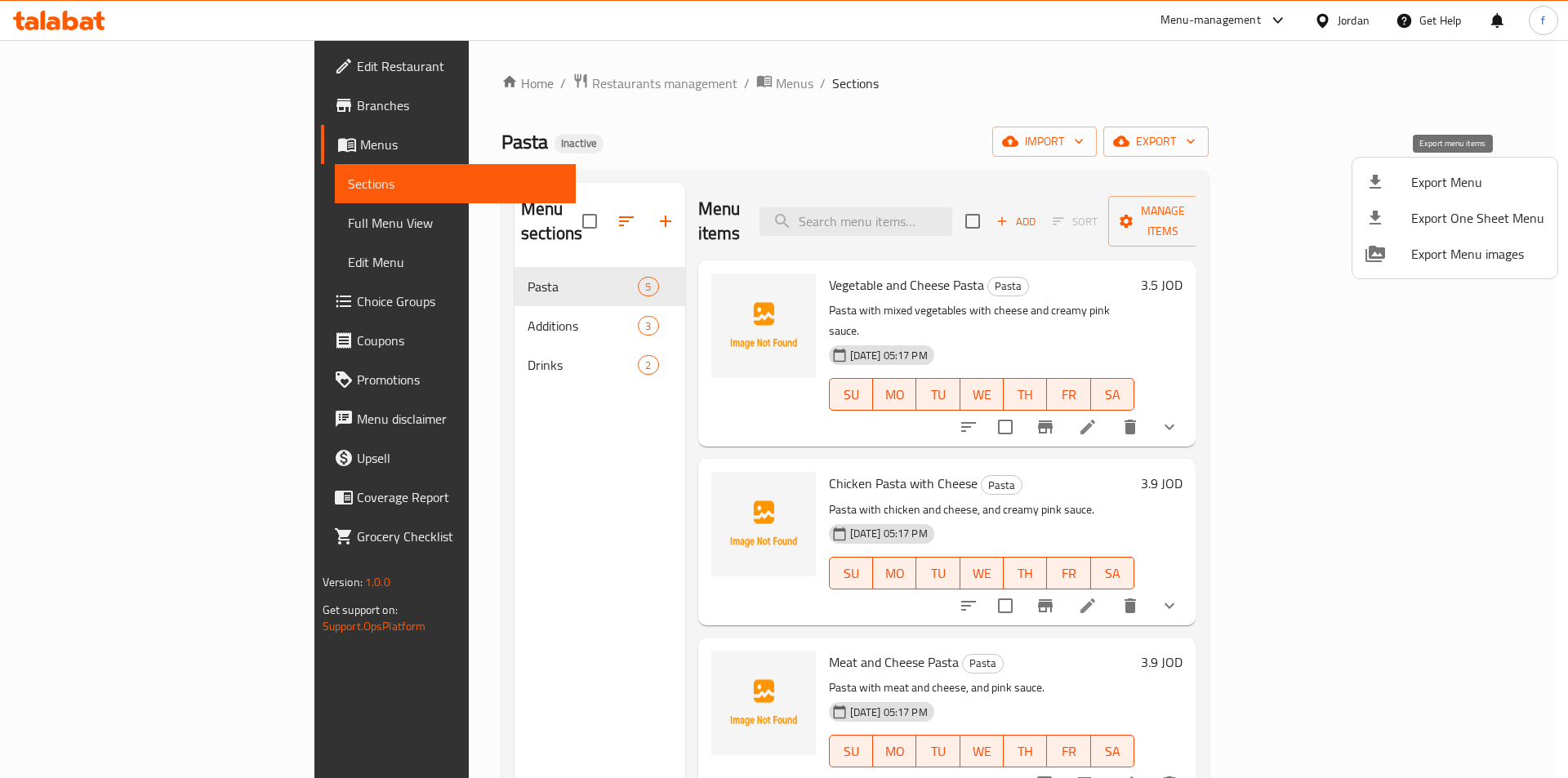
click at [1439, 184] on span "Export Menu" at bounding box center [1477, 182] width 133 height 20
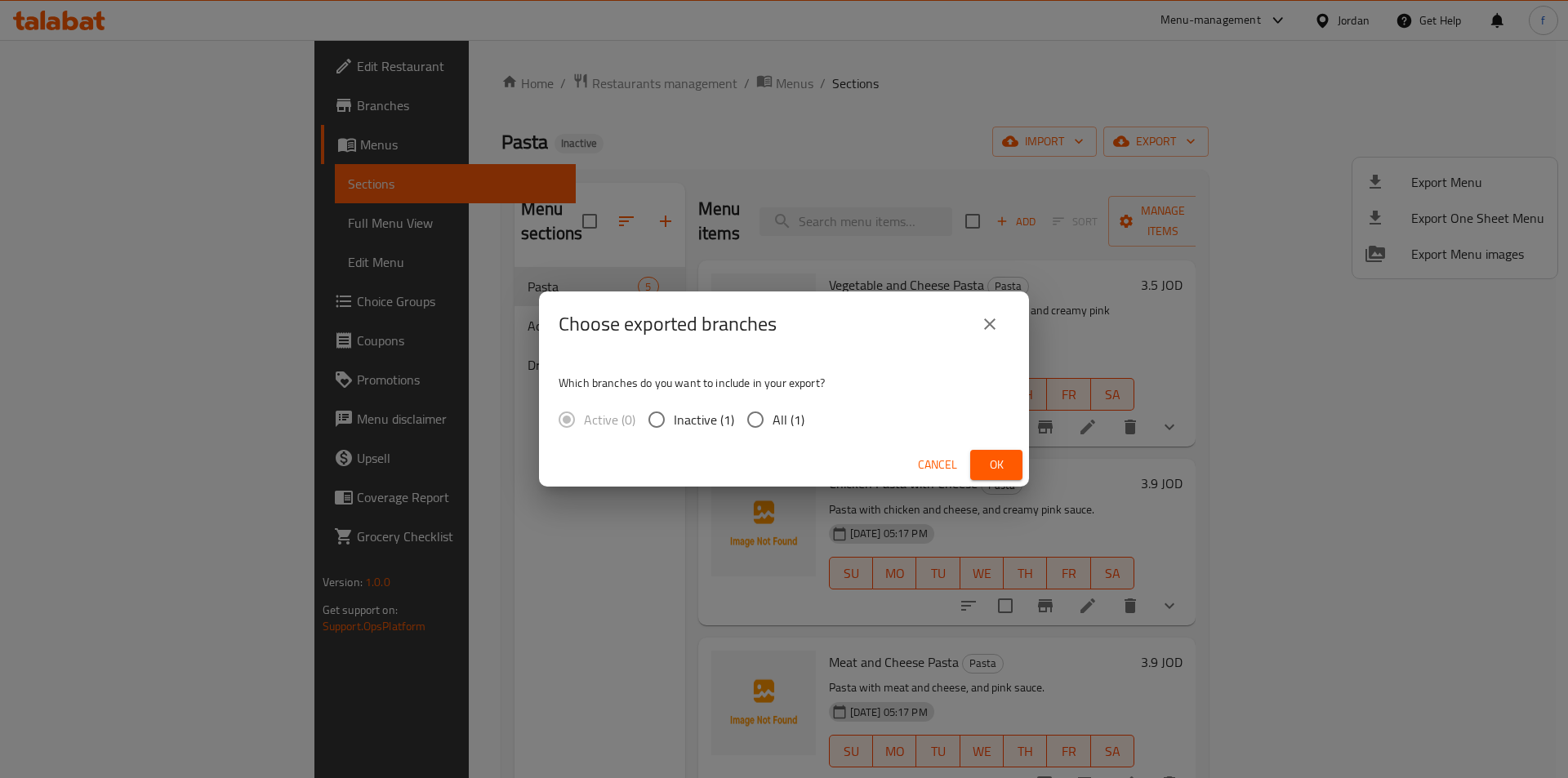
drag, startPoint x: 722, startPoint y: 417, endPoint x: 748, endPoint y: 415, distance: 26.1
click at [723, 417] on span "Inactive (1)" at bounding box center [703, 419] width 61 height 20
click at [673, 417] on input "Inactive (1)" at bounding box center [656, 420] width 34 height 34
radio input "true"
click at [749, 415] on input "All (1)" at bounding box center [756, 420] width 34 height 34
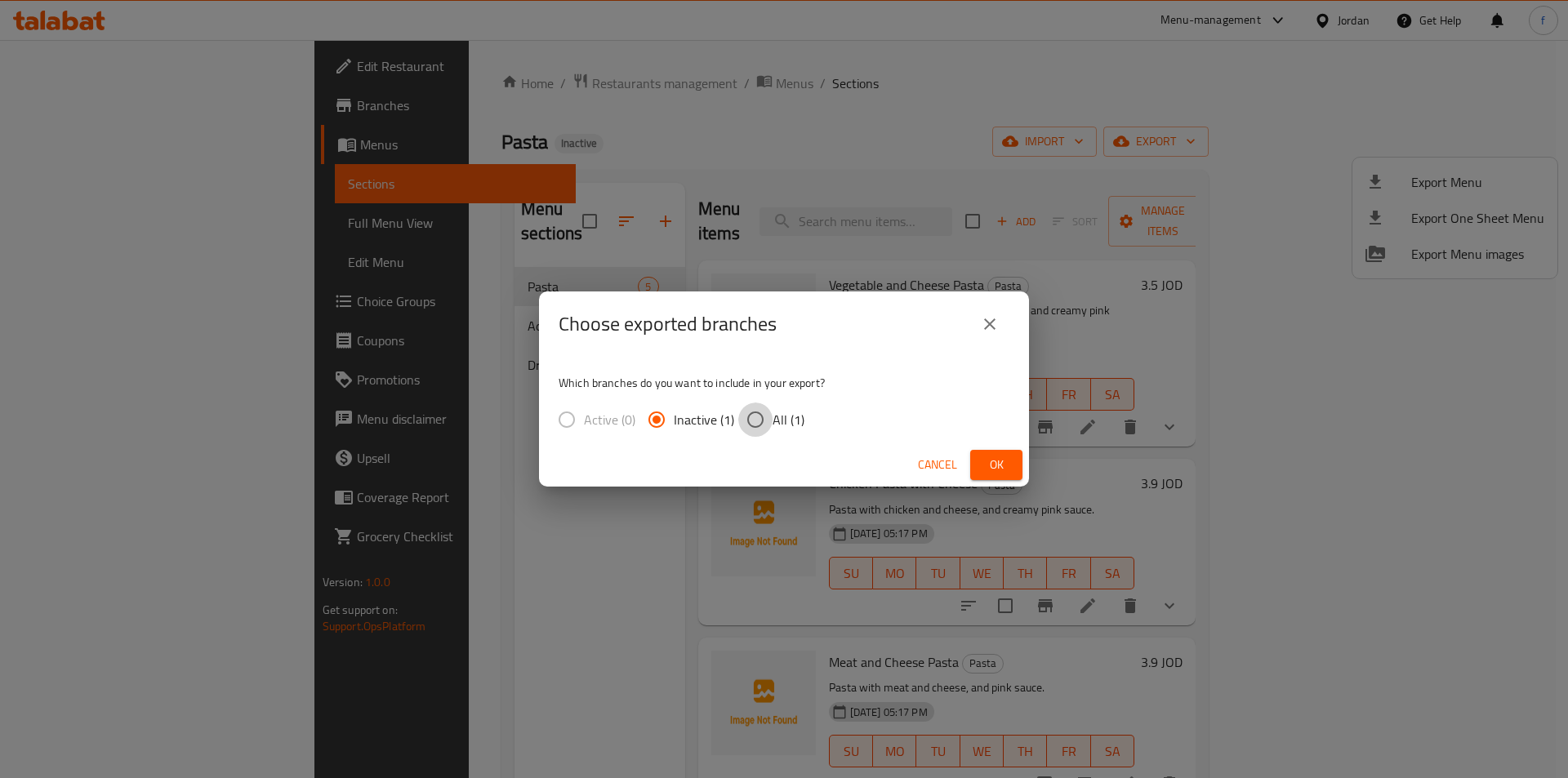
radio input "true"
click at [1003, 465] on span "Ok" at bounding box center [996, 465] width 27 height 21
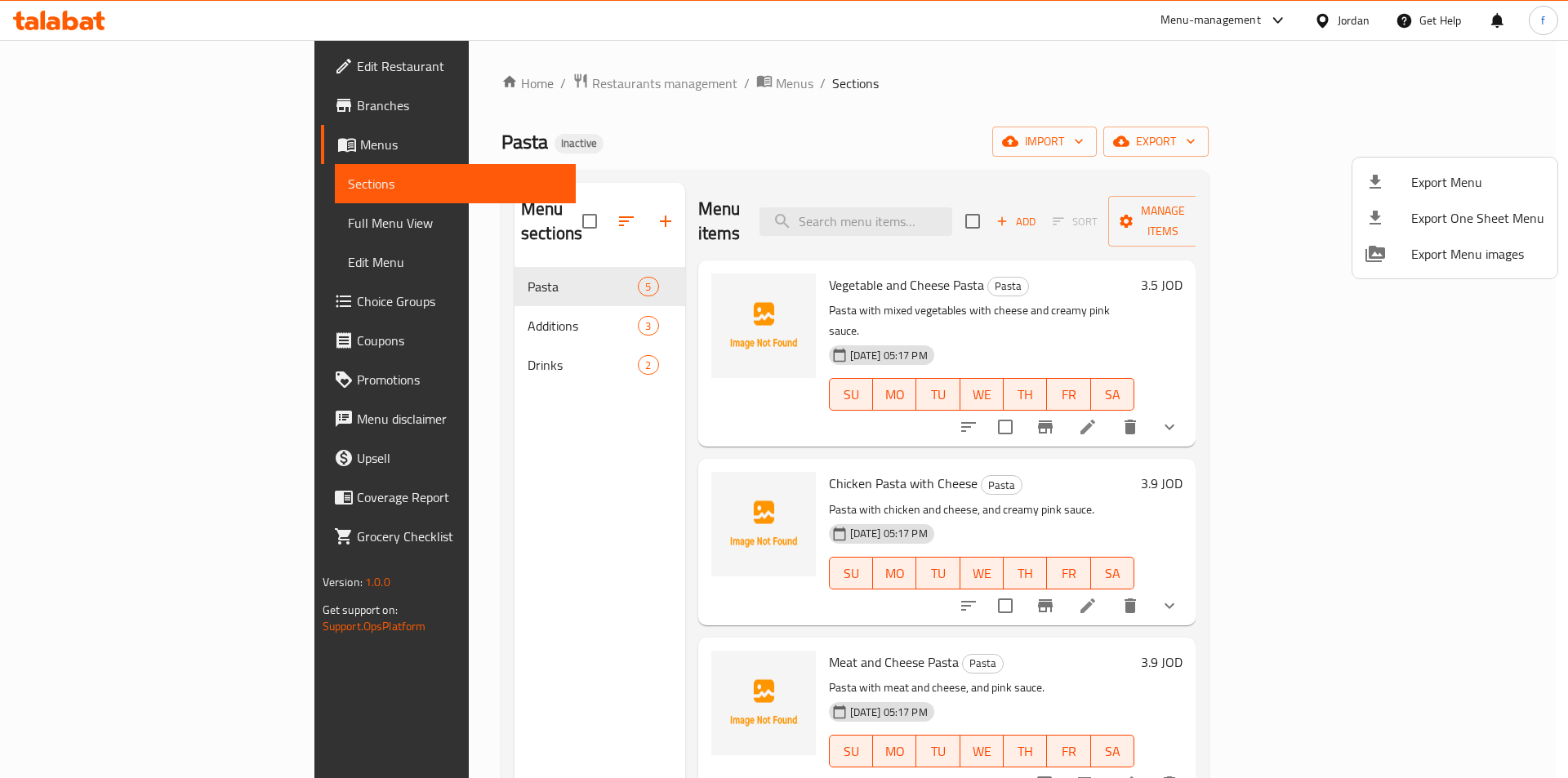
click at [763, 111] on div at bounding box center [784, 389] width 1568 height 778
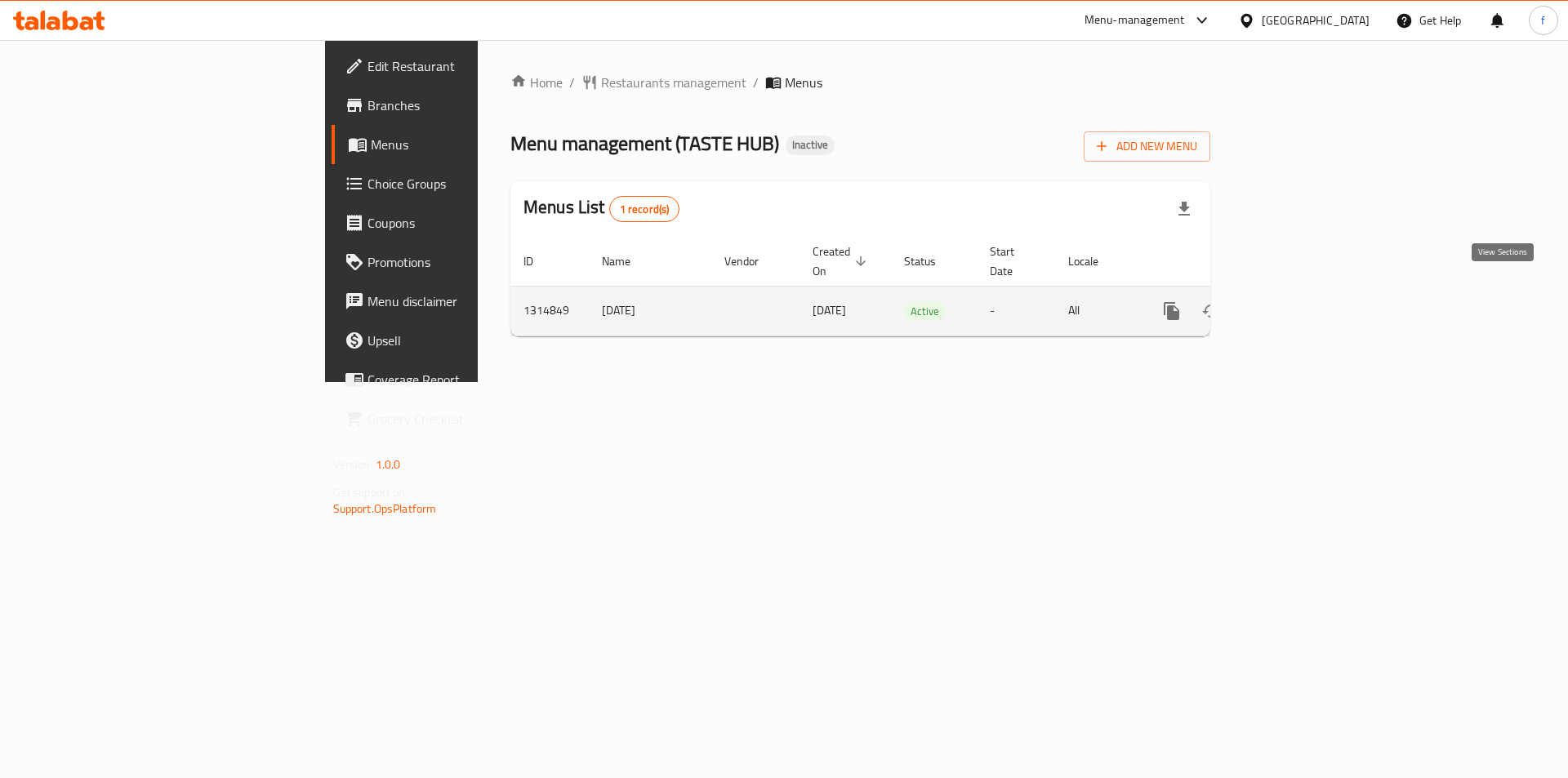
click at [1300, 302] on icon "enhanced table" at bounding box center [1290, 311] width 20 height 20
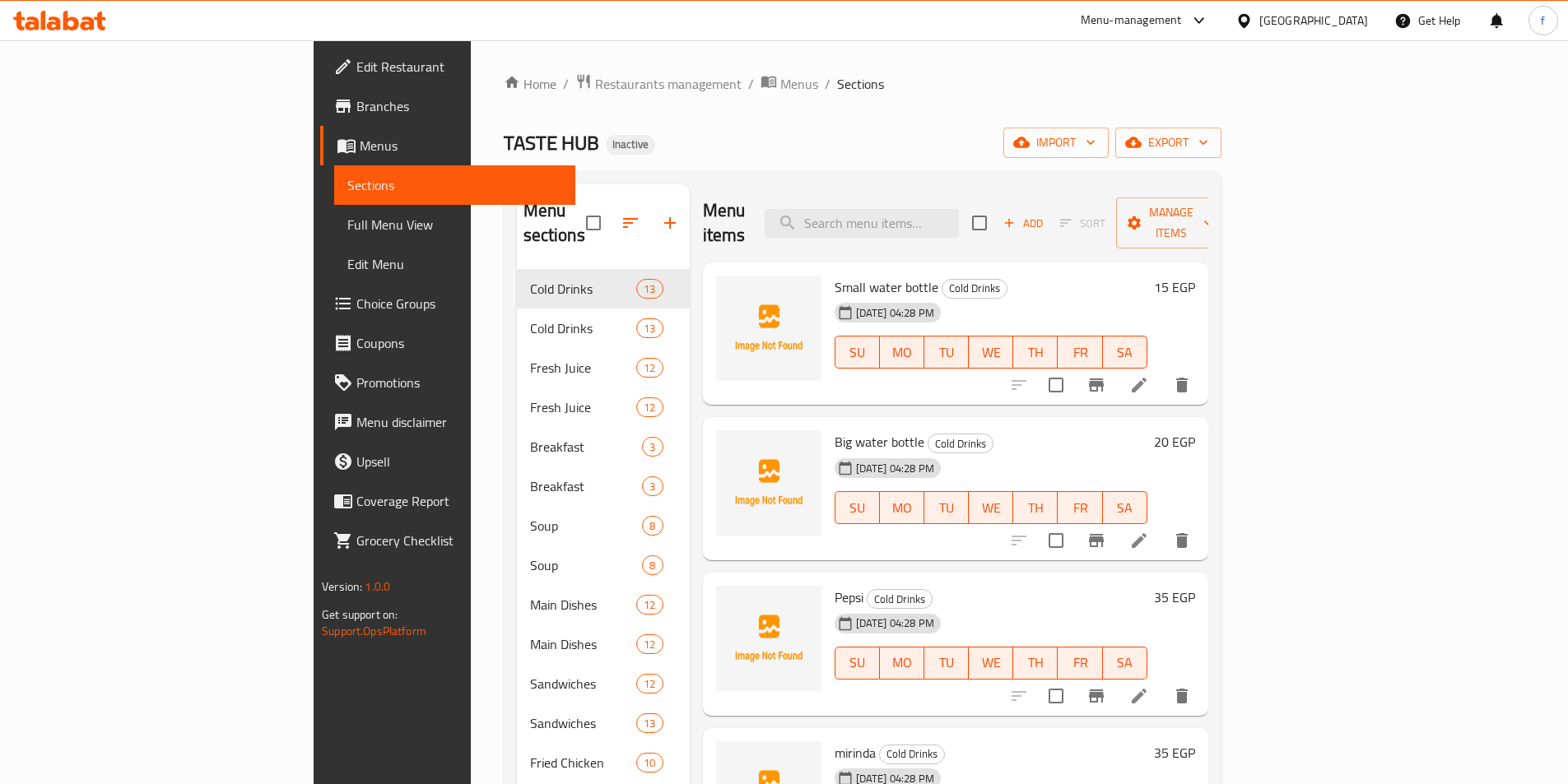
click at [347, 233] on span "Full Menu View" at bounding box center [454, 224] width 215 height 20
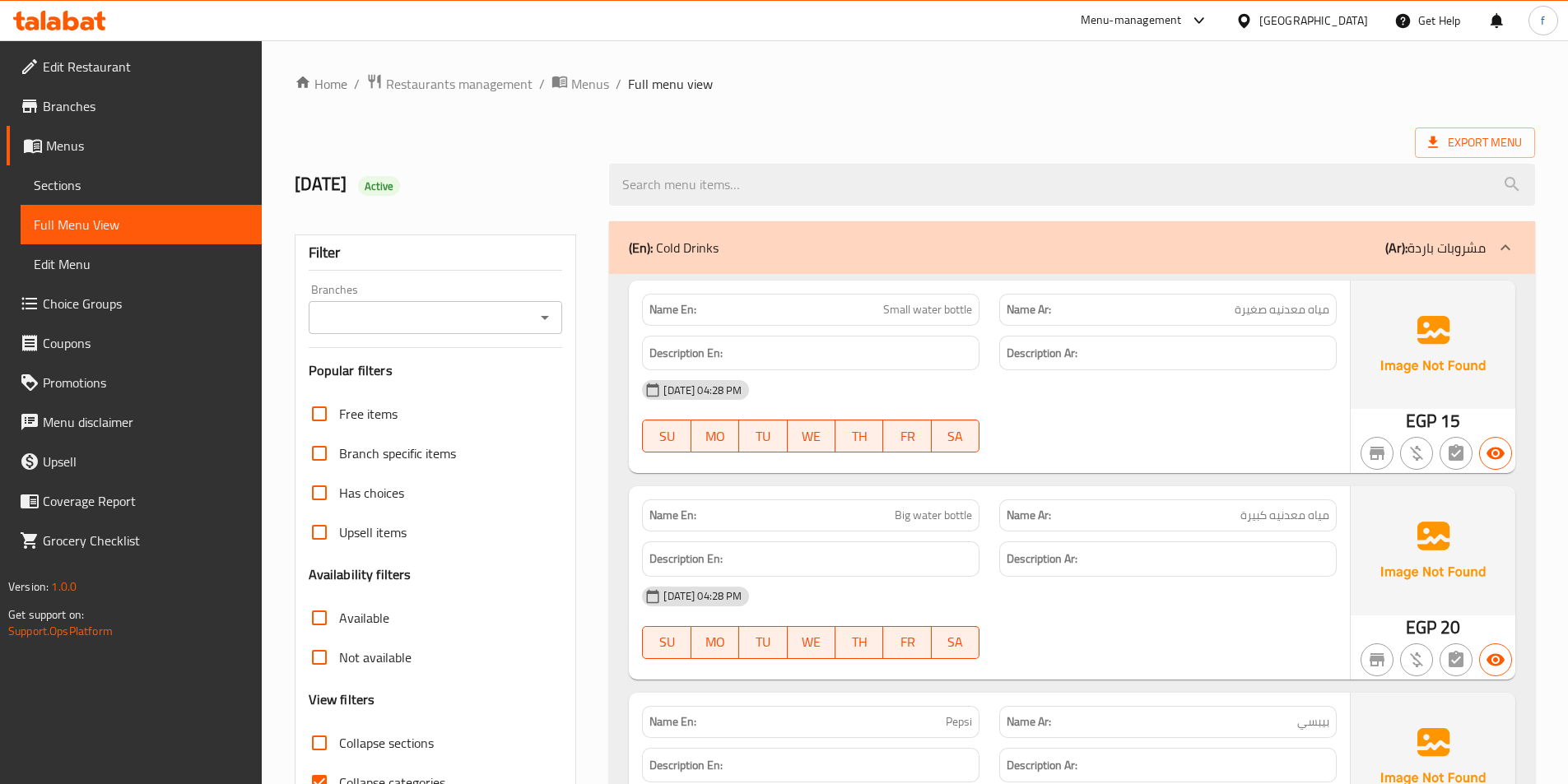
scroll to position [247, 0]
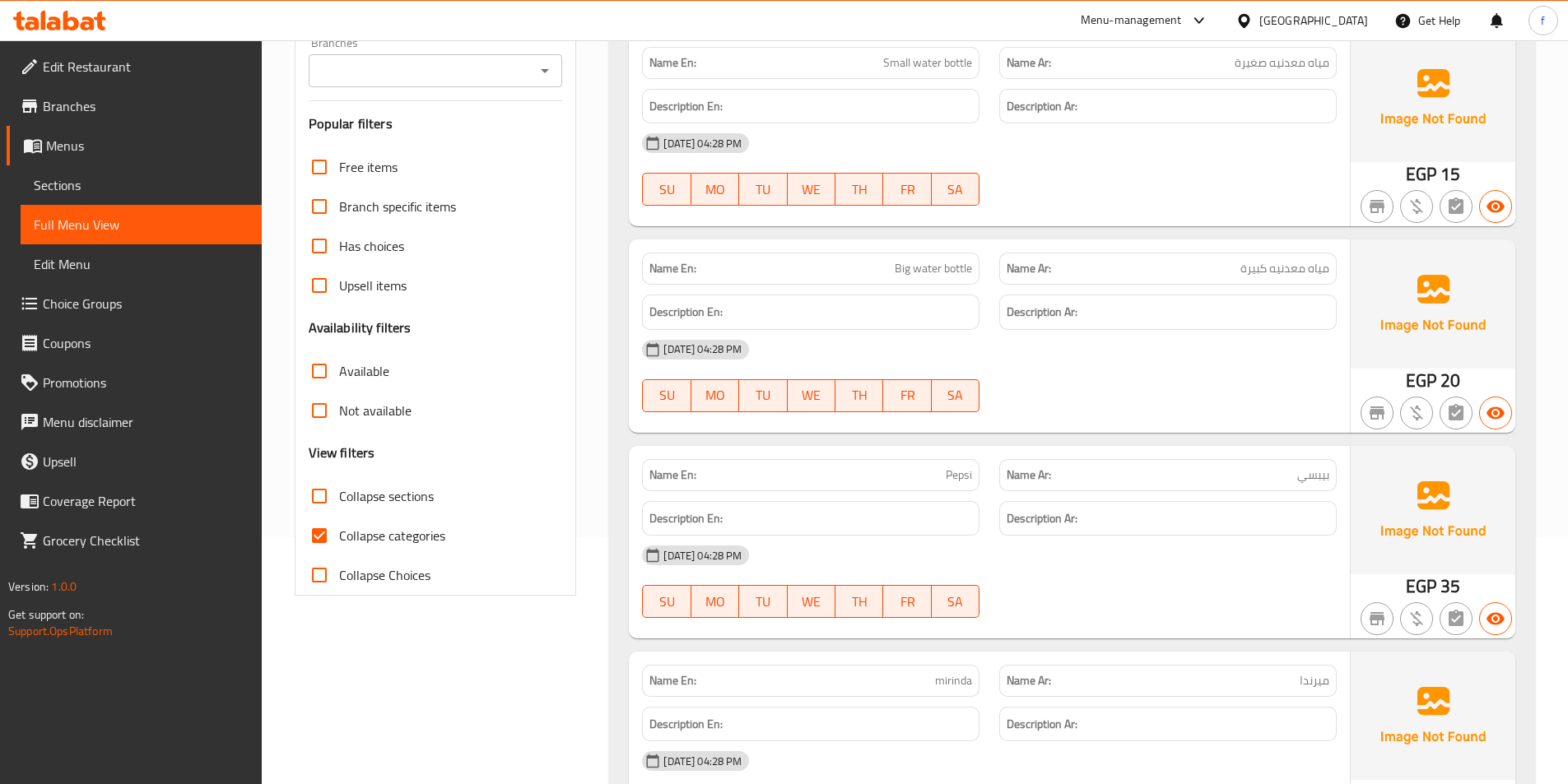
click at [937, 272] on span "Big water bottle" at bounding box center [933, 269] width 78 height 17
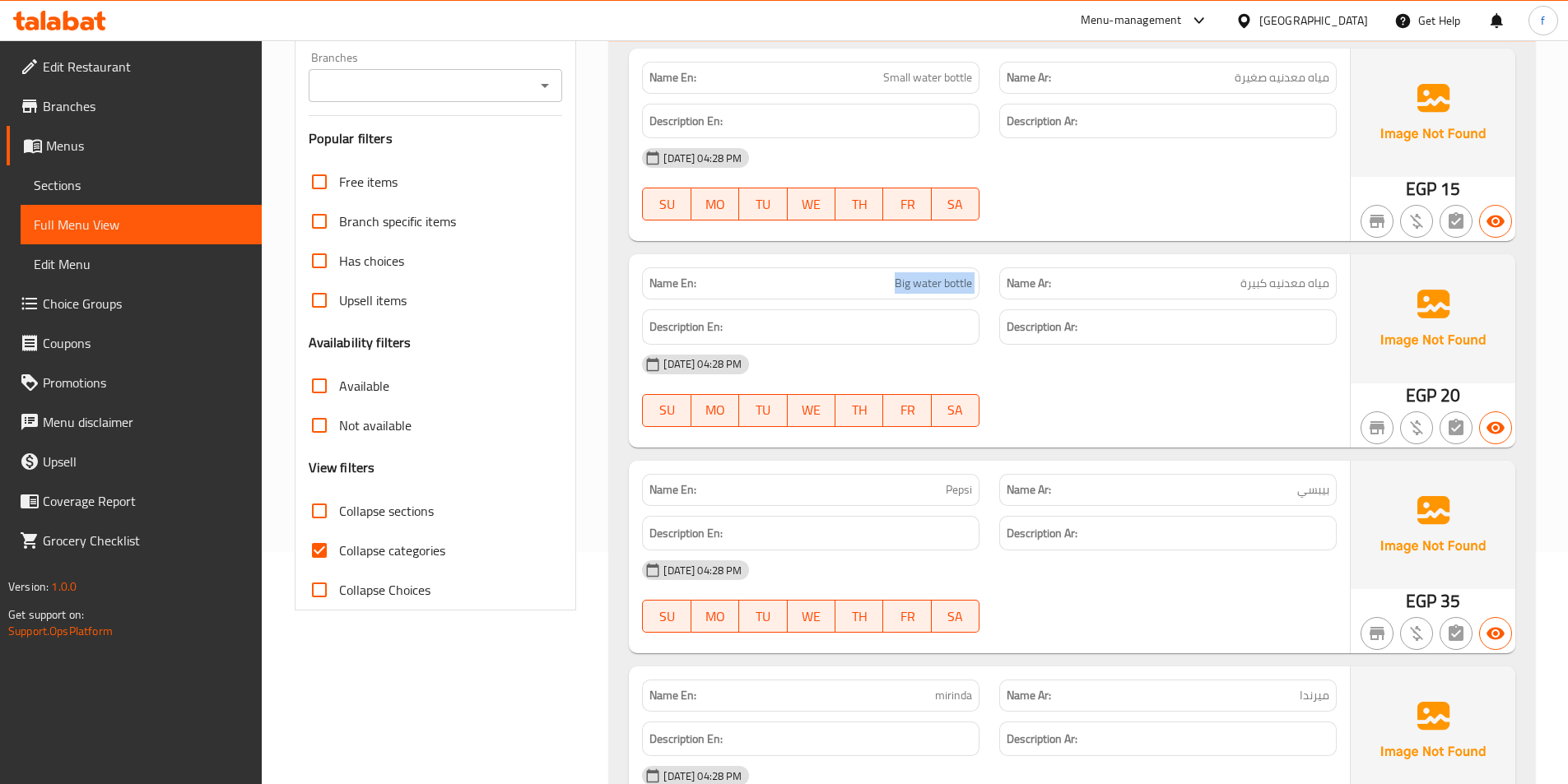
scroll to position [1976, 0]
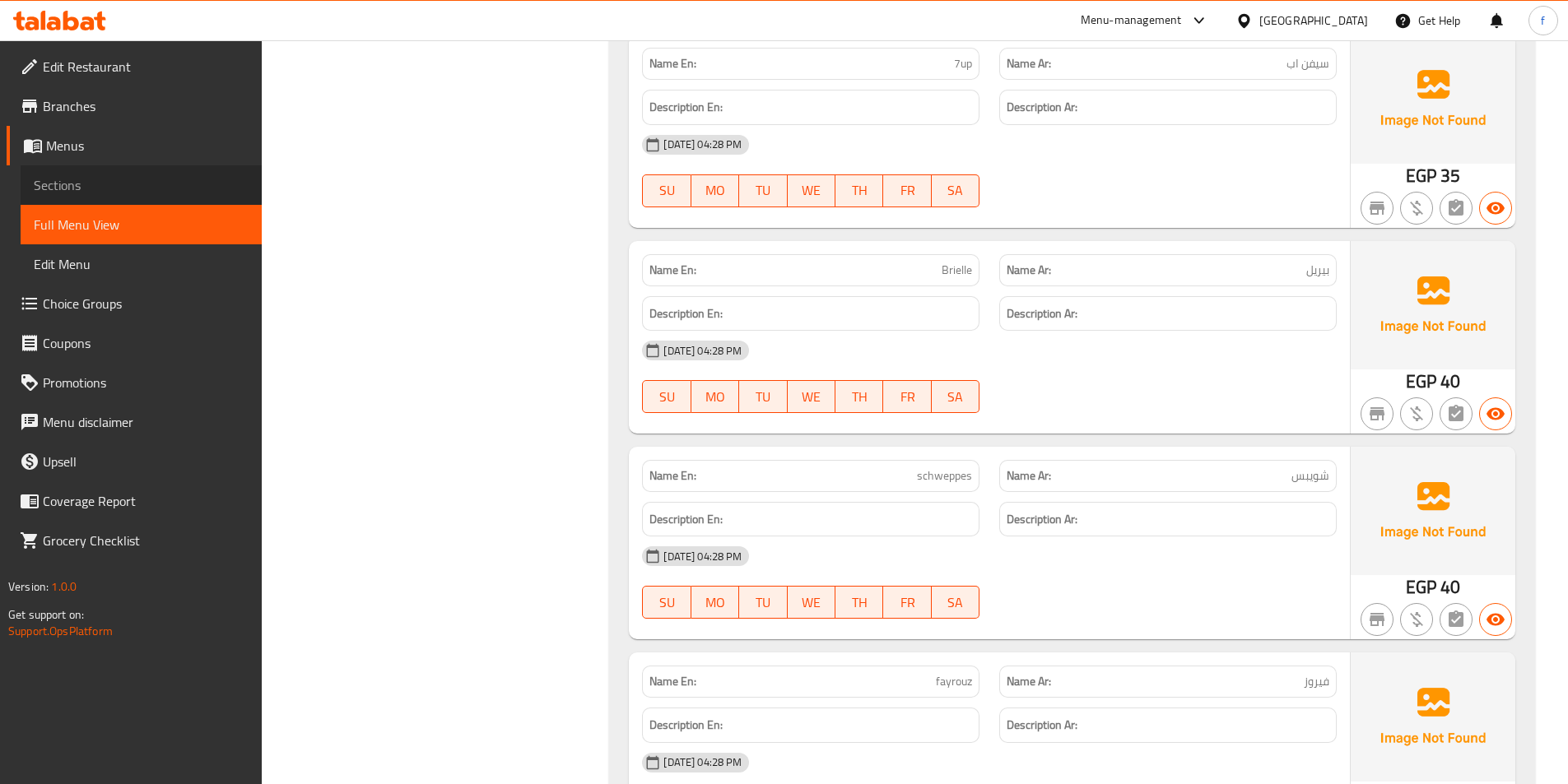
click at [146, 187] on span "Sections" at bounding box center [141, 185] width 215 height 20
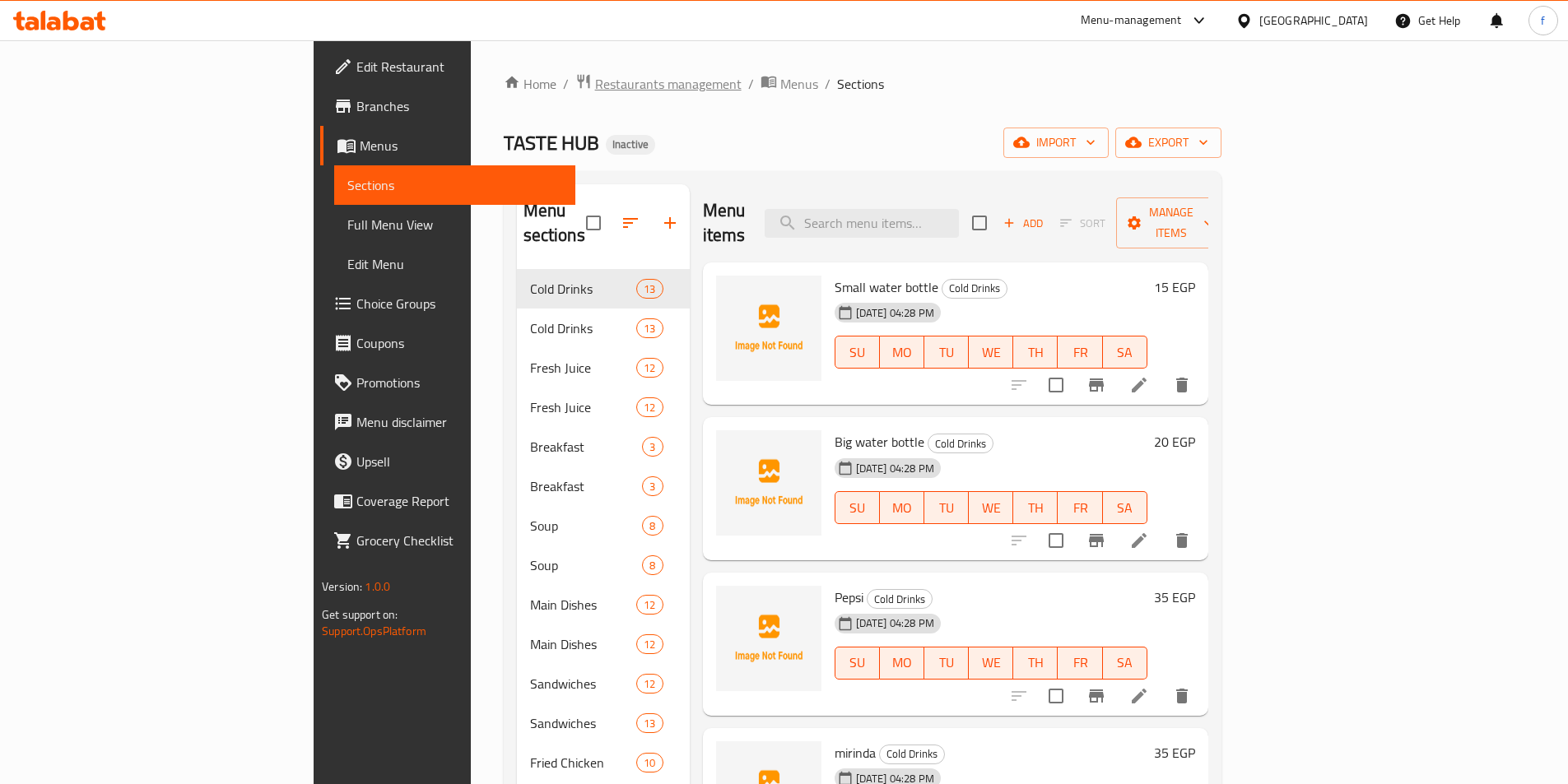
click at [595, 86] on span "Restaurants management" at bounding box center [668, 84] width 147 height 20
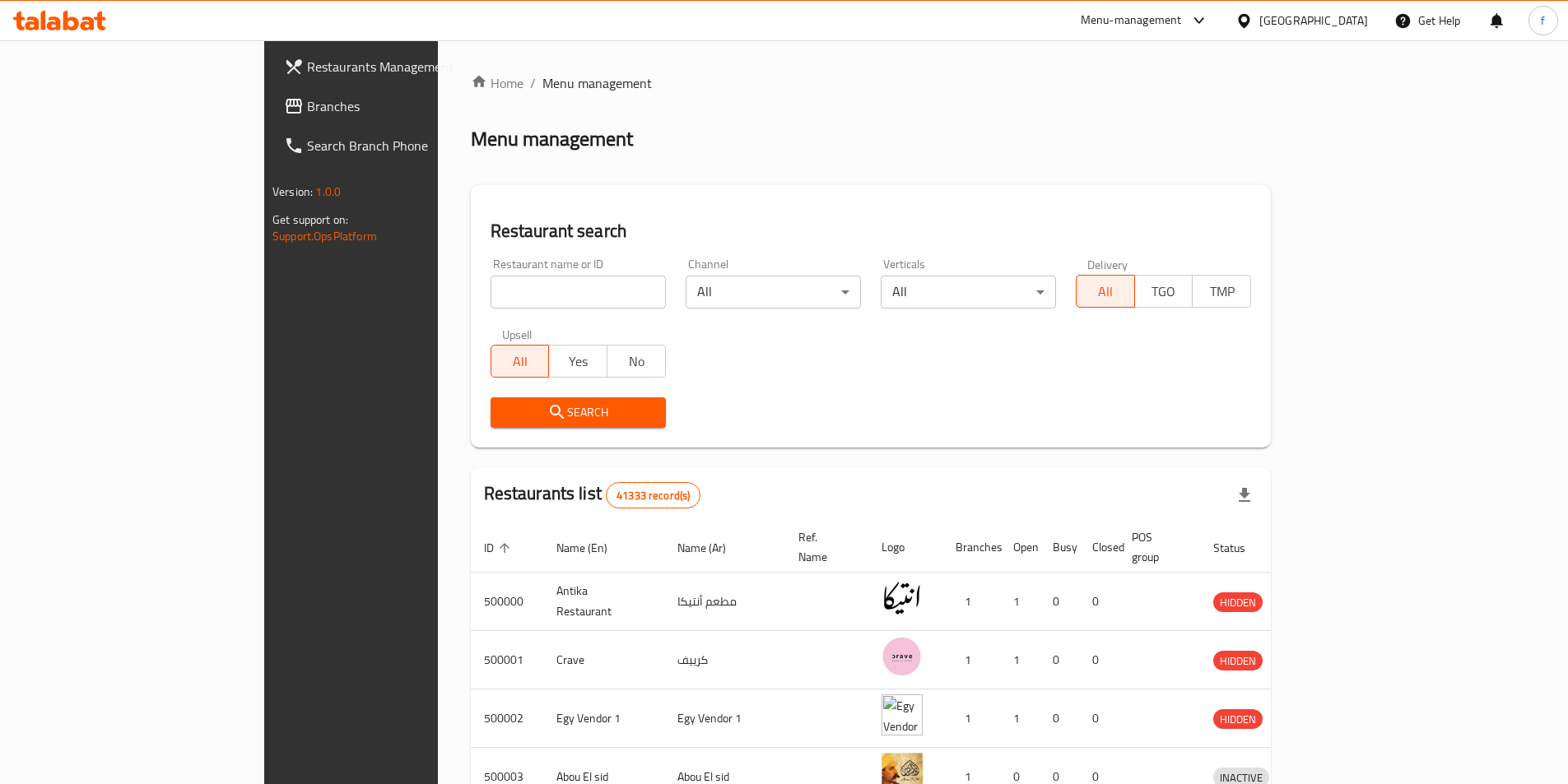
click at [271, 116] on link "Branches" at bounding box center [398, 106] width 255 height 40
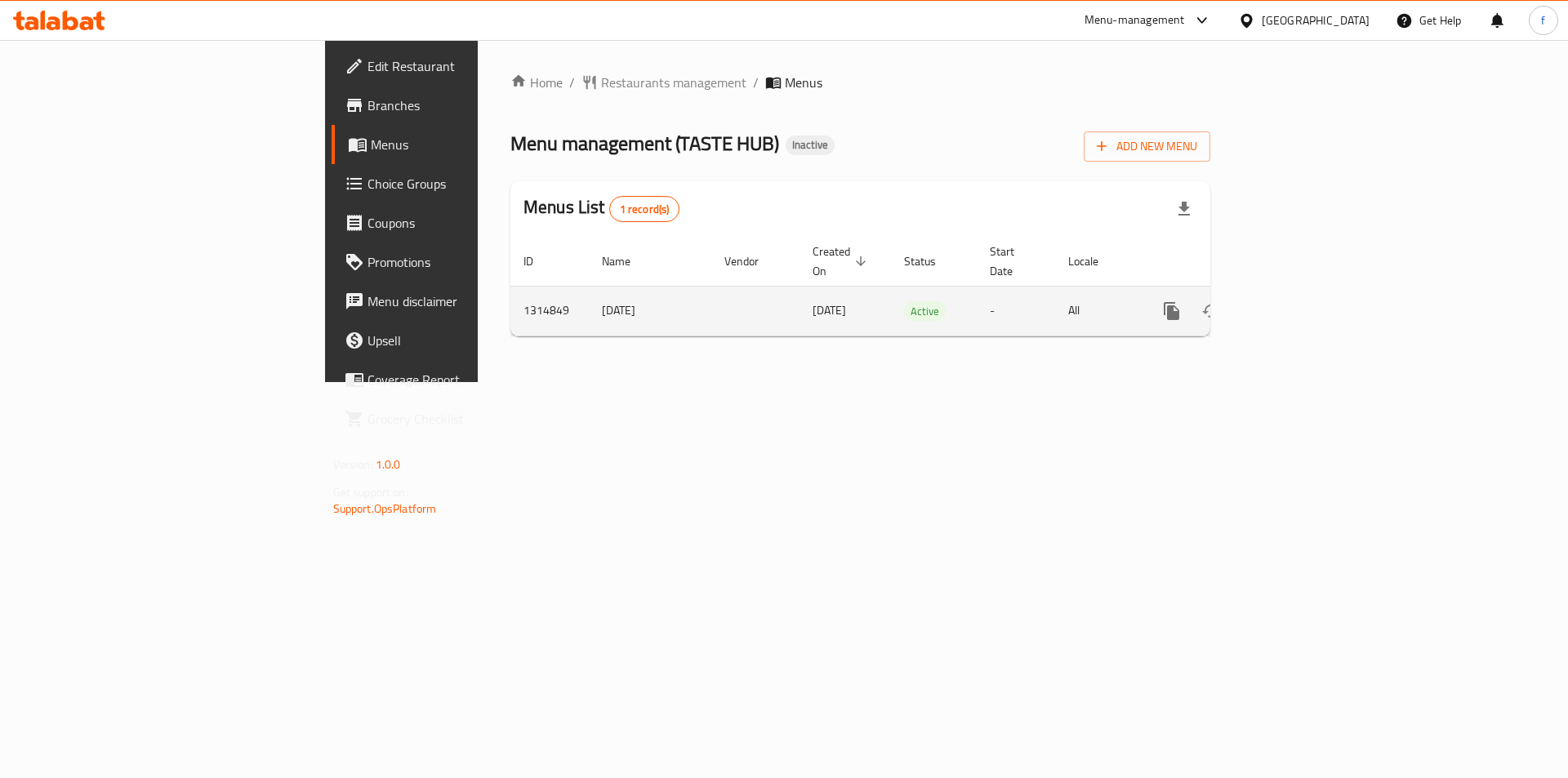
drag, startPoint x: 370, startPoint y: 290, endPoint x: 472, endPoint y: 297, distance: 102.2
click at [511, 297] on tr "1314849 [DATE] [DATE] Active - All" at bounding box center [916, 311] width 811 height 50
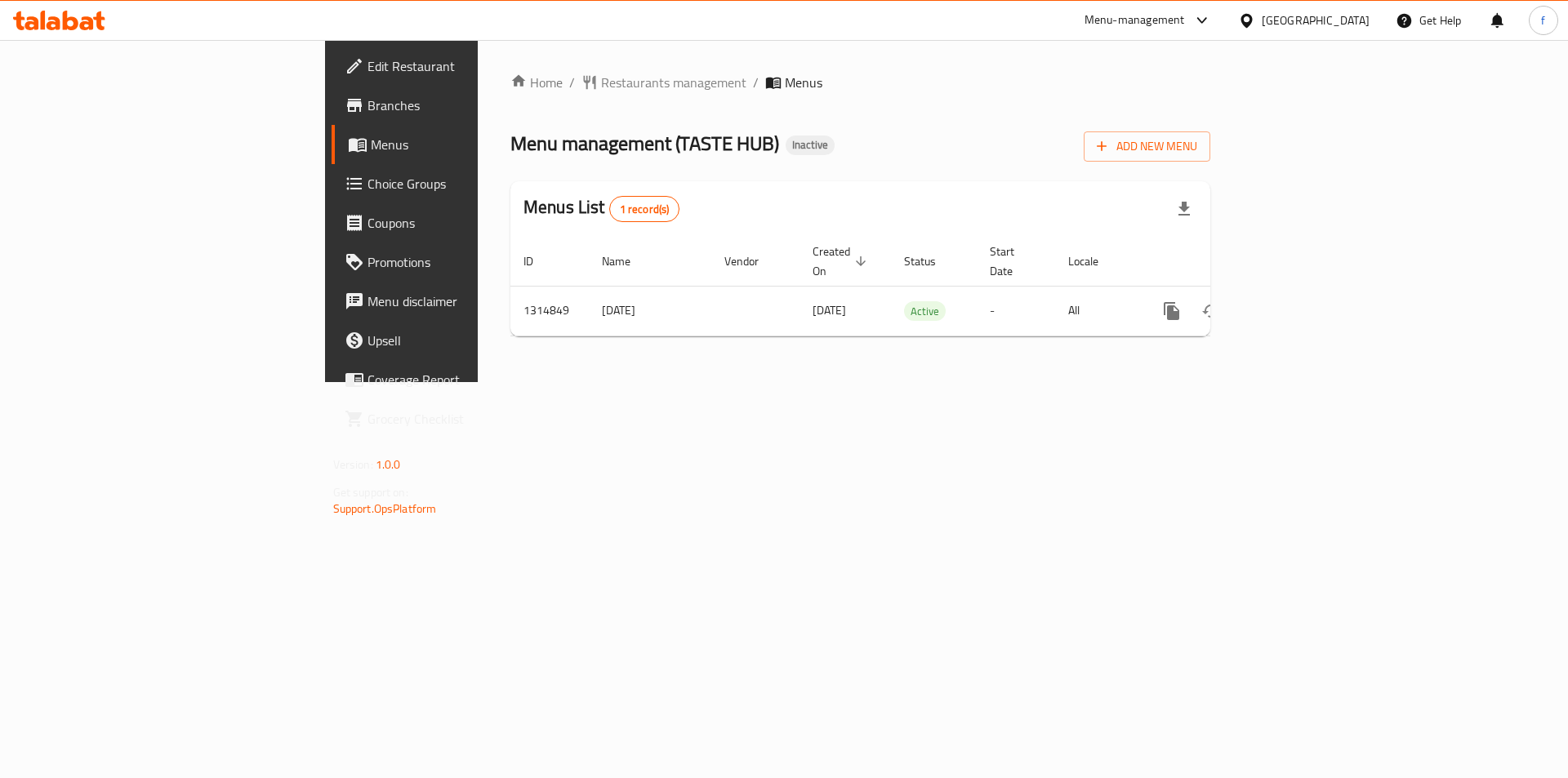
drag, startPoint x: 481, startPoint y: 378, endPoint x: 651, endPoint y: 340, distance: 174.2
click at [482, 378] on div "Home / Restaurants management / Menus Menu management ( TASTE HUB ) Inactive Ad…" at bounding box center [860, 211] width 765 height 342
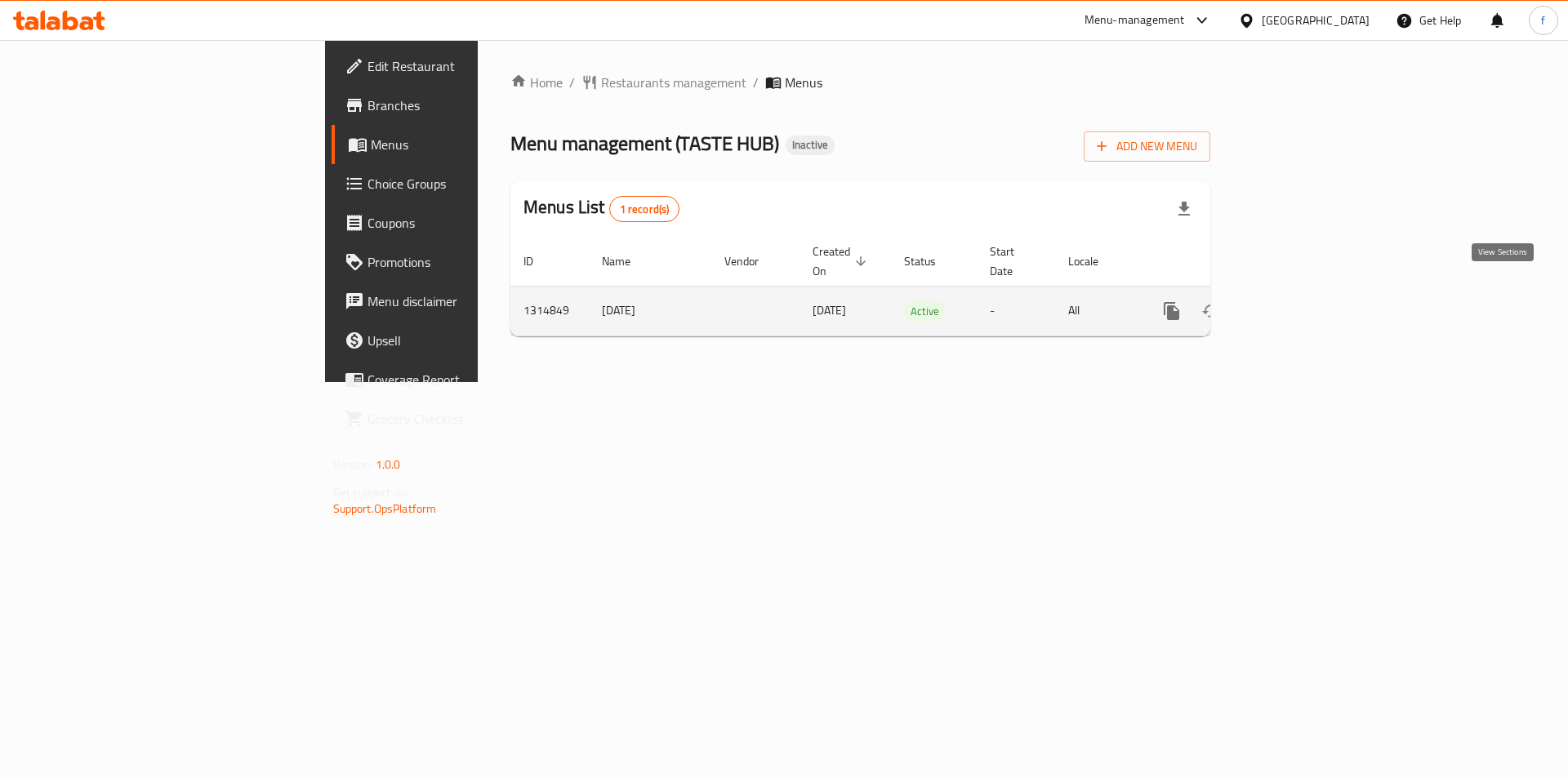
click at [1297, 304] on icon "enhanced table" at bounding box center [1289, 311] width 15 height 15
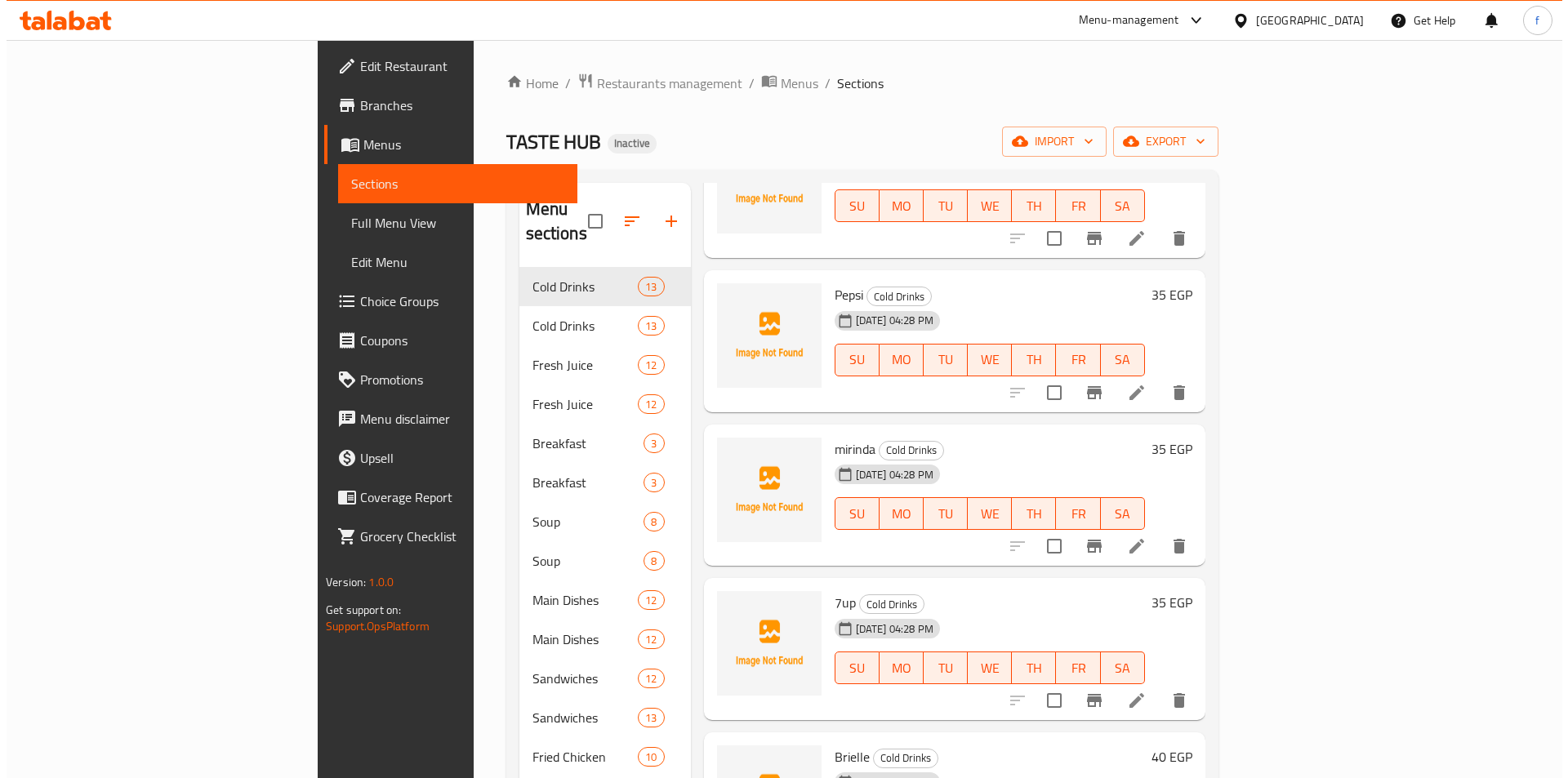
scroll to position [81, 0]
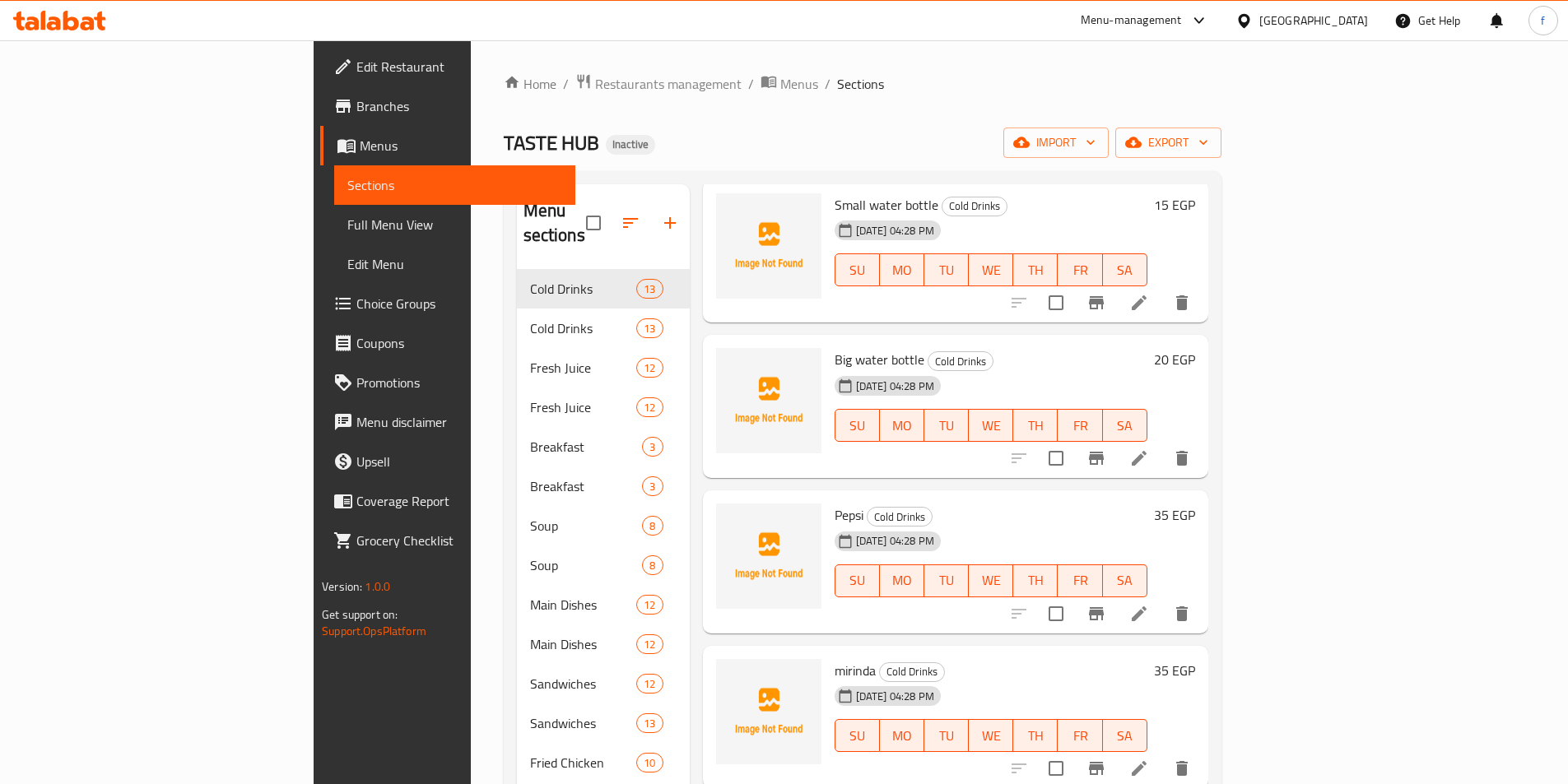
click at [360, 142] on span "Menus" at bounding box center [461, 145] width 202 height 20
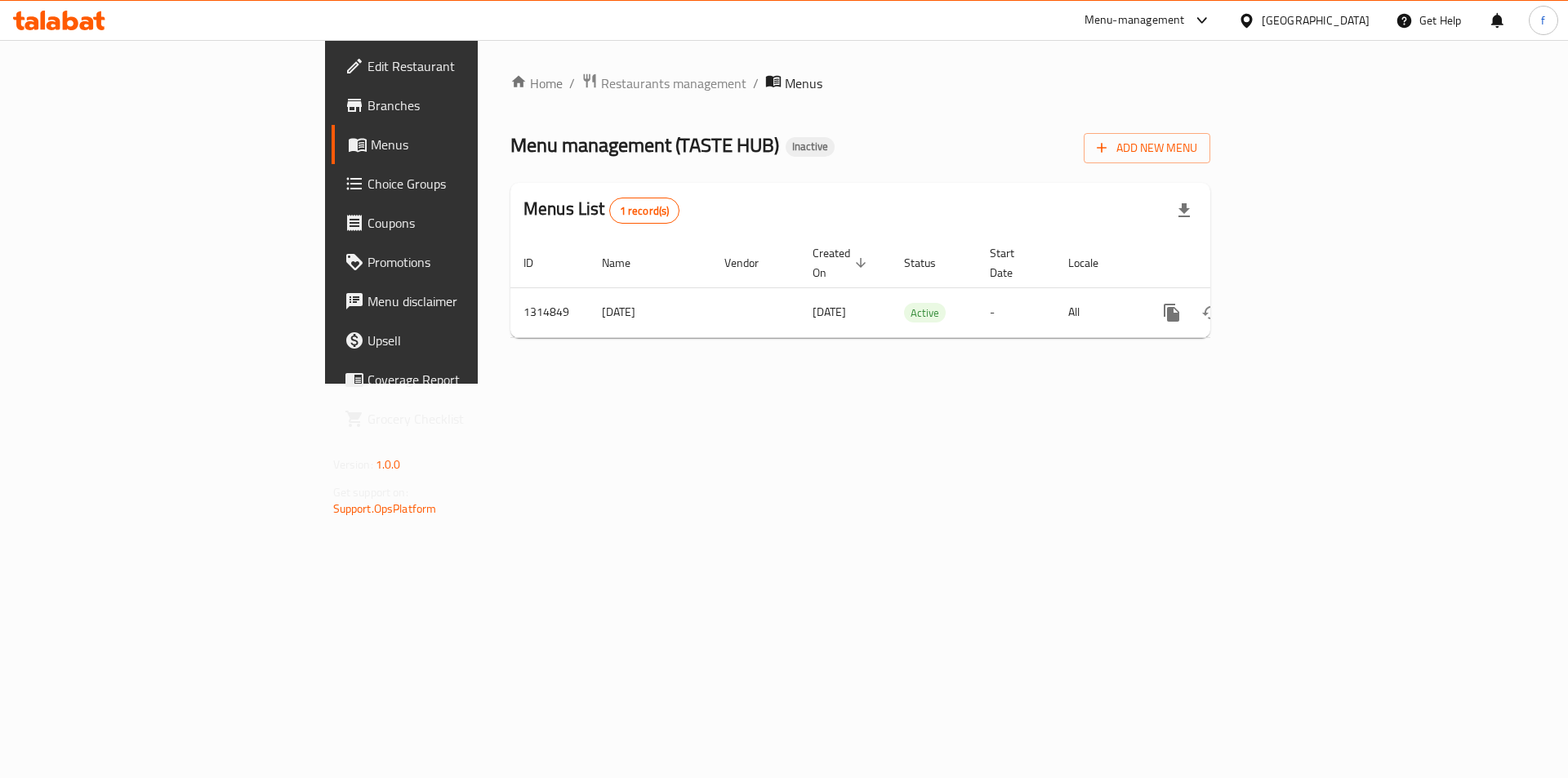
click at [368, 114] on span "Branches" at bounding box center [470, 105] width 206 height 20
